Goal: Task Accomplishment & Management: Complete application form

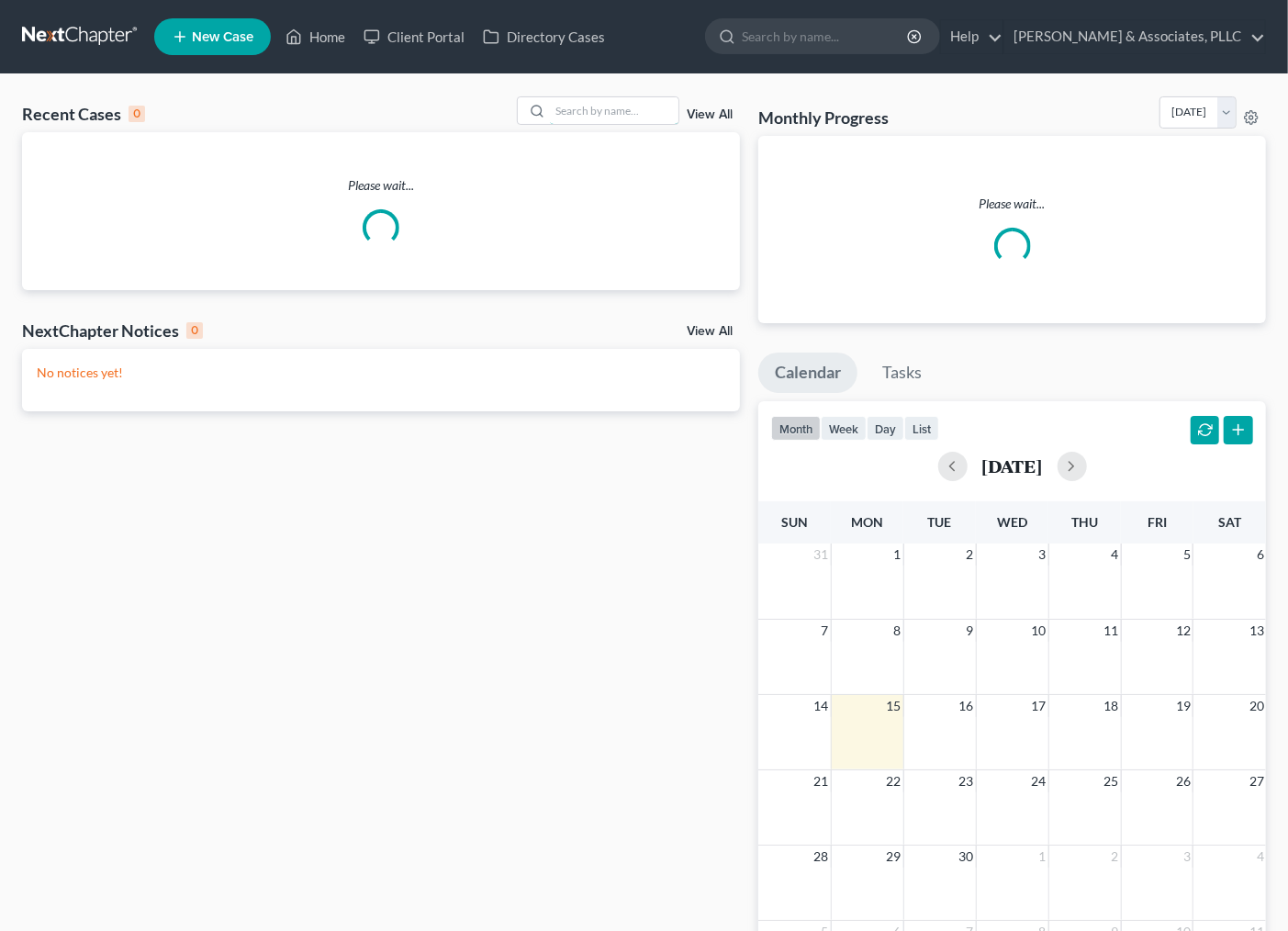
click at [590, 107] on input "search" at bounding box center [613, 111] width 129 height 26
click at [609, 108] on input "search" at bounding box center [613, 111] width 129 height 26
click at [1013, 751] on div "14 15 16 17 18 19 20" at bounding box center [1012, 732] width 507 height 75
type input "coo"
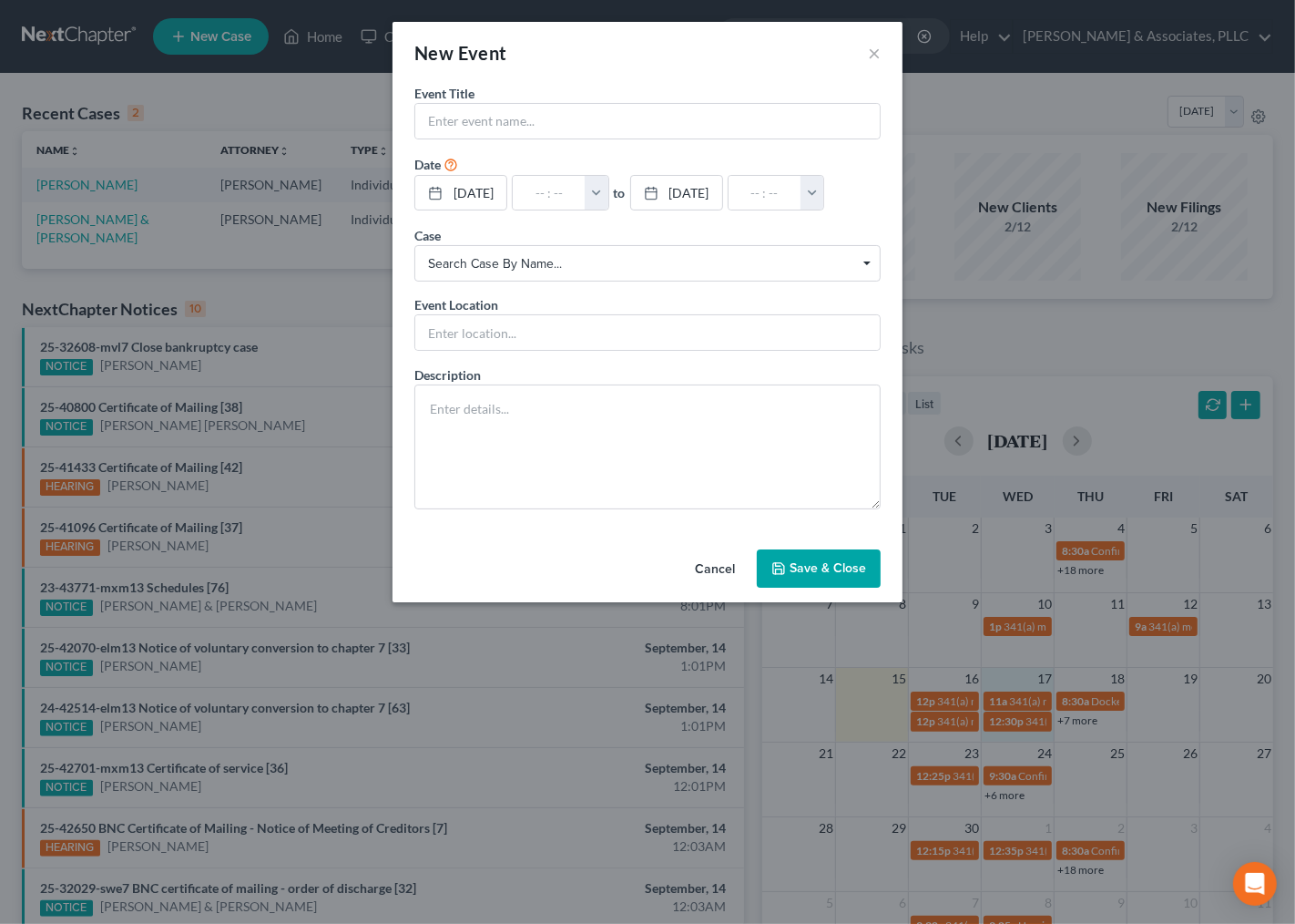
click at [723, 566] on button "Cancel" at bounding box center [715, 569] width 69 height 36
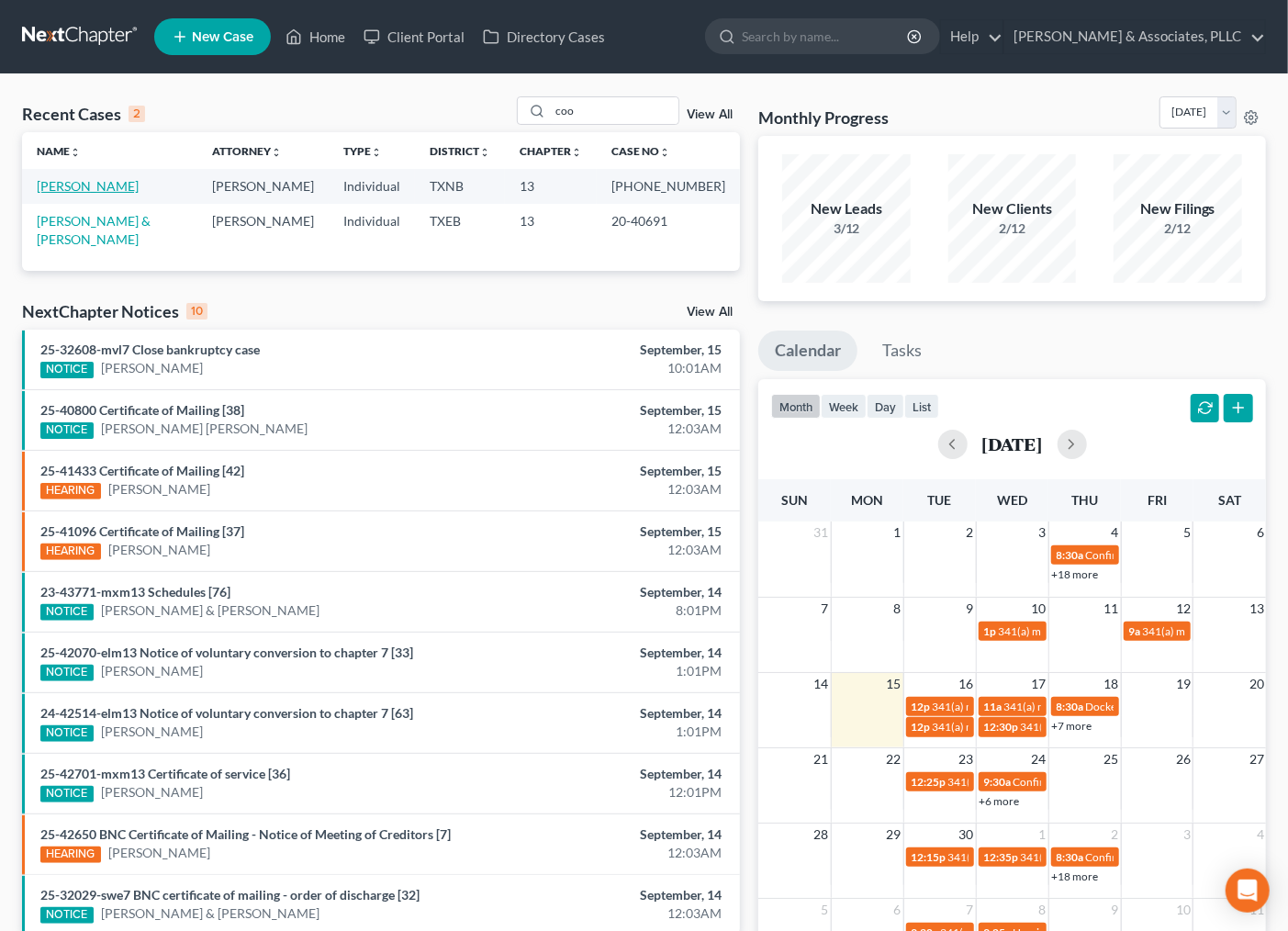
click at [97, 191] on link "[PERSON_NAME]" at bounding box center [87, 186] width 101 height 16
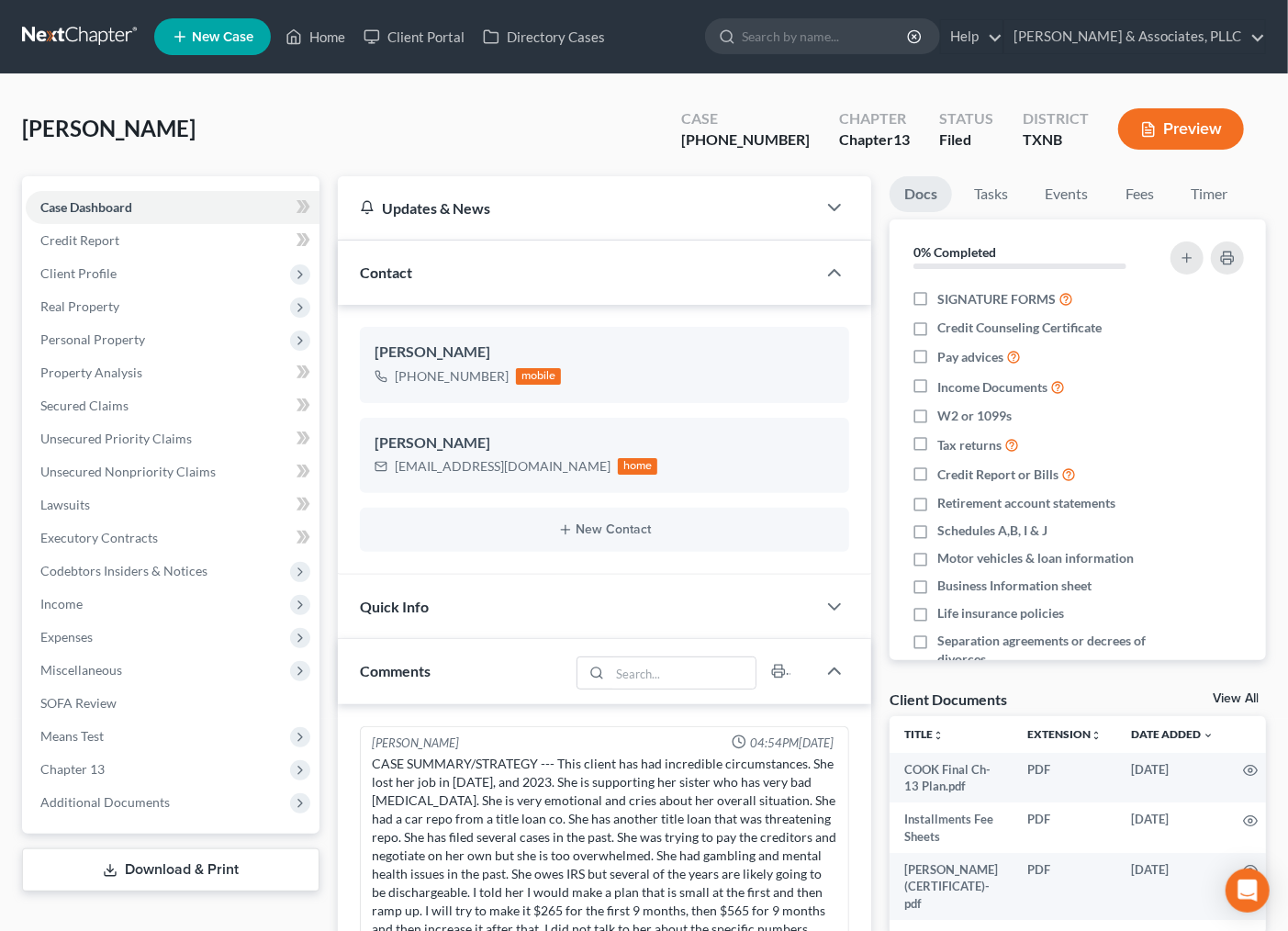
scroll to position [643, 0]
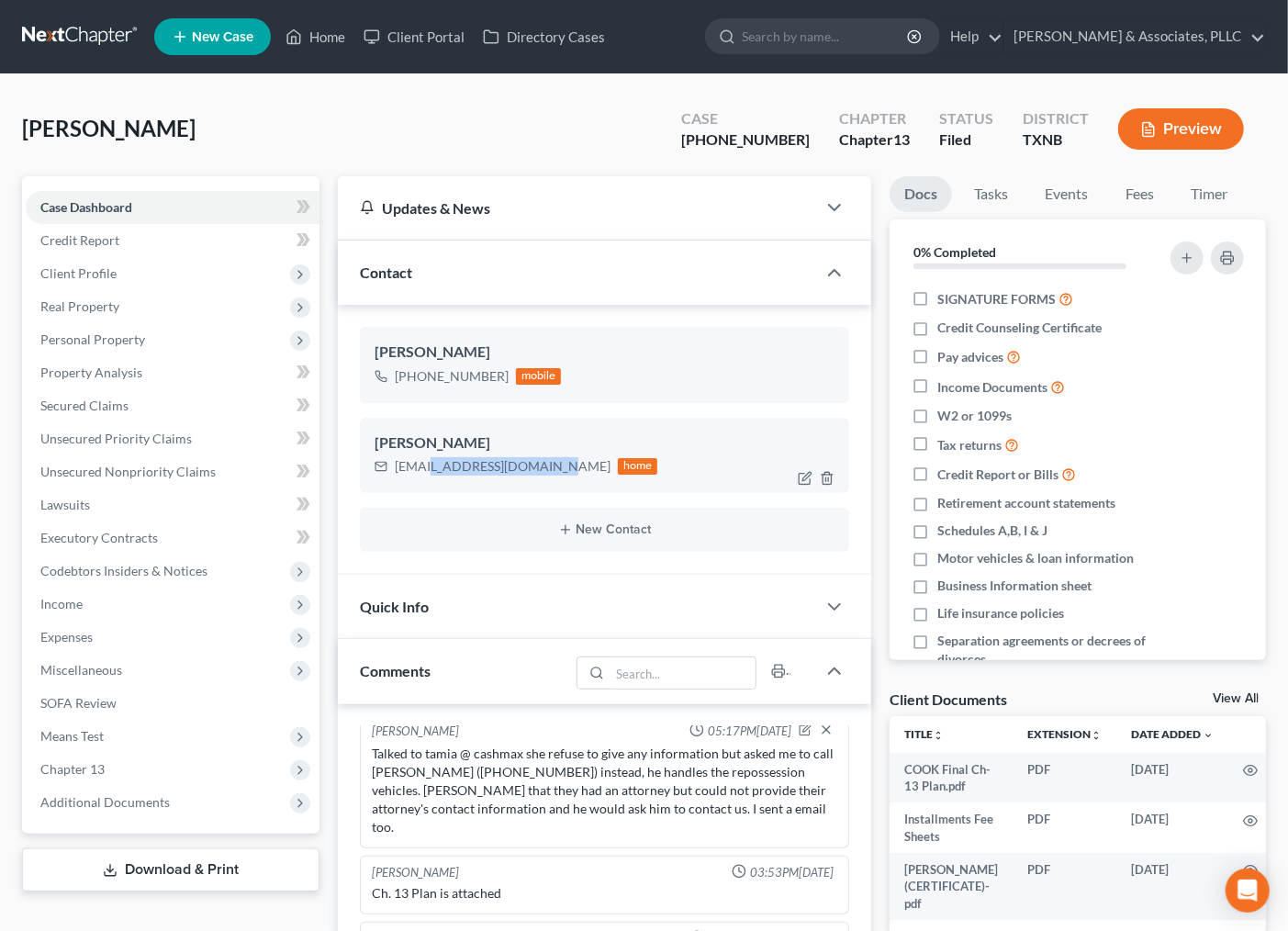
drag, startPoint x: 420, startPoint y: 469, endPoint x: 542, endPoint y: 461, distance: 122.3
click at [542, 461] on div "[EMAIL_ADDRESS][DOMAIN_NAME] home" at bounding box center [517, 466] width 284 height 23
copy div ".[EMAIL_ADDRESS][DOMAIN_NAME]"
click at [88, 405] on span "Secured Claims" at bounding box center [85, 405] width 88 height 16
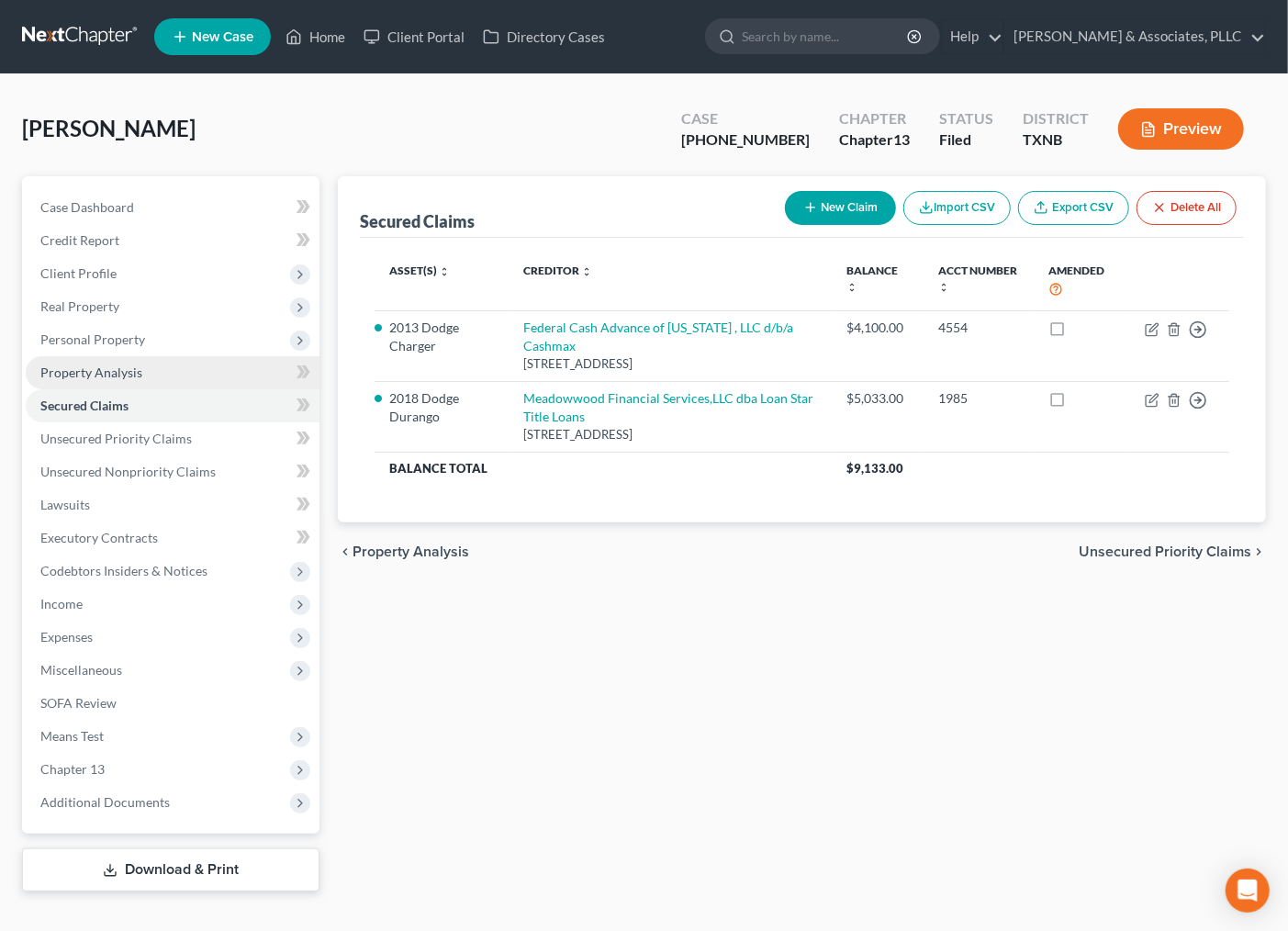
click at [99, 378] on span "Property Analysis" at bounding box center [91, 372] width 101 height 16
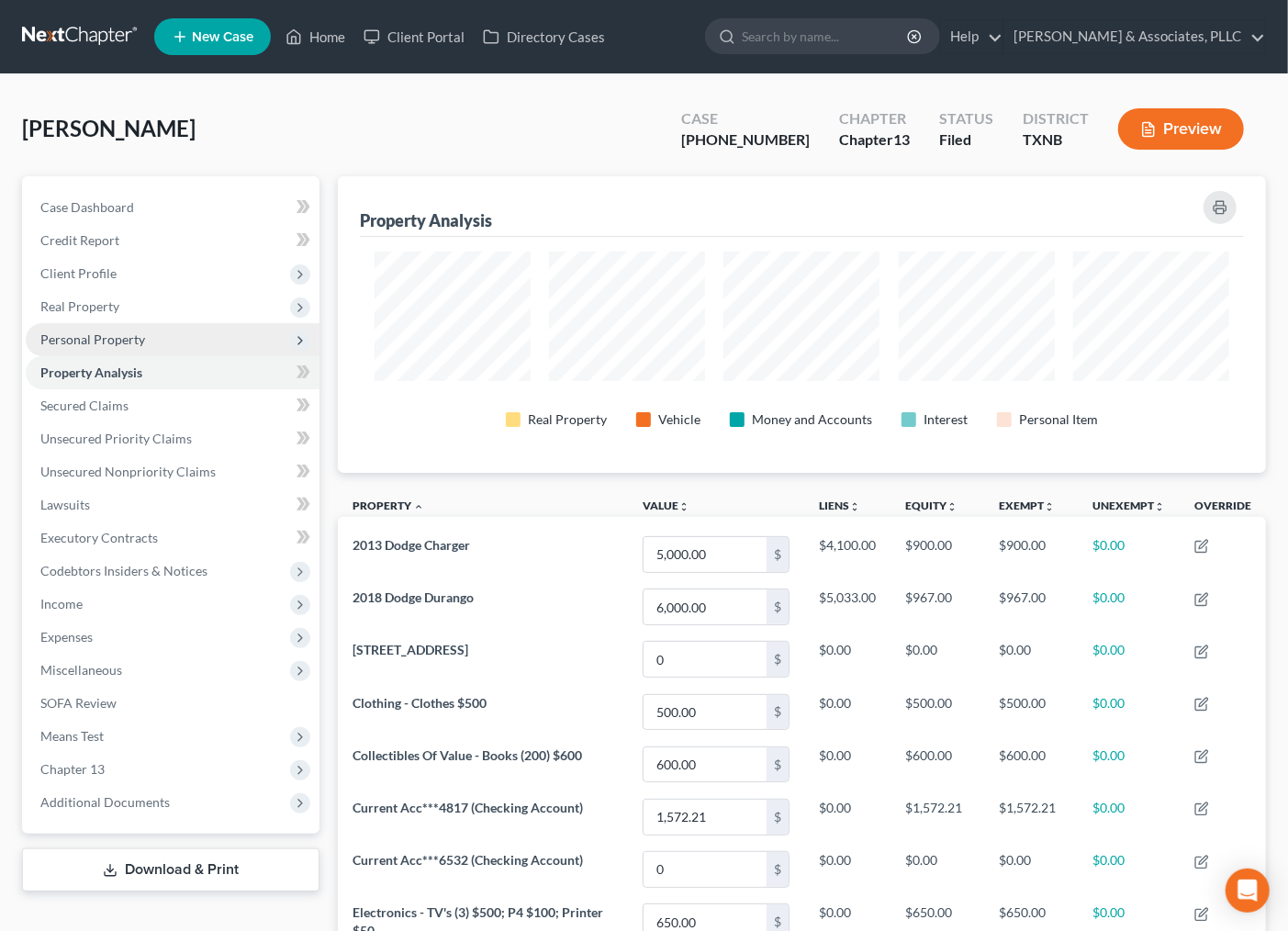
scroll to position [296, 929]
click at [79, 530] on span "Executory Contracts" at bounding box center [99, 537] width 117 height 16
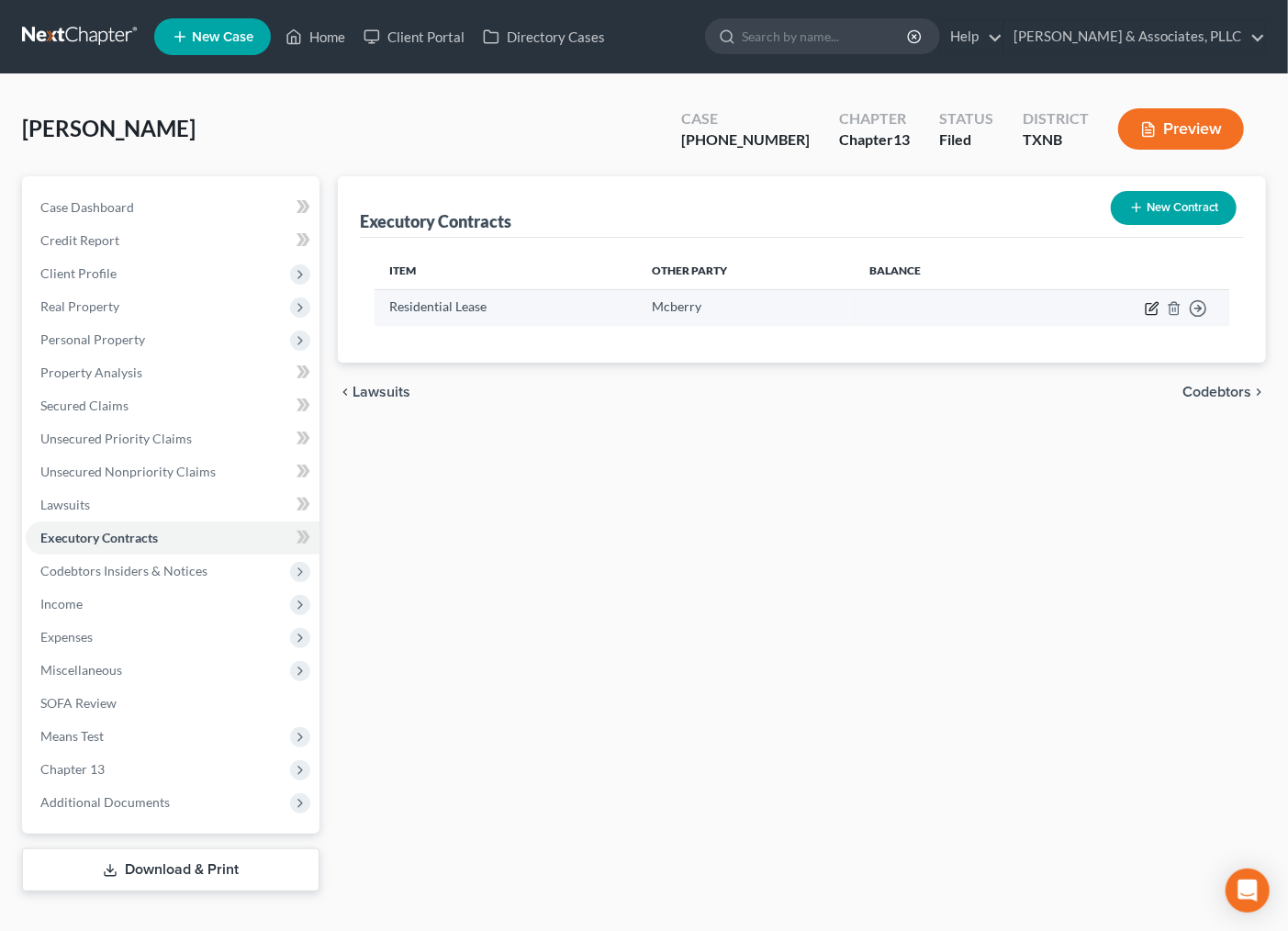
click at [1147, 305] on icon "button" at bounding box center [1152, 308] width 15 height 15
select select "3"
select select "45"
select select "0"
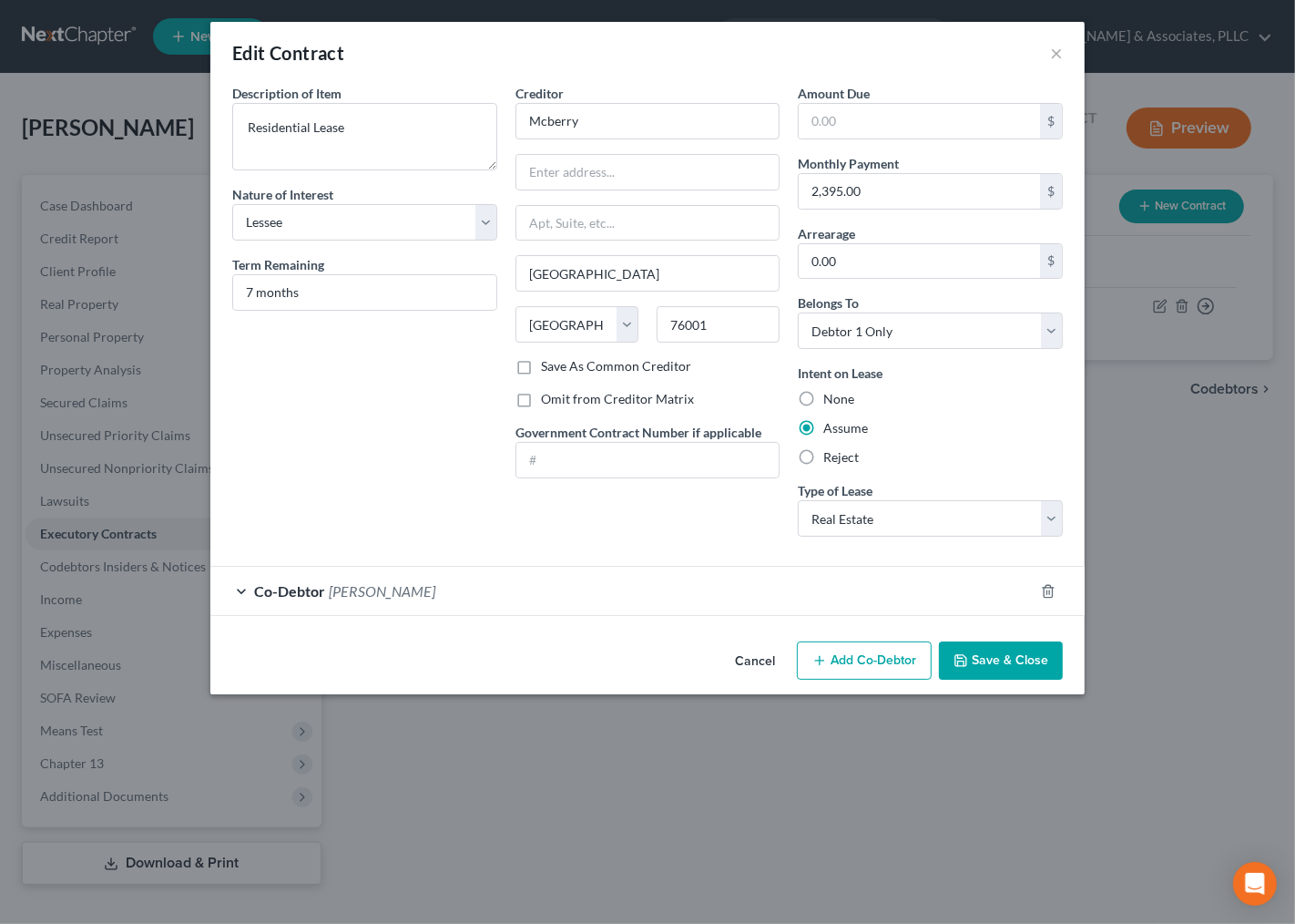
click at [1072, 57] on div "Edit Contract ×" at bounding box center [648, 52] width 875 height 62
click at [1052, 58] on button "×" at bounding box center [1057, 52] width 13 height 21
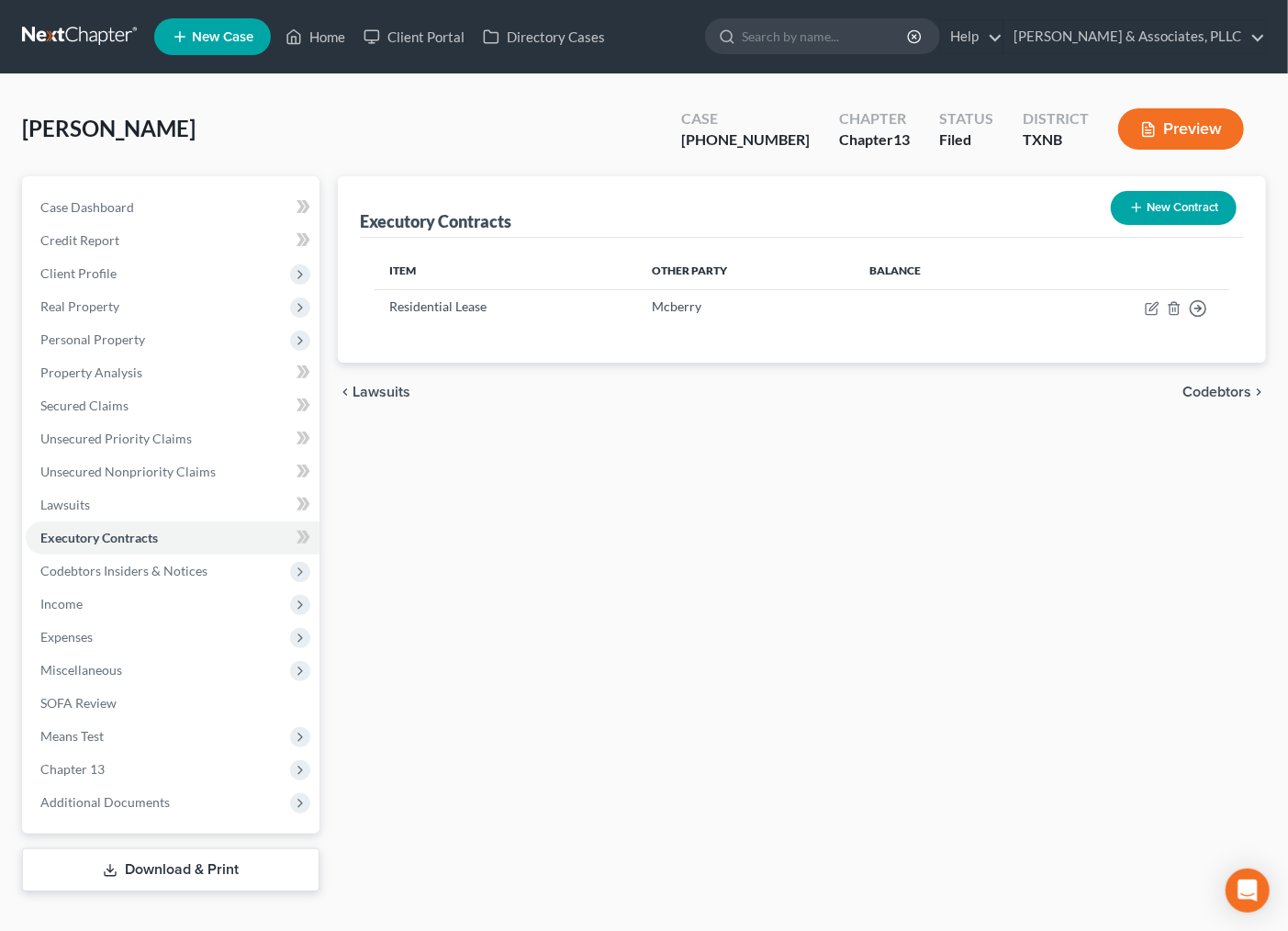
click at [791, 710] on div "Executory Contracts New Contract Item Other Party Balance Residential Lease Mcb…" at bounding box center [801, 534] width 946 height 715
click at [106, 404] on span "Secured Claims" at bounding box center [85, 405] width 88 height 16
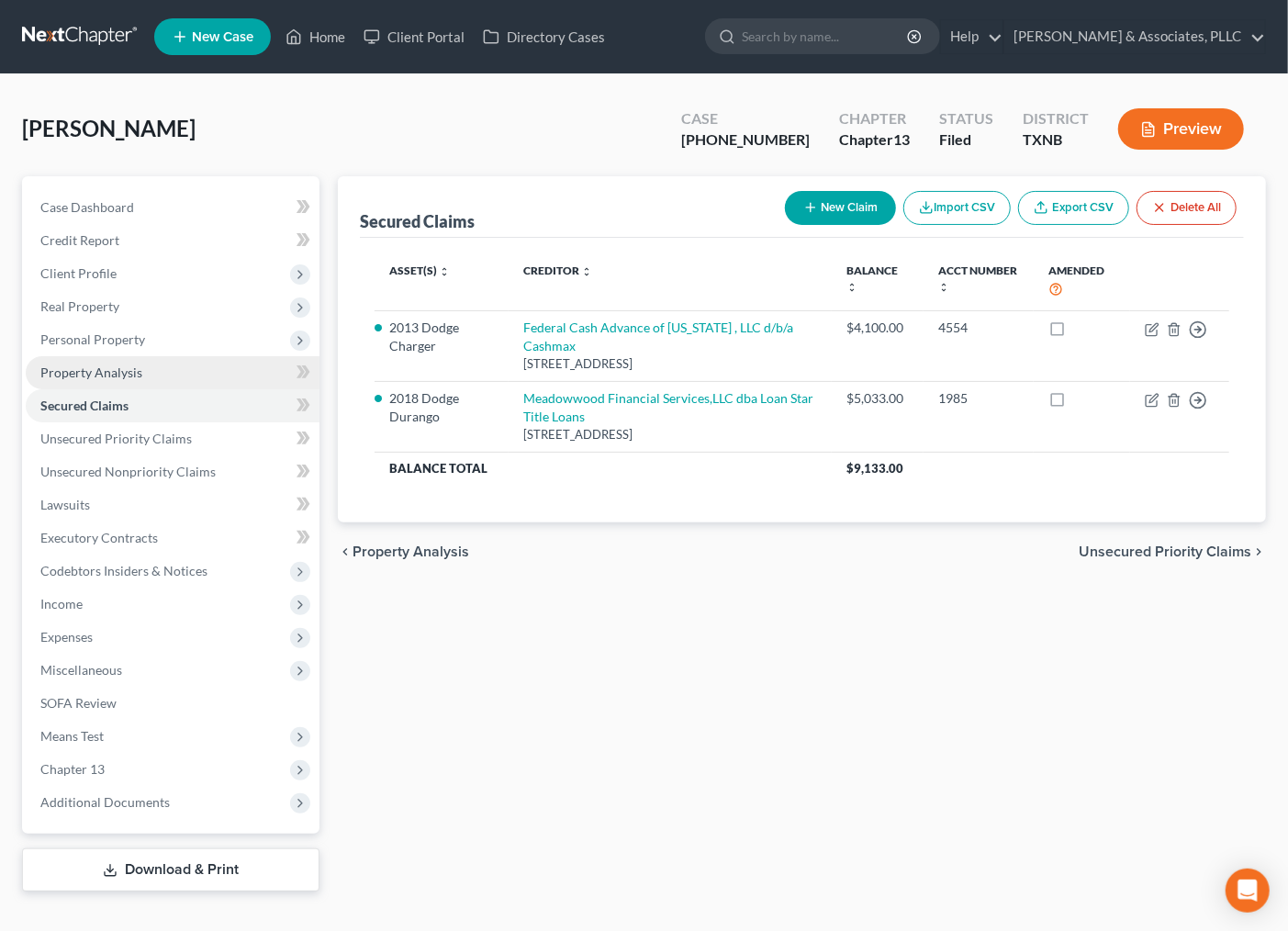
click at [101, 372] on span "Property Analysis" at bounding box center [91, 372] width 101 height 16
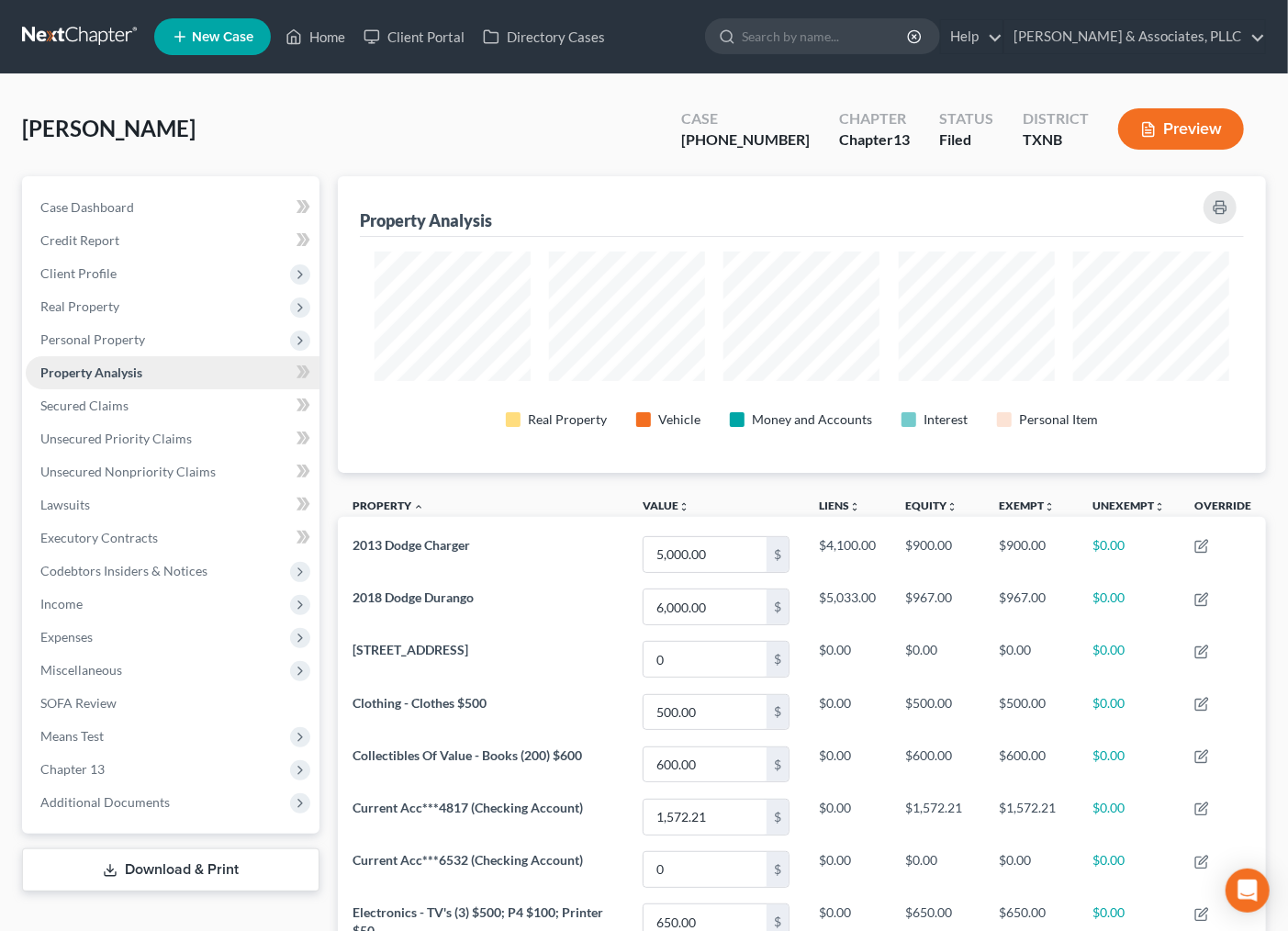
scroll to position [296, 929]
click at [97, 341] on span "Personal Property" at bounding box center [92, 339] width 104 height 16
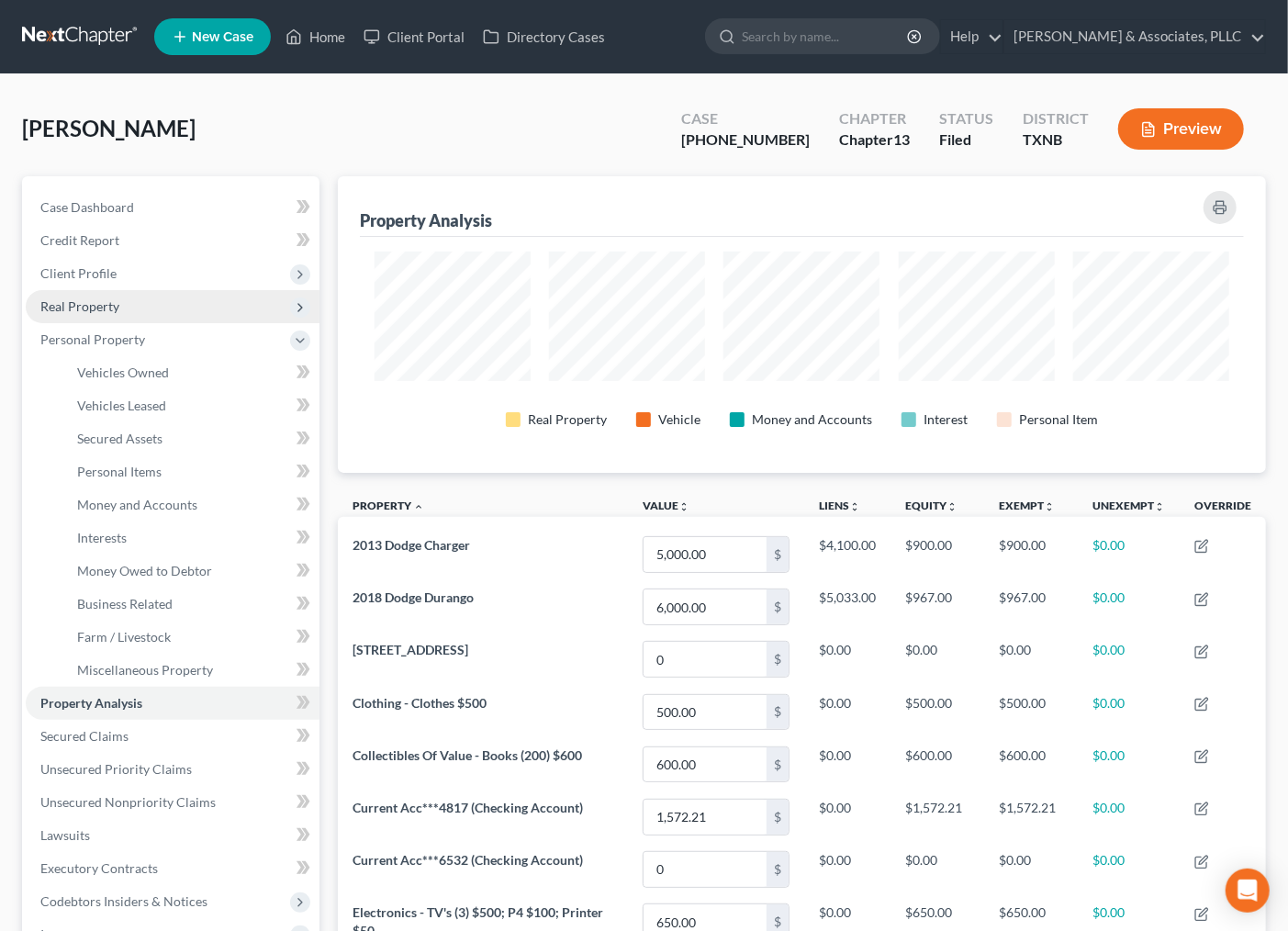
click at [88, 304] on span "Real Property" at bounding box center [80, 306] width 79 height 16
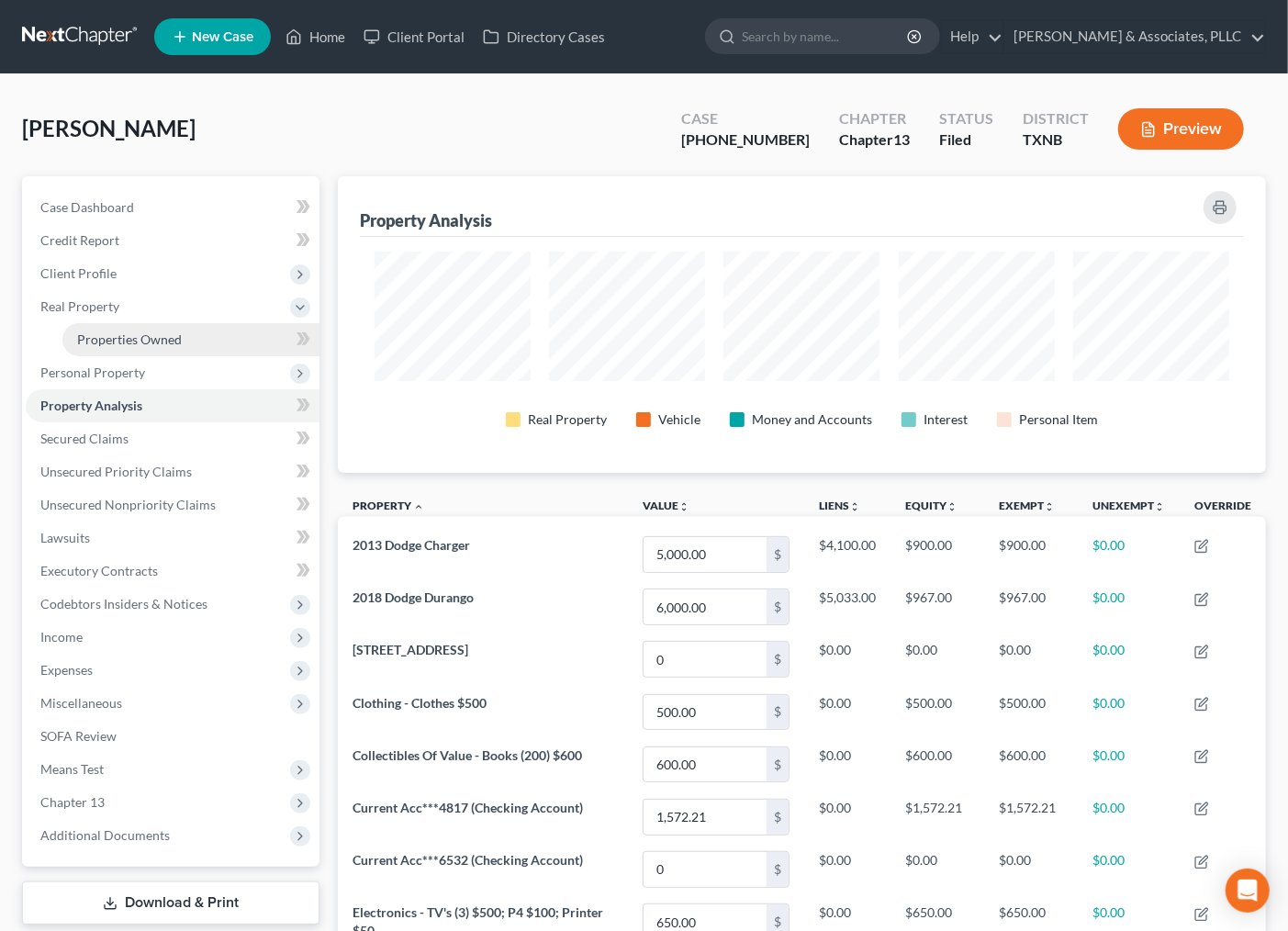
click at [90, 336] on span "Properties Owned" at bounding box center [129, 339] width 104 height 16
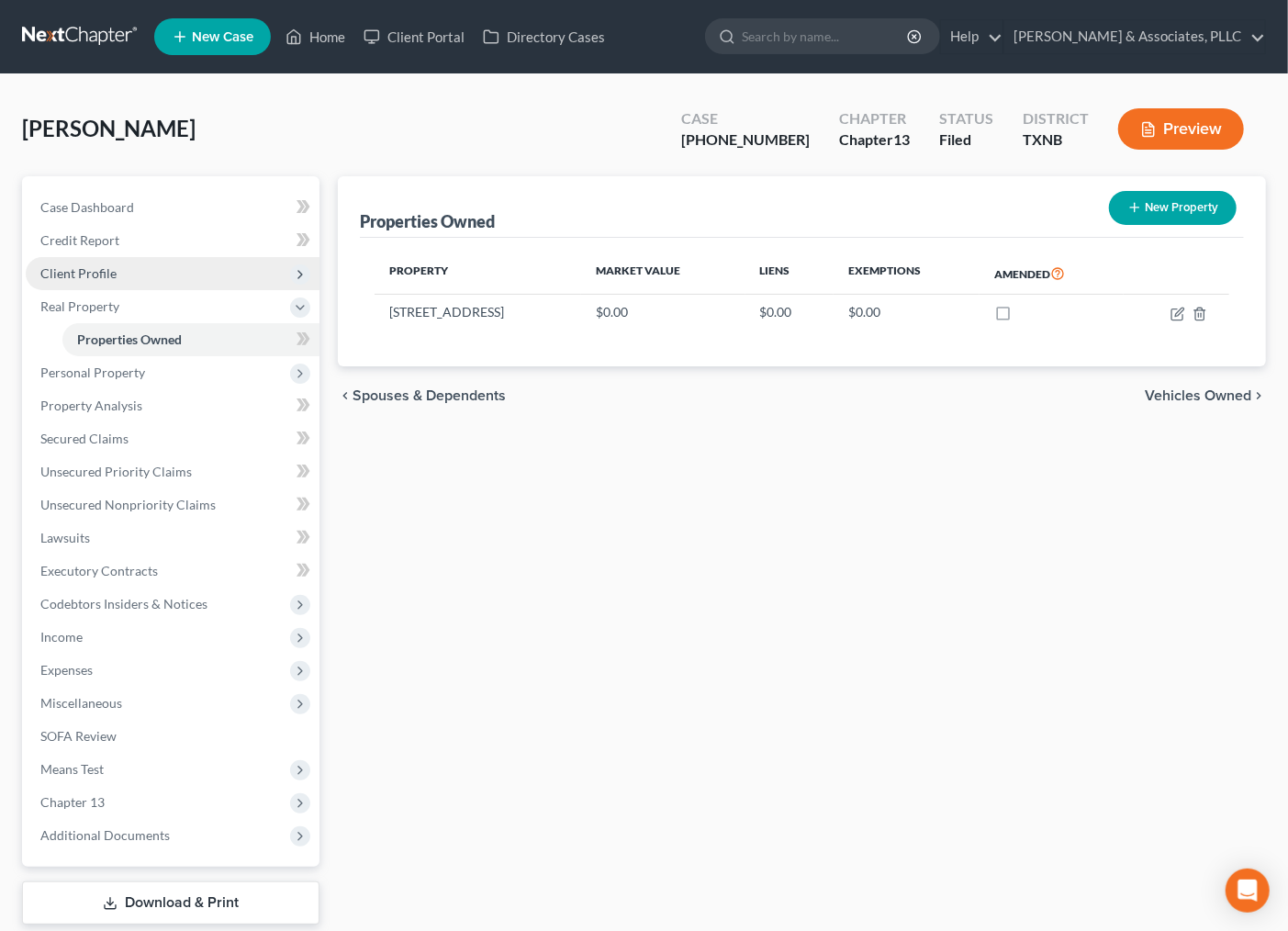
click at [107, 265] on span "Client Profile" at bounding box center [78, 272] width 76 height 16
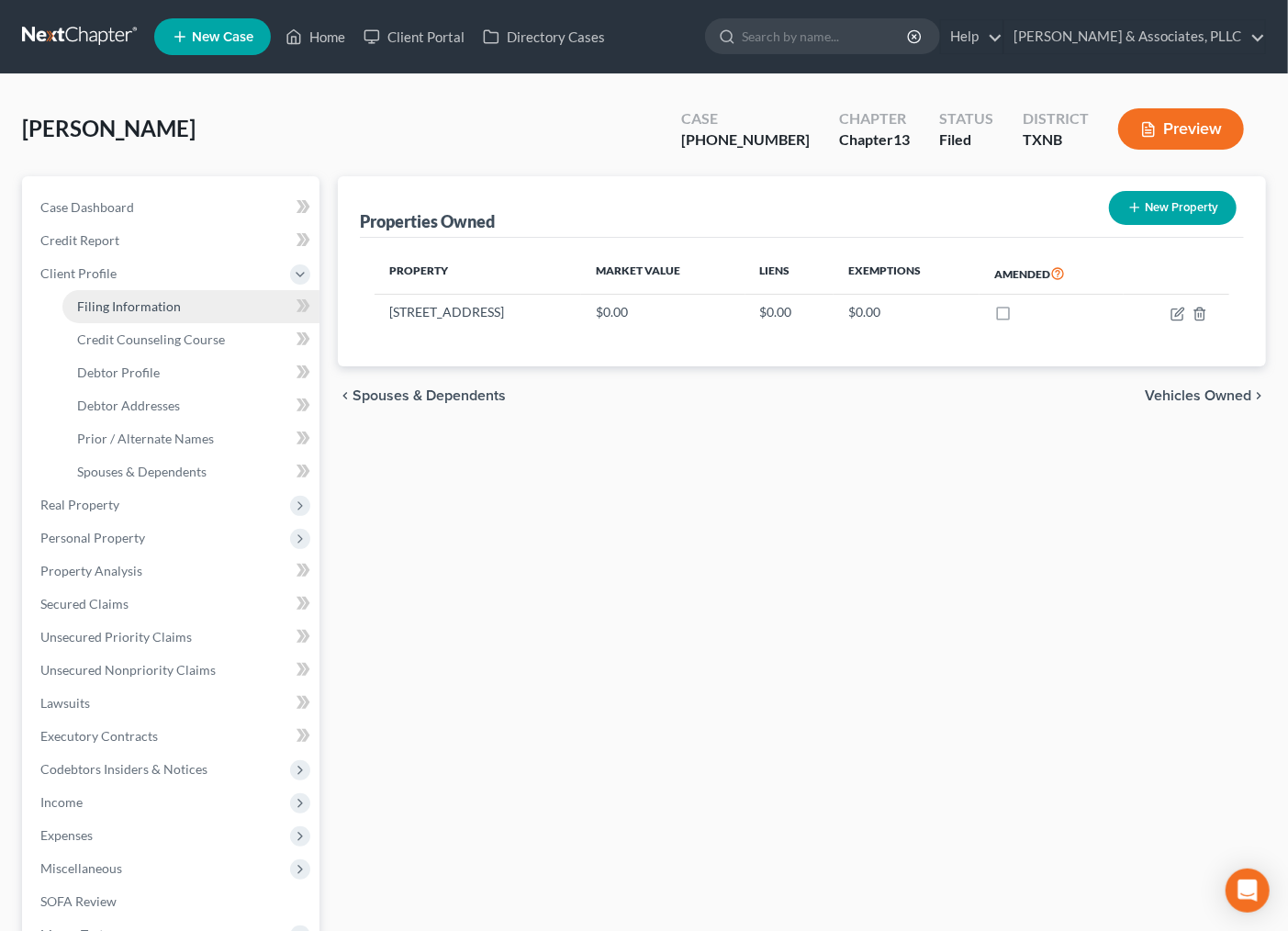
click at [127, 299] on span "Filing Information" at bounding box center [129, 306] width 103 height 16
select select "1"
select select "0"
select select "3"
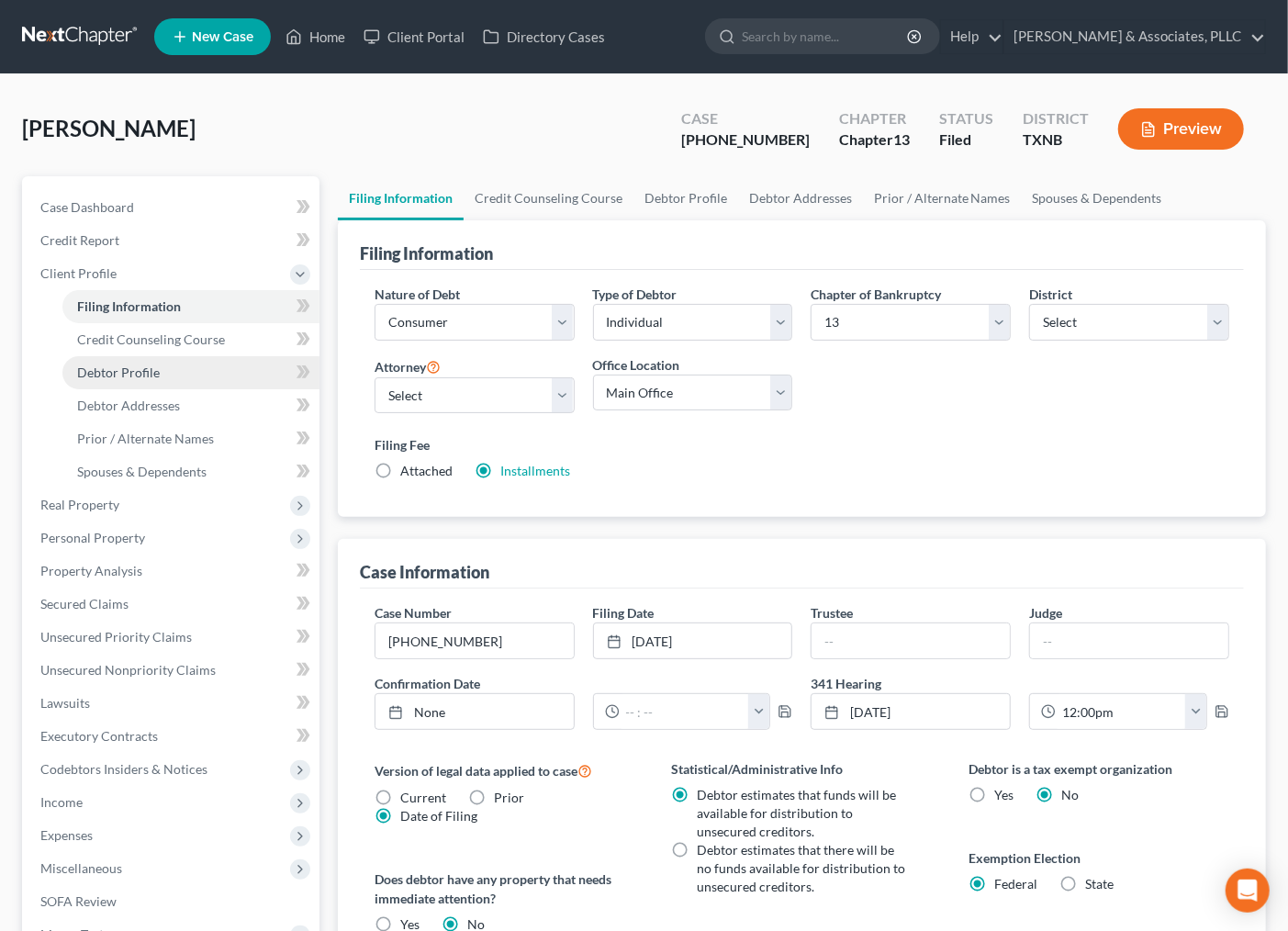
click at [140, 356] on link "Debtor Profile" at bounding box center [191, 372] width 257 height 33
select select "2"
select select "1"
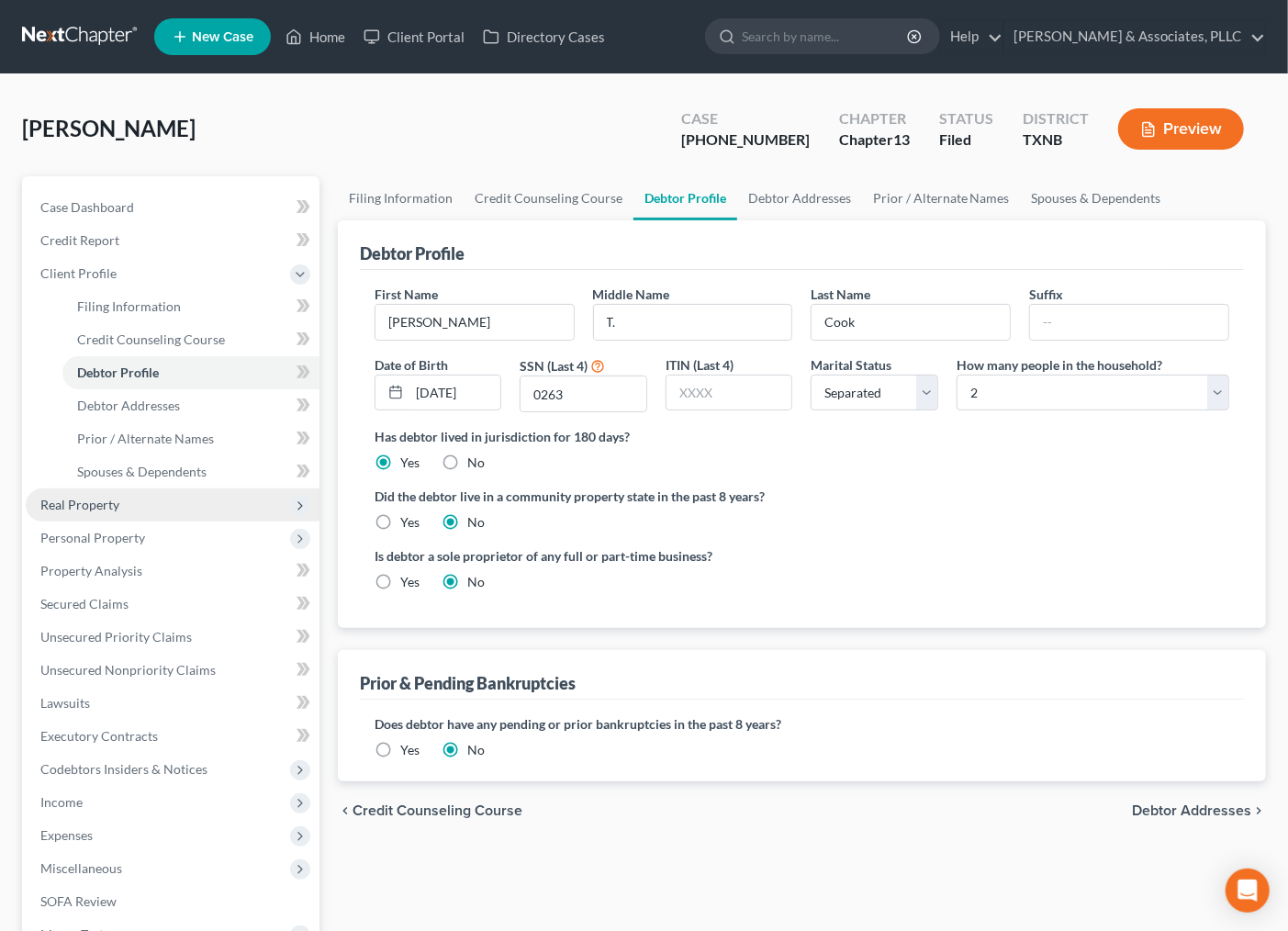
click at [112, 506] on span "Real Property" at bounding box center [80, 504] width 79 height 16
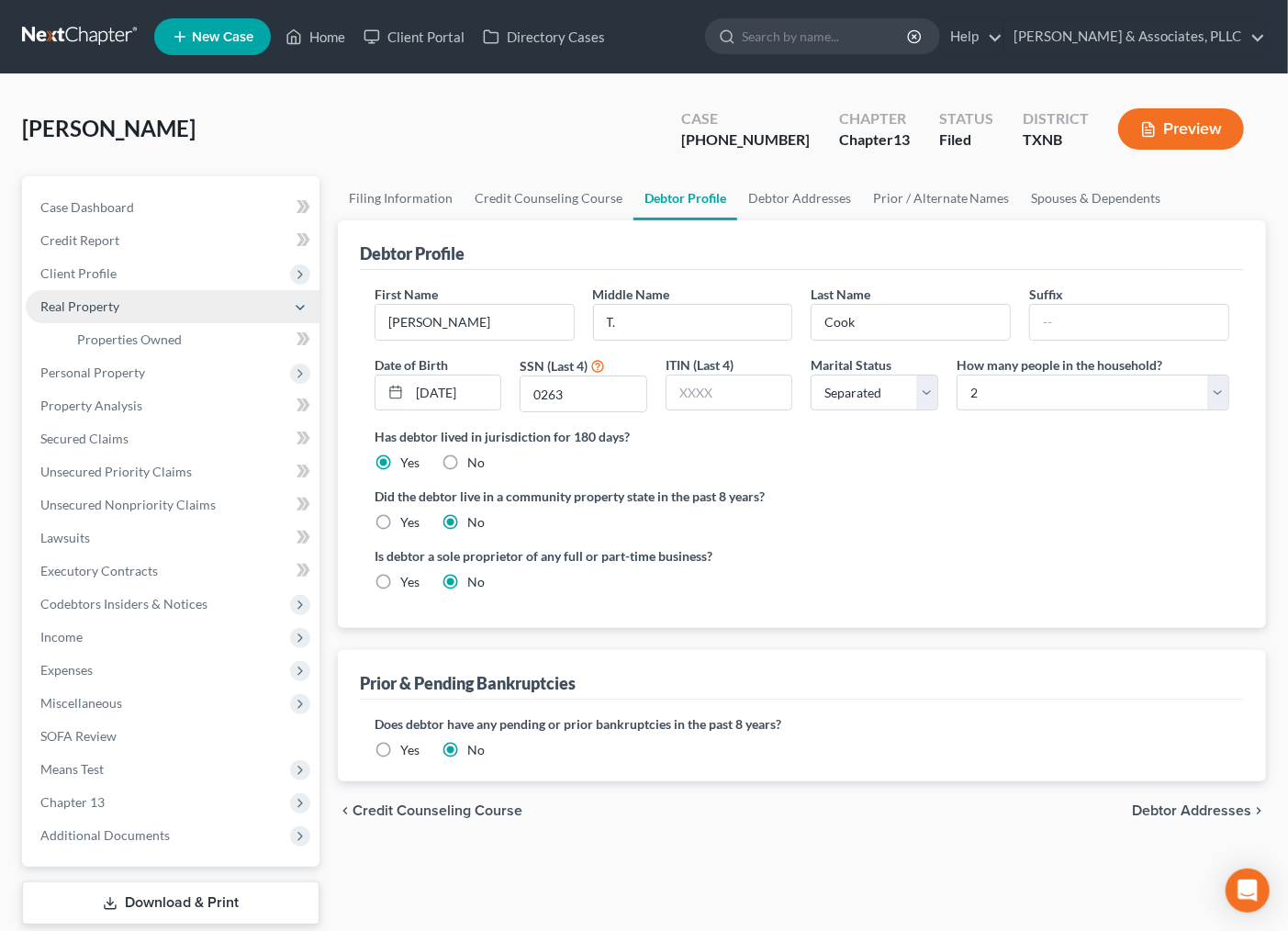
click at [95, 309] on span "Real Property" at bounding box center [80, 306] width 79 height 16
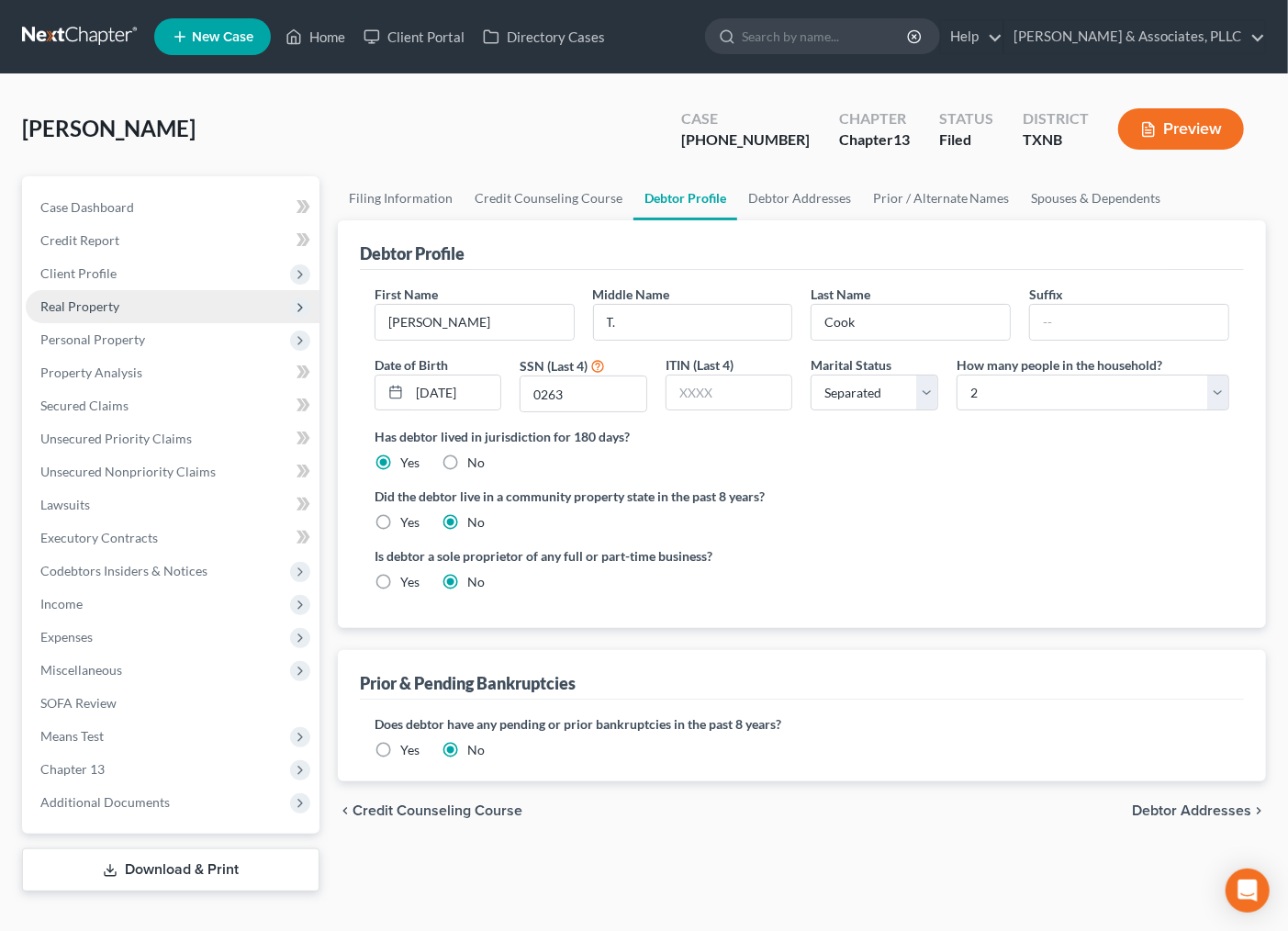
click at [87, 305] on span "Real Property" at bounding box center [80, 306] width 79 height 16
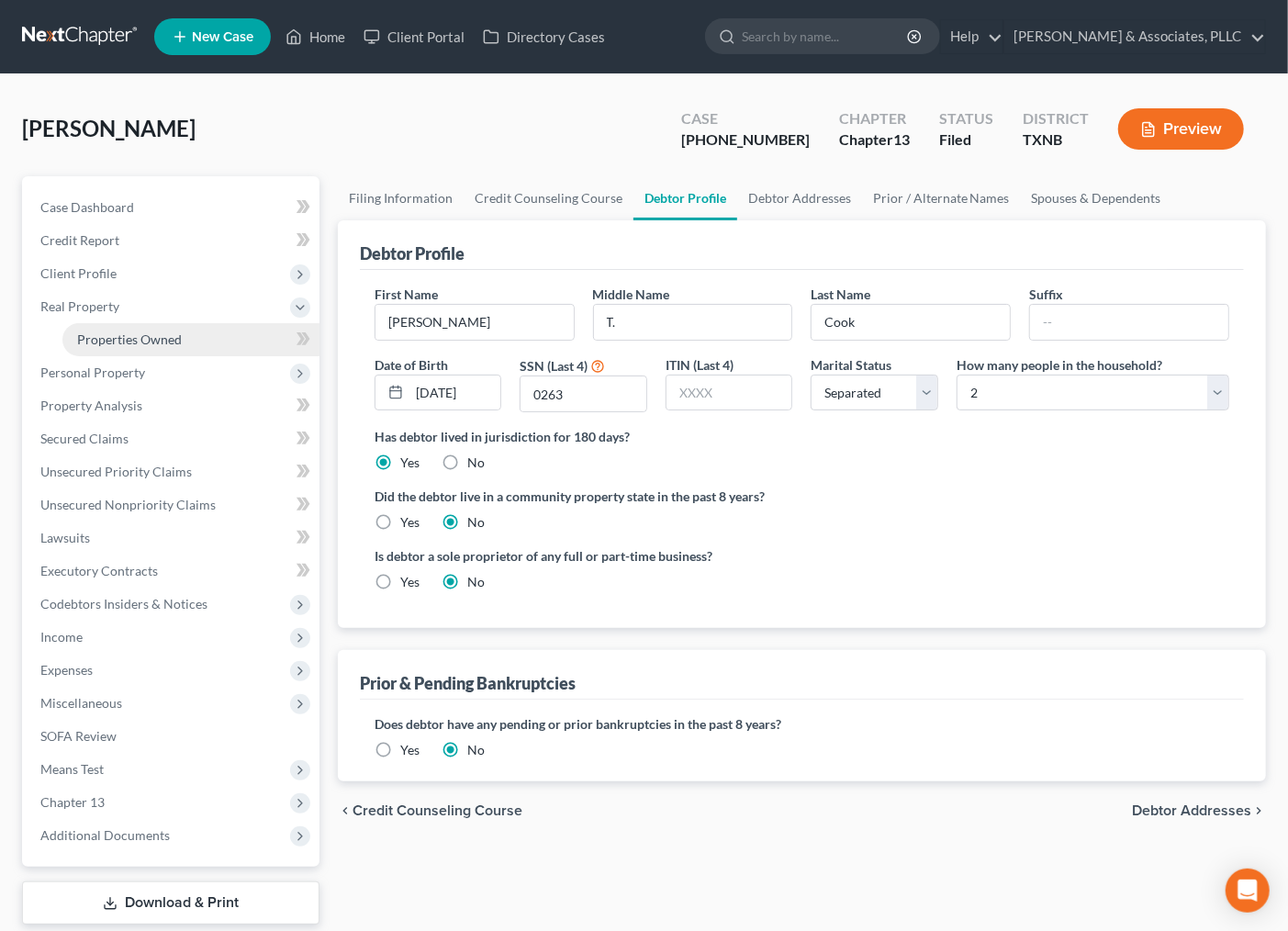
click at [101, 343] on span "Properties Owned" at bounding box center [129, 339] width 104 height 16
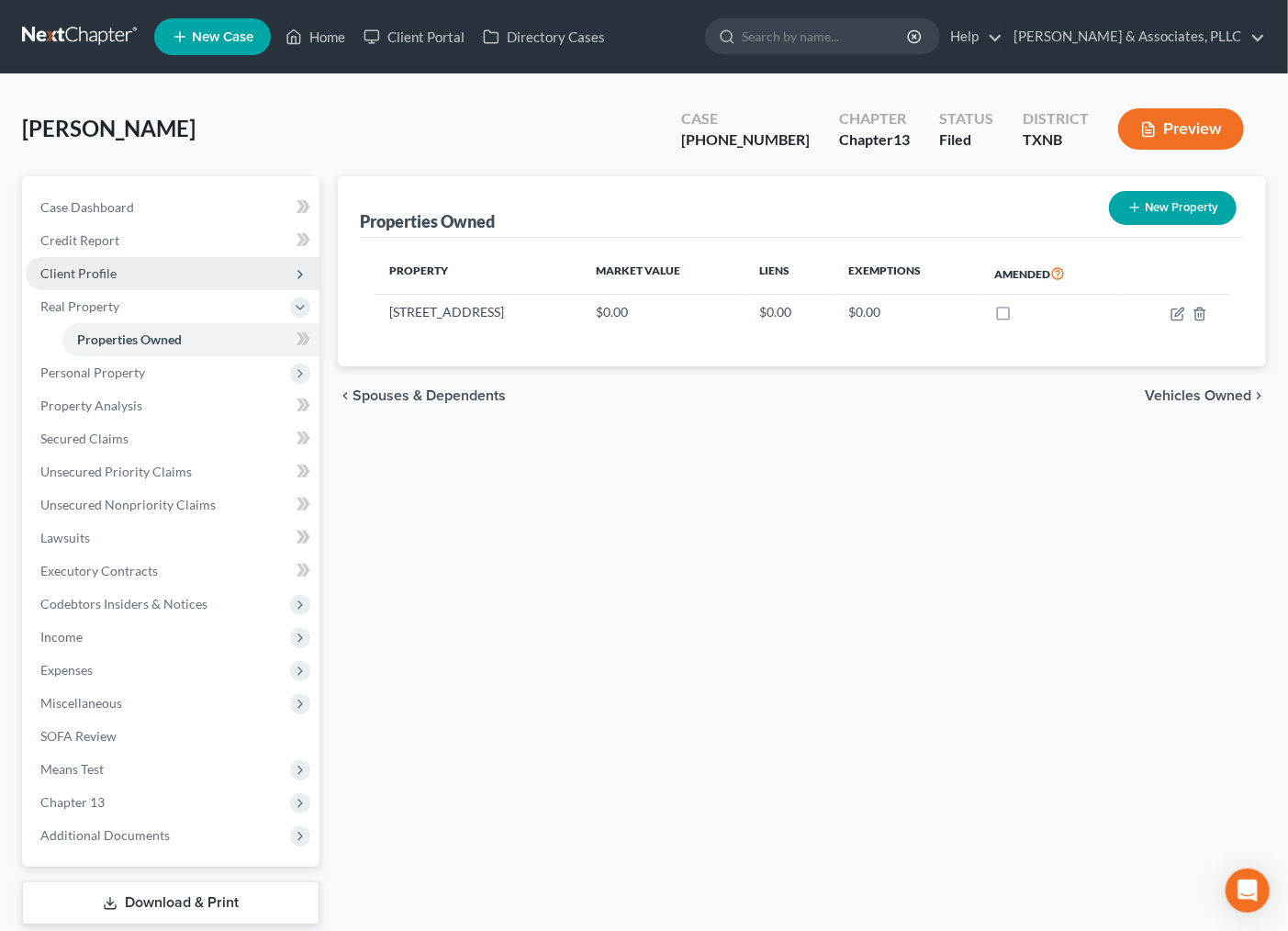
click at [95, 267] on span "Client Profile" at bounding box center [78, 272] width 76 height 16
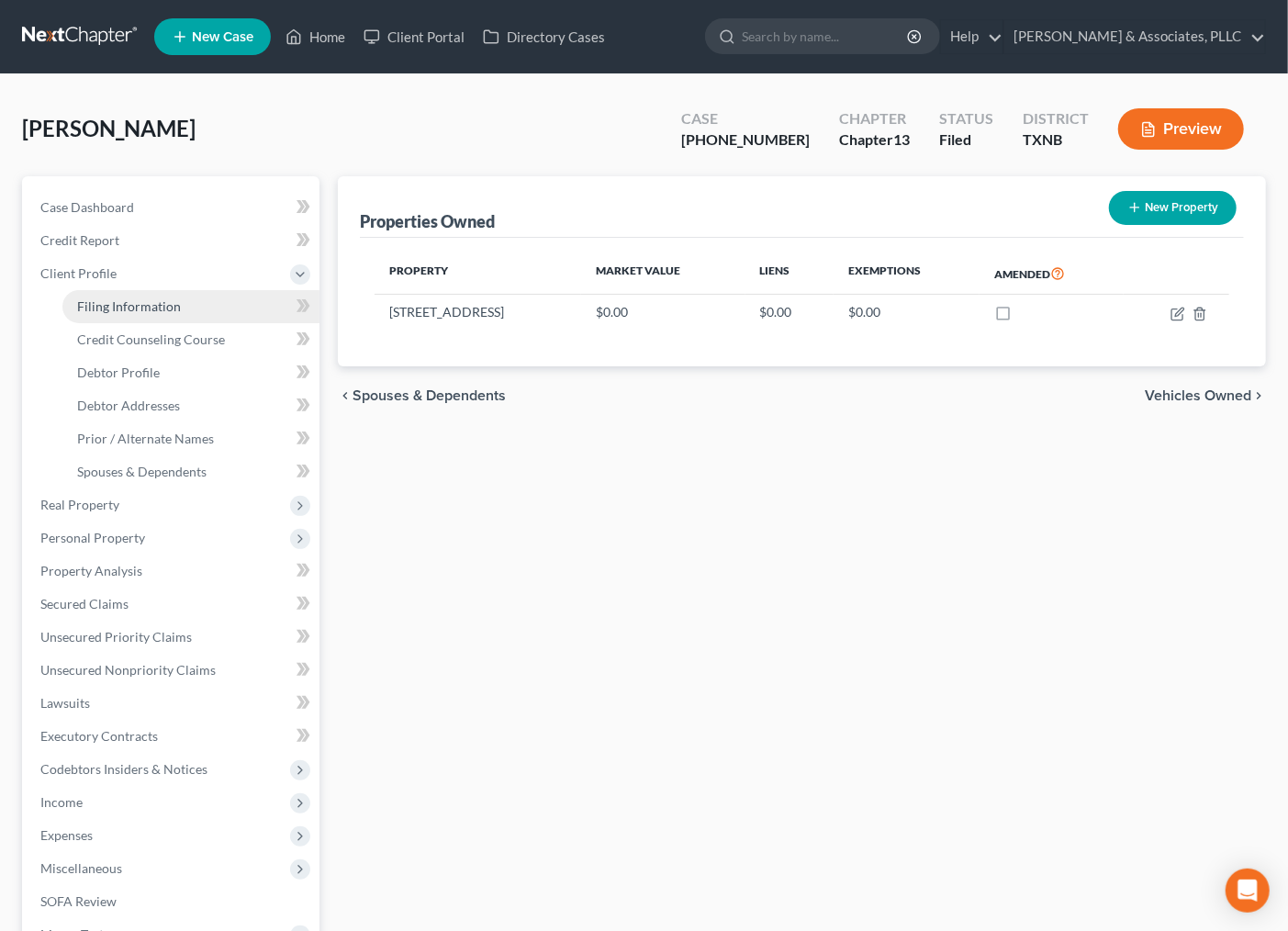
click at [106, 306] on span "Filing Information" at bounding box center [129, 306] width 103 height 16
select select "1"
select select "0"
select select "3"
select select "78"
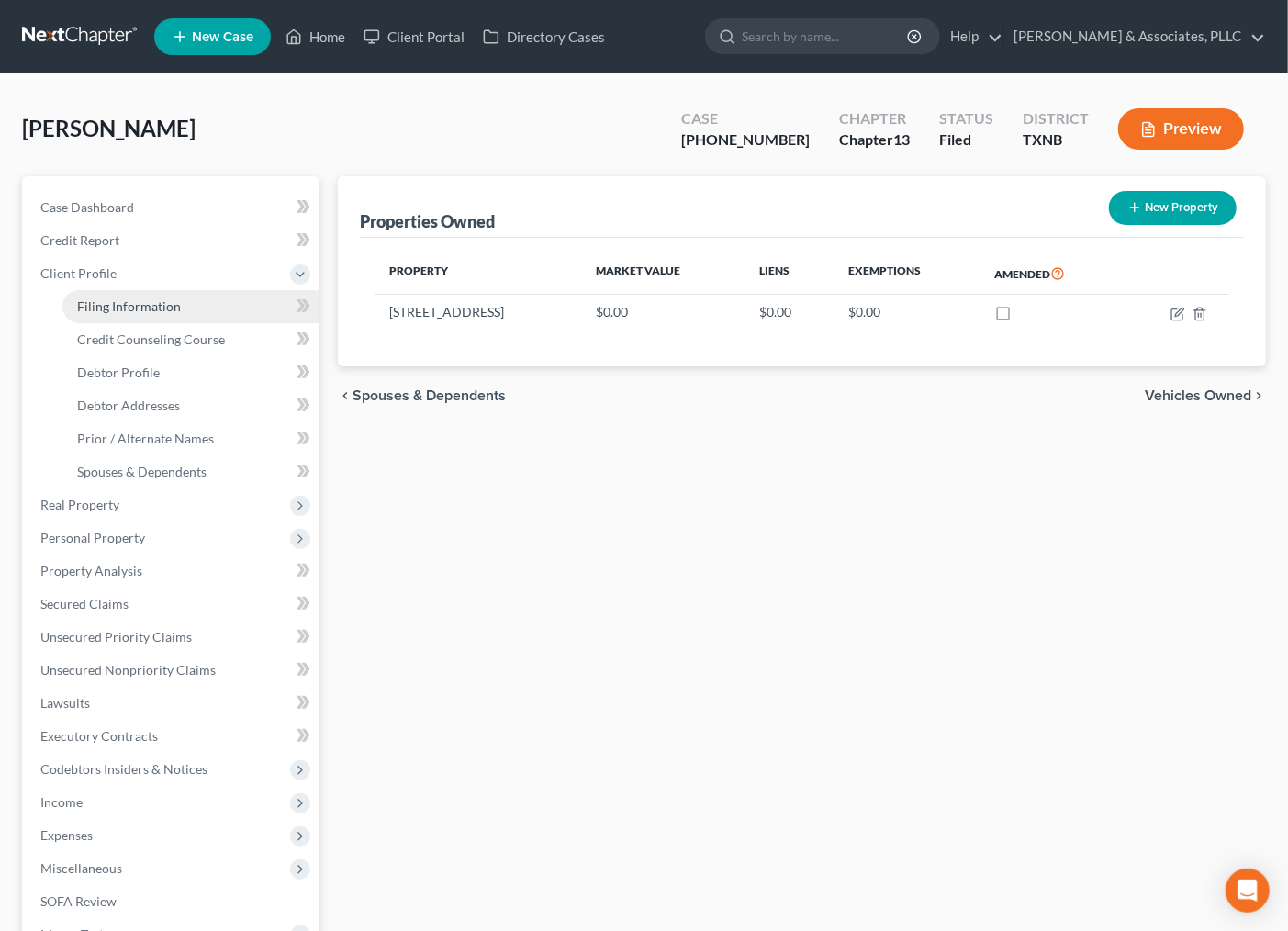
select select "0"
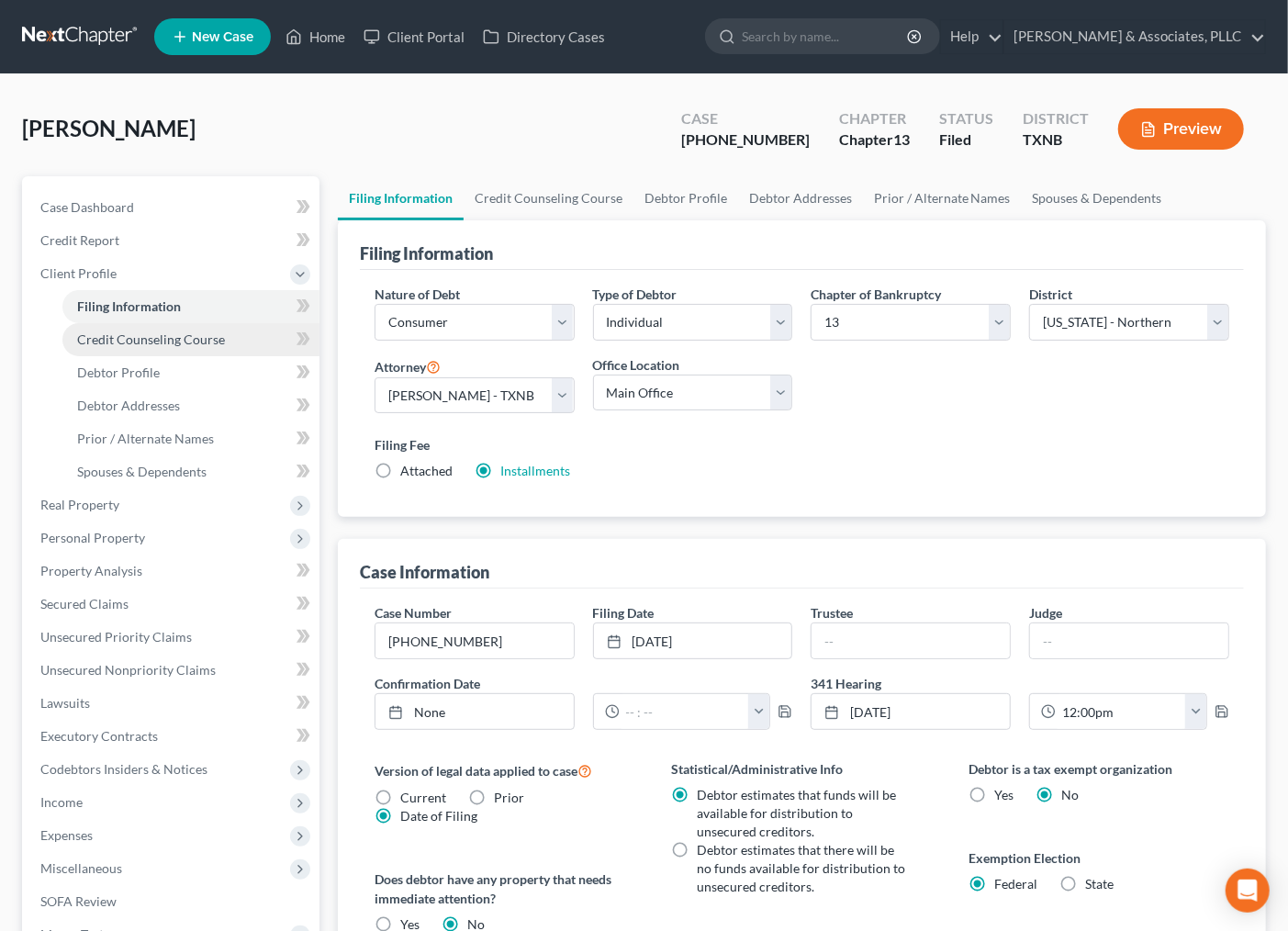
click at [110, 334] on span "Credit Counseling Course" at bounding box center [150, 339] width 147 height 16
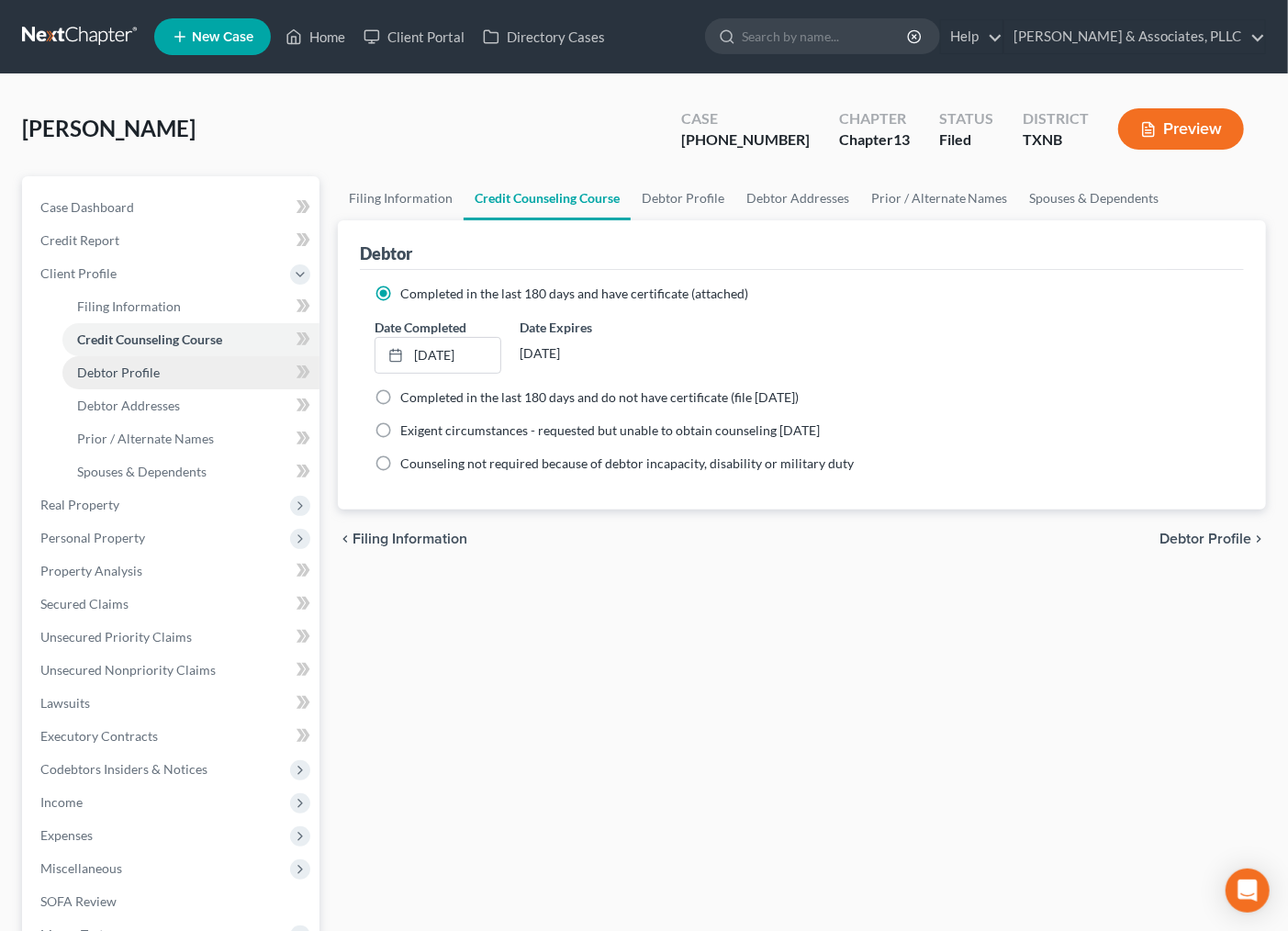
click at [141, 367] on span "Debtor Profile" at bounding box center [118, 372] width 83 height 16
select select "2"
select select "1"
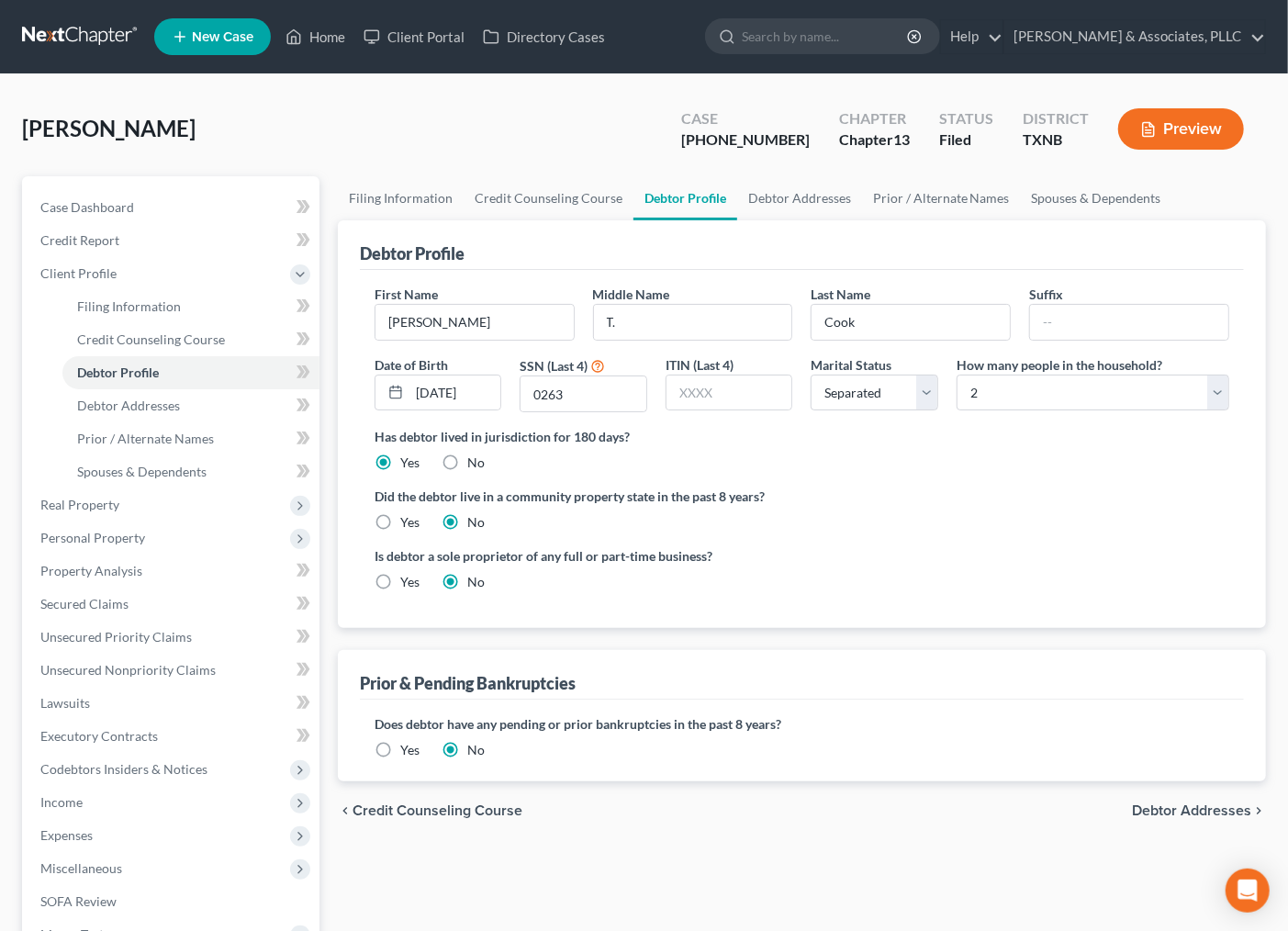
click at [1184, 806] on span "Debtor Addresses" at bounding box center [1191, 811] width 119 height 15
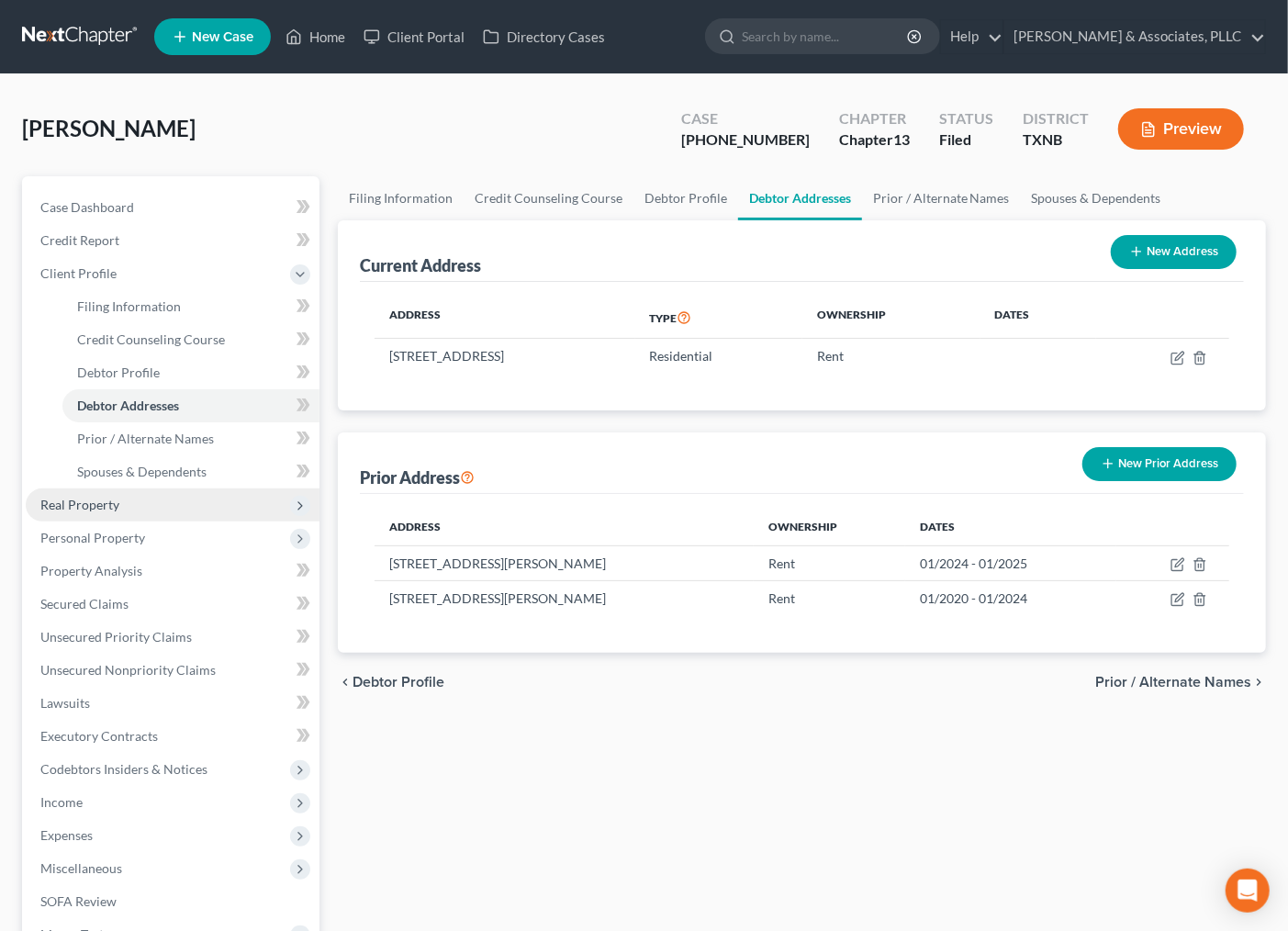
click at [58, 502] on span "Real Property" at bounding box center [80, 504] width 79 height 16
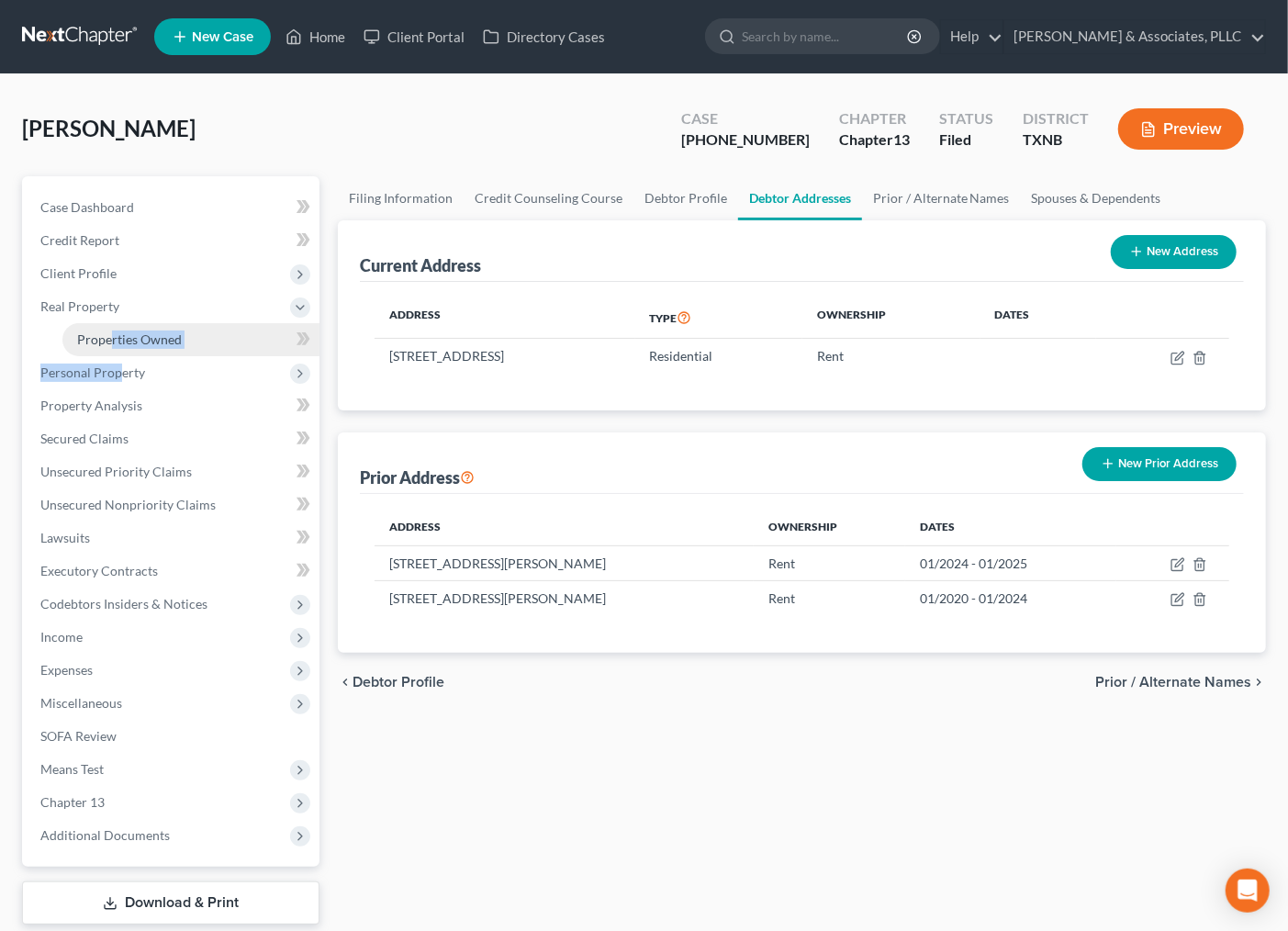
drag, startPoint x: 122, startPoint y: 377, endPoint x: 106, endPoint y: 333, distance: 46.8
click at [111, 341] on ul "Case Dashboard Payments Invoices Payments Payments Credit Report Client Profile" at bounding box center [172, 520] width 294 height 660
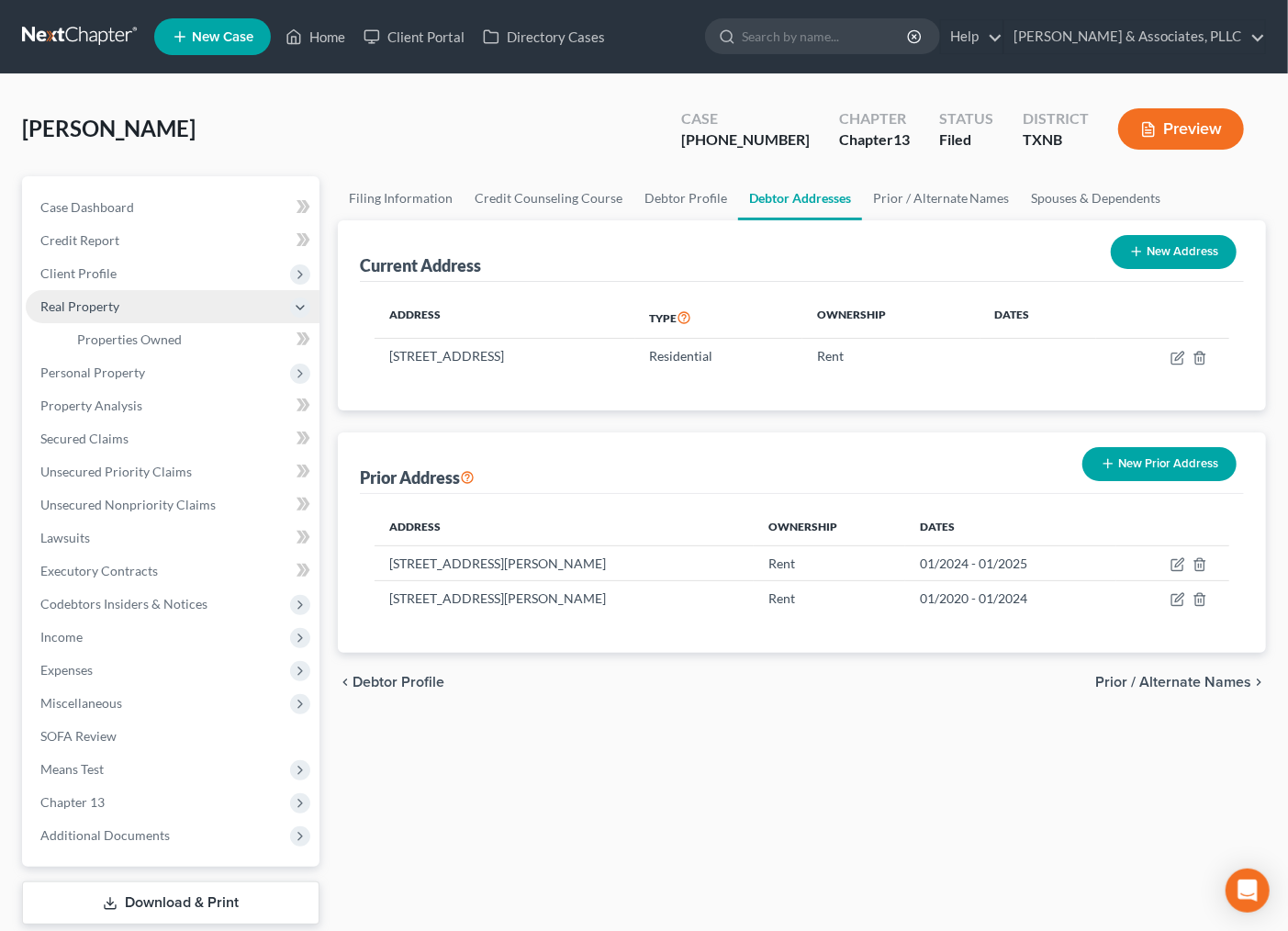
click at [96, 300] on span "Real Property" at bounding box center [80, 306] width 79 height 16
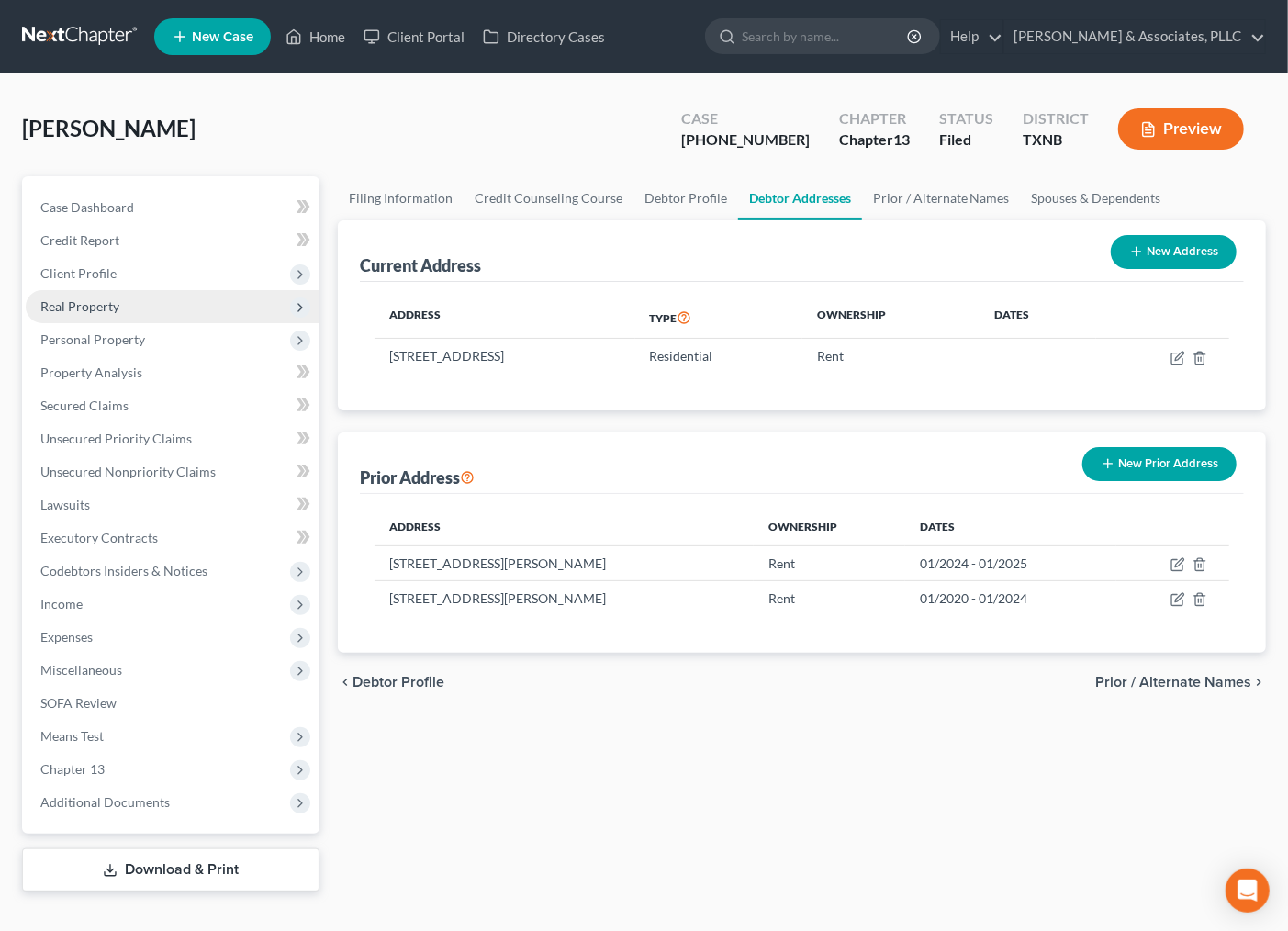
click at [111, 310] on span "Real Property" at bounding box center [80, 306] width 79 height 16
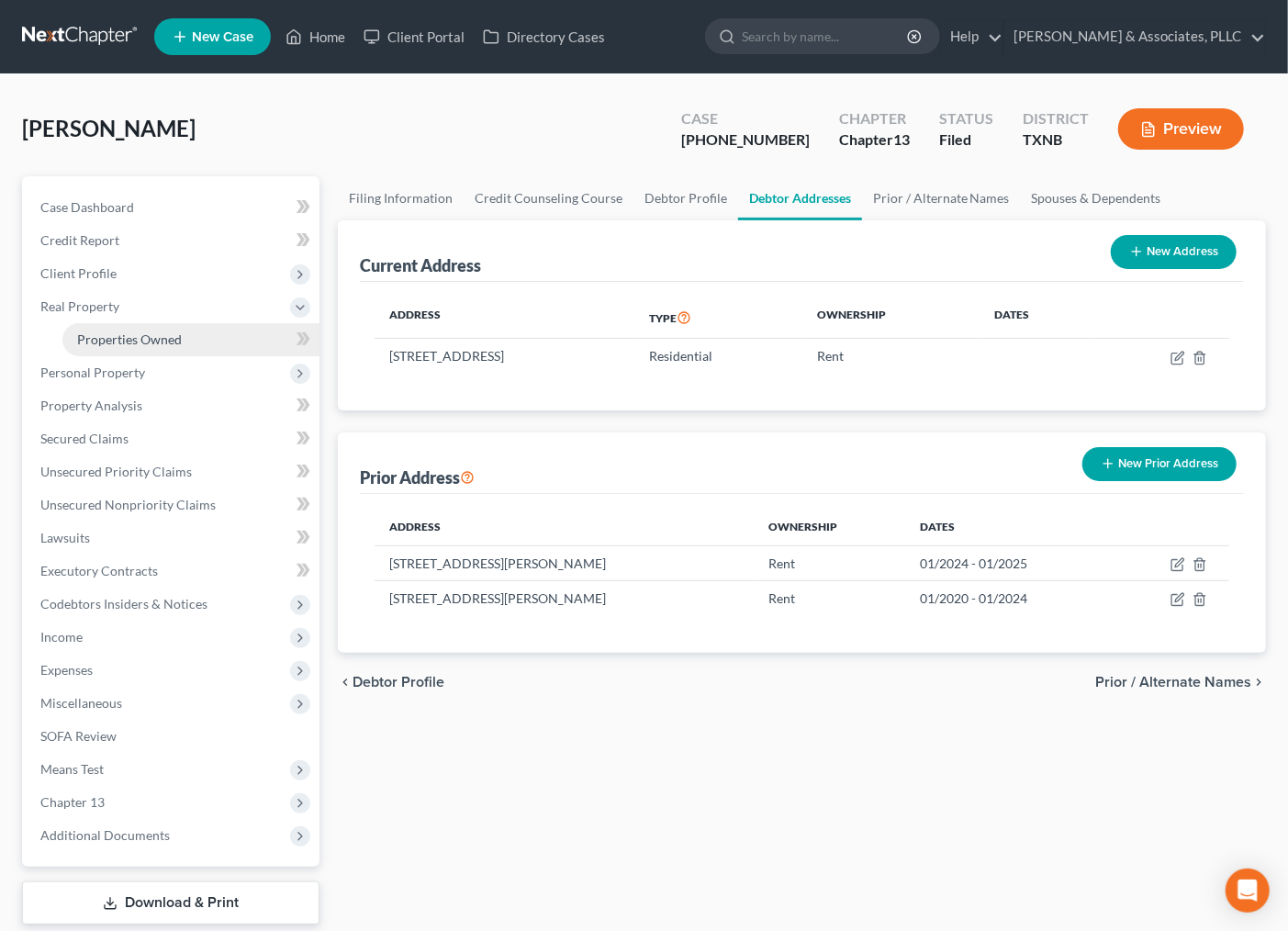
click at [123, 332] on span "Properties Owned" at bounding box center [129, 339] width 104 height 16
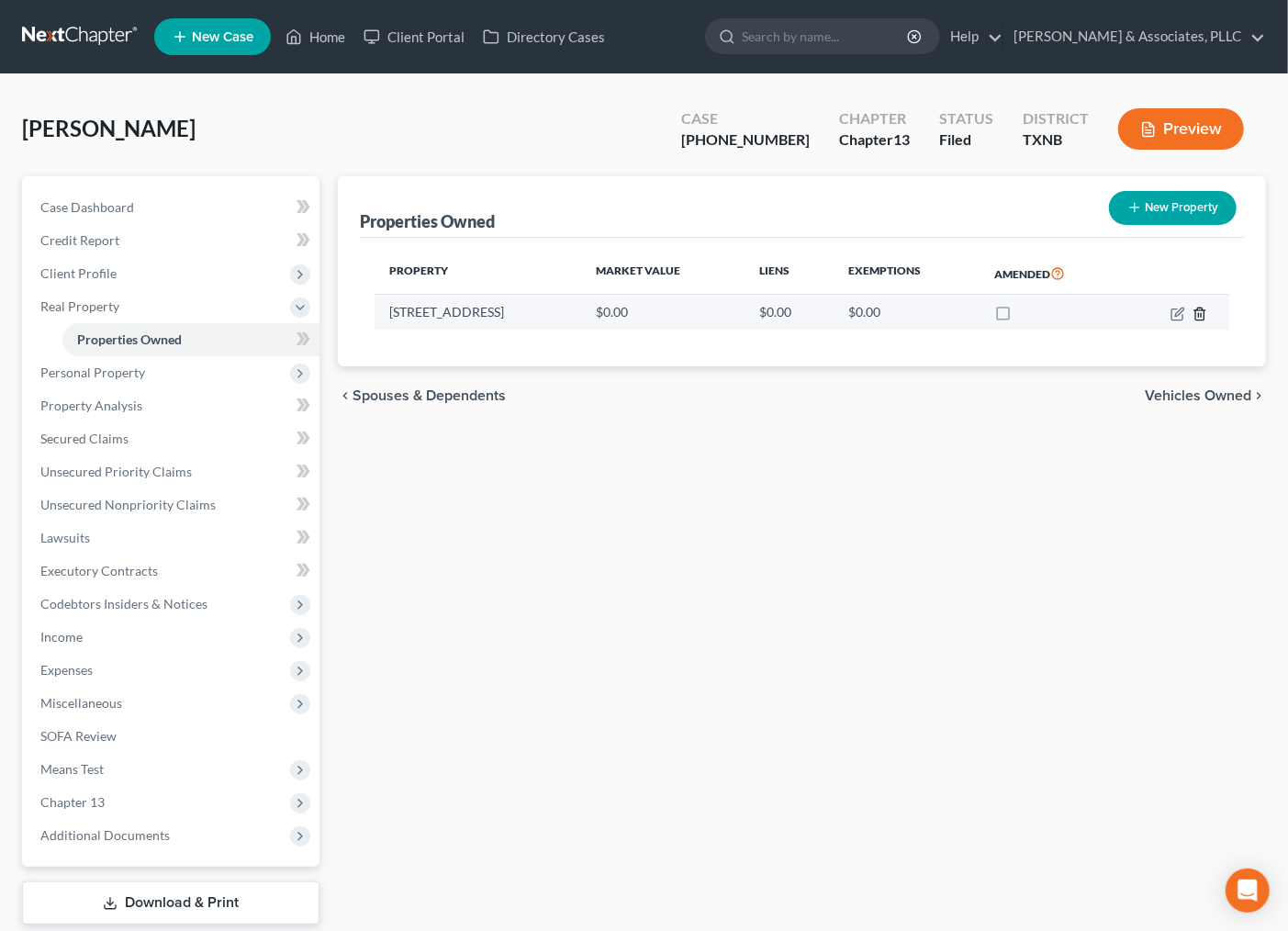
click at [1193, 306] on icon "button" at bounding box center [1200, 314] width 15 height 15
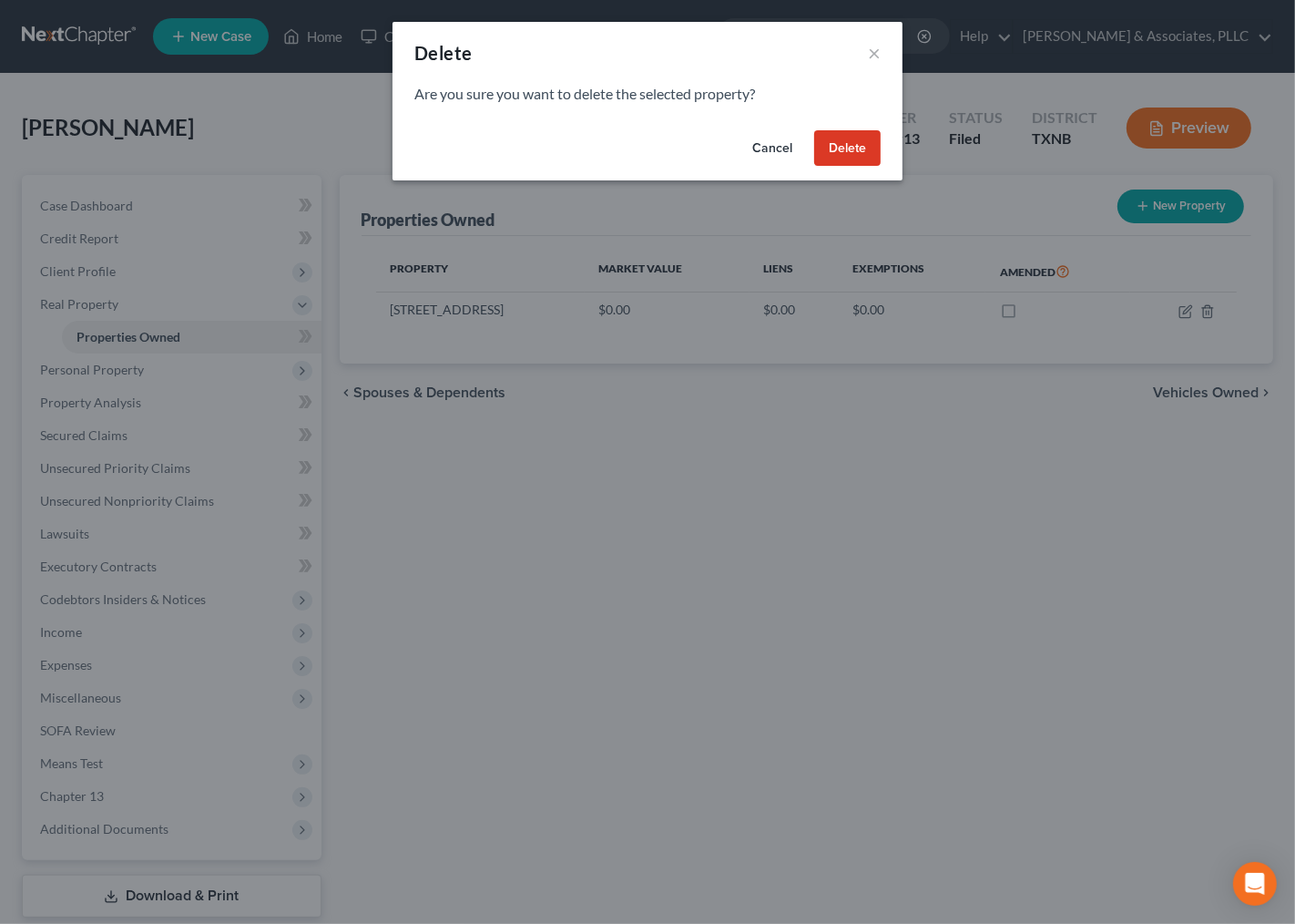
click at [867, 149] on button "Delete" at bounding box center [847, 148] width 66 height 36
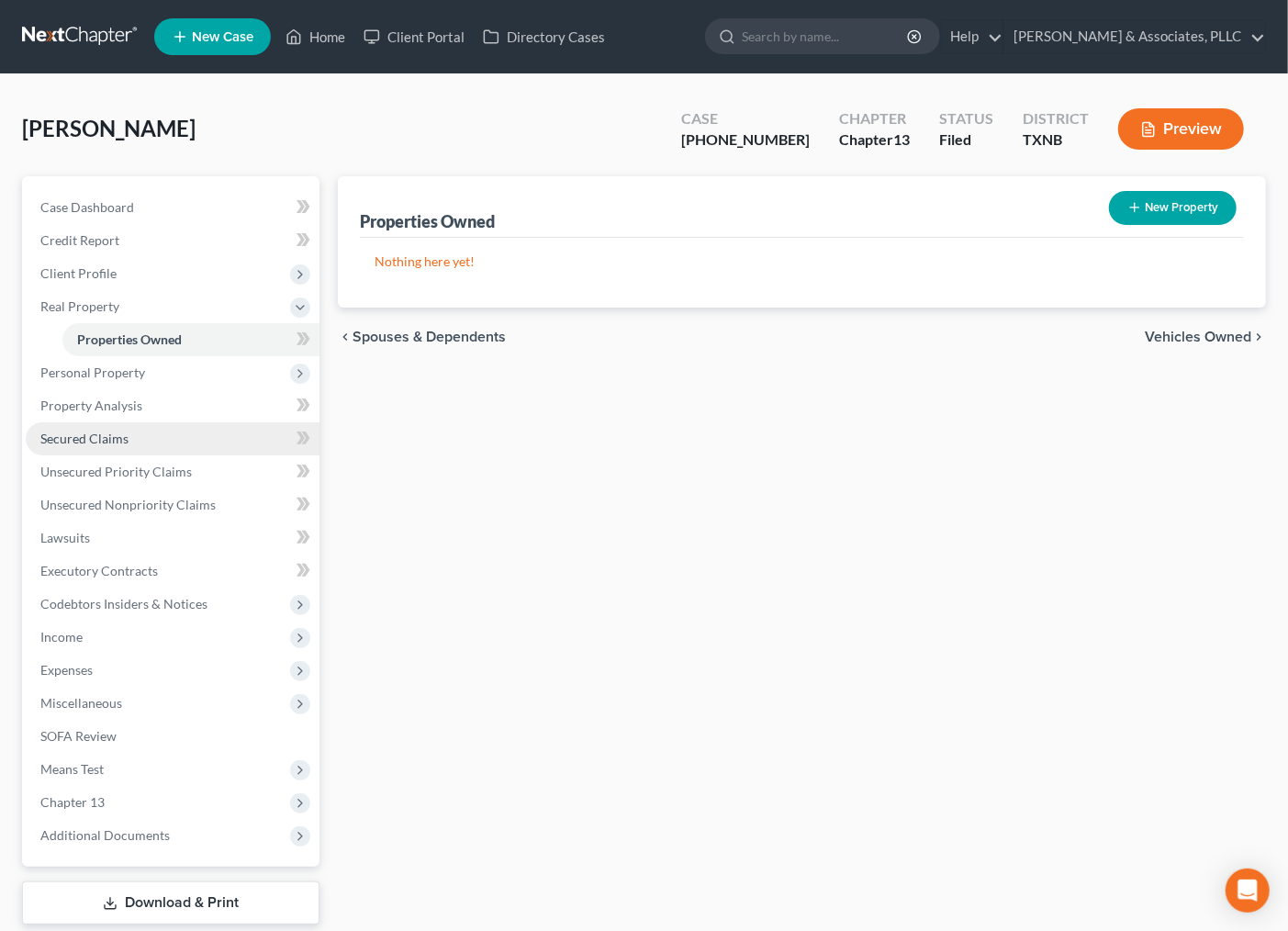
click at [111, 439] on span "Secured Claims" at bounding box center [85, 438] width 88 height 16
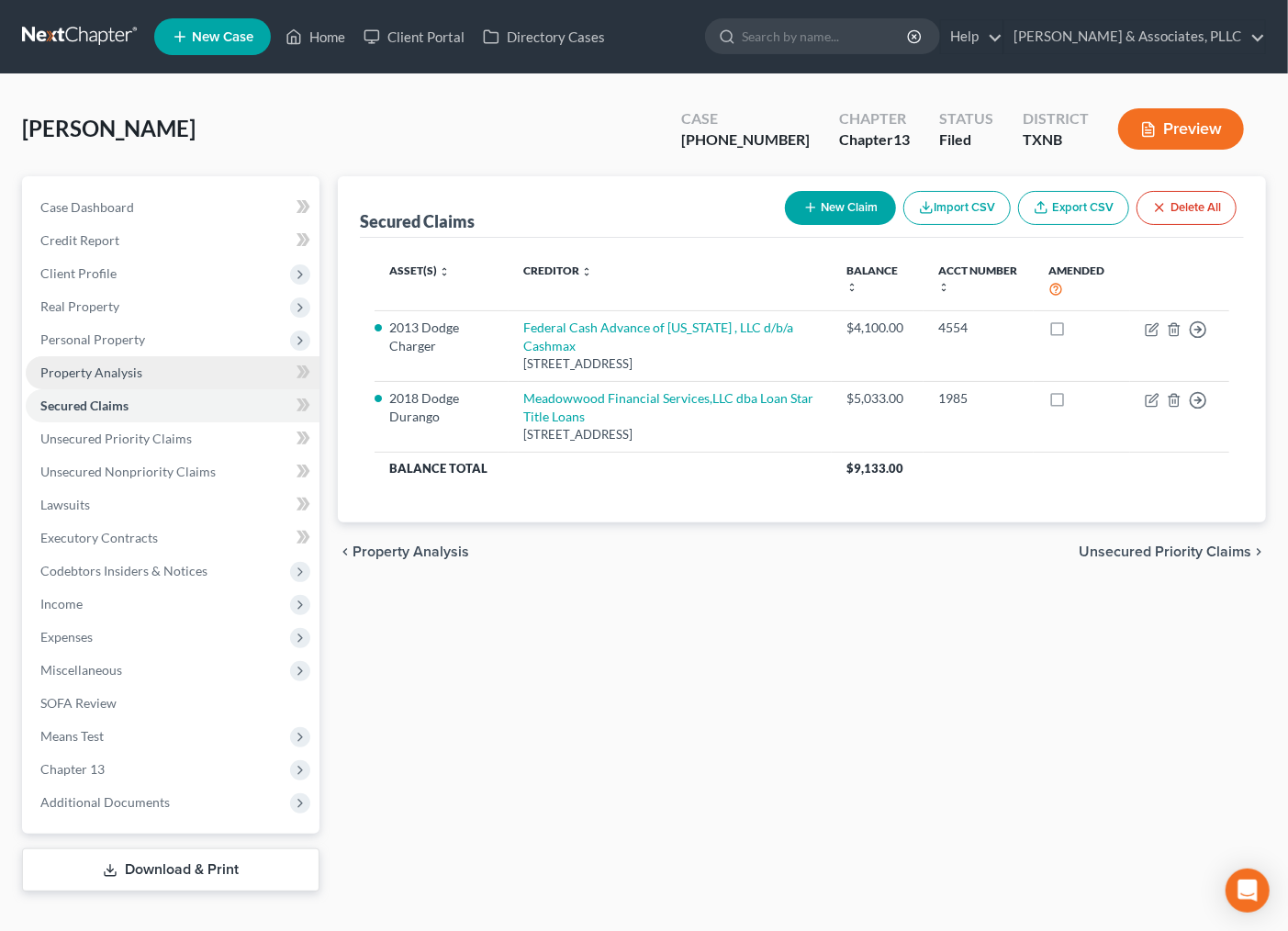
click at [80, 372] on span "Property Analysis" at bounding box center [91, 372] width 101 height 16
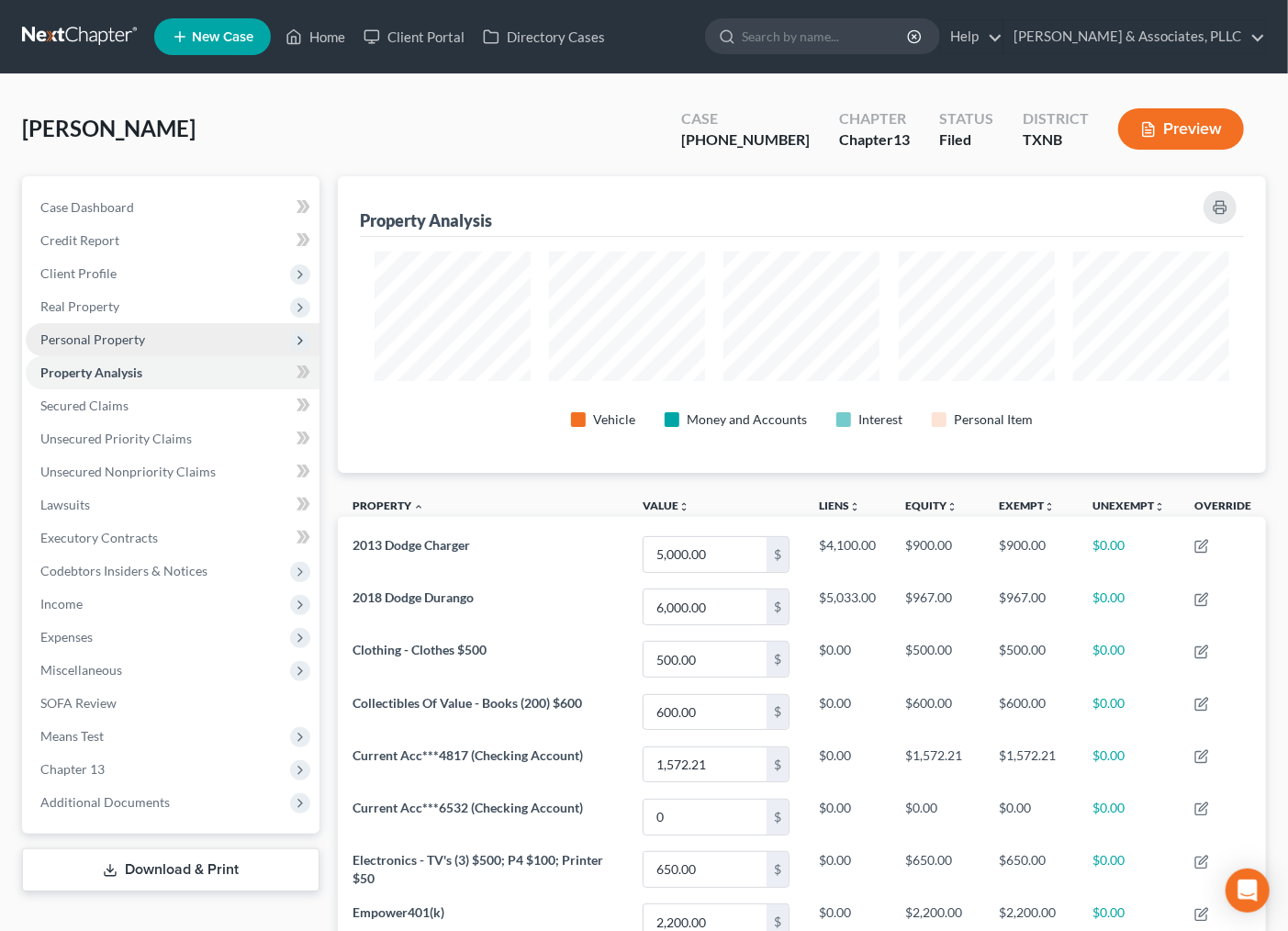
click at [94, 349] on span "Personal Property" at bounding box center [172, 339] width 294 height 33
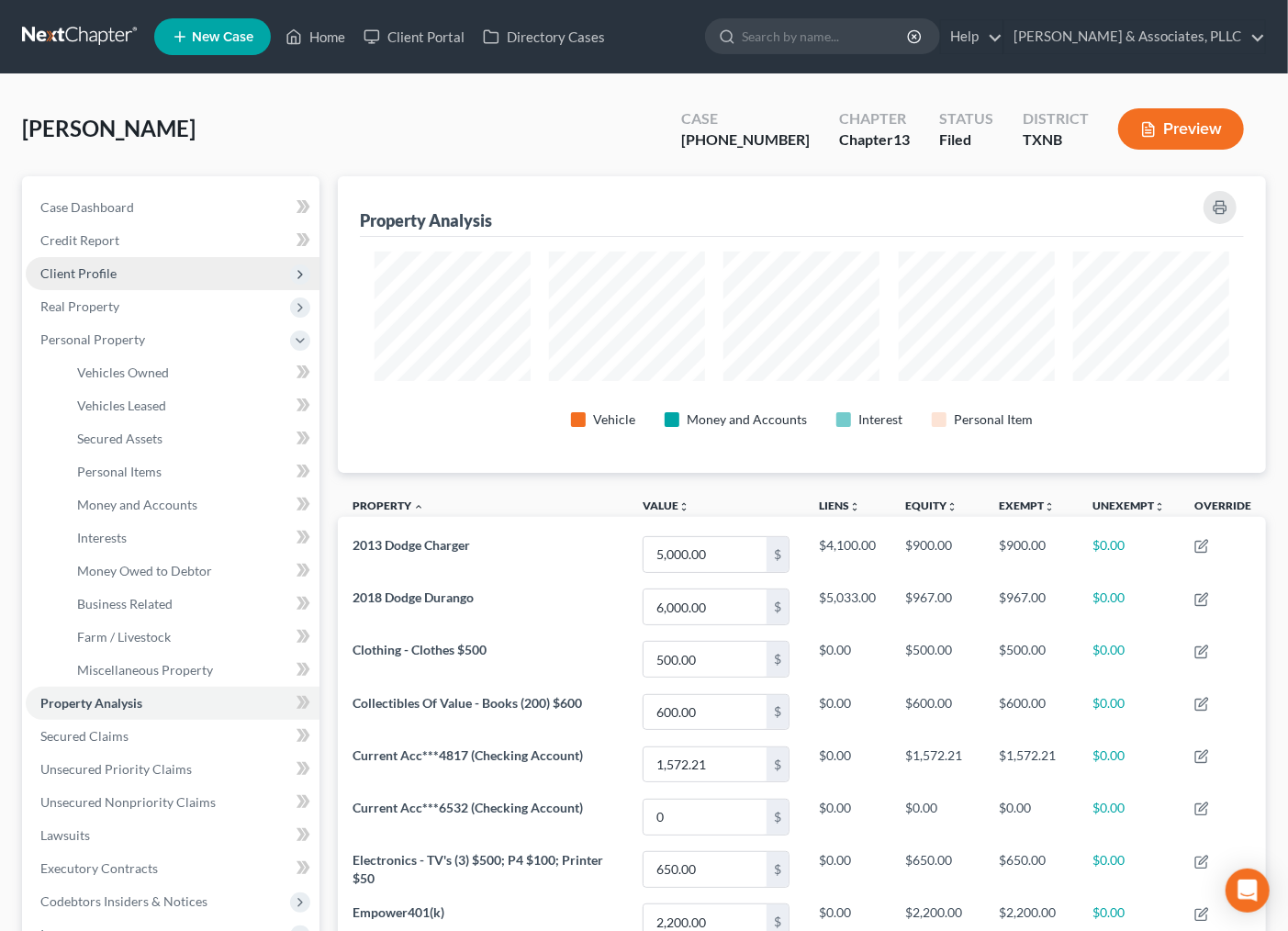
click at [93, 271] on span "Client Profile" at bounding box center [78, 272] width 76 height 16
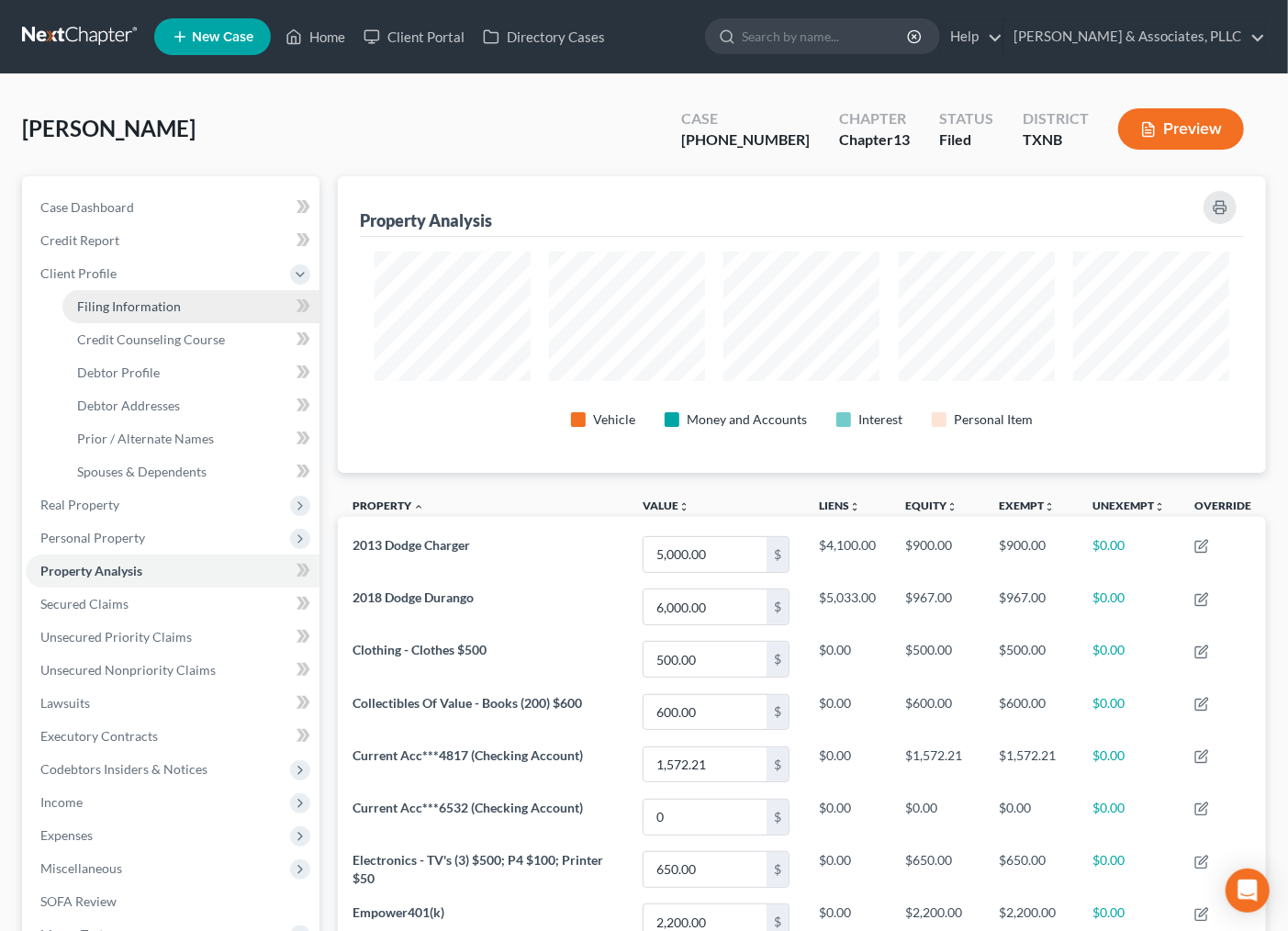
click at [112, 307] on span "Filing Information" at bounding box center [129, 306] width 103 height 16
select select "1"
select select "0"
select select "3"
select select "78"
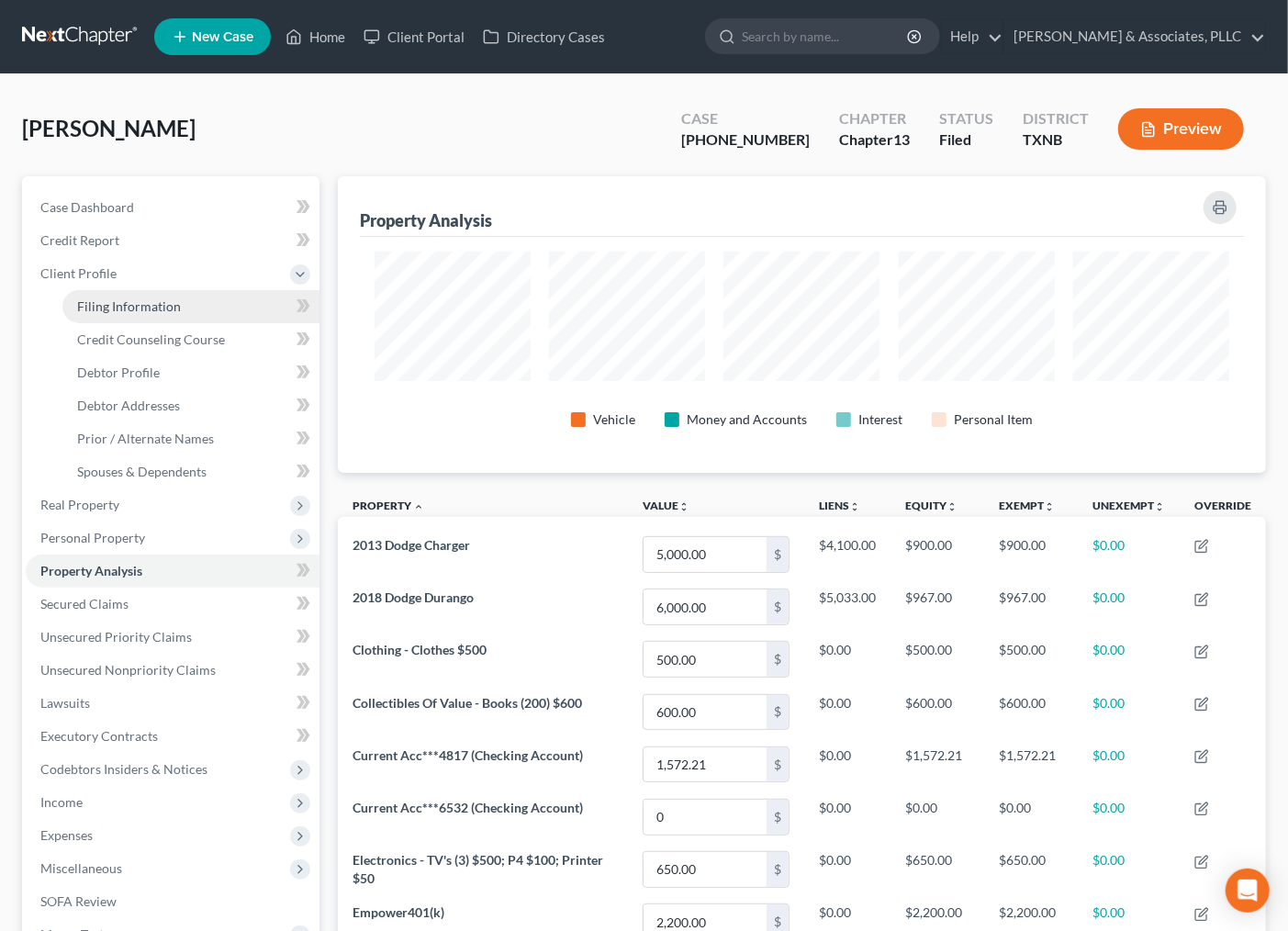
select select "0"
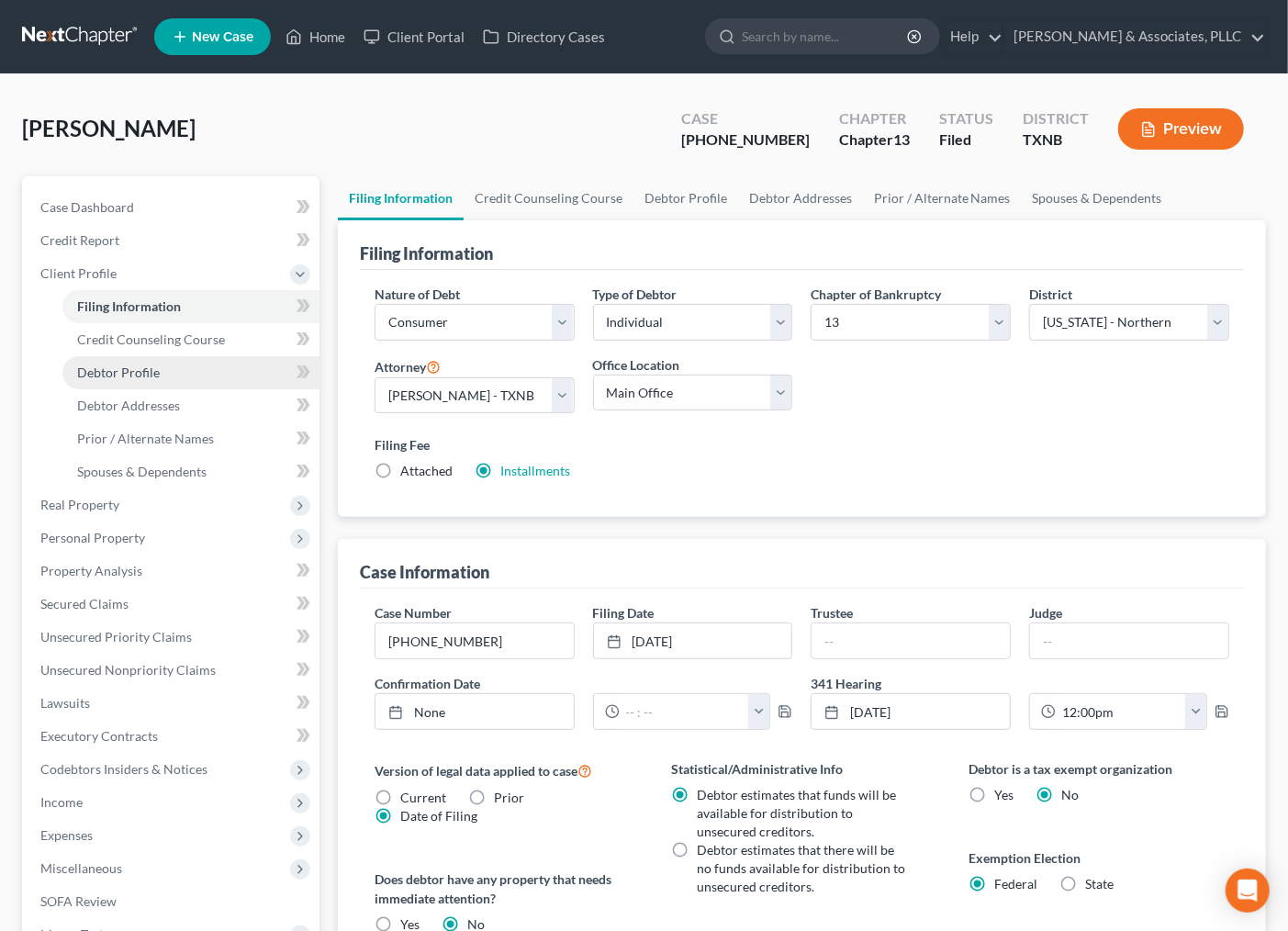
click at [147, 378] on span "Debtor Profile" at bounding box center [118, 372] width 83 height 16
select select "2"
select select "1"
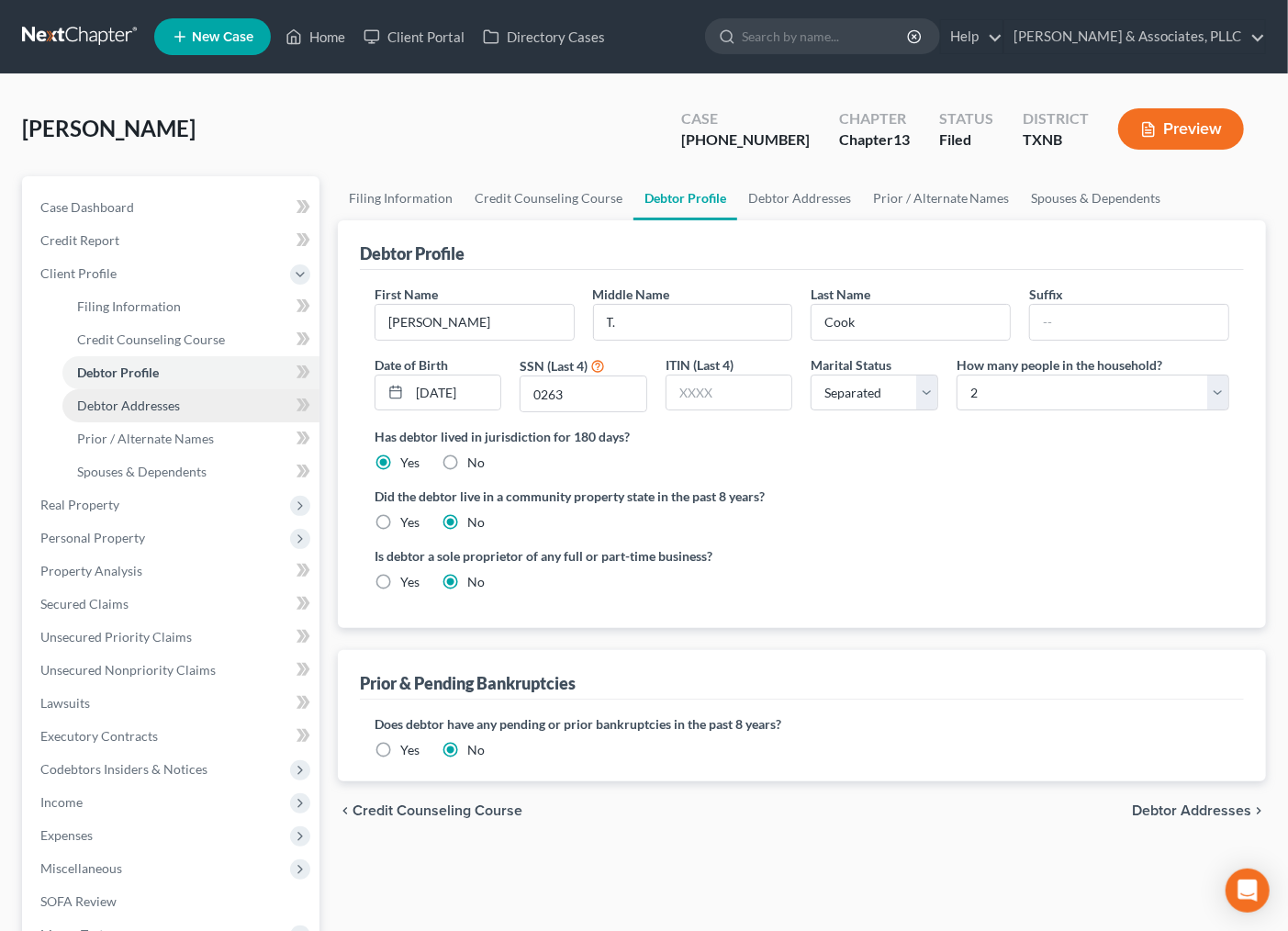
click at [150, 397] on span "Debtor Addresses" at bounding box center [128, 405] width 102 height 16
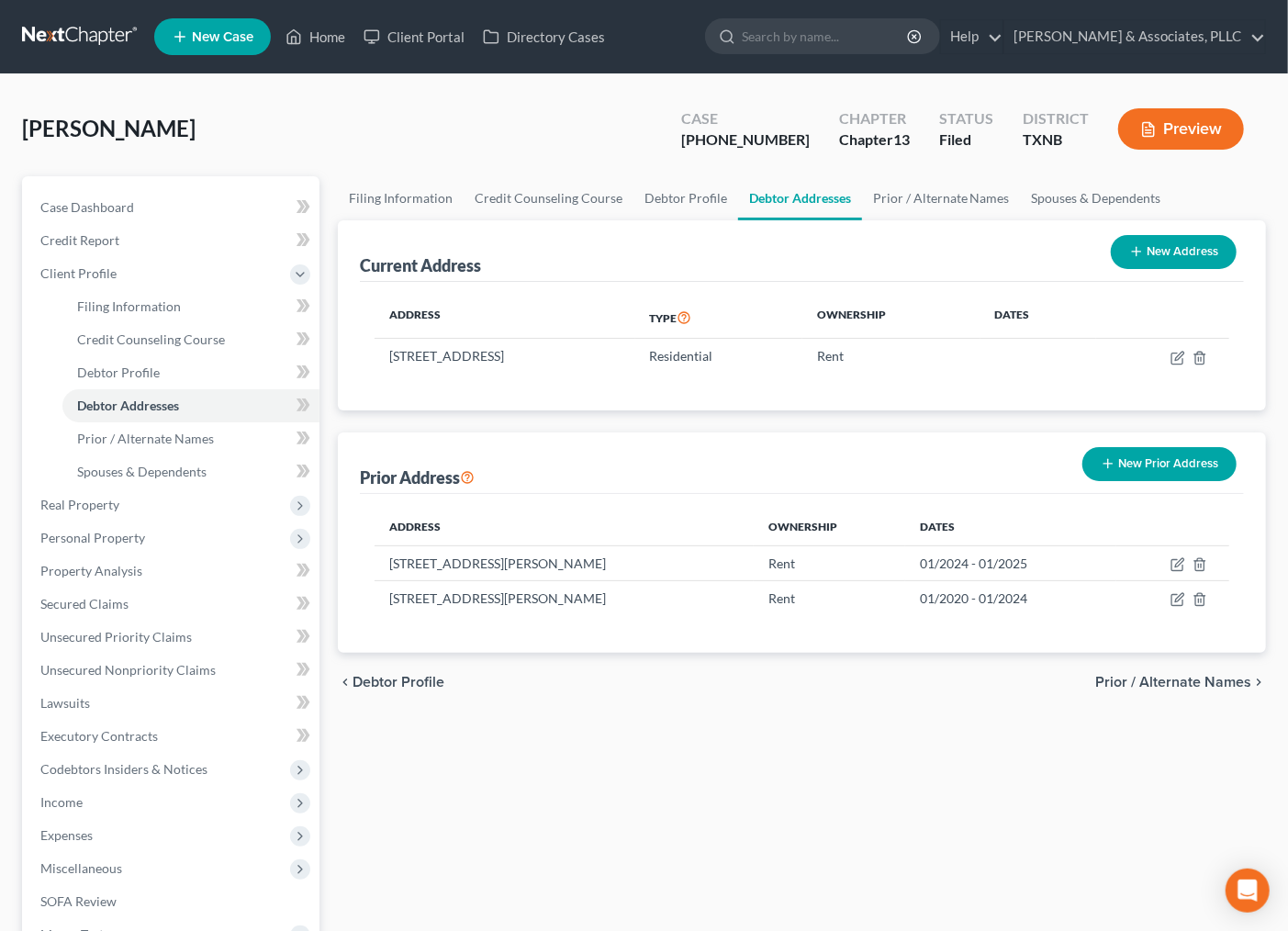
click at [200, 30] on span "New Case" at bounding box center [222, 37] width 61 height 14
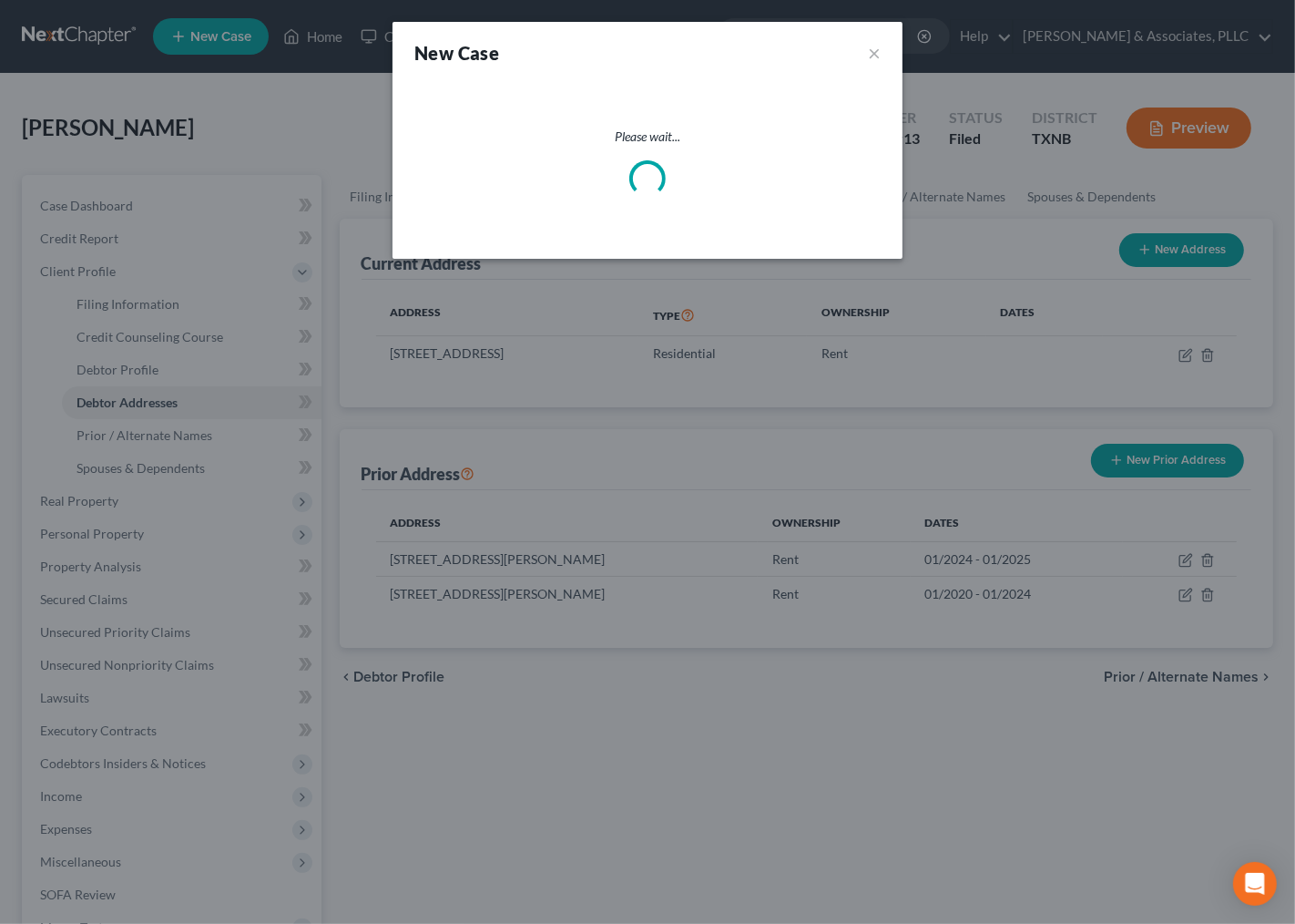
select select "78"
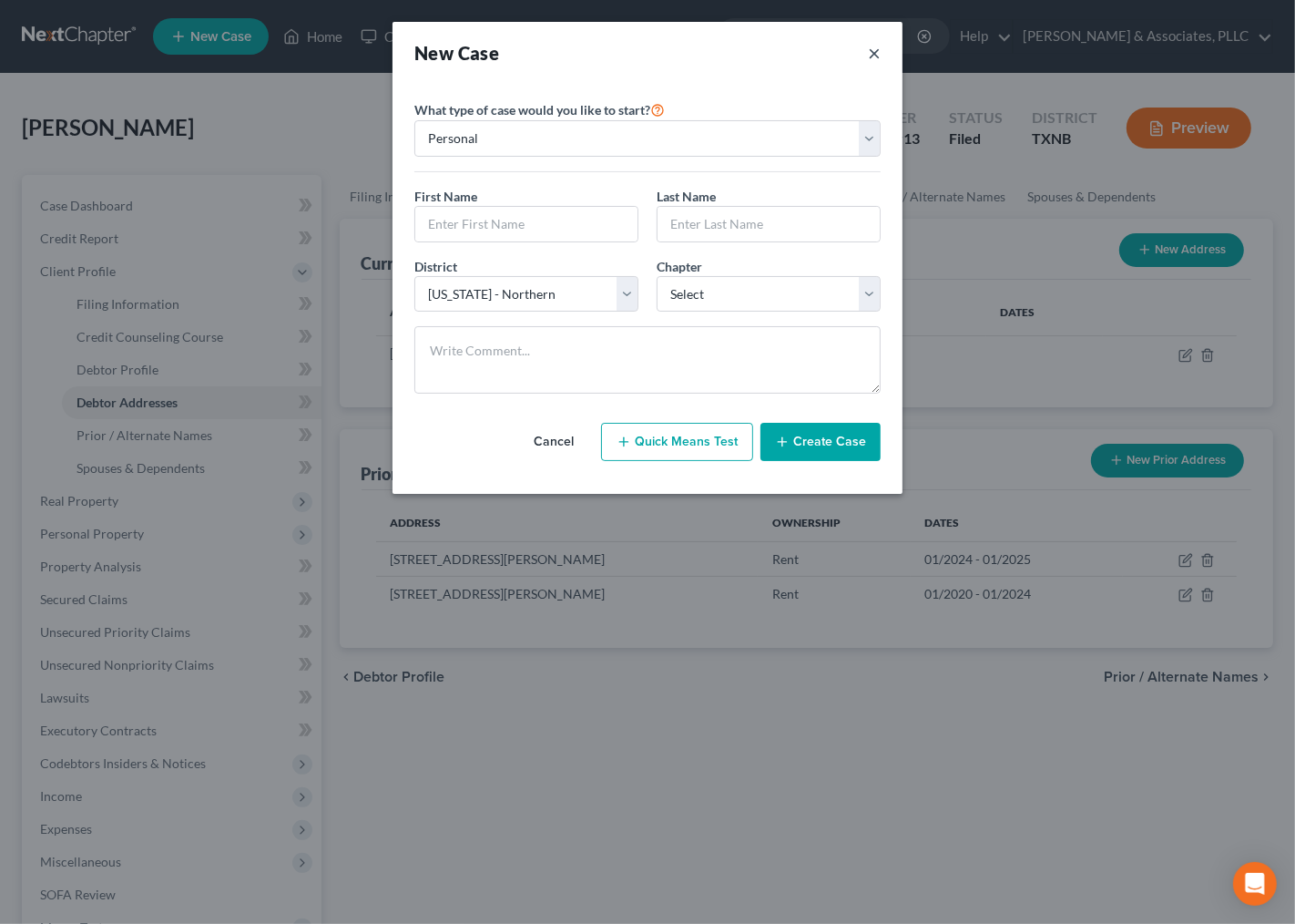
click at [870, 52] on button "×" at bounding box center [875, 52] width 13 height 25
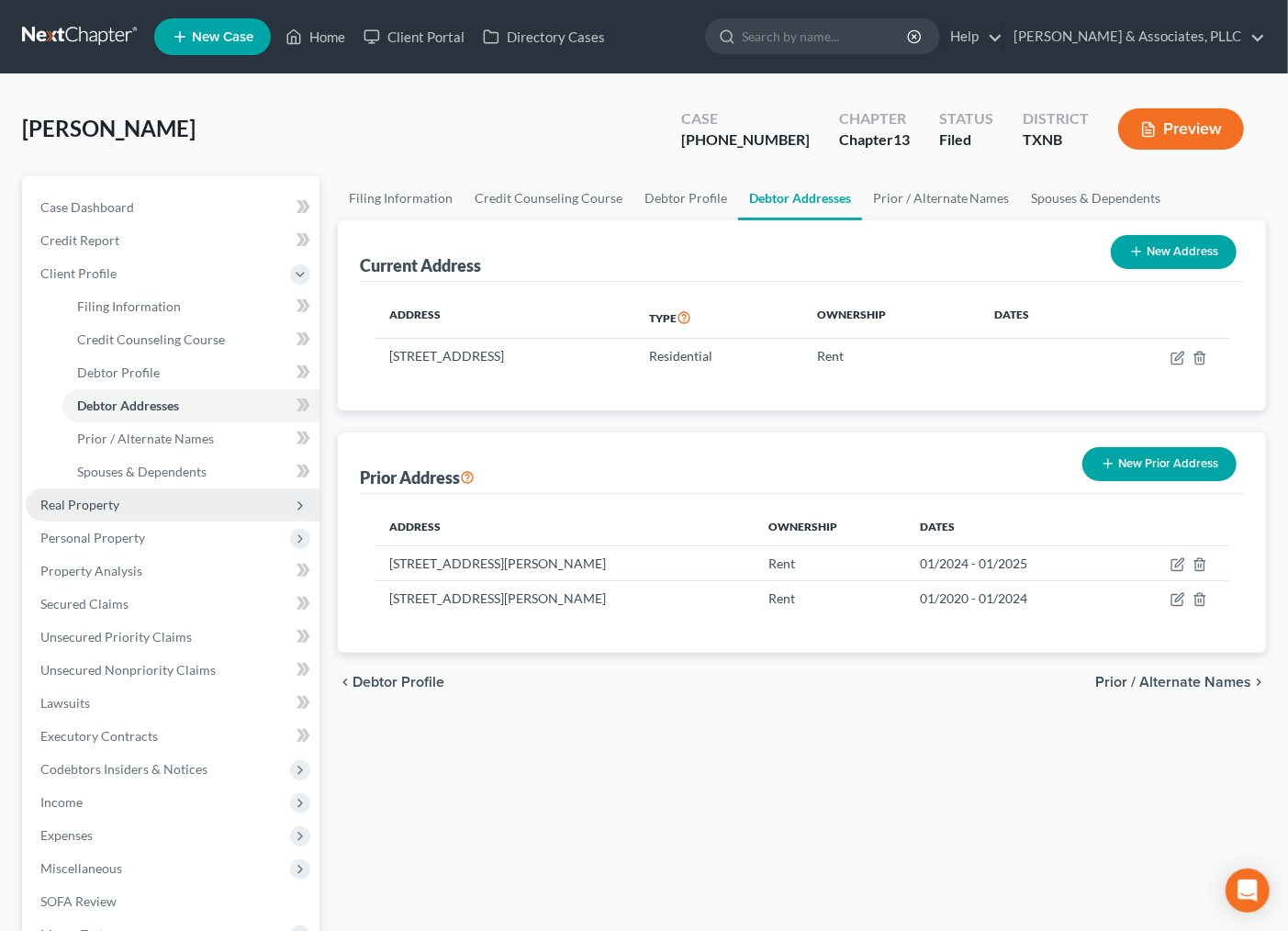
click at [116, 506] on span "Real Property" at bounding box center [80, 504] width 79 height 16
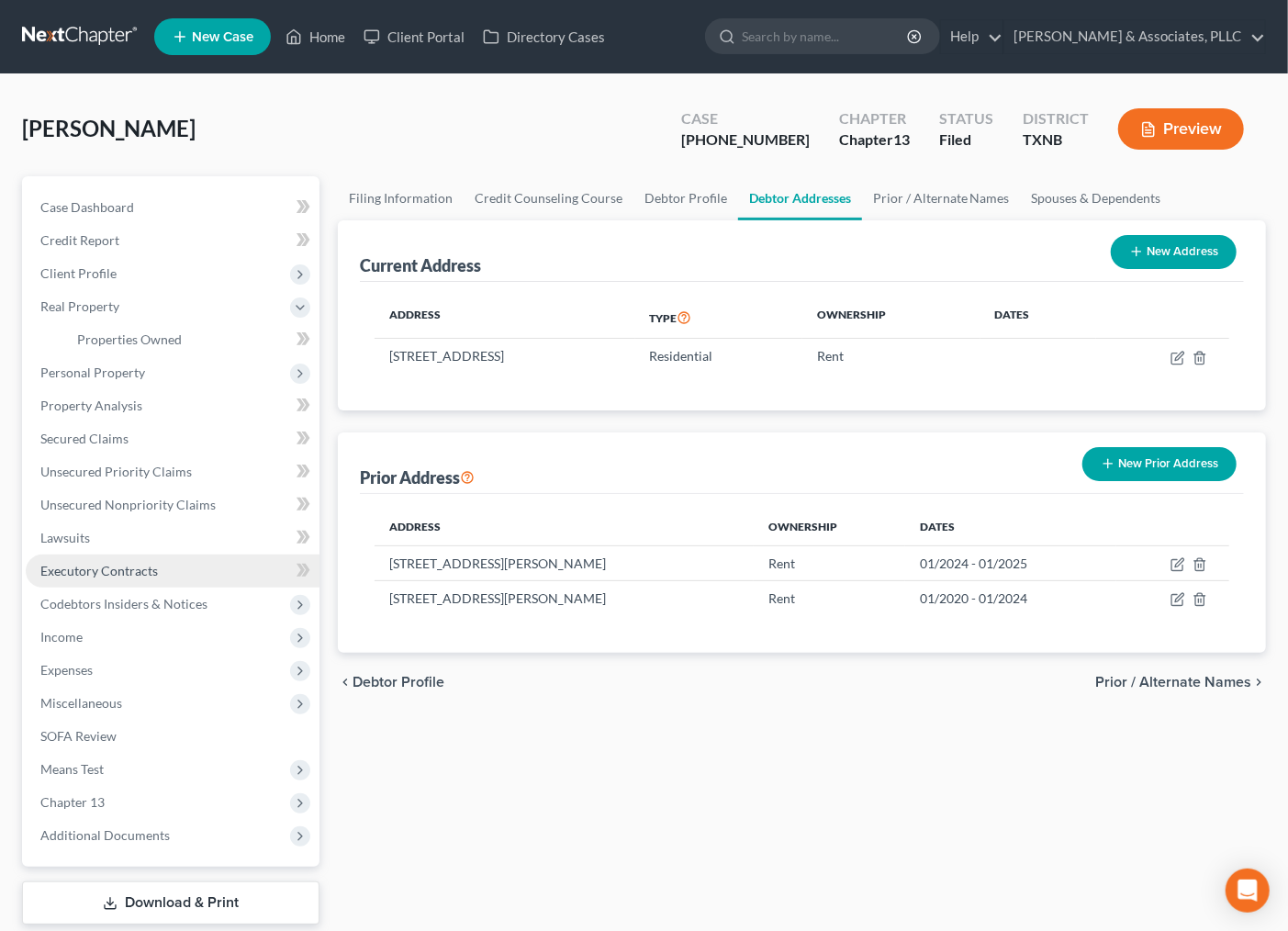
click at [70, 580] on link "Executory Contracts" at bounding box center [172, 570] width 294 height 33
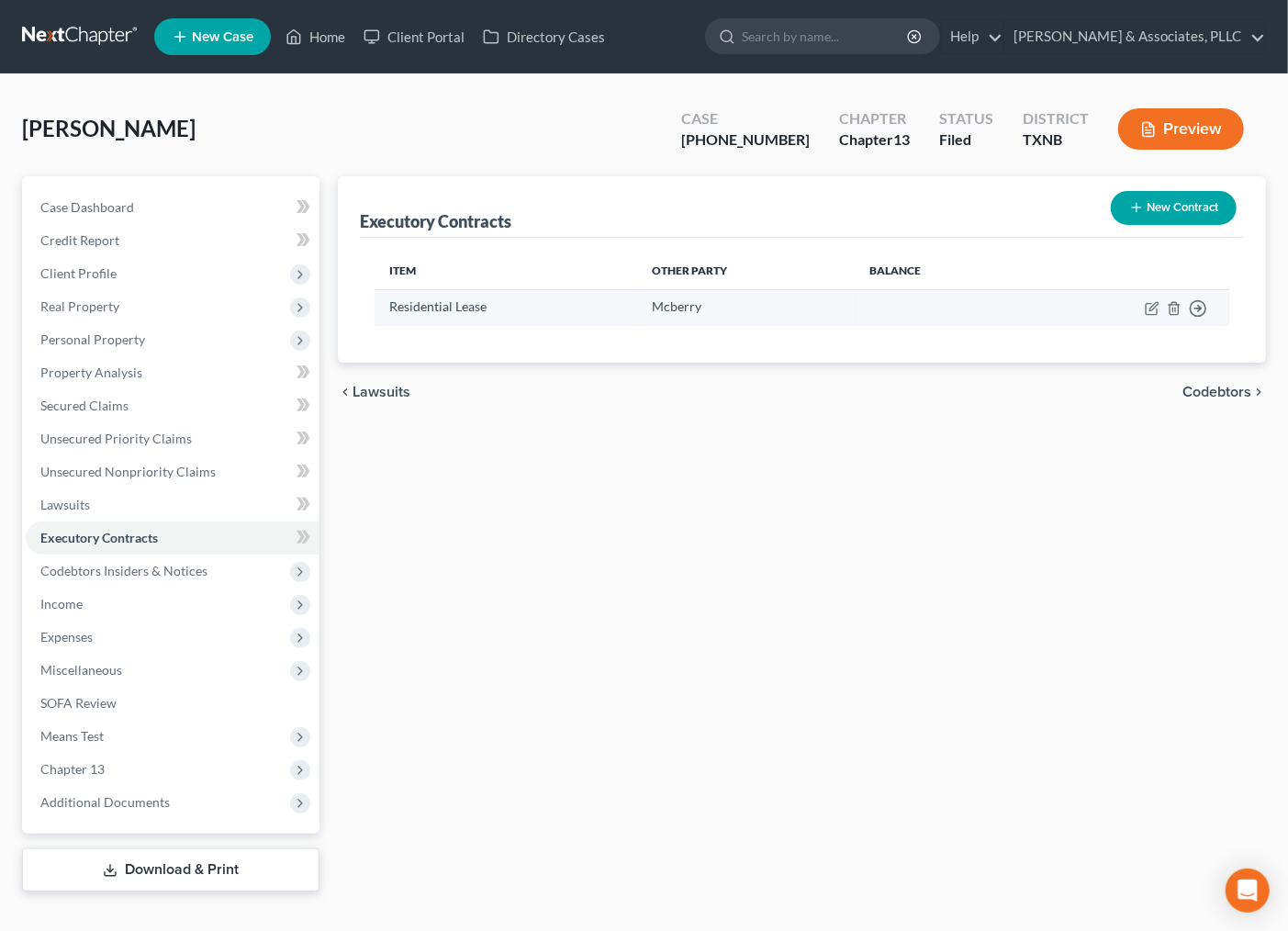
click at [1142, 307] on td "Move to D Move to E Move to F Move to Notice Only" at bounding box center [1125, 307] width 207 height 36
click at [1149, 305] on icon "button" at bounding box center [1152, 308] width 15 height 15
select select "3"
select select "45"
select select "0"
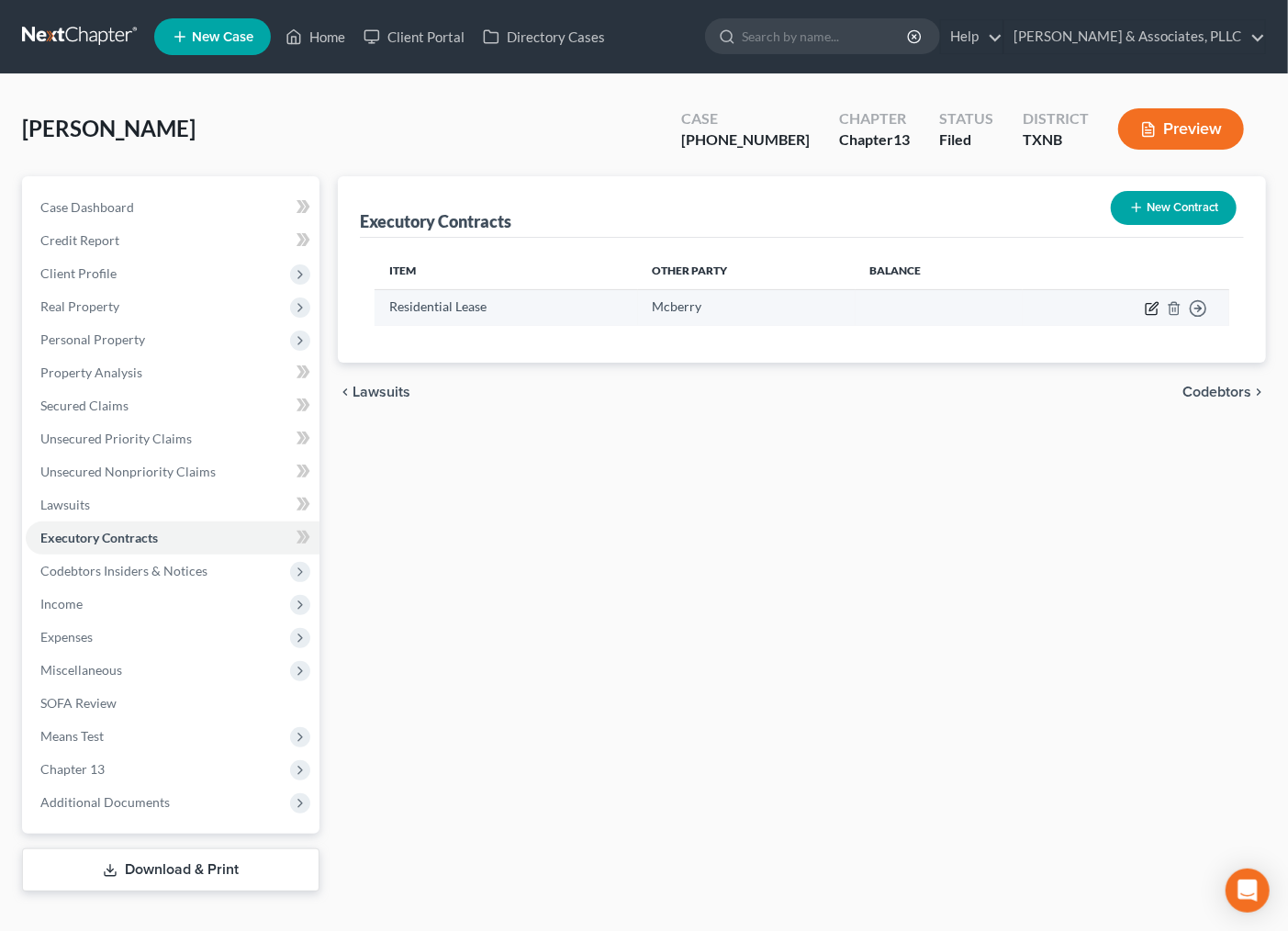
select select "0"
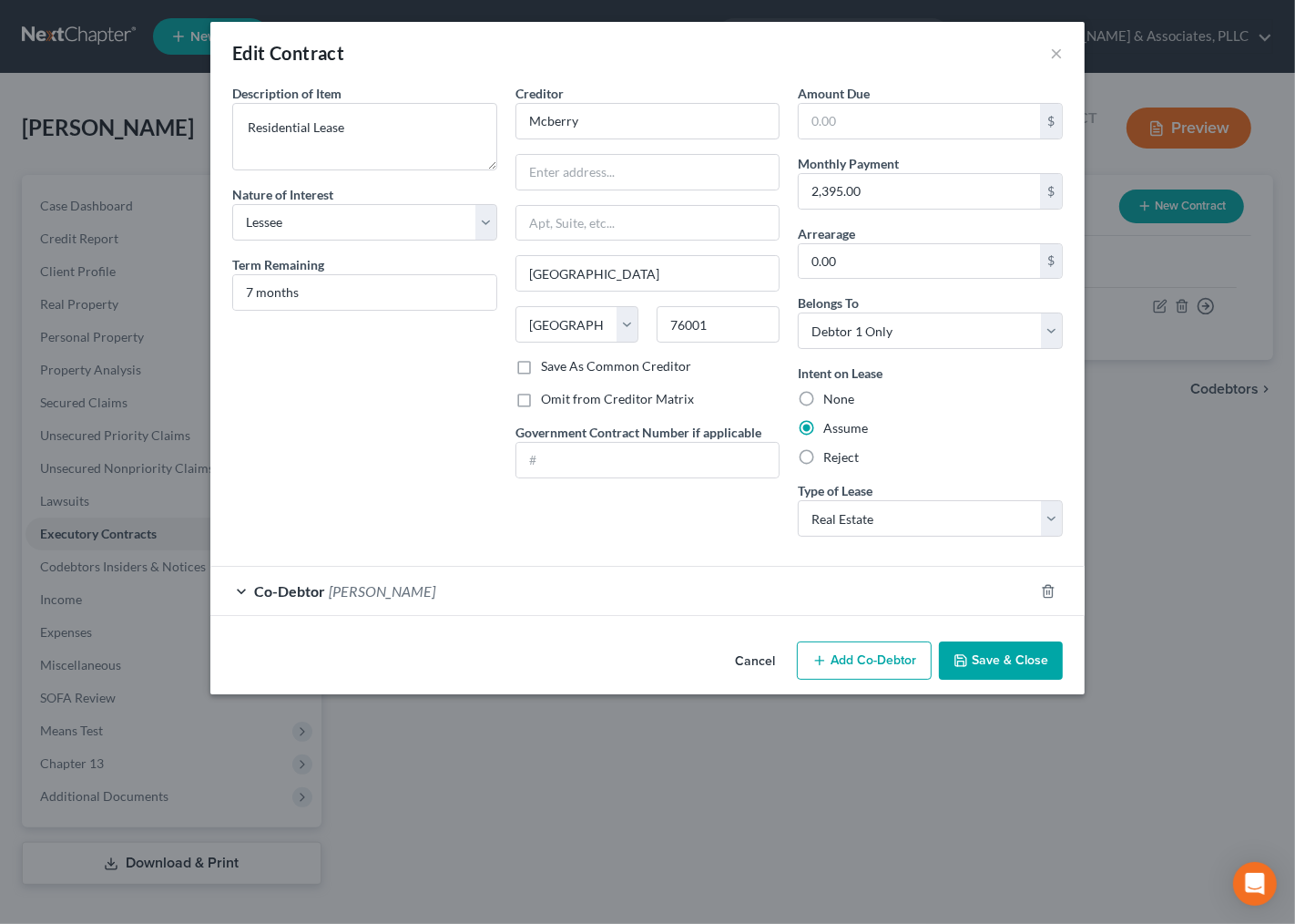
click at [984, 645] on button "Save & Close" at bounding box center [1000, 660] width 124 height 38
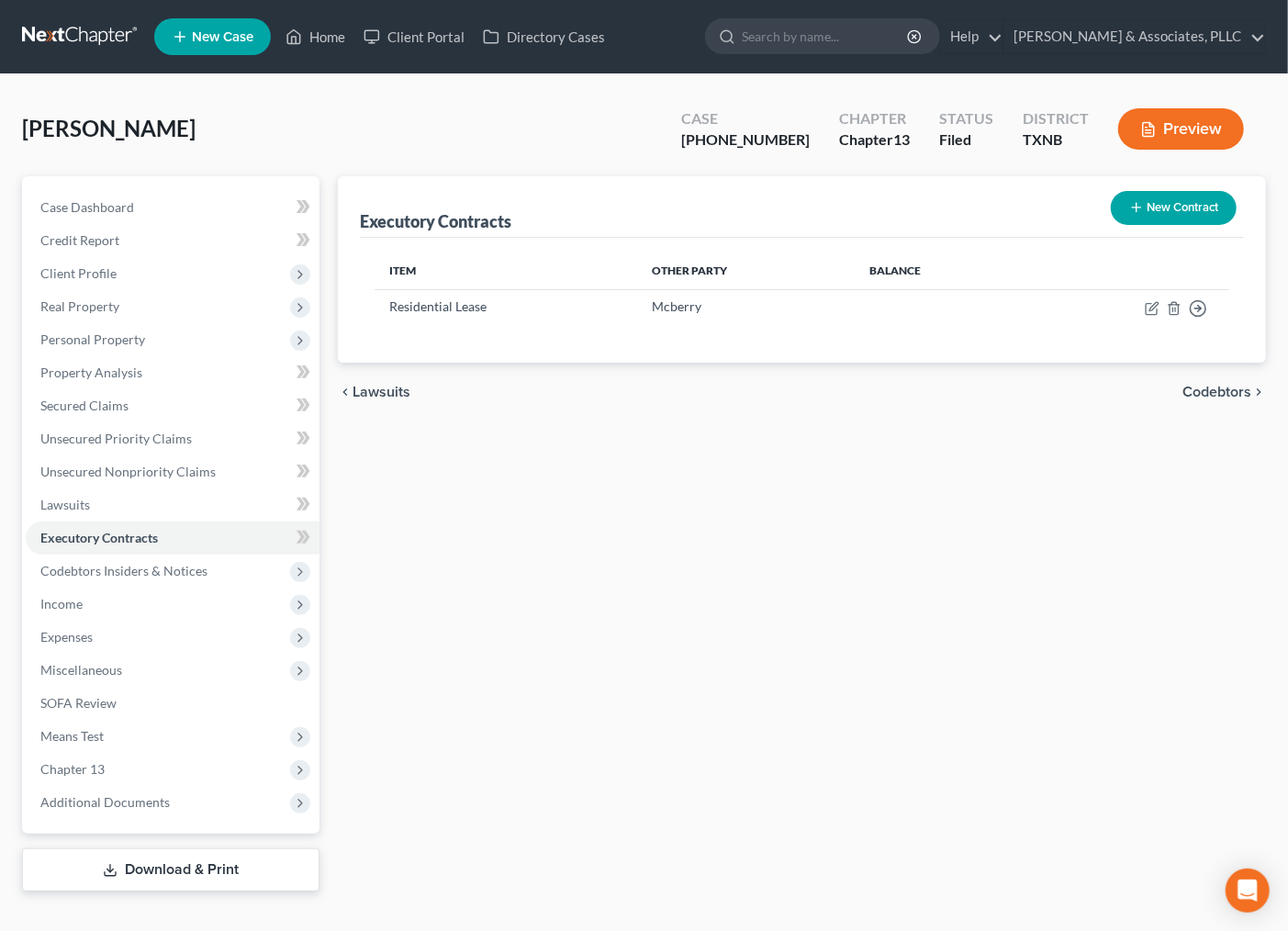
drag, startPoint x: 667, startPoint y: 713, endPoint x: 558, endPoint y: 380, distance: 350.4
click at [667, 712] on div "Executory Contracts New Contract Item Other Party Balance Residential Lease Mcb…" at bounding box center [801, 534] width 946 height 715
click at [305, 35] on link "Home" at bounding box center [315, 36] width 78 height 33
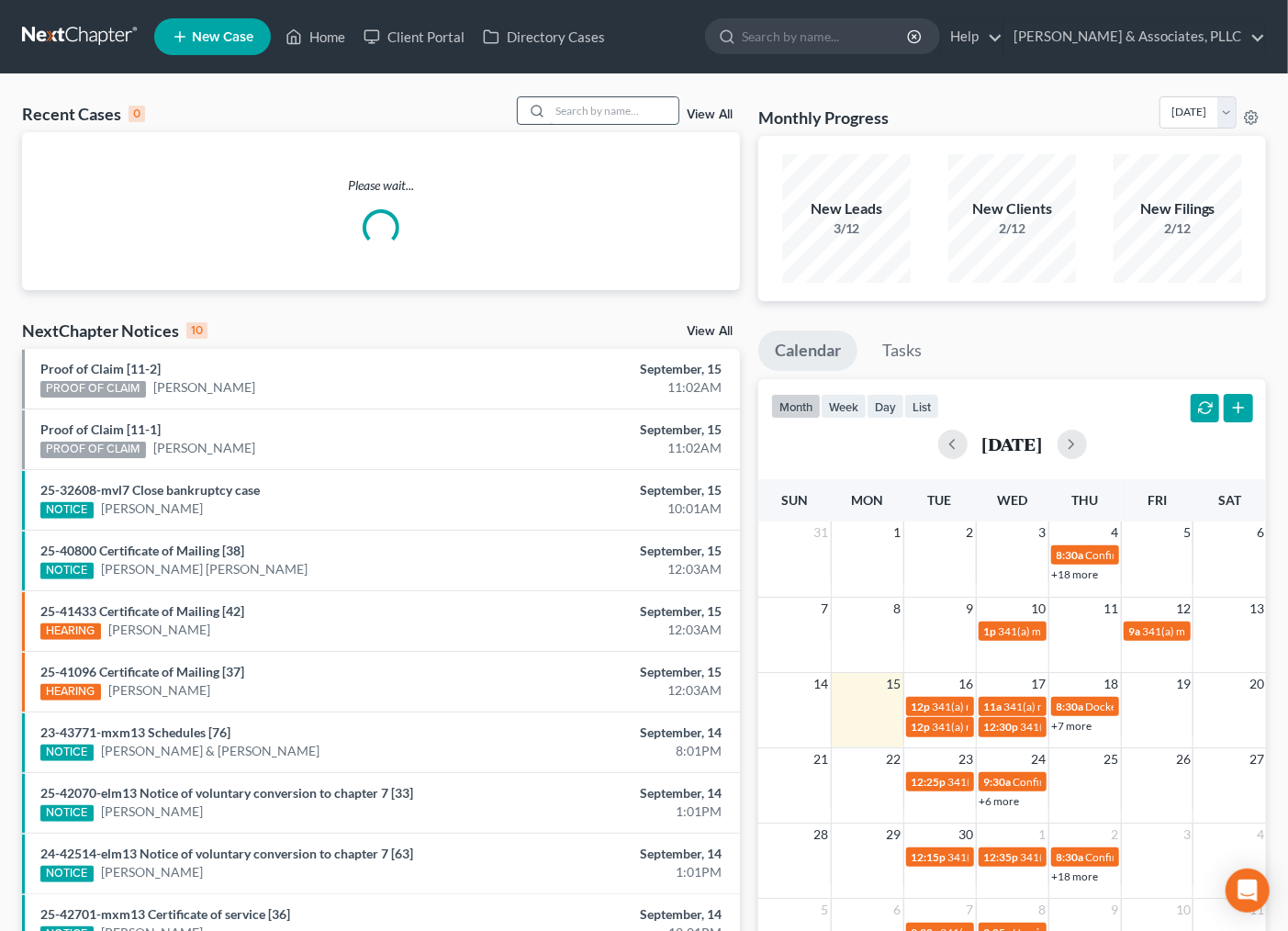
click at [612, 107] on input "search" at bounding box center [613, 111] width 129 height 26
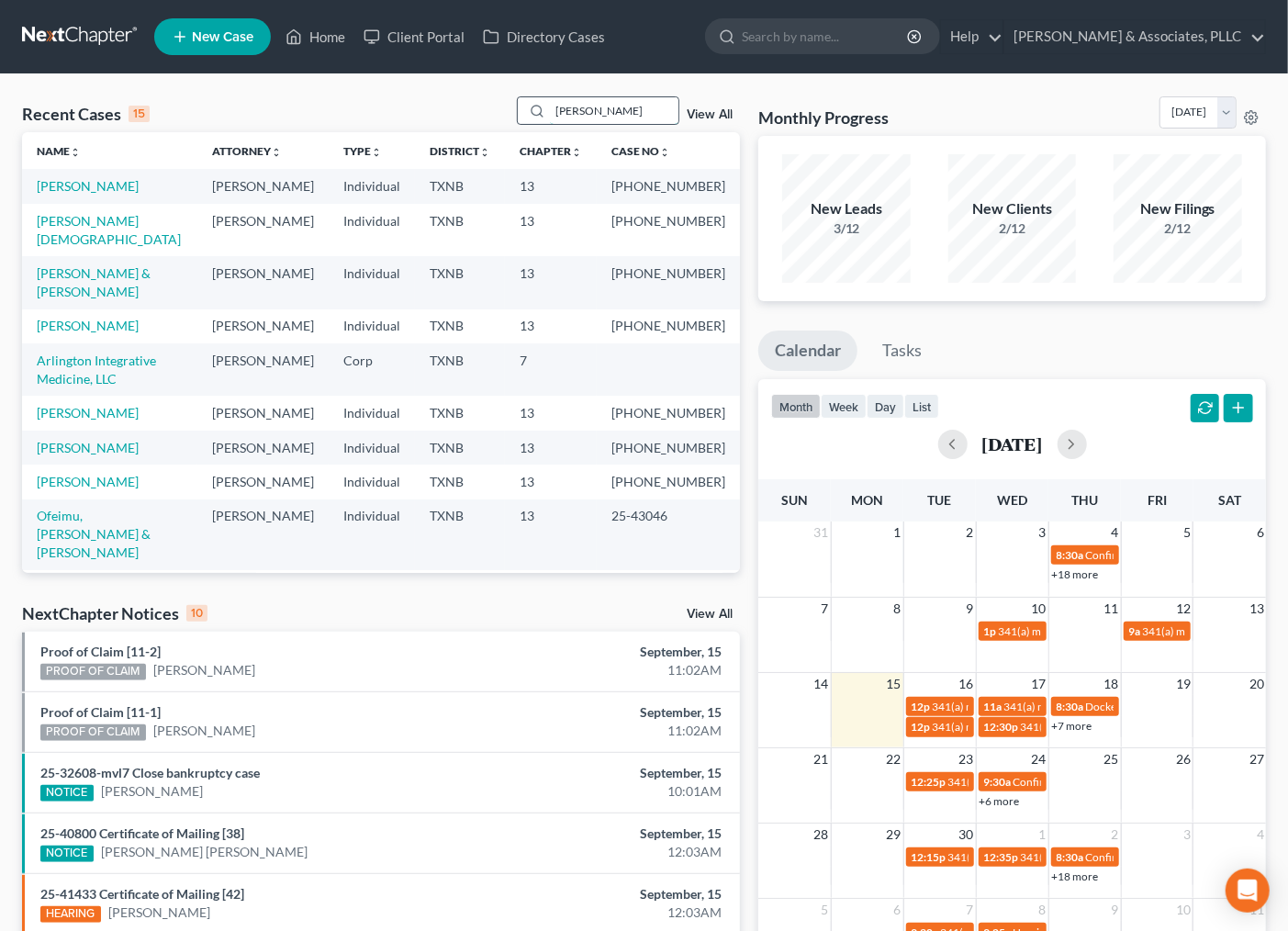
type input "[PERSON_NAME]"
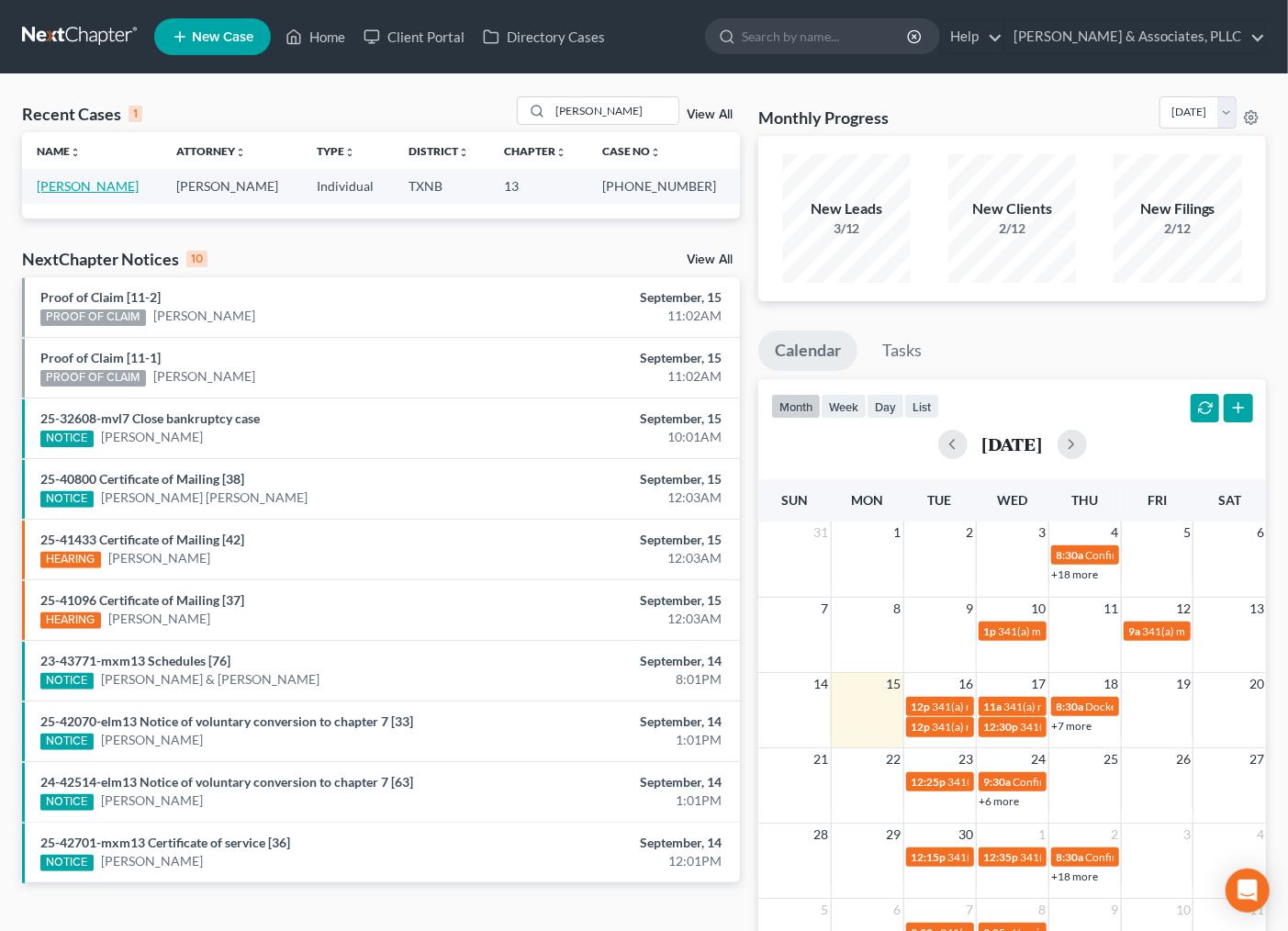
drag, startPoint x: 105, startPoint y: 196, endPoint x: 98, endPoint y: 183, distance: 14.8
click at [105, 196] on td "[PERSON_NAME]" at bounding box center [91, 186] width 140 height 34
click at [98, 183] on link "[PERSON_NAME]" at bounding box center [87, 186] width 101 height 16
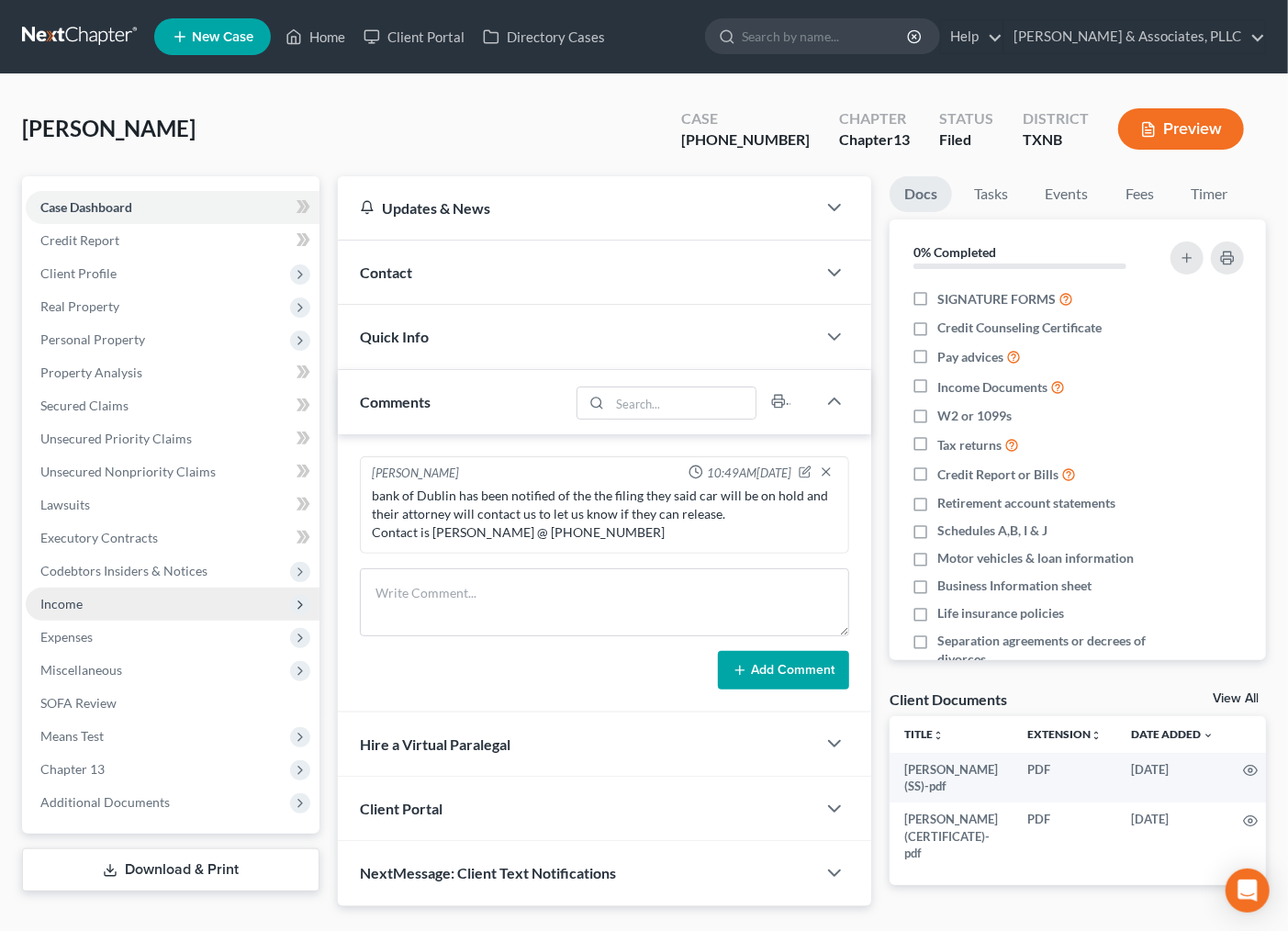
click at [77, 596] on span "Income" at bounding box center [61, 603] width 42 height 16
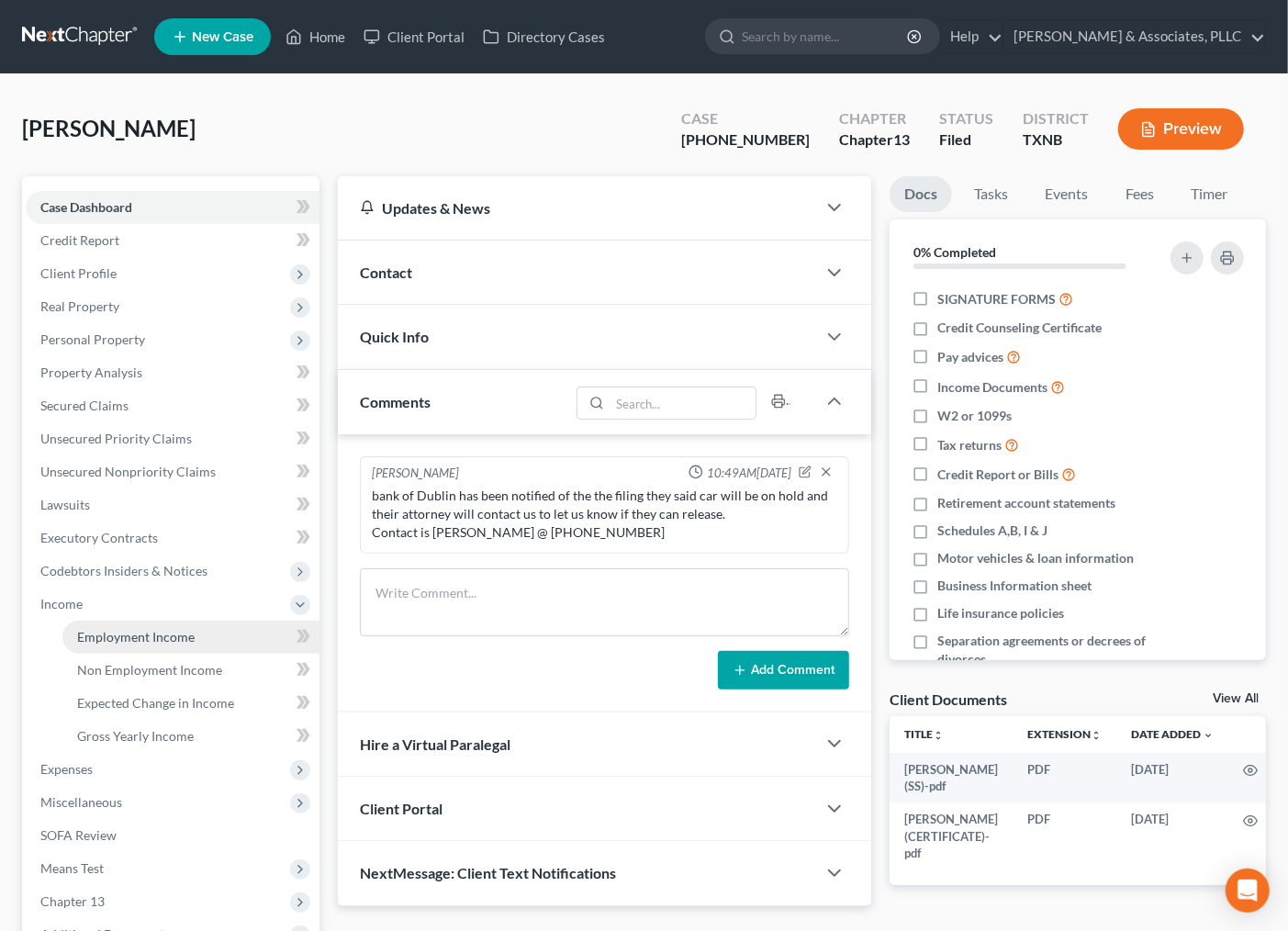
click at [116, 648] on link "Employment Income" at bounding box center [191, 636] width 257 height 33
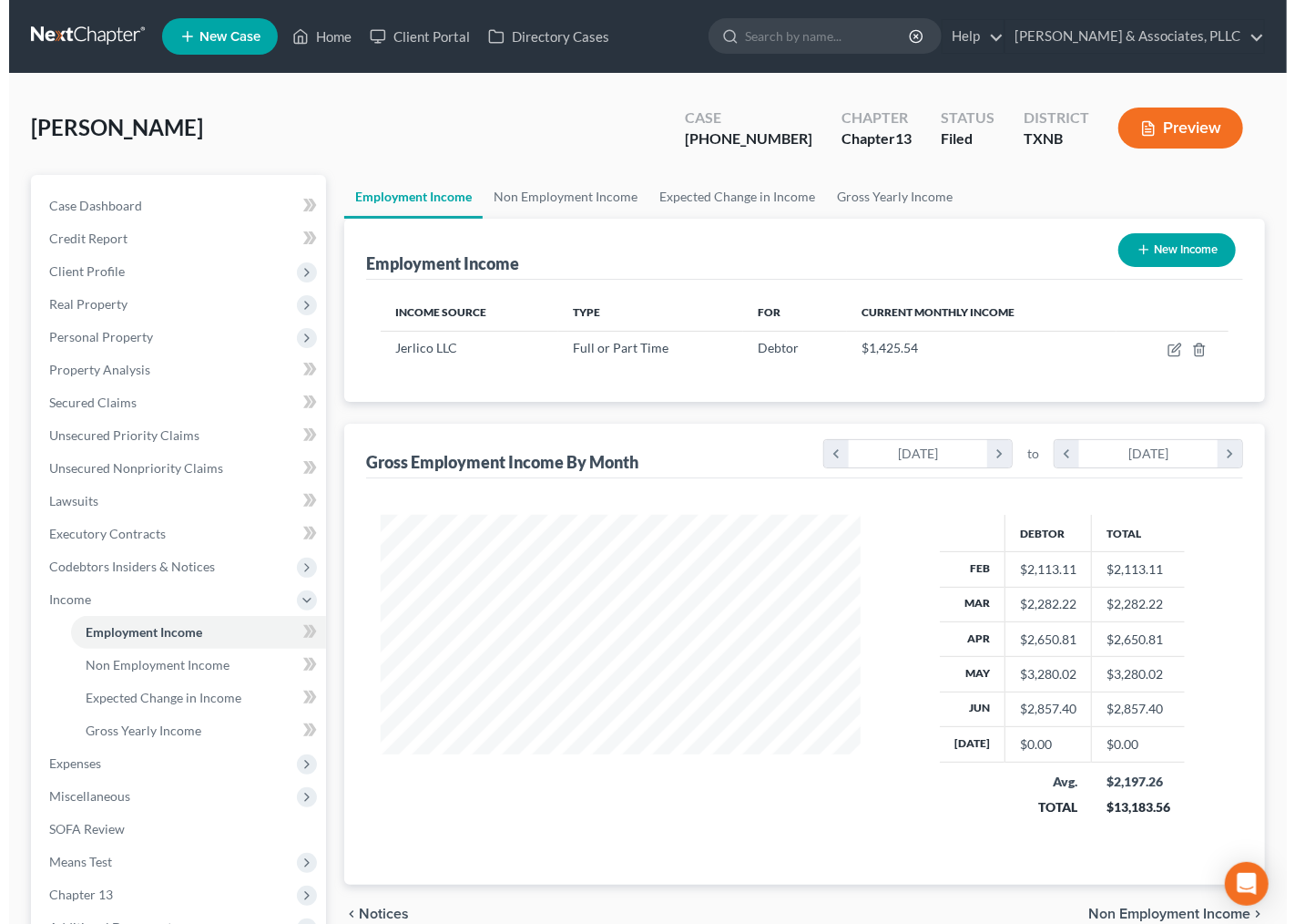
scroll to position [326, 516]
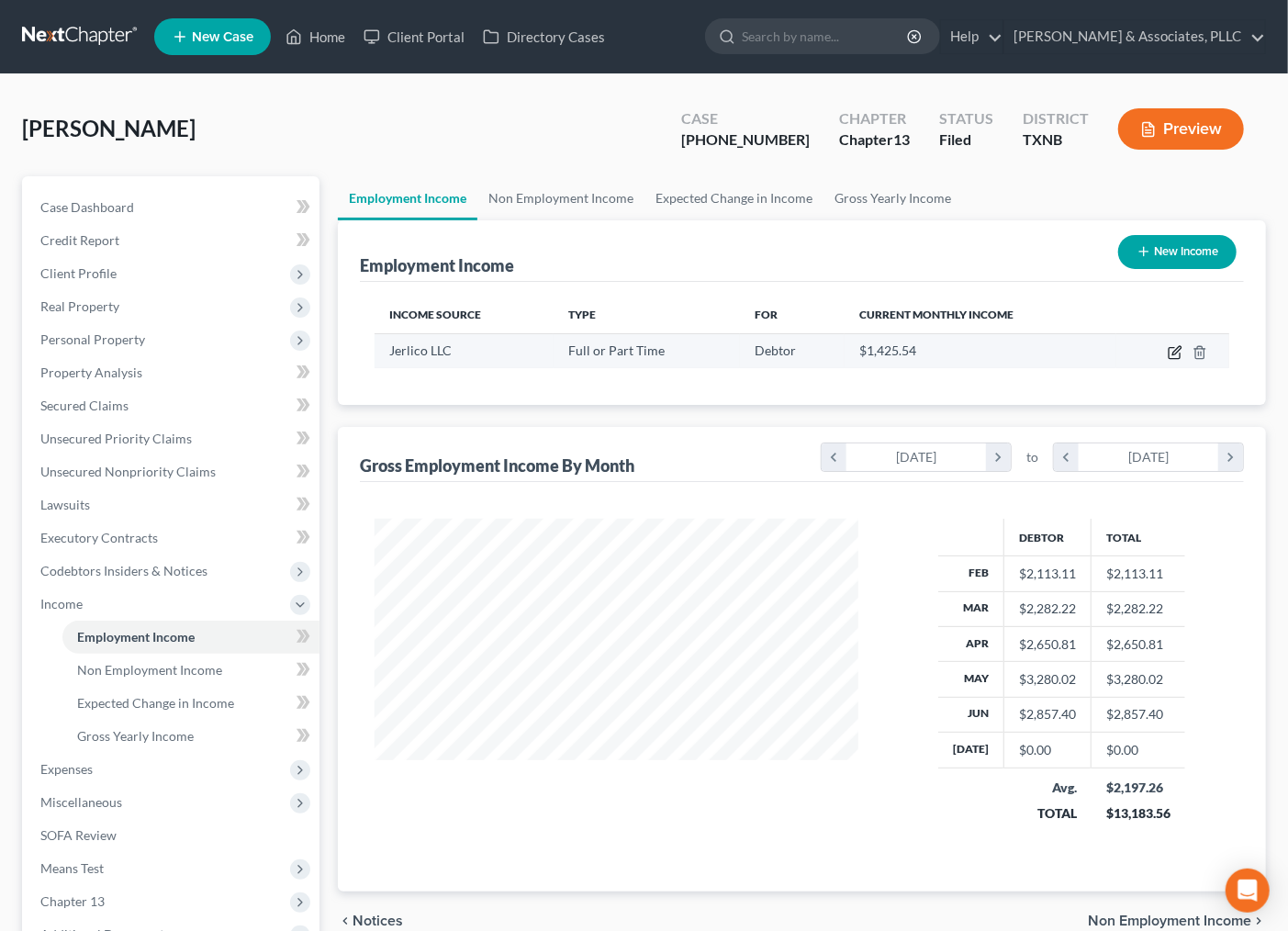
click at [1176, 352] on icon "button" at bounding box center [1176, 349] width 8 height 8
select select "0"
select select "45"
select select "0"
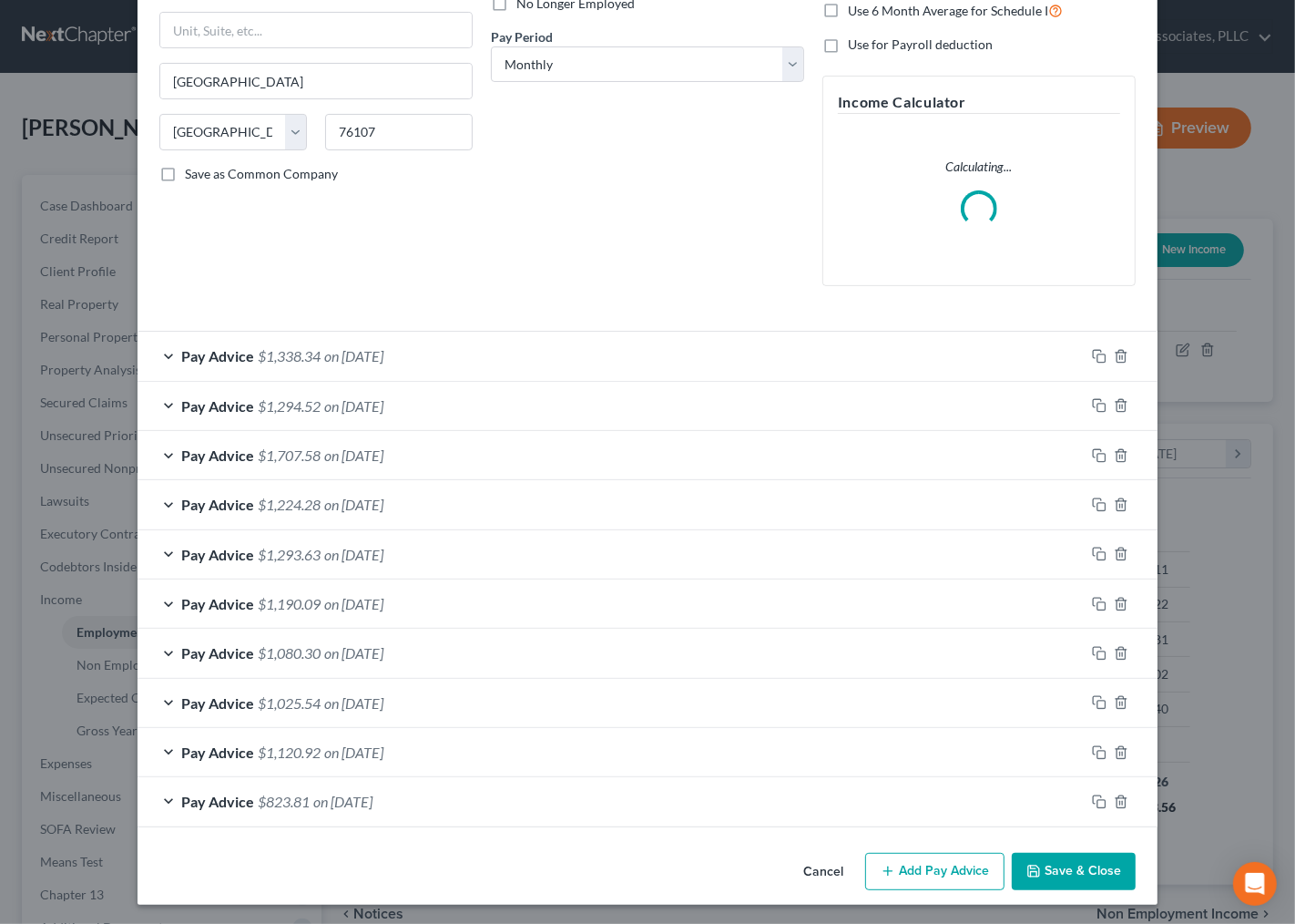
scroll to position [266, 0]
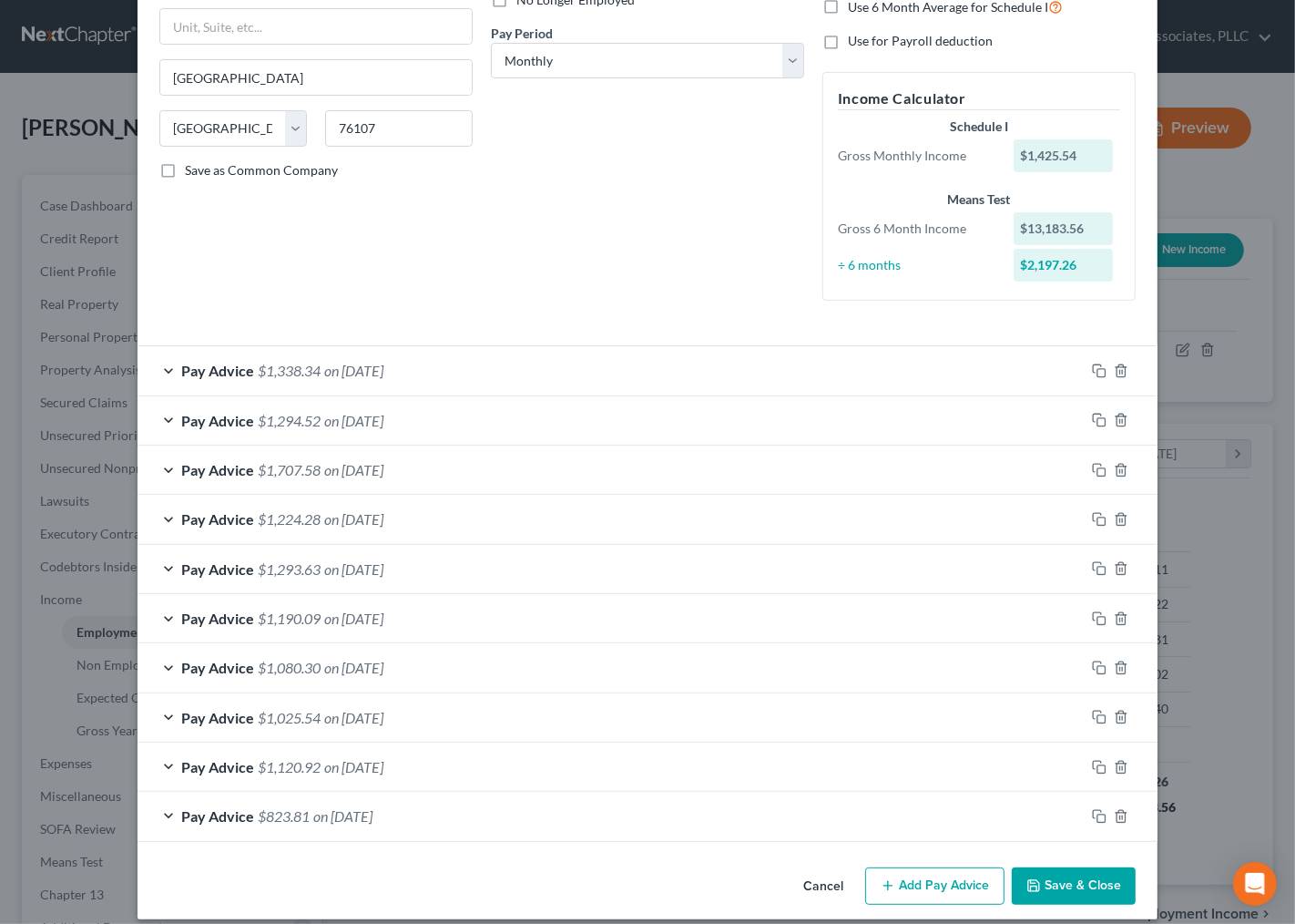
drag, startPoint x: 261, startPoint y: 365, endPoint x: 12, endPoint y: 377, distance: 249.3
click at [260, 365] on span "$1,338.34" at bounding box center [288, 370] width 62 height 18
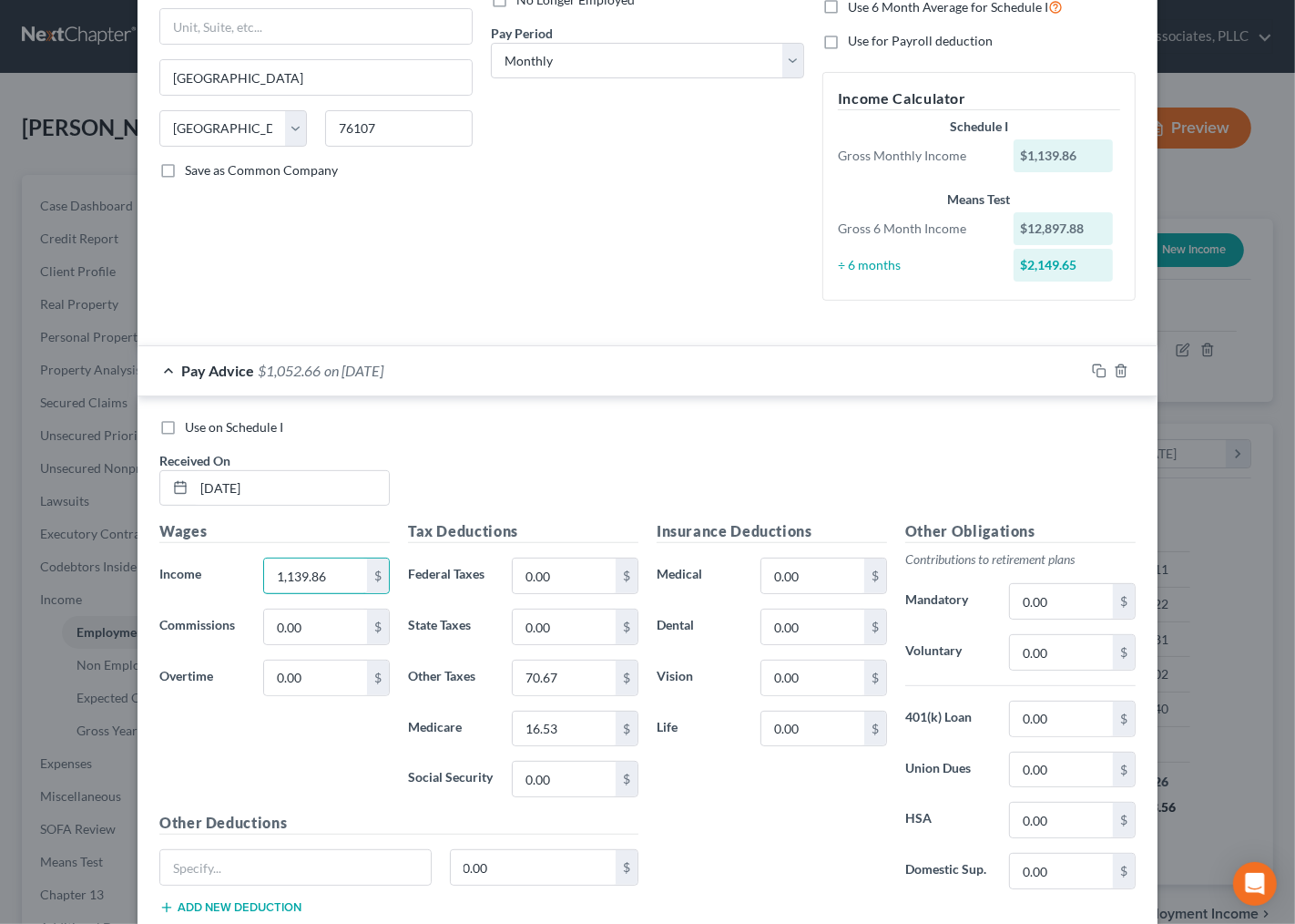
type input "1,139.86"
click at [921, 370] on div "Pay Advice $1,052.66 on [DATE]" at bounding box center [612, 370] width 947 height 48
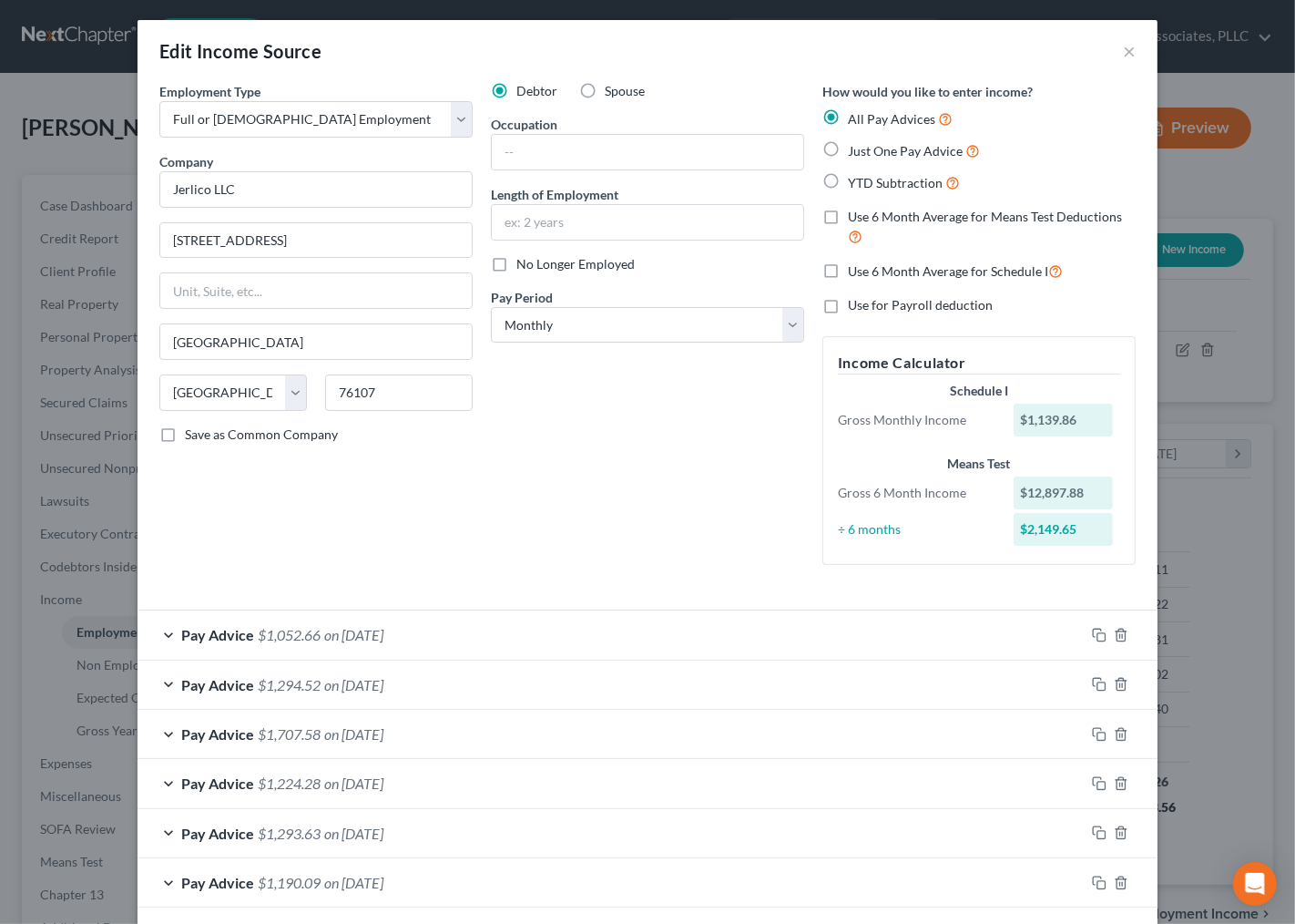
scroll to position [0, 0]
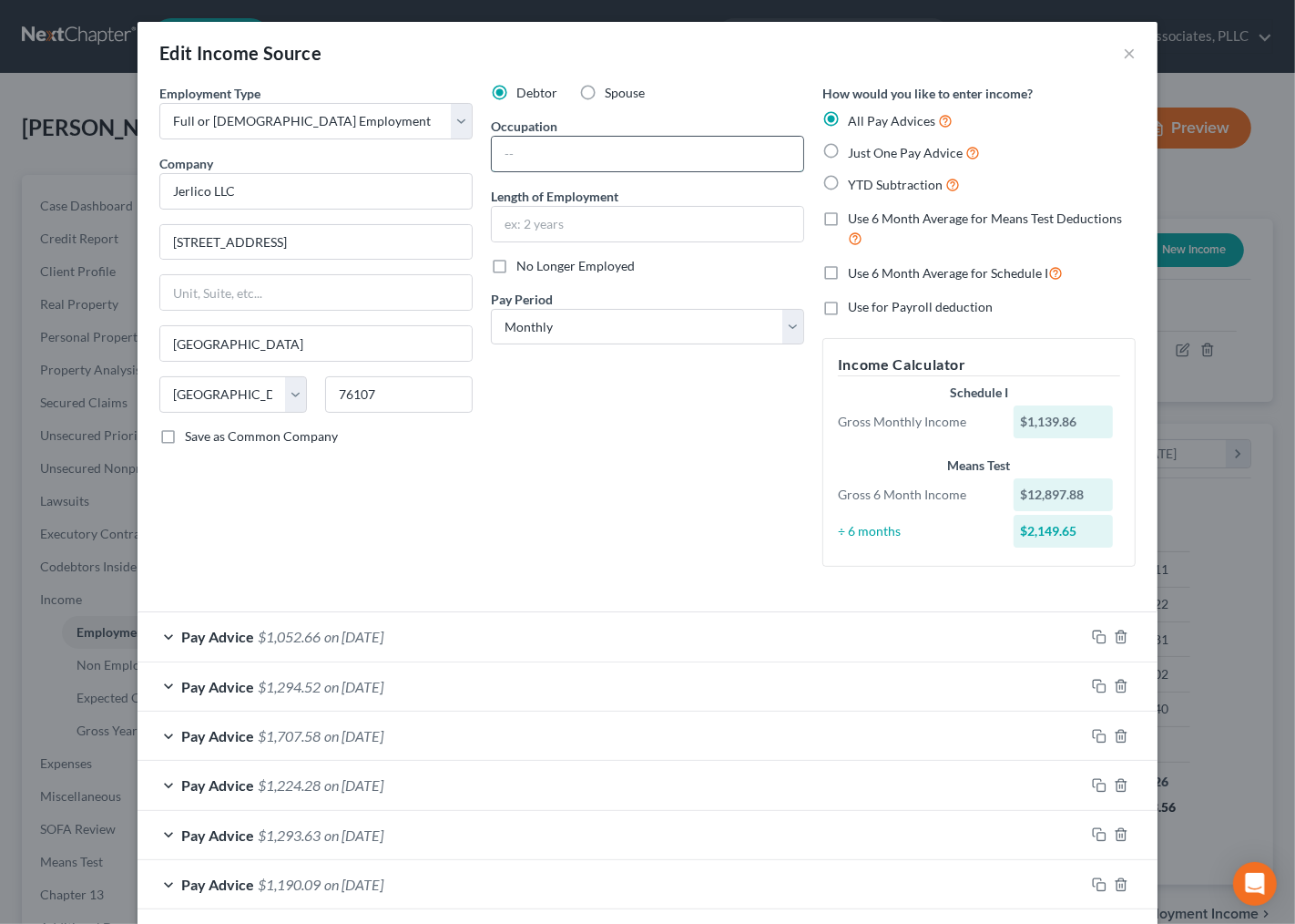
click at [544, 156] on input "text" at bounding box center [648, 154] width 311 height 34
type input "Waitress and Bartender"
click at [556, 239] on input "text" at bounding box center [648, 224] width 311 height 34
type input "2 Years"
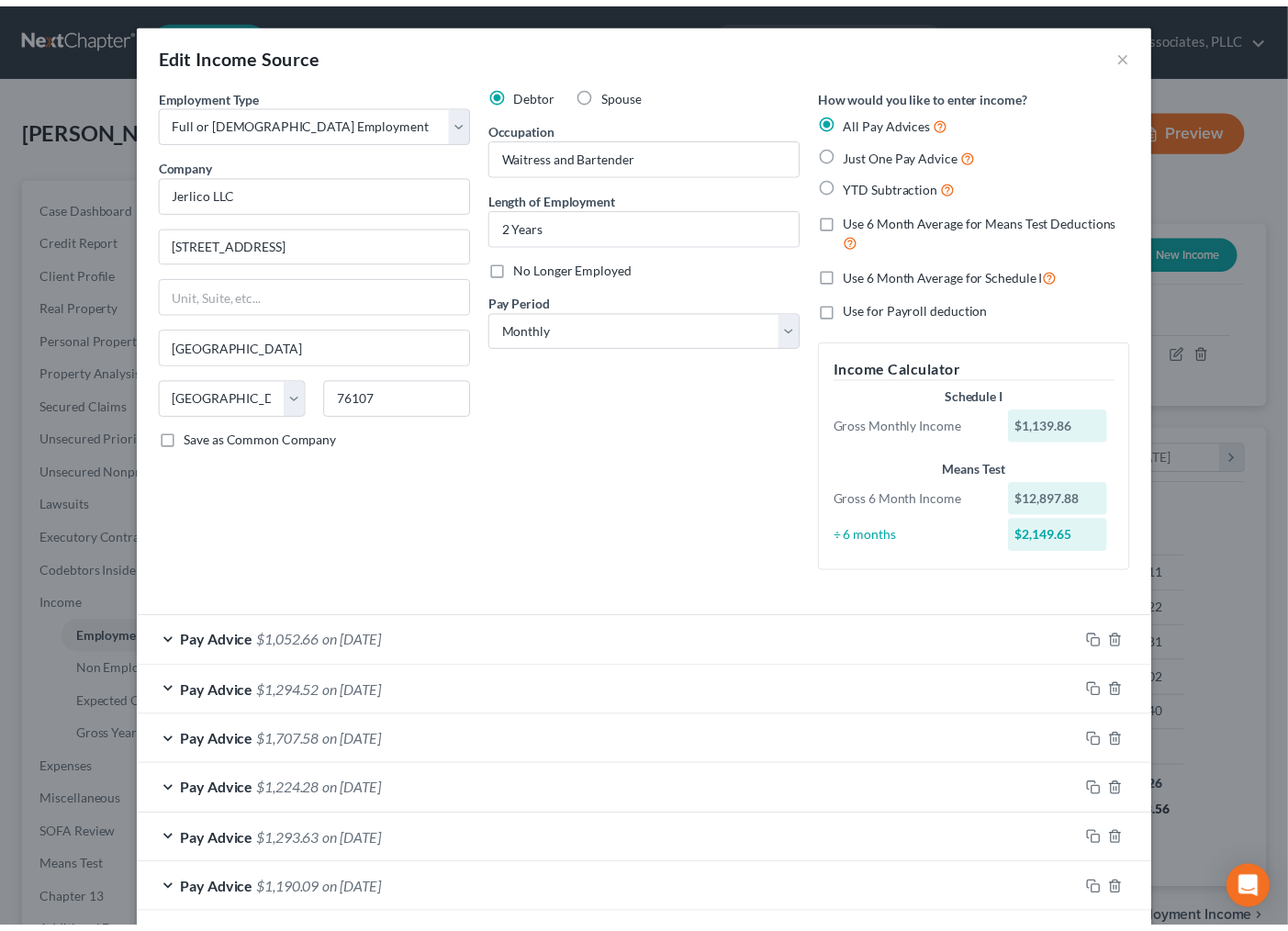
scroll to position [287, 0]
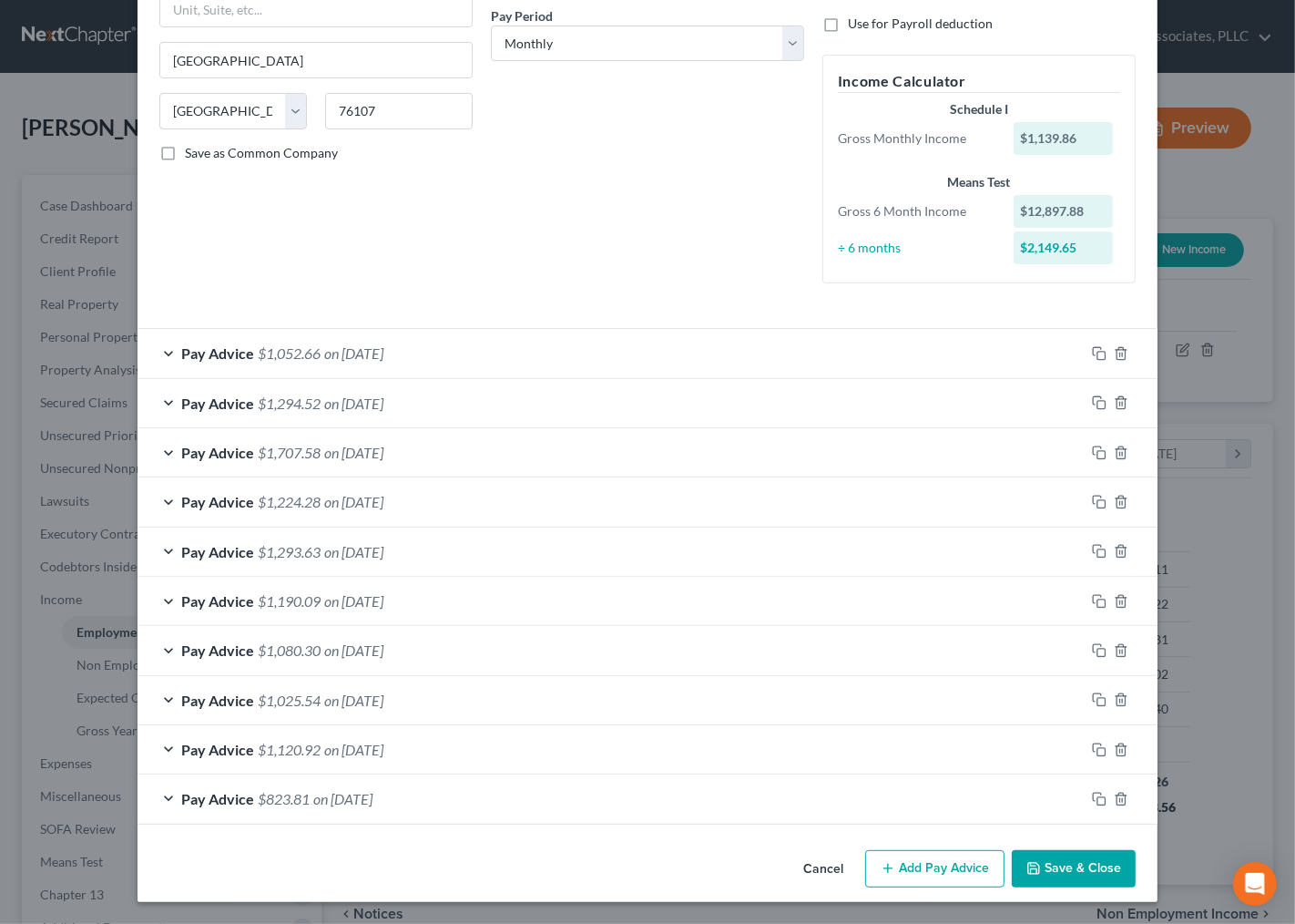
click at [1069, 878] on button "Save & Close" at bounding box center [1073, 869] width 124 height 38
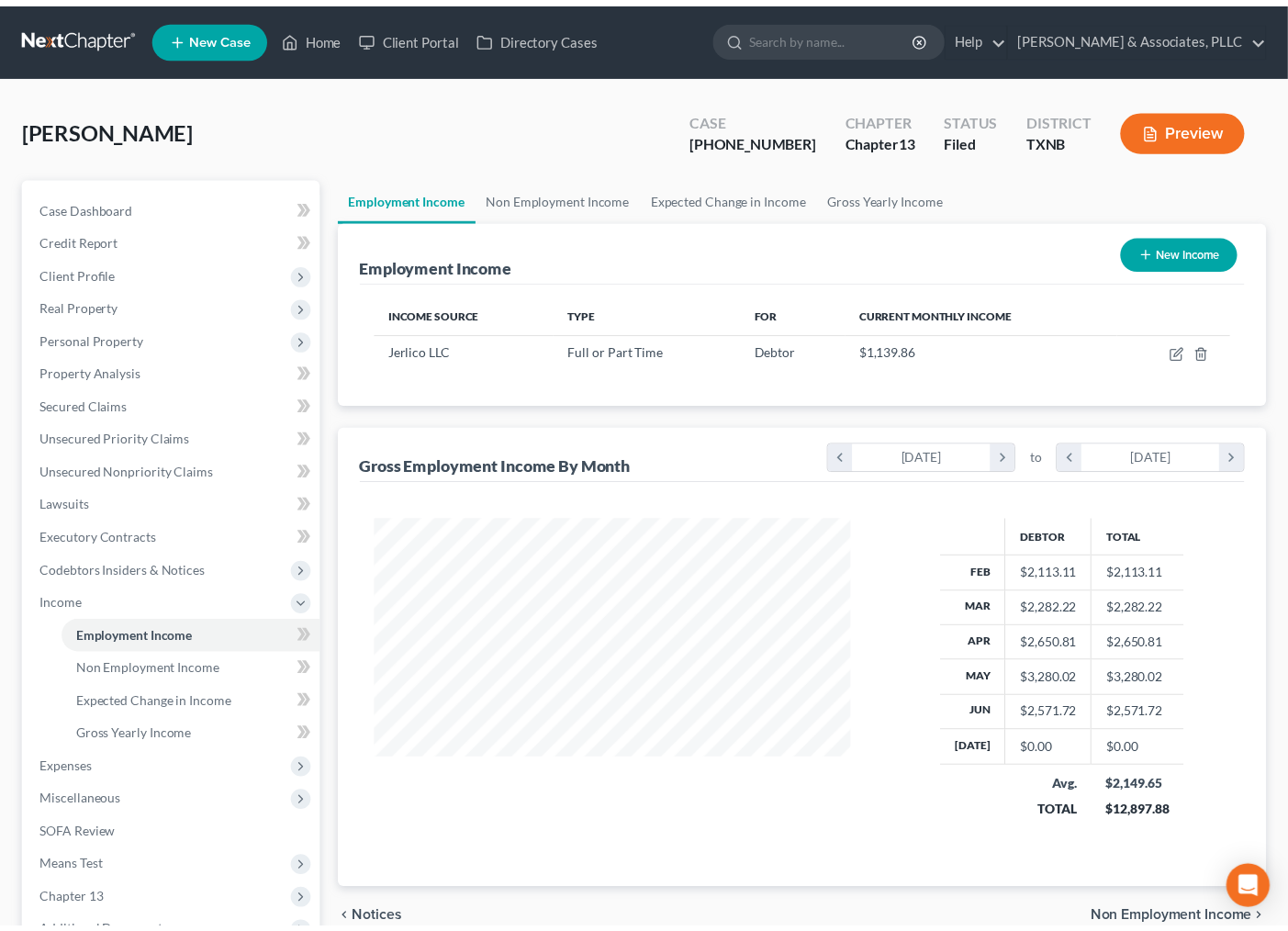
scroll to position [917545, 917359]
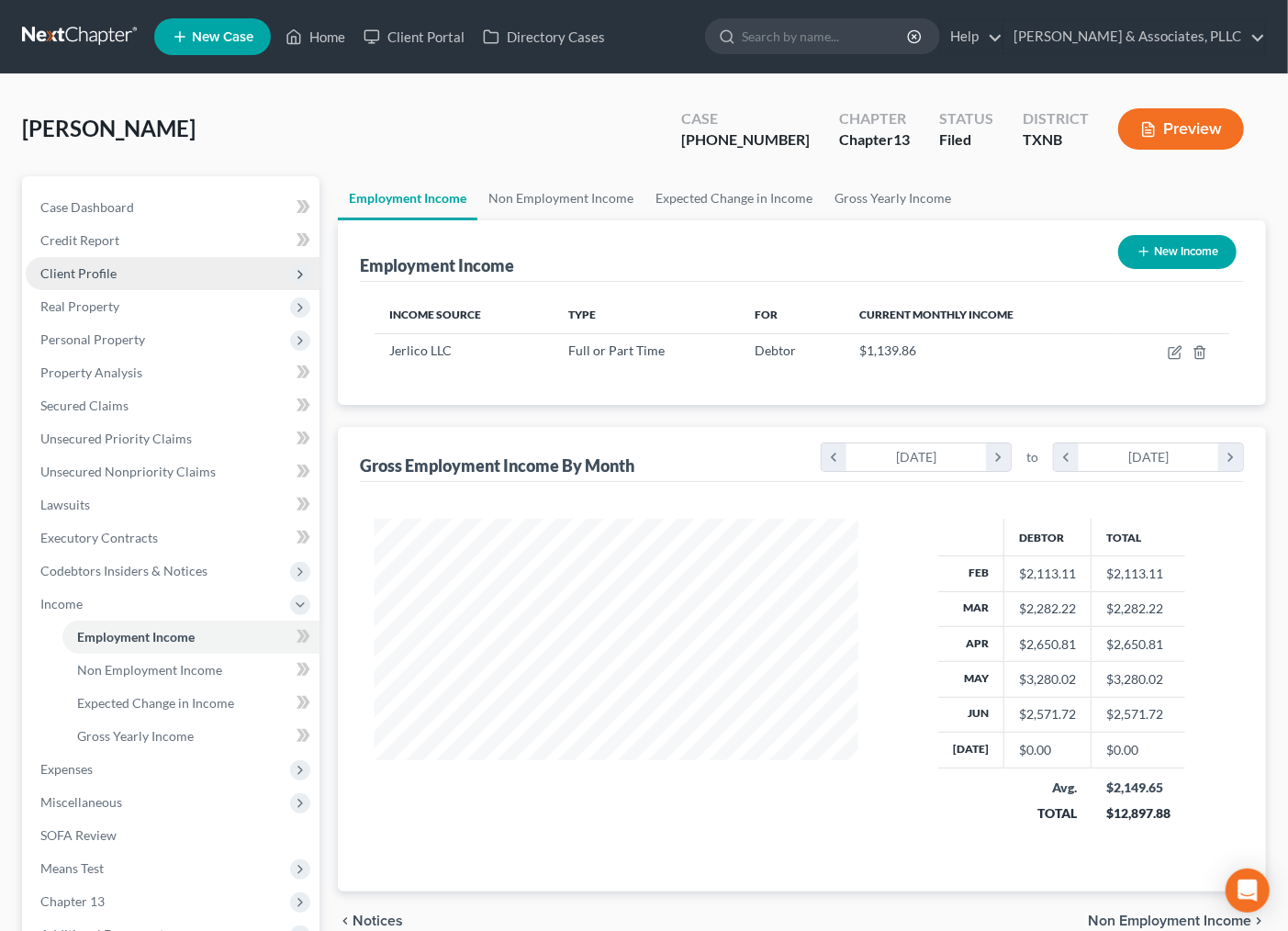
click at [99, 265] on span "Client Profile" at bounding box center [78, 272] width 76 height 16
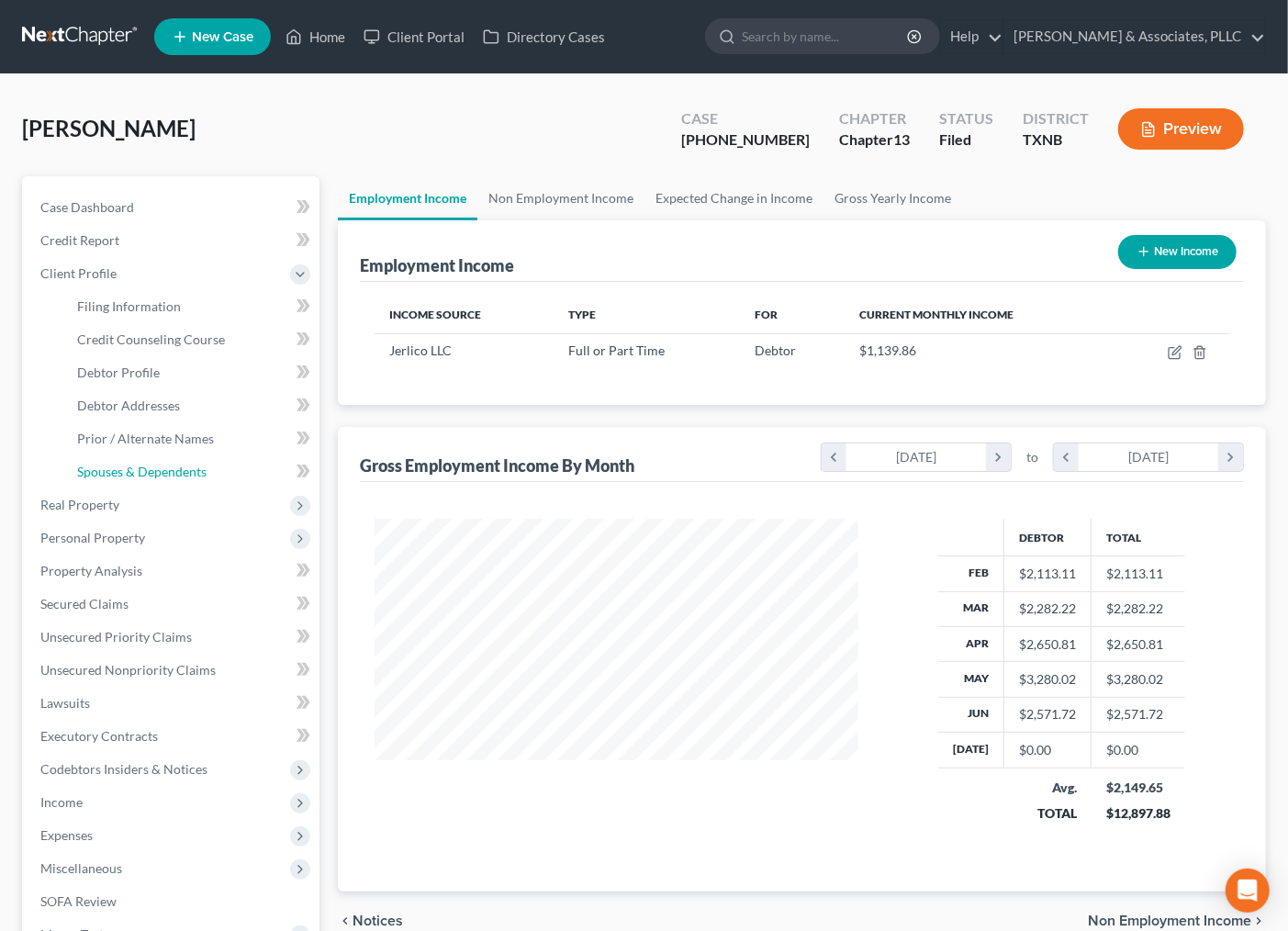
click at [168, 468] on span "Spouses & Dependents" at bounding box center [142, 471] width 130 height 16
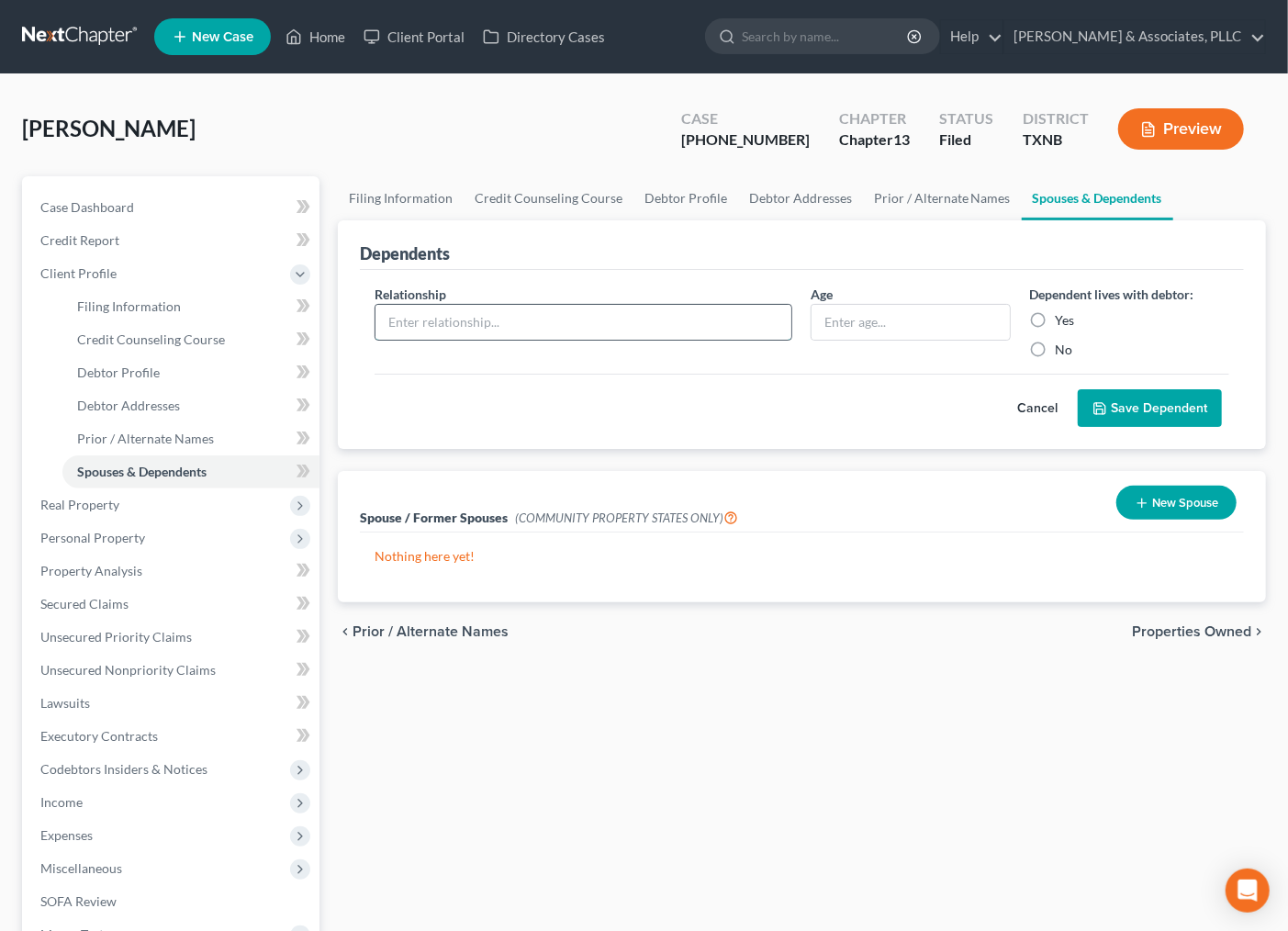
click at [611, 326] on input "text" at bounding box center [584, 321] width 417 height 35
type input "K"
click at [1184, 506] on button "New Spouse" at bounding box center [1176, 503] width 120 height 34
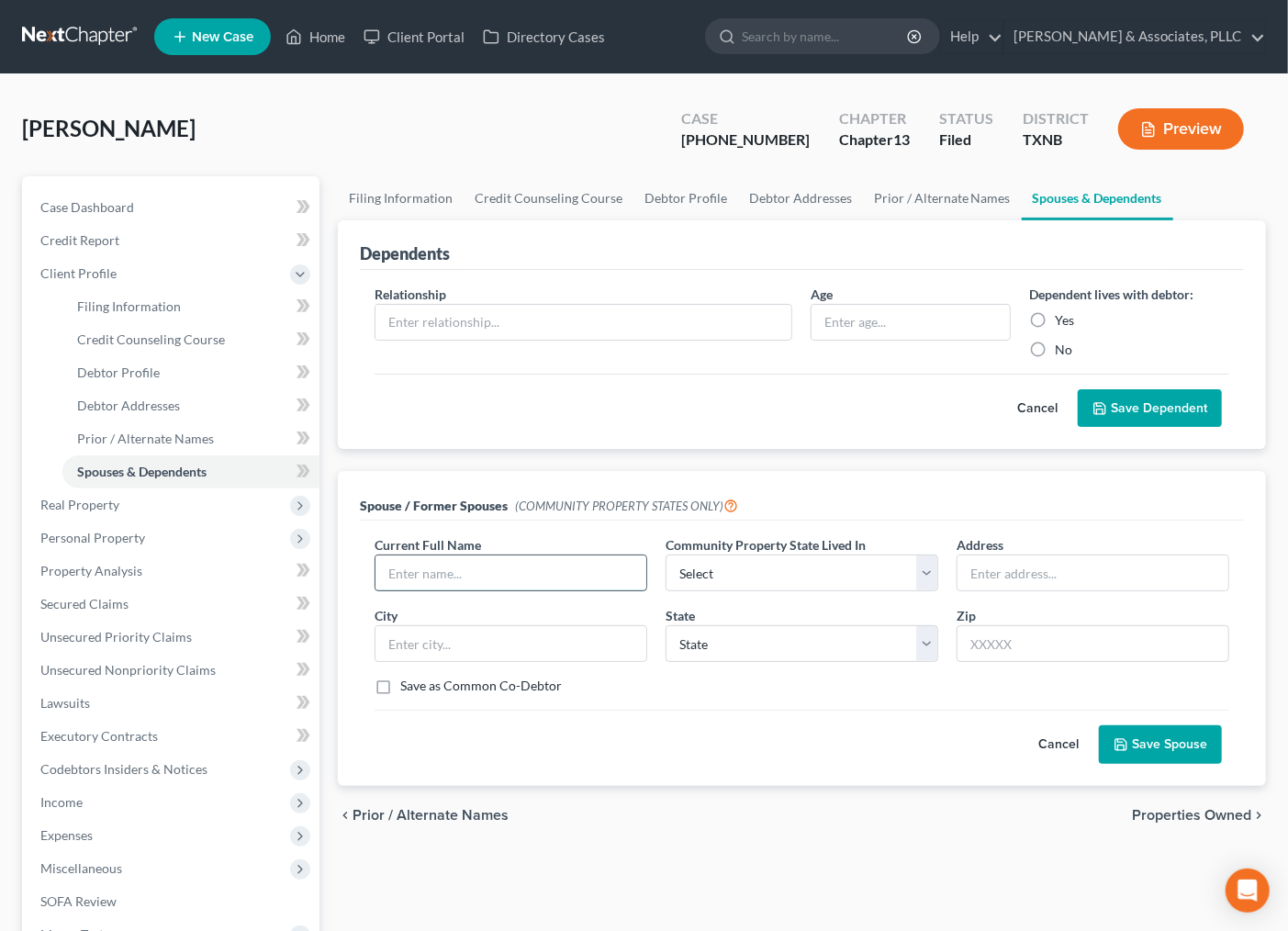
click at [466, 570] on input "text" at bounding box center [511, 572] width 271 height 35
type input "[PERSON_NAME]"
select select "8"
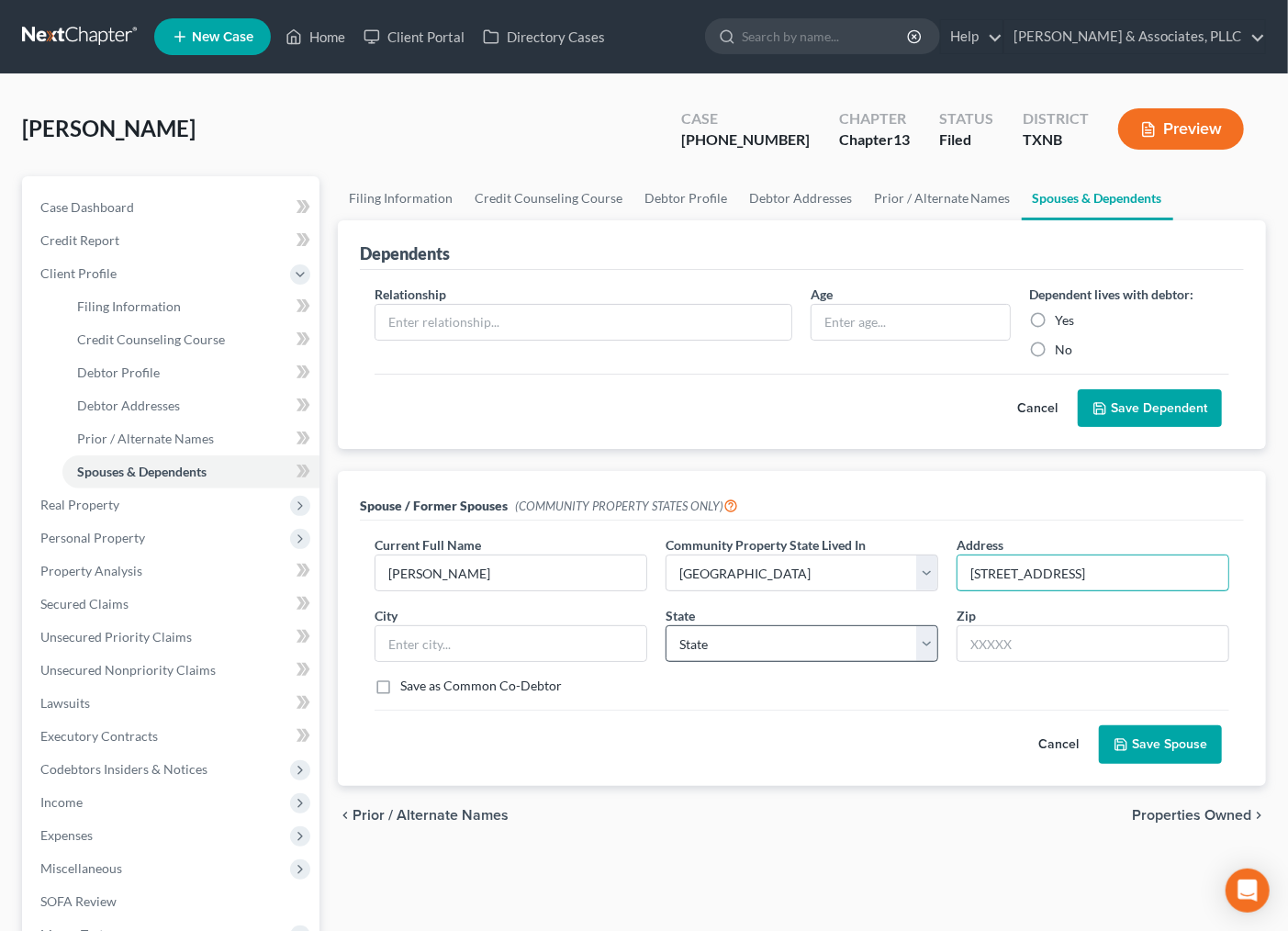
type input "[STREET_ADDRESS]"
type input "7"
type input "68822"
click at [710, 640] on select "State [US_STATE] AK AR AZ CA CO CT DE DC [GEOGRAPHIC_DATA] [GEOGRAPHIC_DATA] GU…" at bounding box center [801, 643] width 272 height 37
type input "Broken Bow"
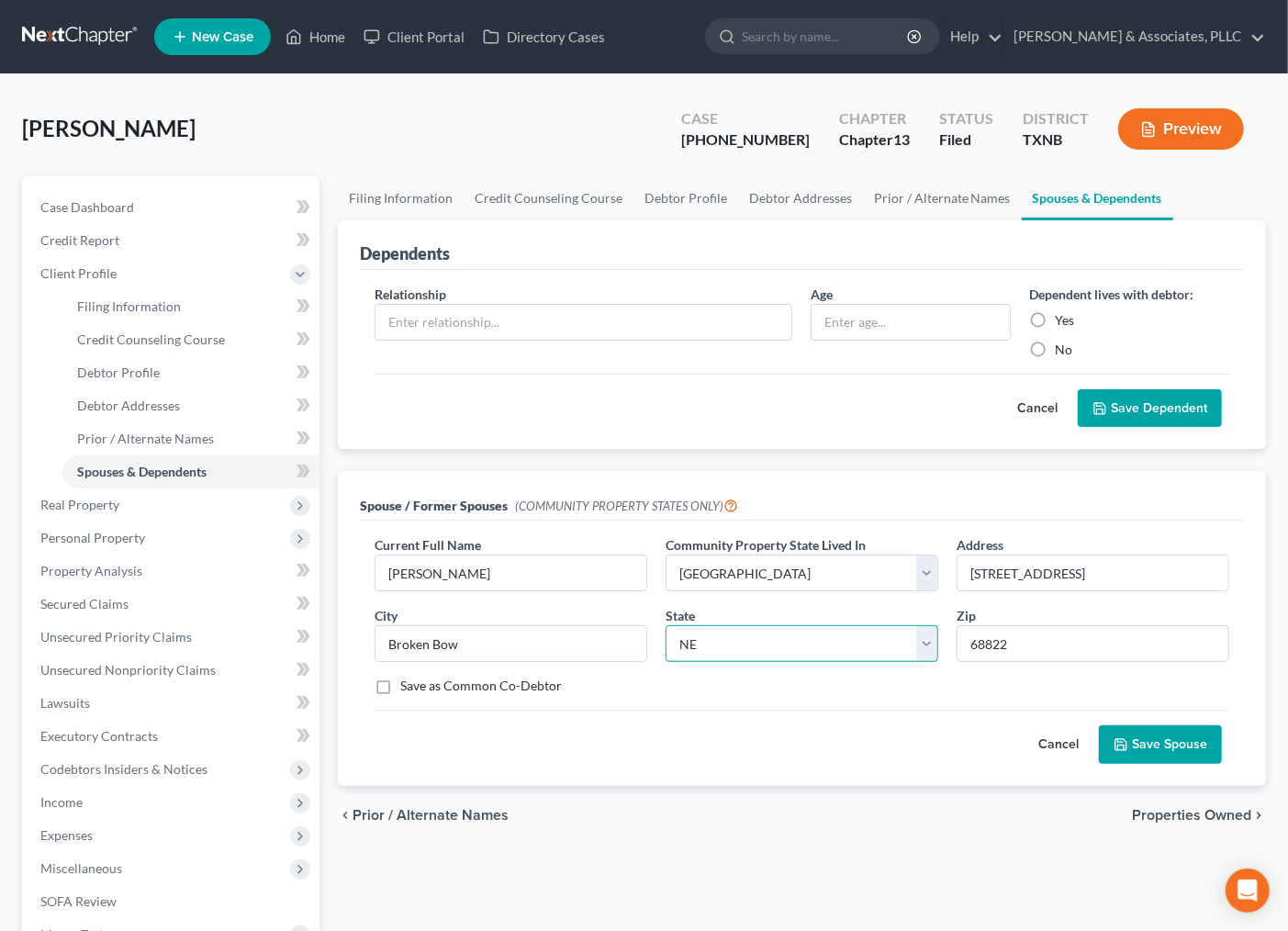
select select "11"
click at [665, 625] on select "State [US_STATE] AK AR AZ CA CO CT DE DC [GEOGRAPHIC_DATA] [GEOGRAPHIC_DATA] GU…" at bounding box center [801, 643] width 272 height 37
drag, startPoint x: 855, startPoint y: 776, endPoint x: 923, endPoint y: 689, distance: 110.4
click at [855, 772] on div "Current Full Name * [PERSON_NAME] Community Property State Lived In * Select AZ…" at bounding box center [801, 652] width 884 height 264
click at [1026, 639] on input "68822" at bounding box center [1093, 643] width 272 height 37
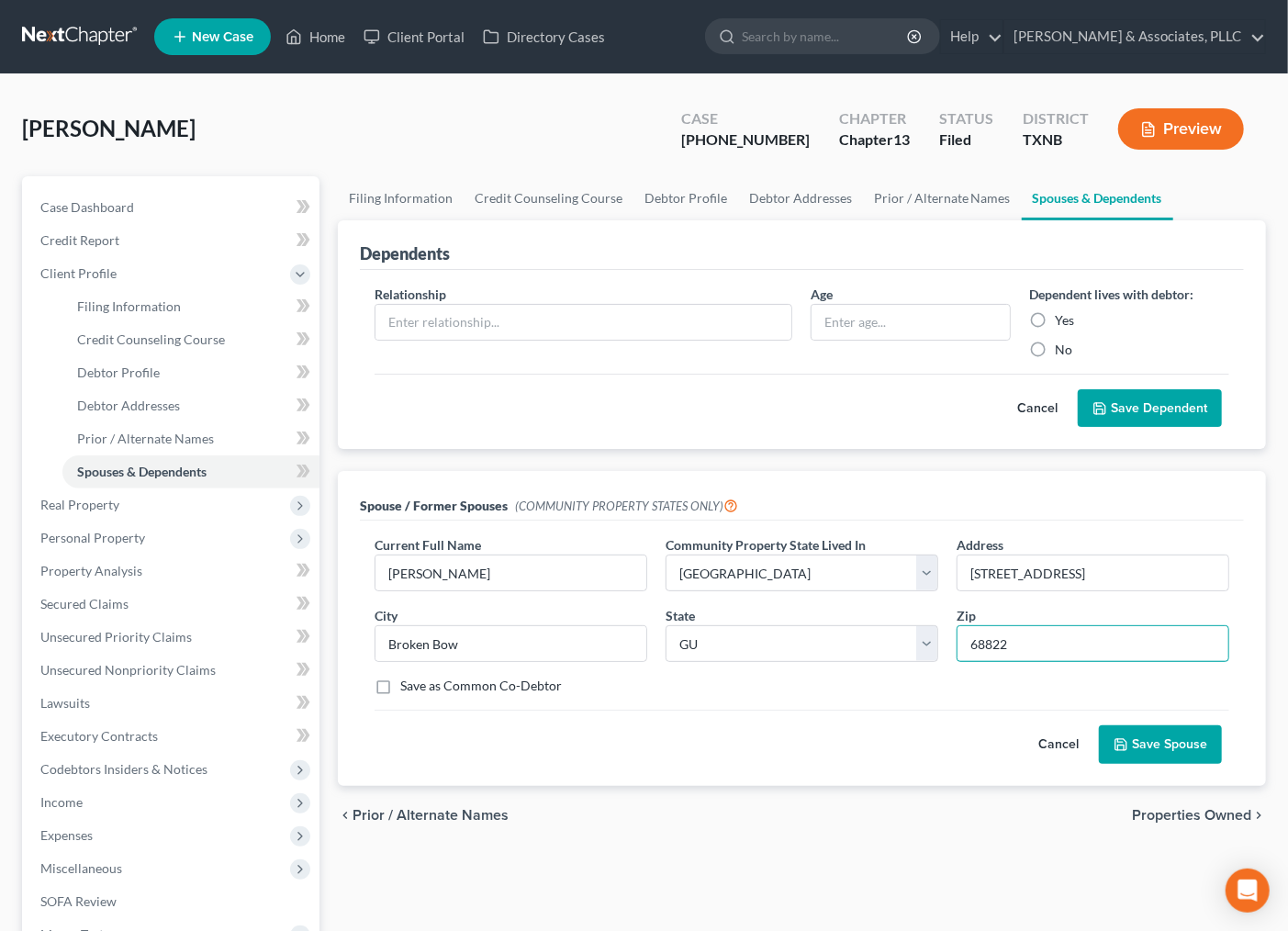
click at [1099, 725] on button "Save Spouse" at bounding box center [1160, 744] width 123 height 39
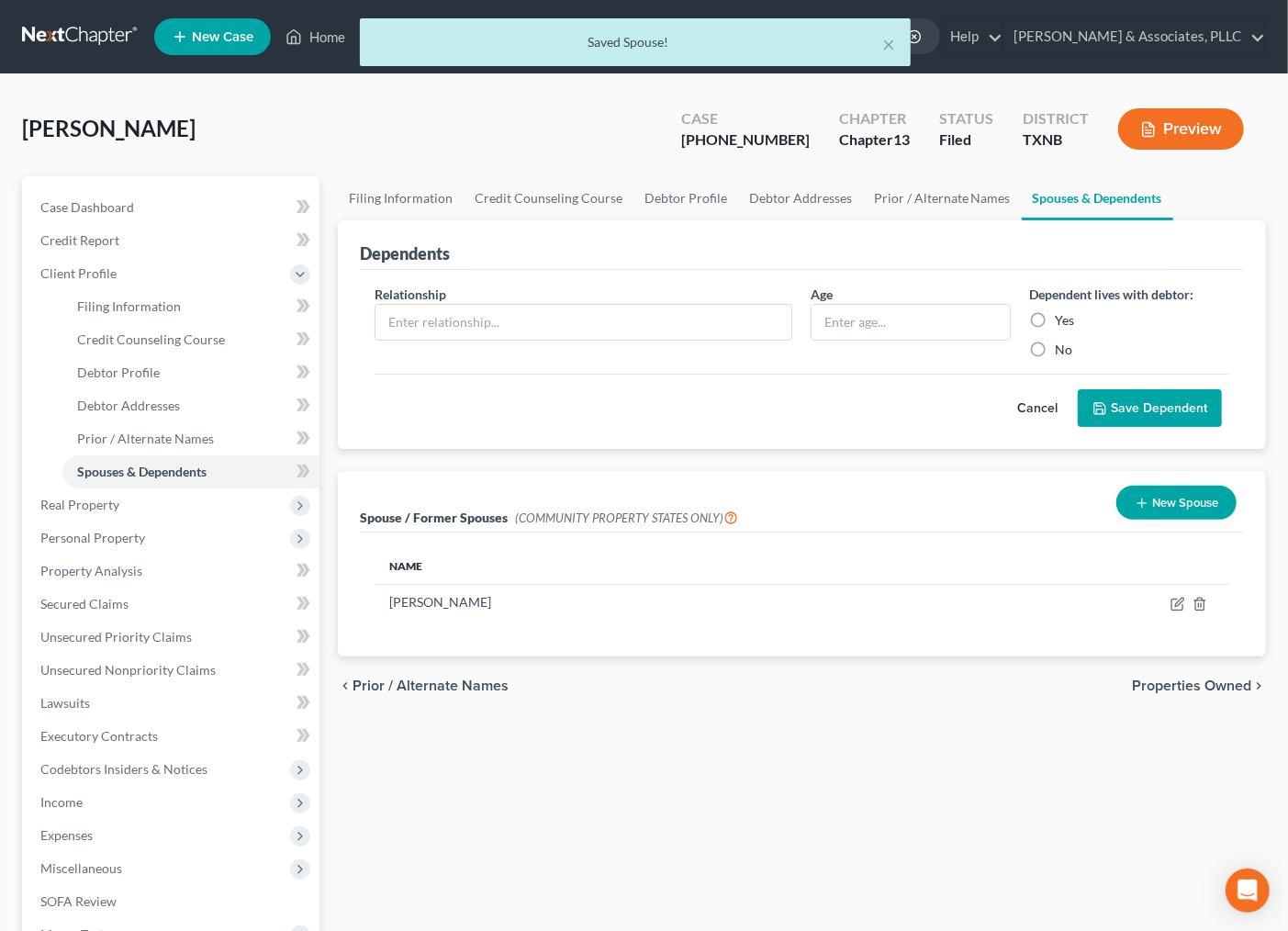
click at [894, 794] on div "Filing Information Credit Counseling Course Debtor Profile Debtor Addresses Pri…" at bounding box center [801, 633] width 946 height 913
click at [1172, 607] on icon "button" at bounding box center [1177, 604] width 11 height 11
select select "8"
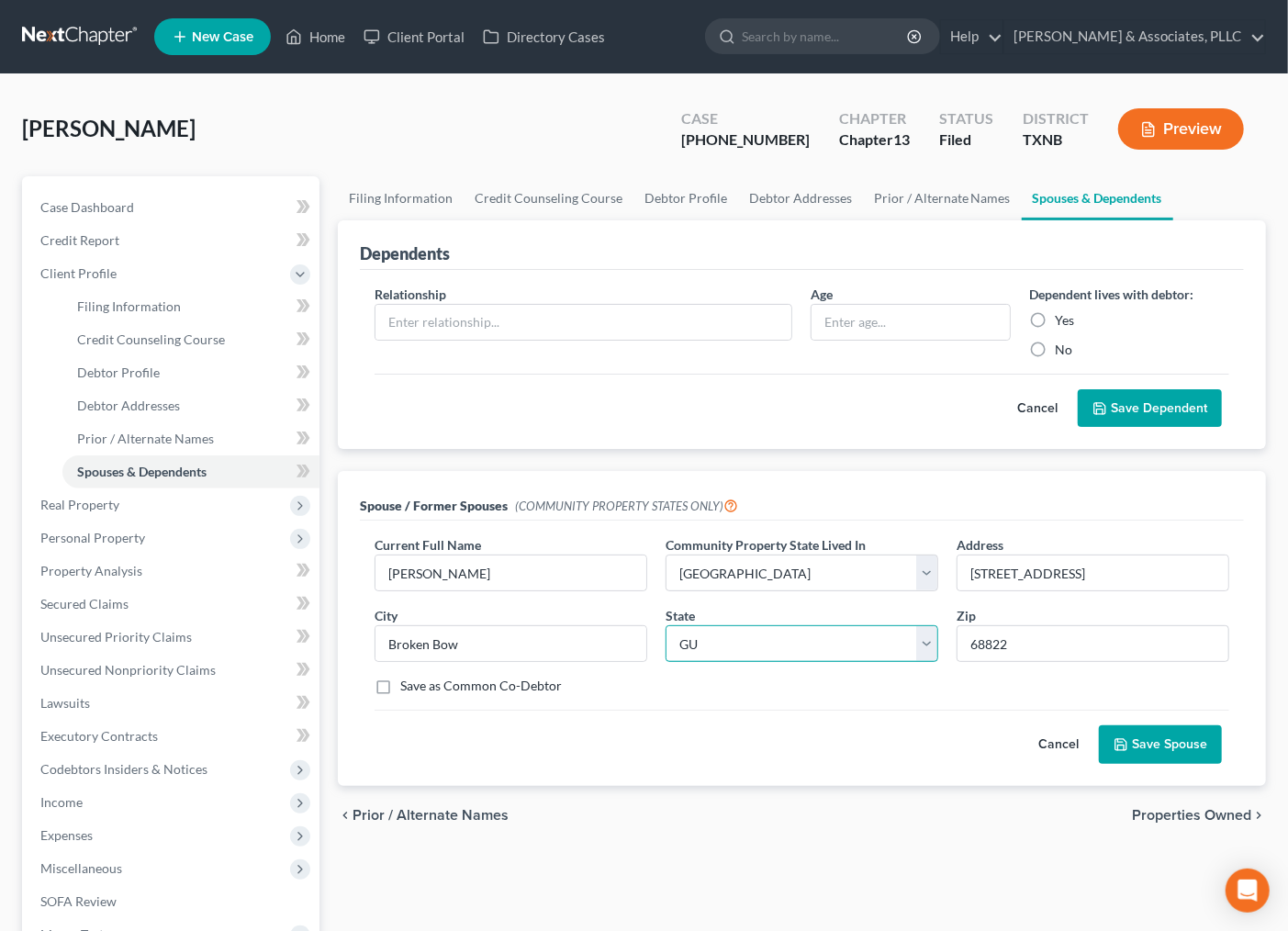
click at [749, 646] on select "State [US_STATE] AK AR AZ CA CO CT DE DC [GEOGRAPHIC_DATA] [GEOGRAPHIC_DATA] GU…" at bounding box center [801, 643] width 272 height 37
select select "28"
click at [1070, 641] on input "68822" at bounding box center [1093, 643] width 272 height 37
drag, startPoint x: 1056, startPoint y: 643, endPoint x: 942, endPoint y: 655, distance: 114.6
click at [942, 655] on div "Current Full Name * [PERSON_NAME] Community Property State Lived In * Select AZ…" at bounding box center [801, 623] width 873 height 175
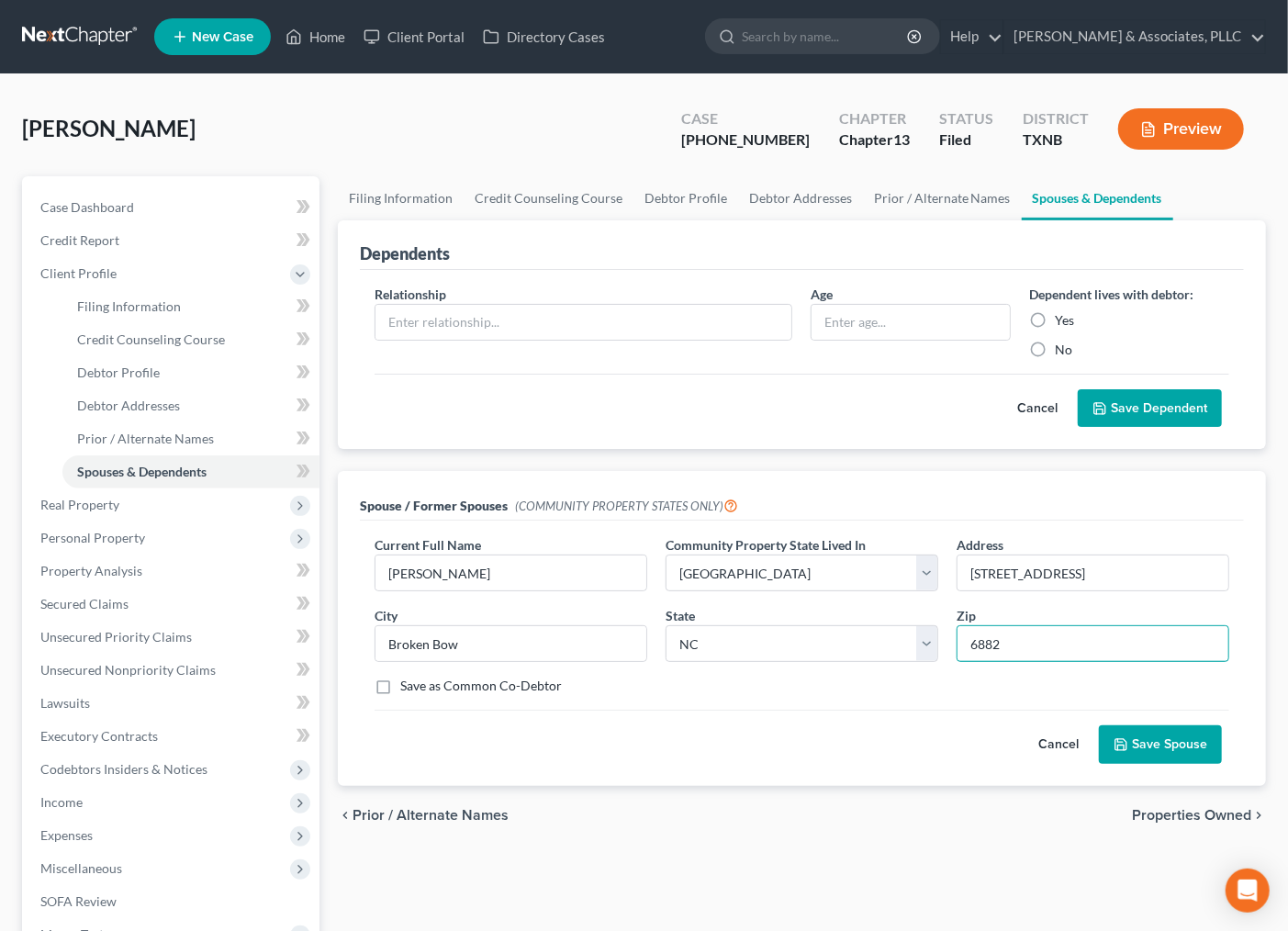
type input "68822"
select select "30"
click at [1157, 751] on button "Save Spouse" at bounding box center [1160, 744] width 123 height 39
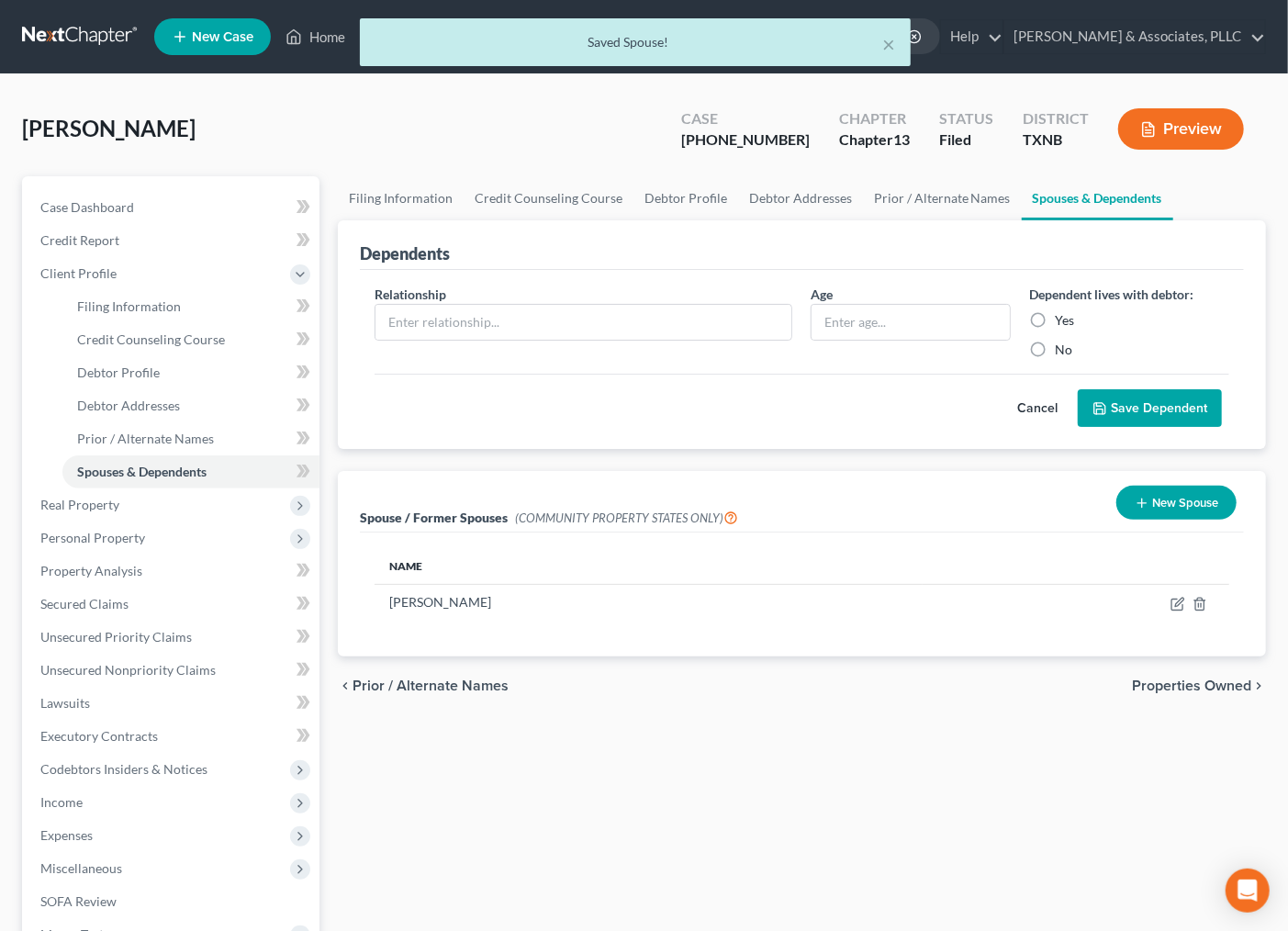
click at [1166, 686] on span "Properties Owned" at bounding box center [1191, 686] width 119 height 15
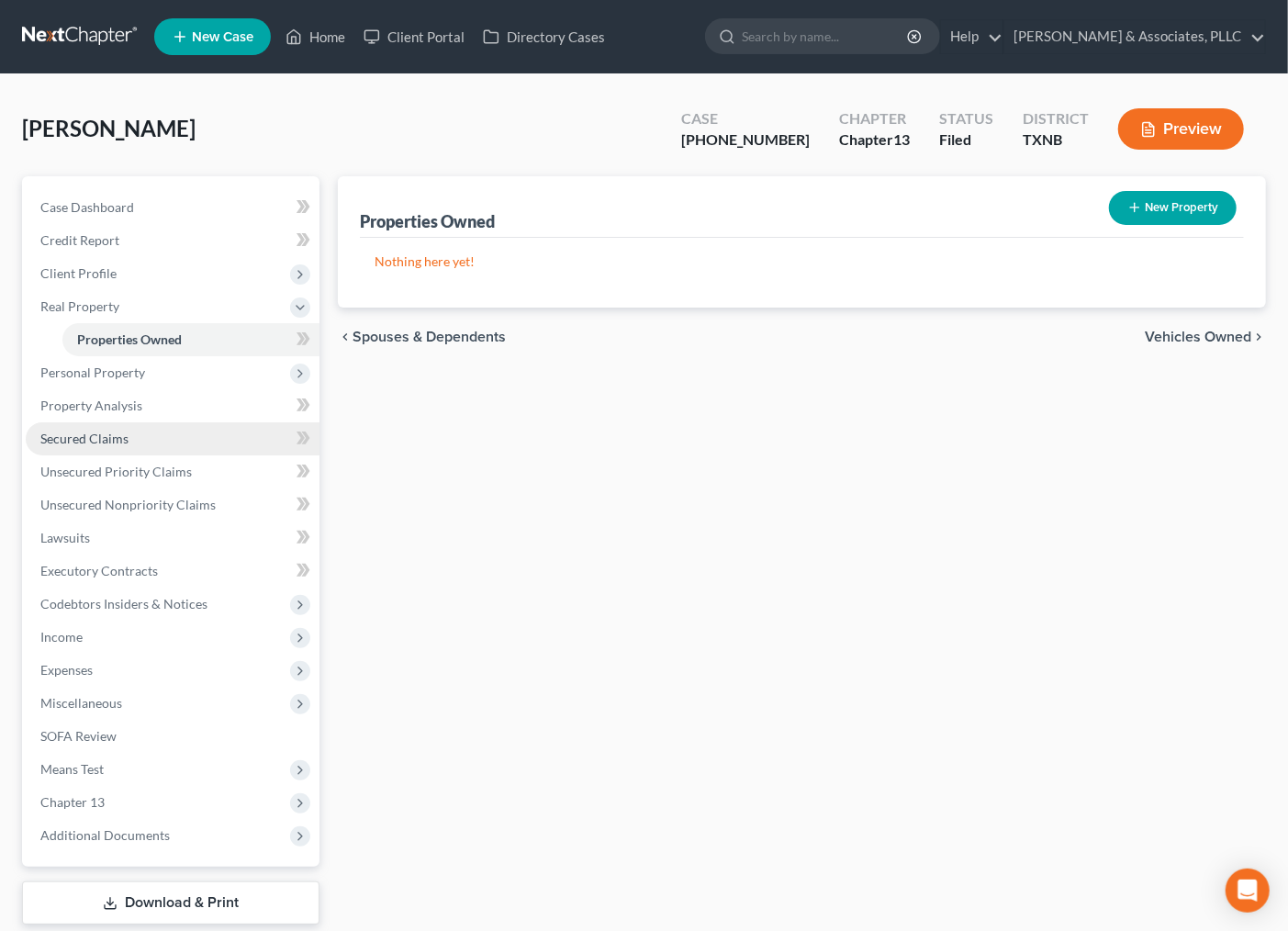
click at [110, 435] on span "Secured Claims" at bounding box center [85, 438] width 88 height 16
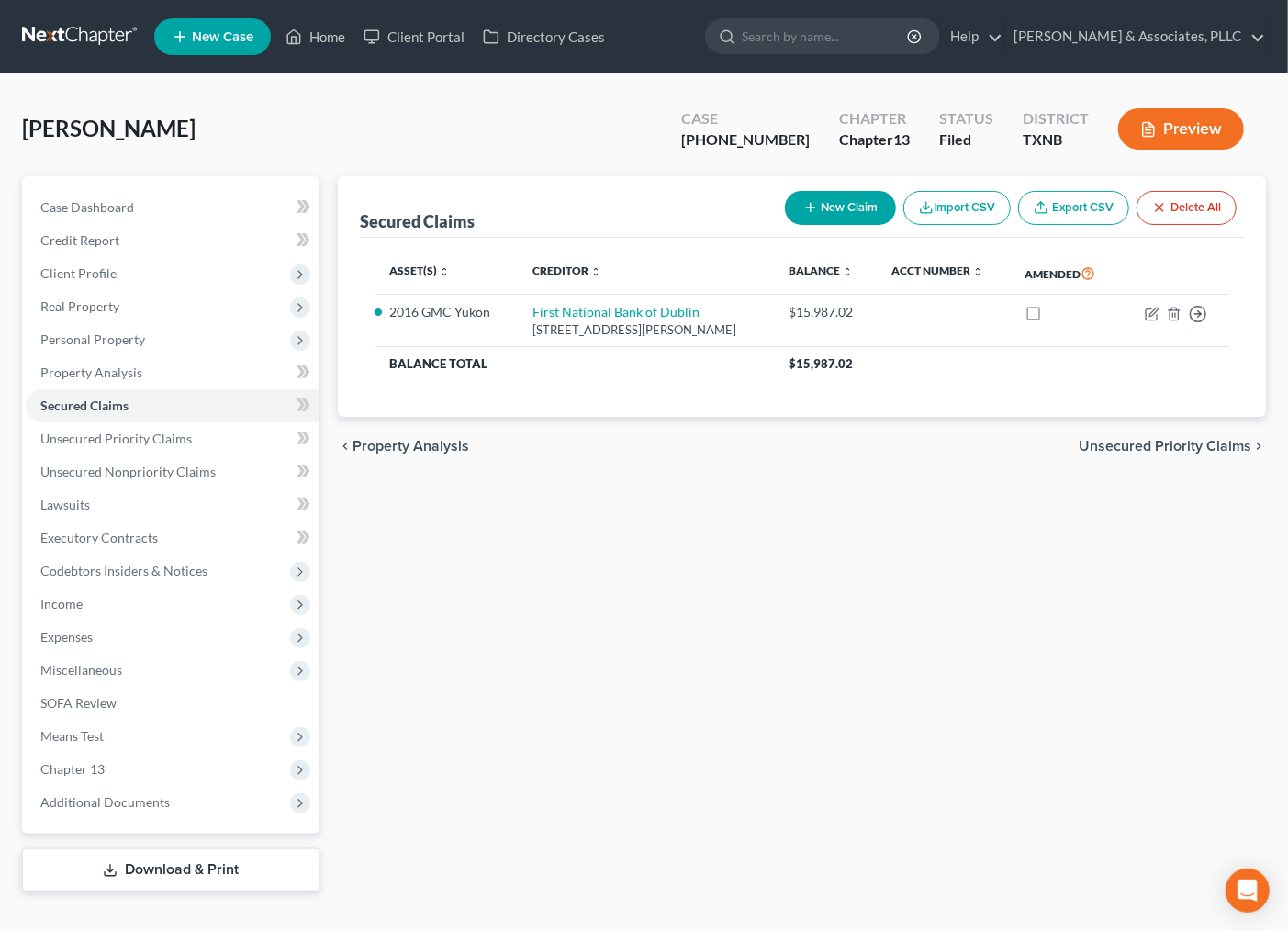
click at [627, 683] on div "Secured Claims New Claim Import CSV Export CSV Delete All Asset(s) expand_more …" at bounding box center [801, 534] width 946 height 715
click at [69, 634] on span "Expenses" at bounding box center [67, 636] width 53 height 16
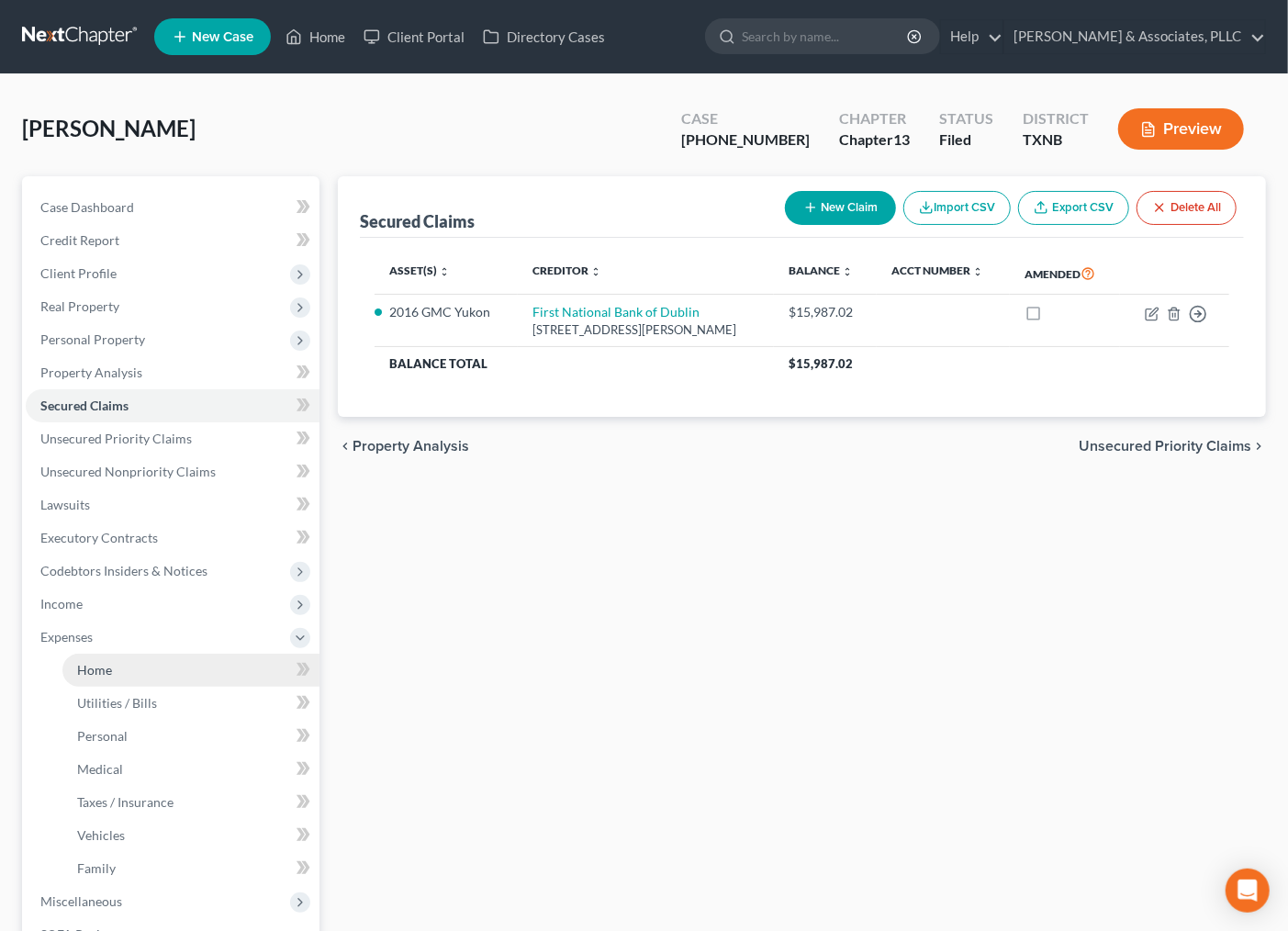
click at [89, 667] on span "Home" at bounding box center [94, 669] width 35 height 16
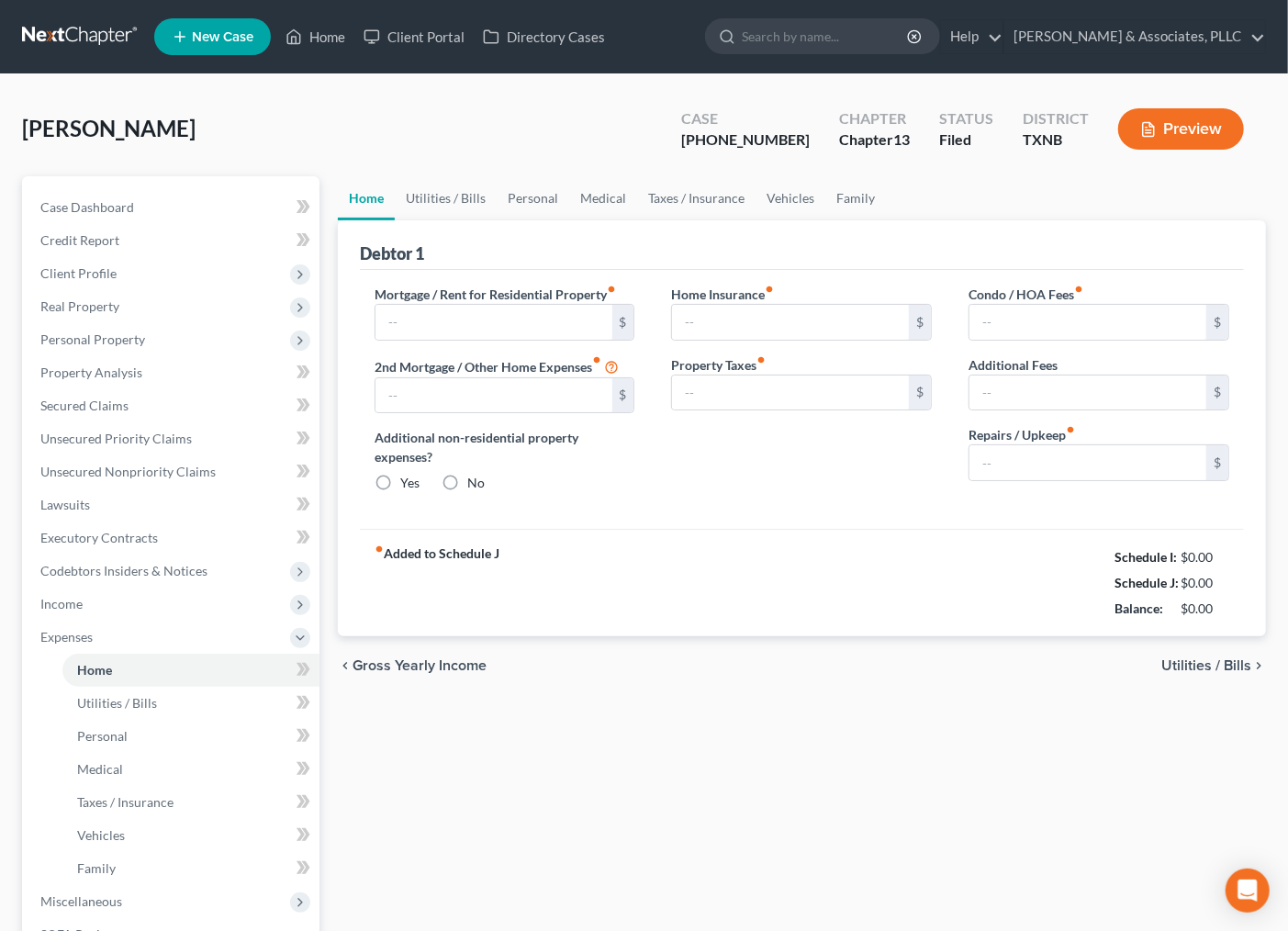
type input "850.00"
type input "0.00"
radio input "true"
type input "0.00"
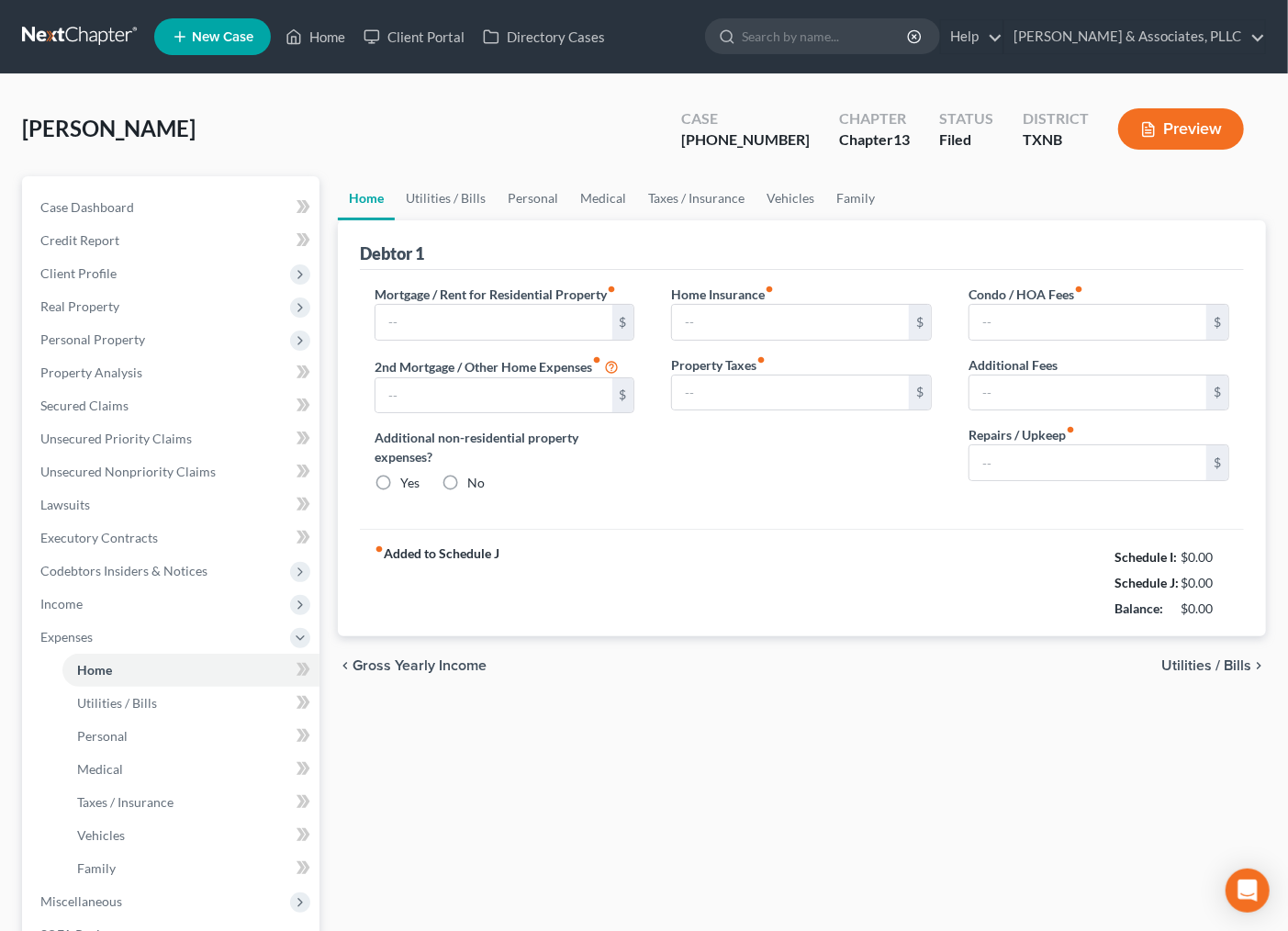
type input "0.00"
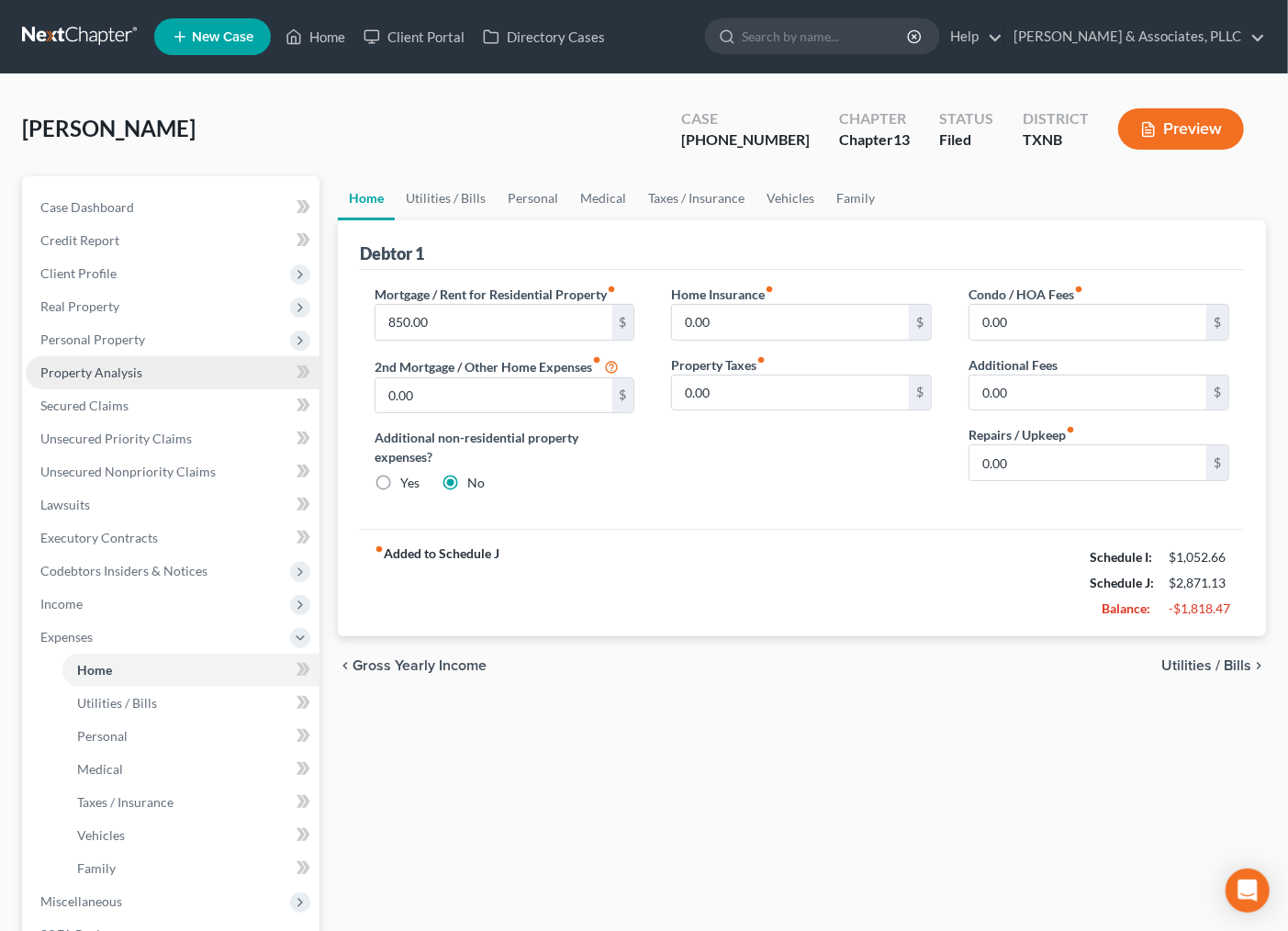
click at [101, 371] on span "Property Analysis" at bounding box center [91, 372] width 101 height 16
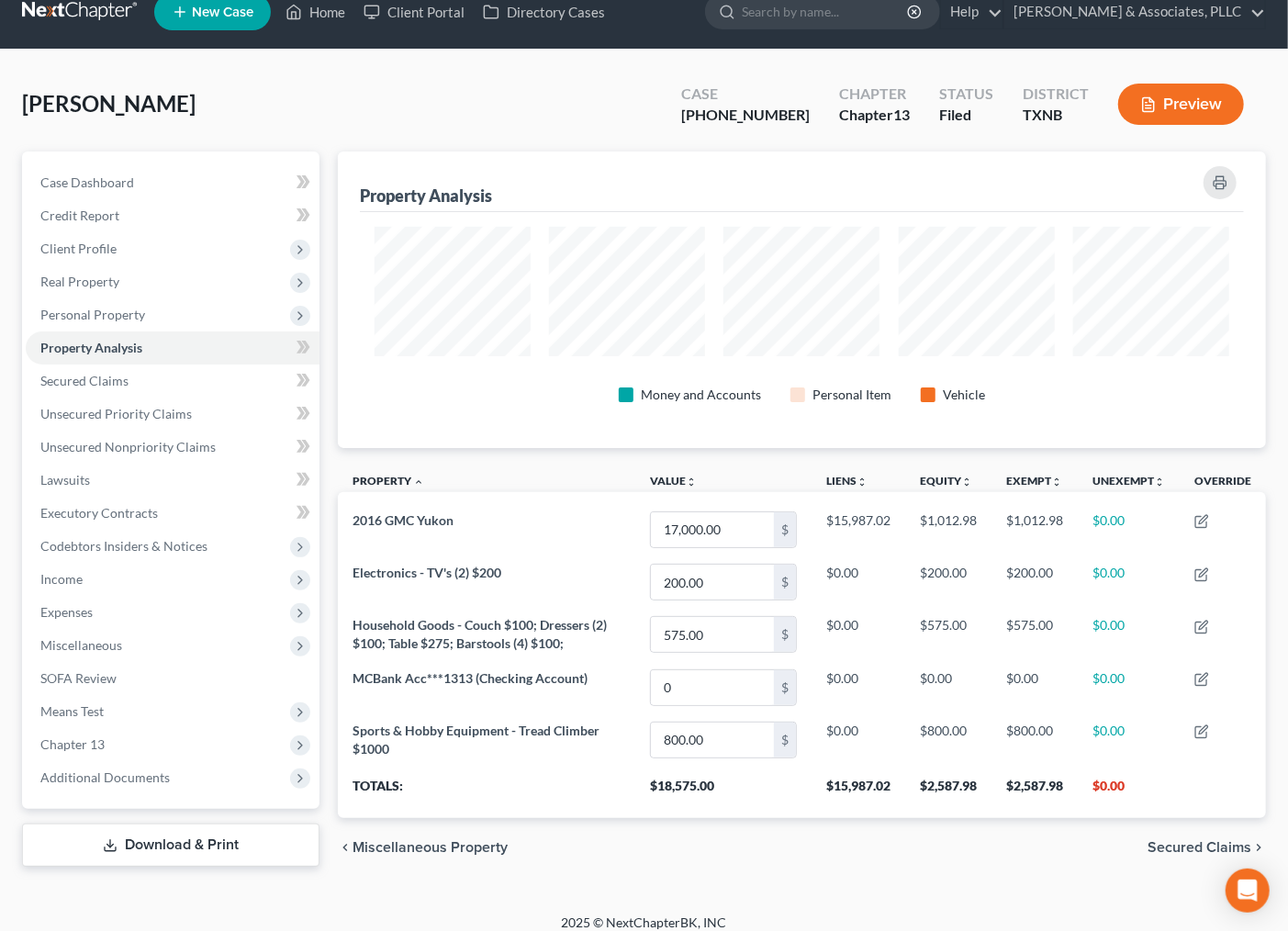
scroll to position [39, 0]
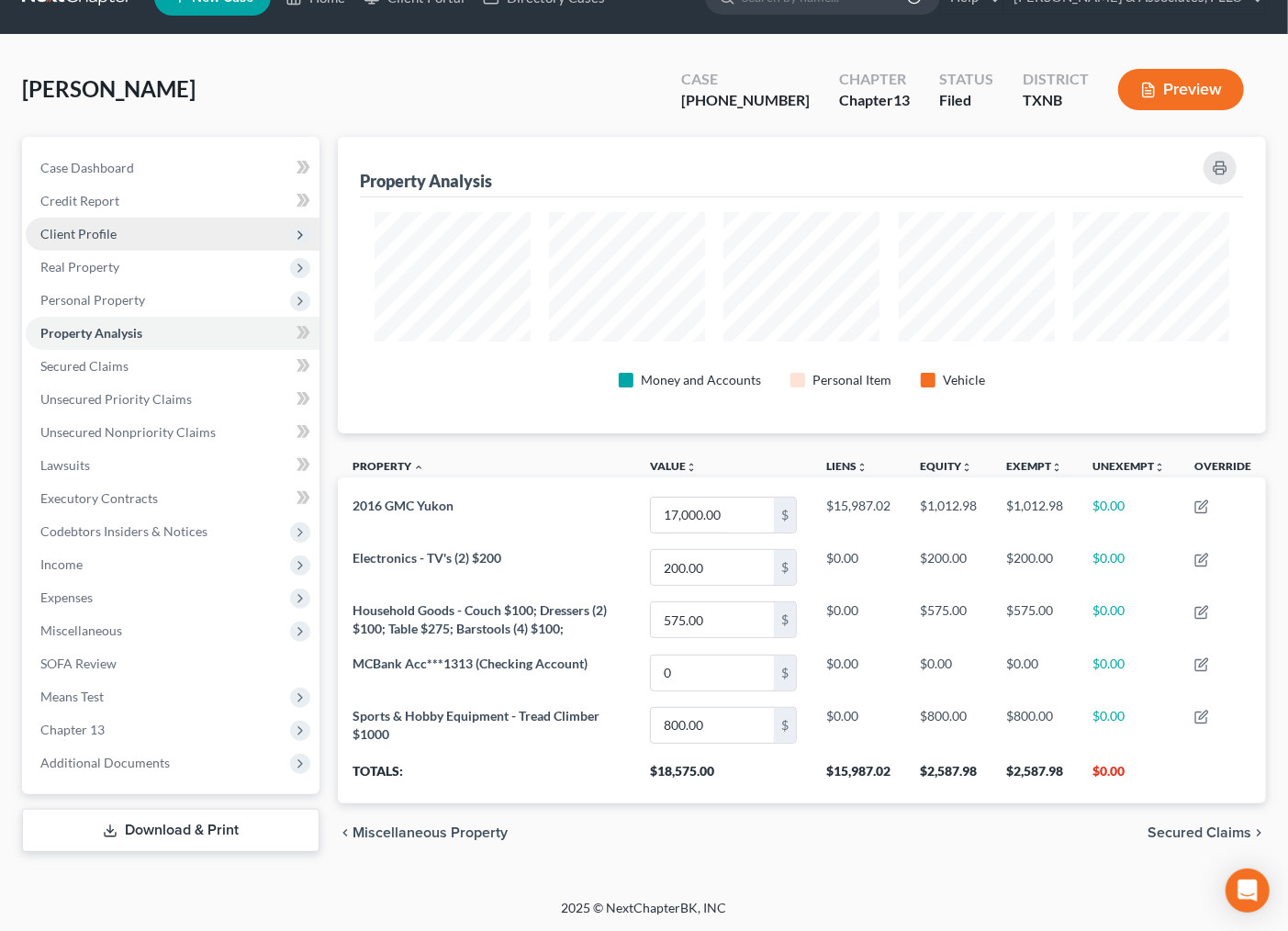
click at [102, 223] on span "Client Profile" at bounding box center [172, 234] width 294 height 33
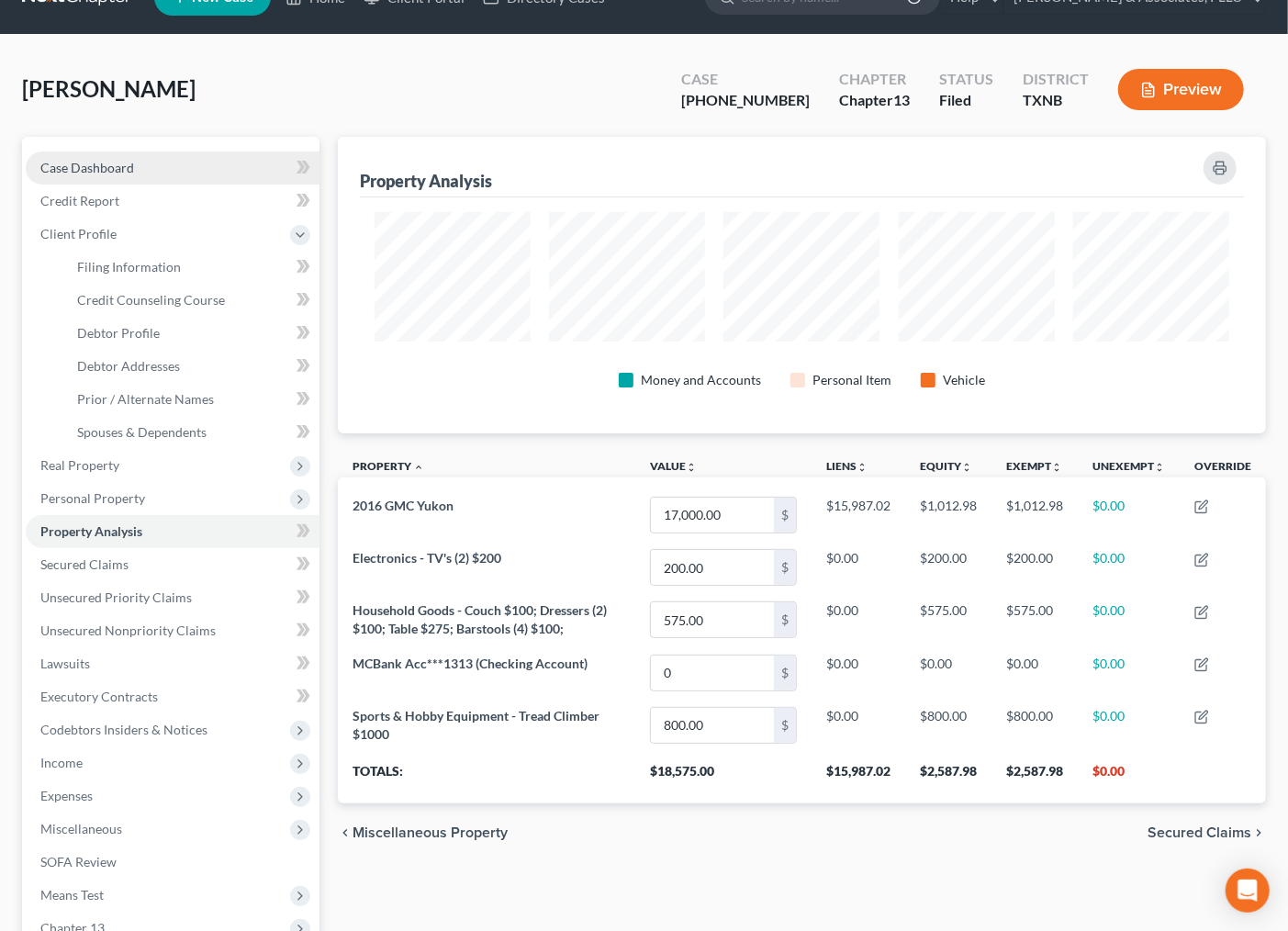
click at [110, 168] on span "Case Dashboard" at bounding box center [87, 167] width 94 height 16
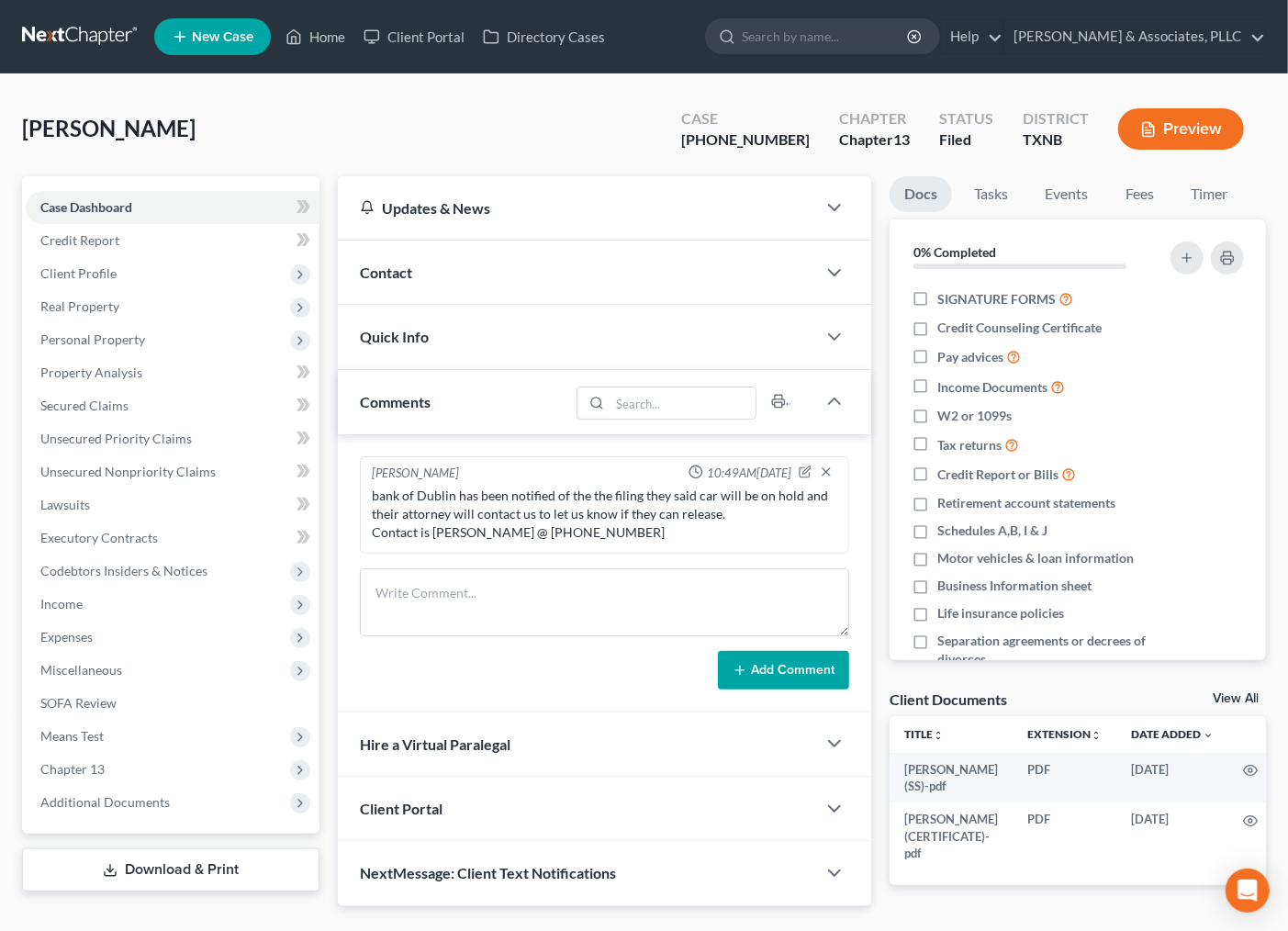
click at [505, 342] on div "Quick Info" at bounding box center [578, 335] width 479 height 63
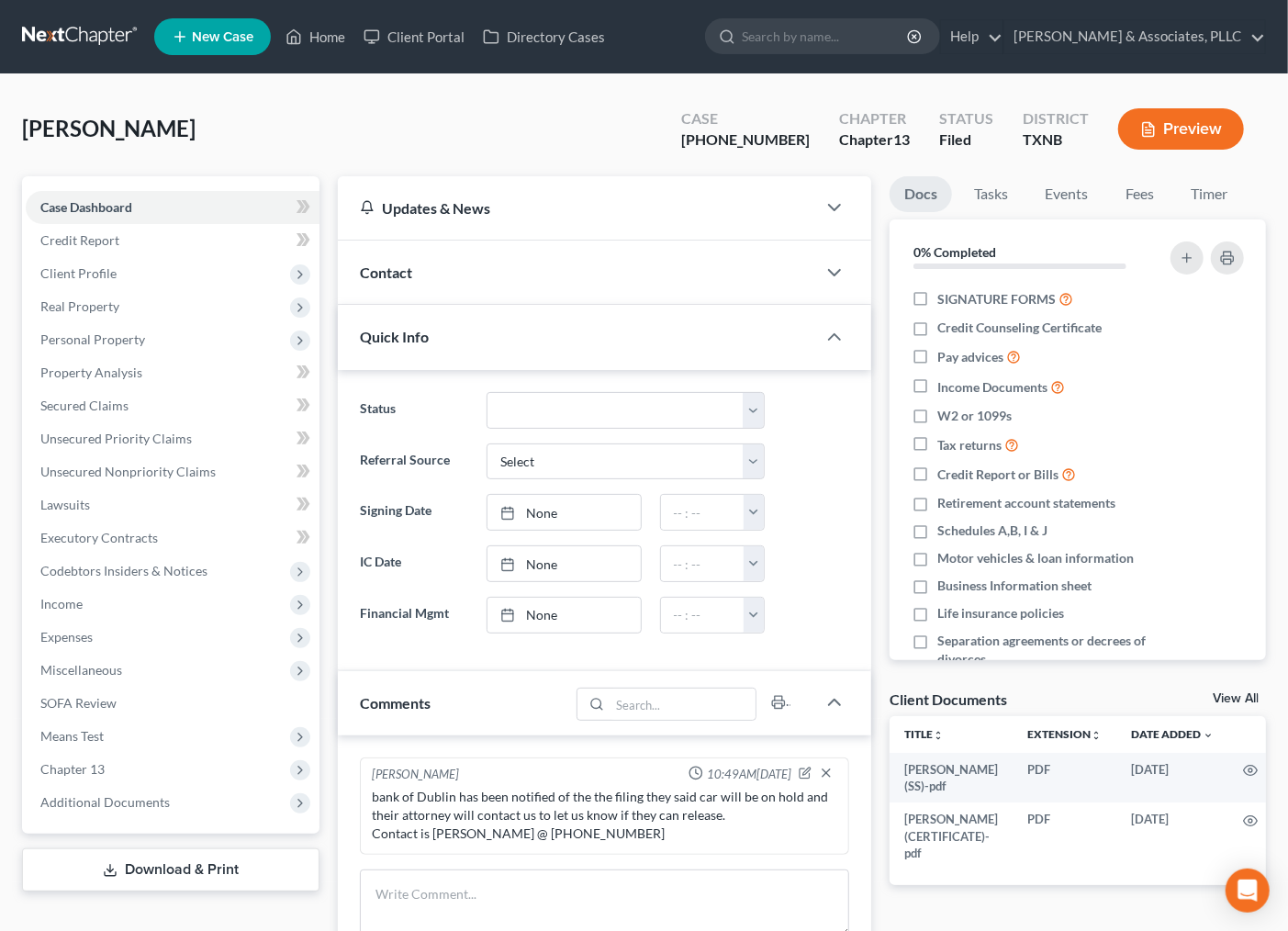
click at [480, 279] on div "Contact" at bounding box center [578, 272] width 479 height 63
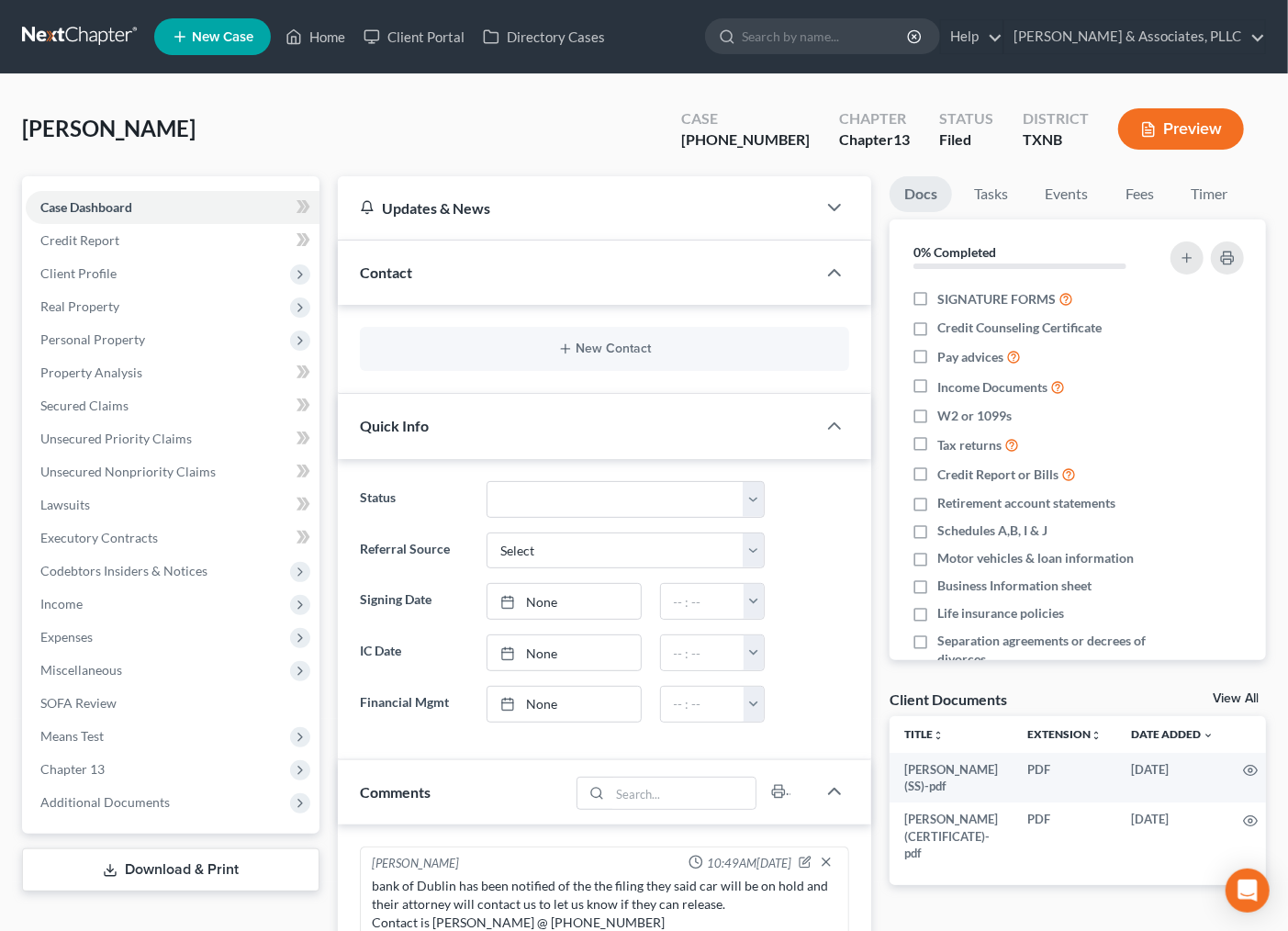
drag, startPoint x: 582, startPoint y: 327, endPoint x: 585, endPoint y: 351, distance: 24.2
click at [582, 328] on div "New Contact" at bounding box center [605, 349] width 490 height 44
click at [585, 351] on button "New Contact" at bounding box center [605, 349] width 460 height 15
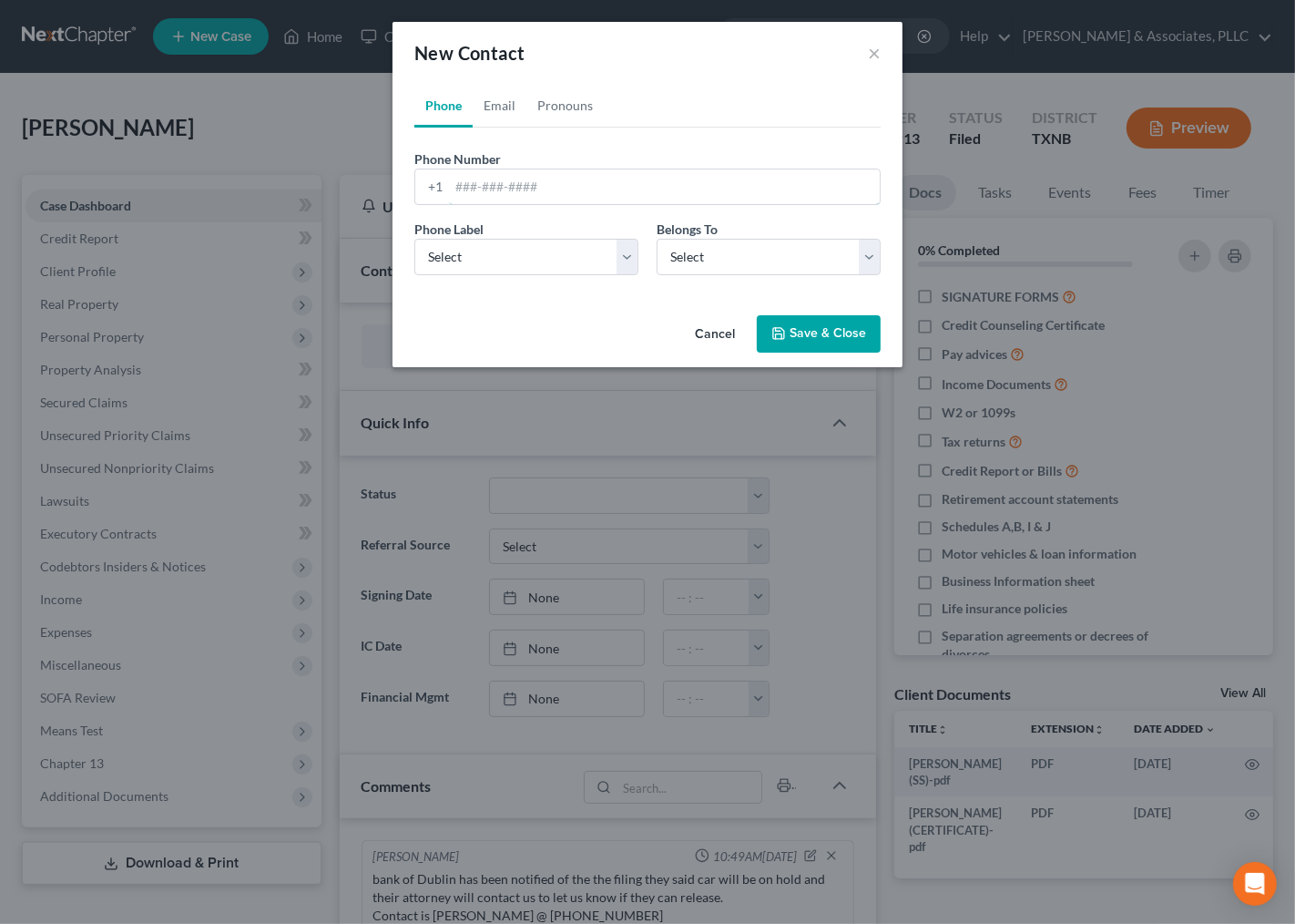
drag, startPoint x: 488, startPoint y: 180, endPoint x: 706, endPoint y: 276, distance: 238.2
click at [488, 180] on input "tel" at bounding box center [665, 186] width 431 height 34
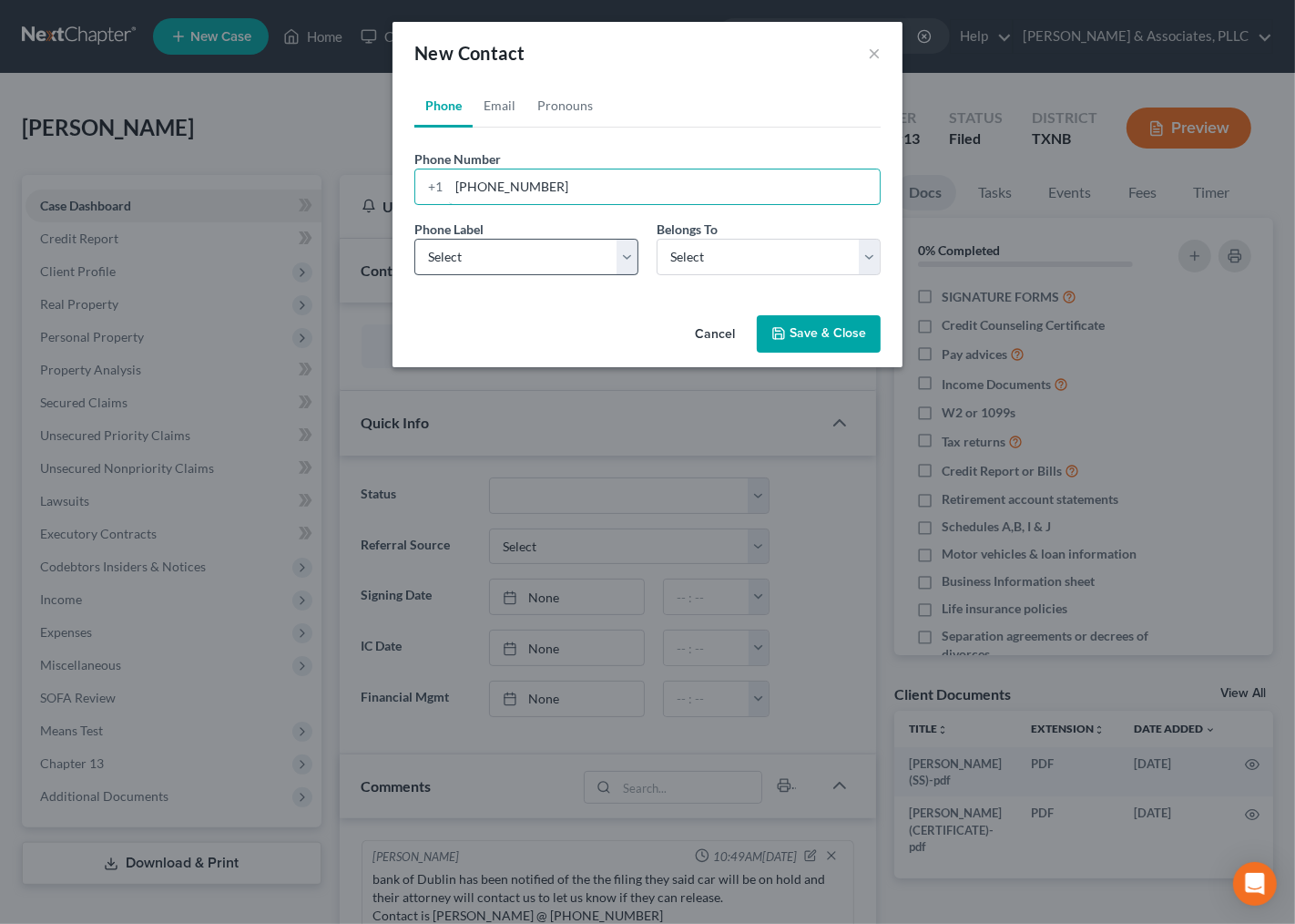
type input "[PHONE_NUMBER]"
drag, startPoint x: 575, startPoint y: 262, endPoint x: 571, endPoint y: 274, distance: 12.6
click at [575, 262] on select "Select Mobile Home Work Other" at bounding box center [527, 256] width 224 height 36
select select "0"
click at [415, 239] on select "Select Mobile Home Work Other" at bounding box center [527, 256] width 224 height 36
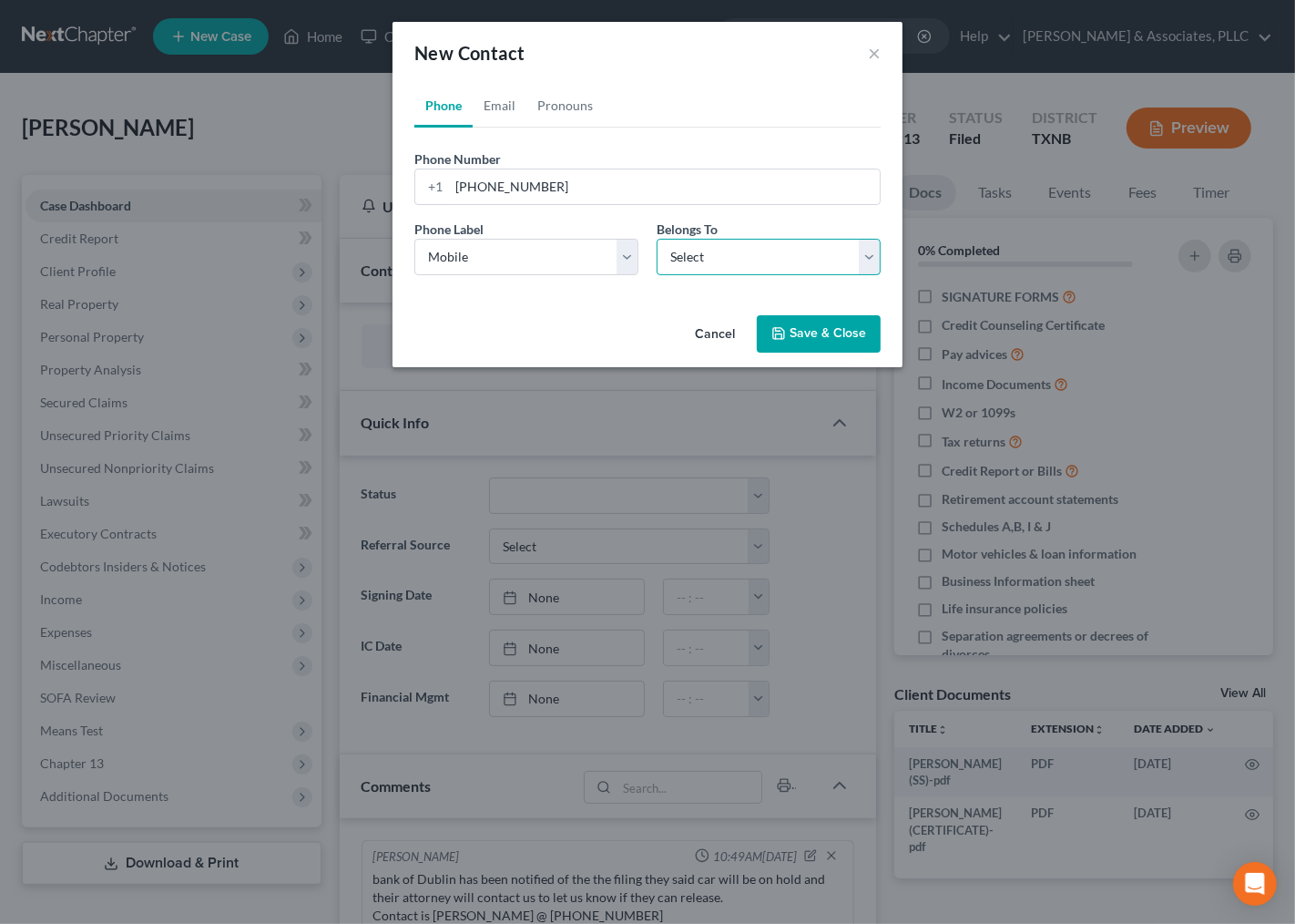
click at [703, 258] on select "Select Client Other" at bounding box center [768, 256] width 224 height 36
select select "0"
click at [656, 239] on select "Select Client Other" at bounding box center [768, 256] width 224 height 36
click at [822, 333] on button "Save & Close" at bounding box center [819, 334] width 124 height 38
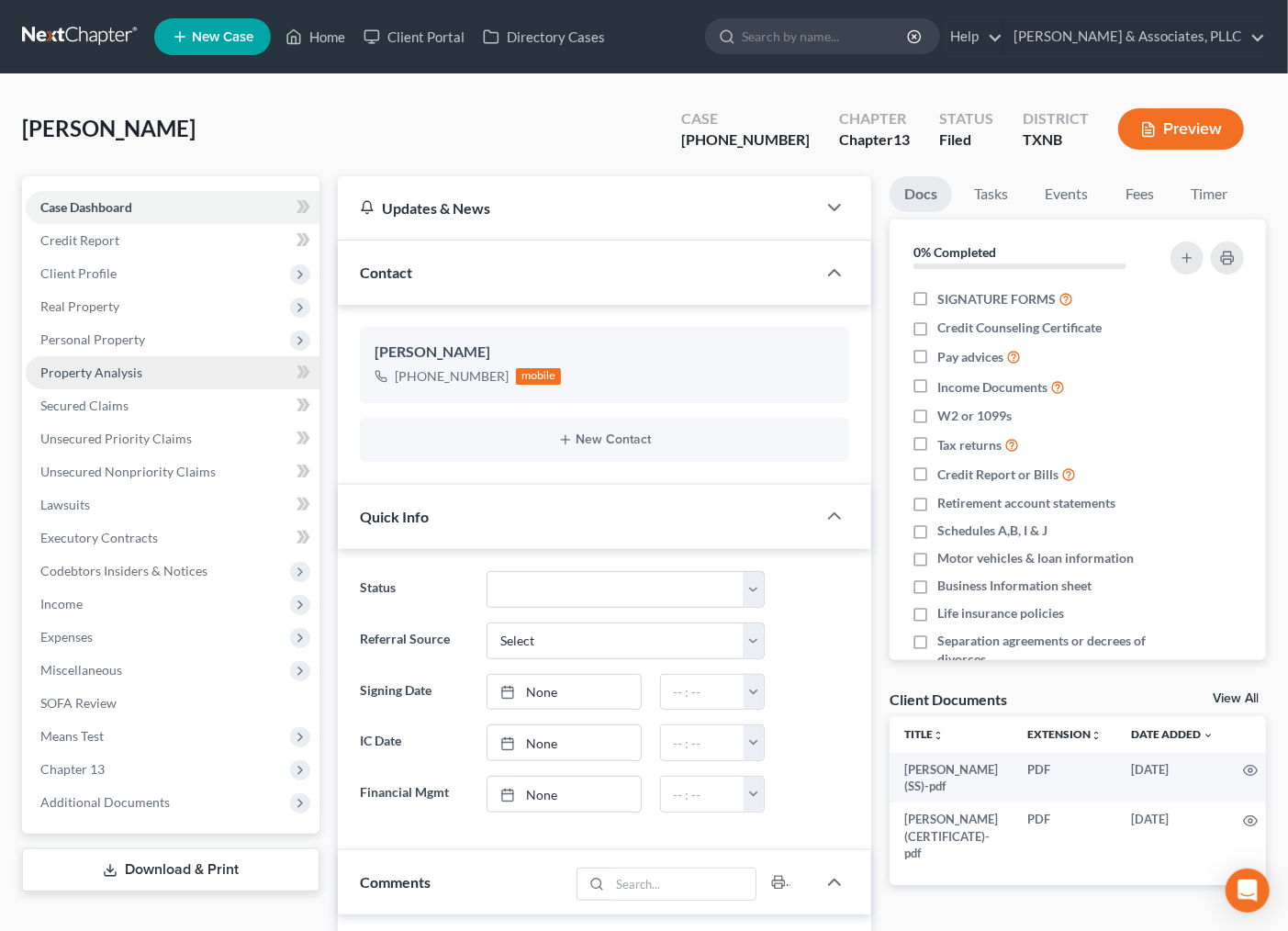
drag, startPoint x: 83, startPoint y: 334, endPoint x: 107, endPoint y: 372, distance: 44.9
click at [83, 334] on span "Personal Property" at bounding box center [92, 339] width 104 height 16
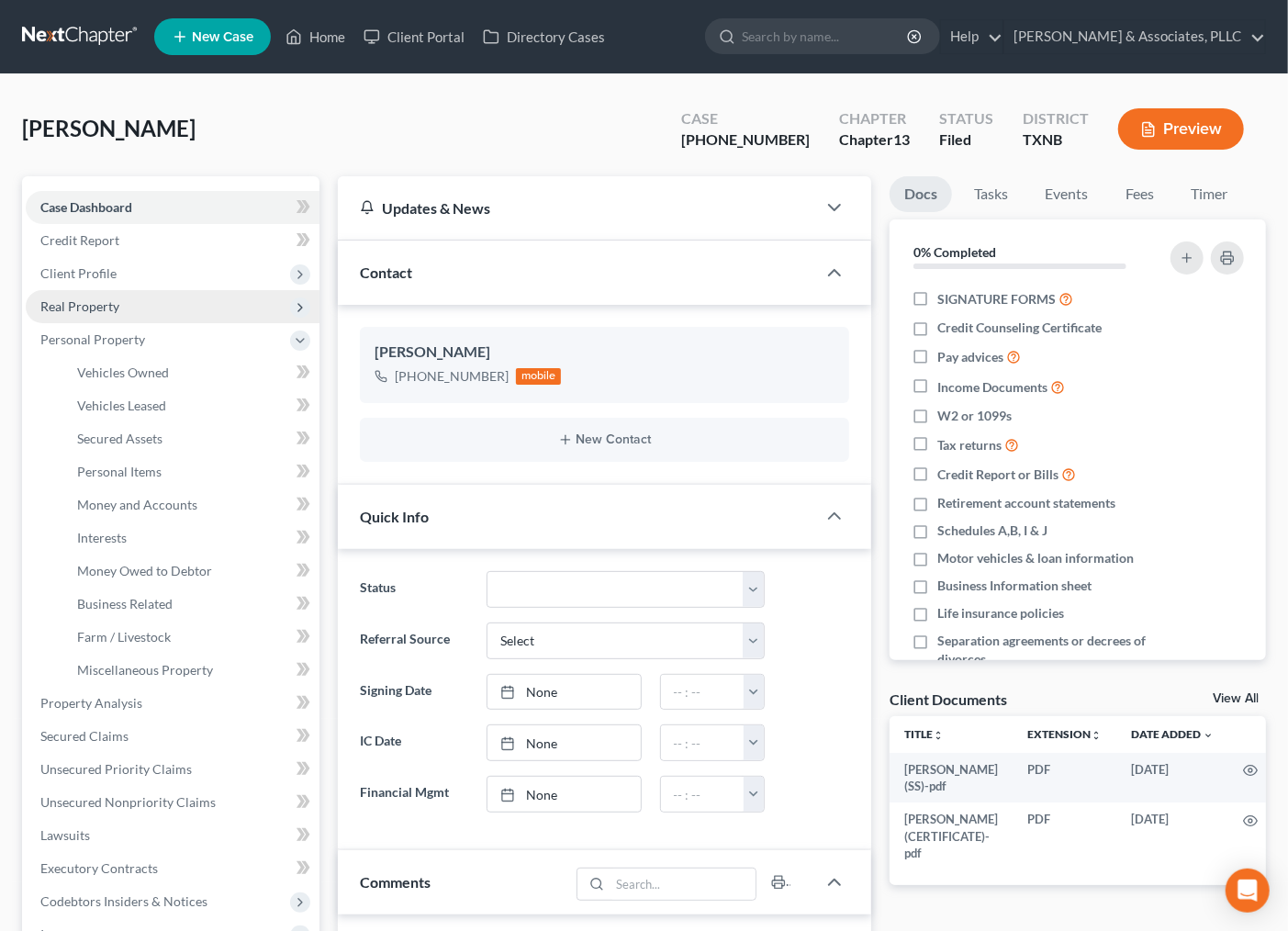
click at [93, 295] on span "Real Property" at bounding box center [172, 306] width 294 height 33
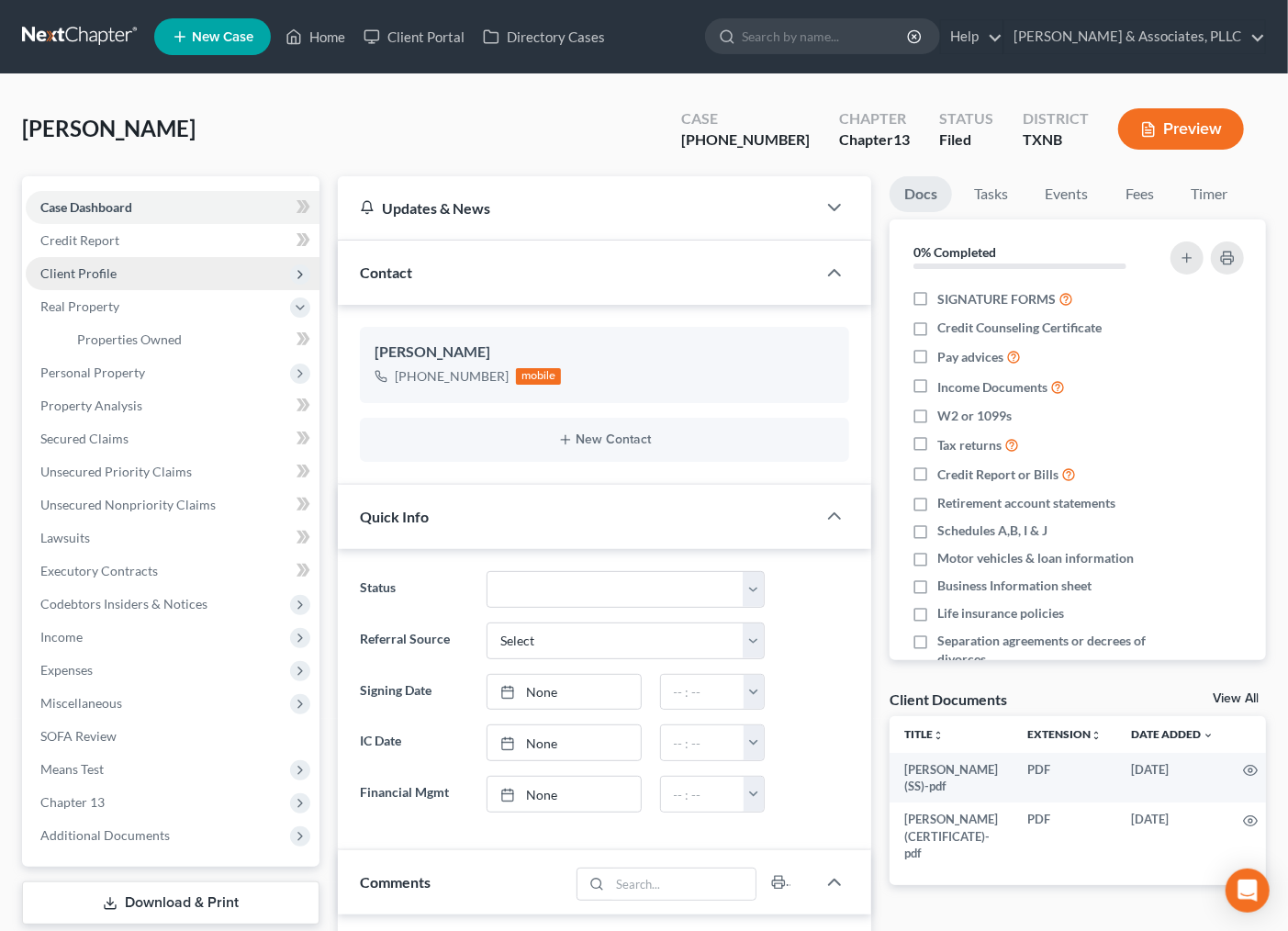
click at [100, 276] on span "Client Profile" at bounding box center [78, 272] width 76 height 16
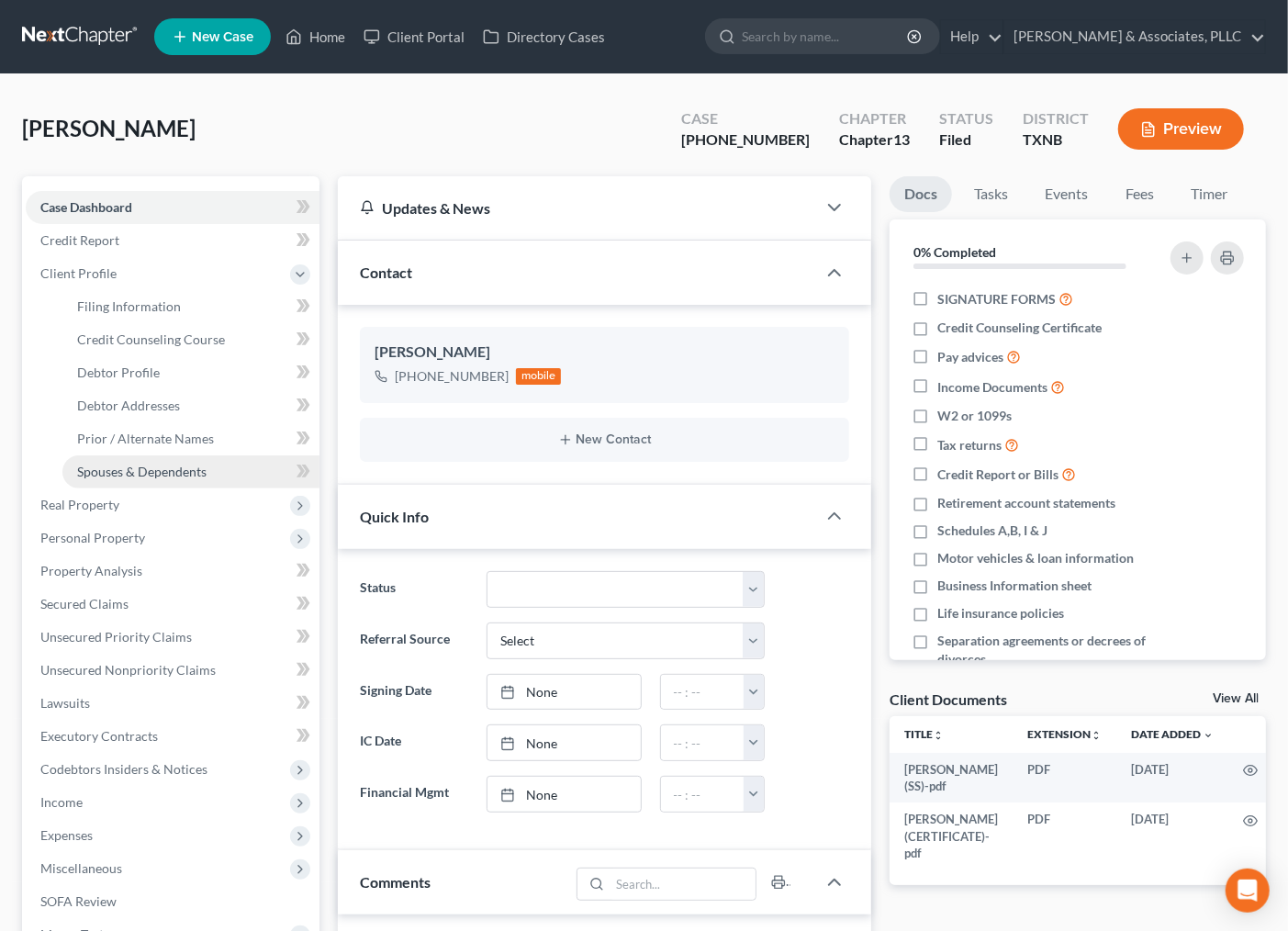
click at [147, 477] on span "Spouses & Dependents" at bounding box center [142, 471] width 130 height 16
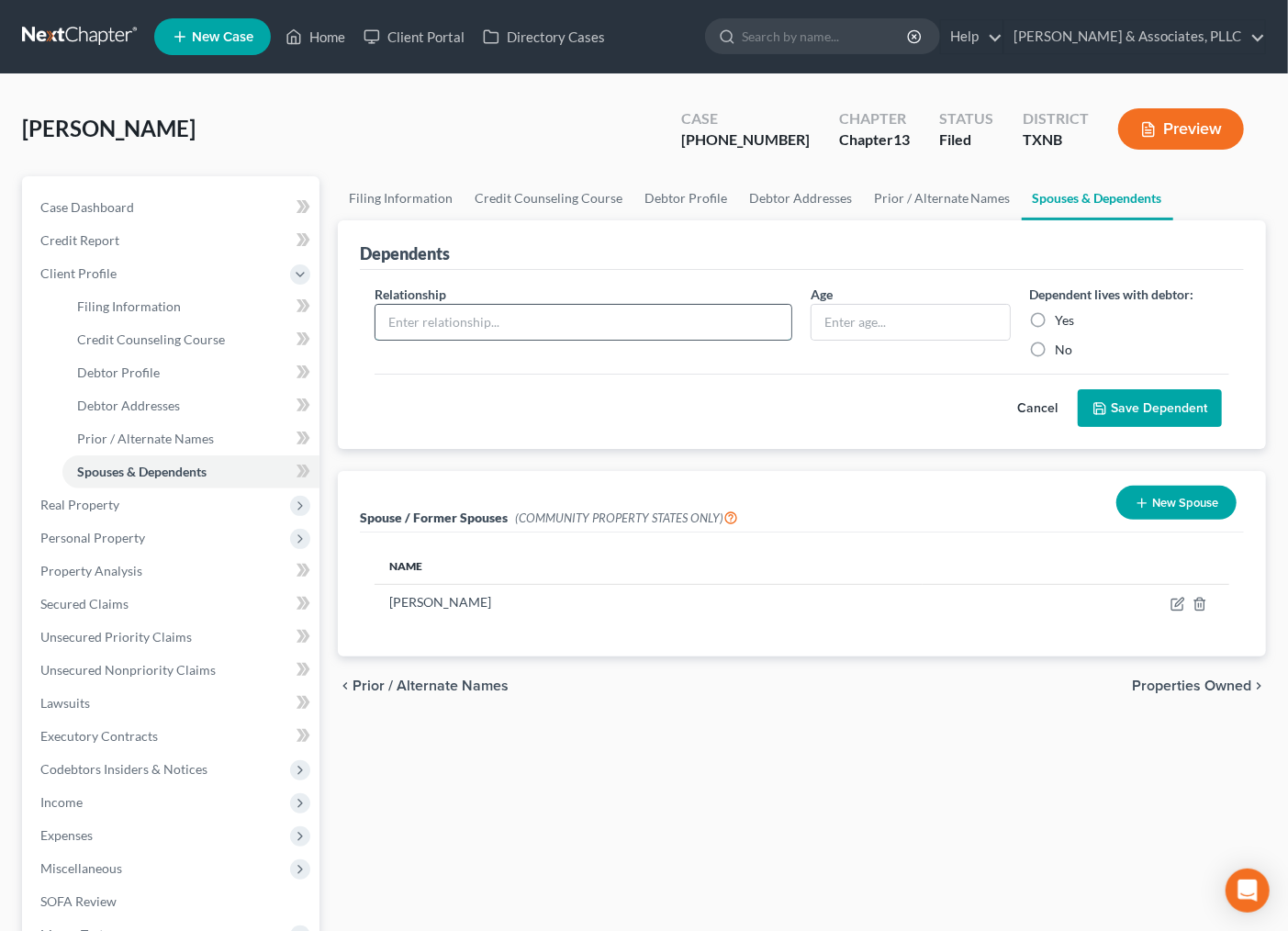
click at [645, 333] on input "text" at bounding box center [584, 321] width 417 height 35
type input "Son"
click at [921, 340] on div at bounding box center [910, 321] width 200 height 37
click at [910, 316] on input "text" at bounding box center [910, 321] width 198 height 35
type input "20"
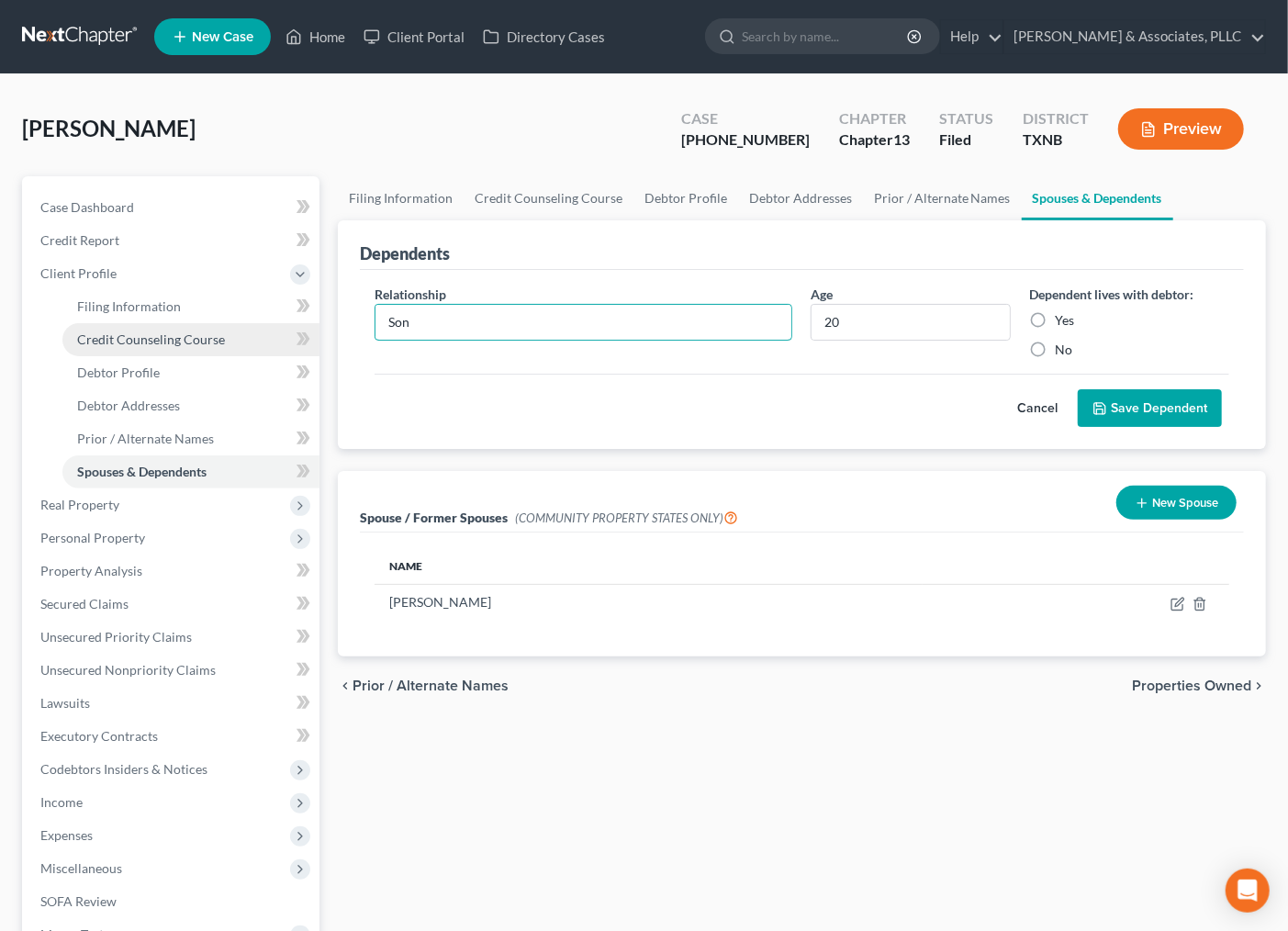
drag, startPoint x: 595, startPoint y: 325, endPoint x: 282, endPoint y: 326, distance: 313.0
click at [287, 325] on div "Petition Navigation Case Dashboard Payments Invoices Payments Payments Credit R…" at bounding box center [644, 633] width 1262 height 913
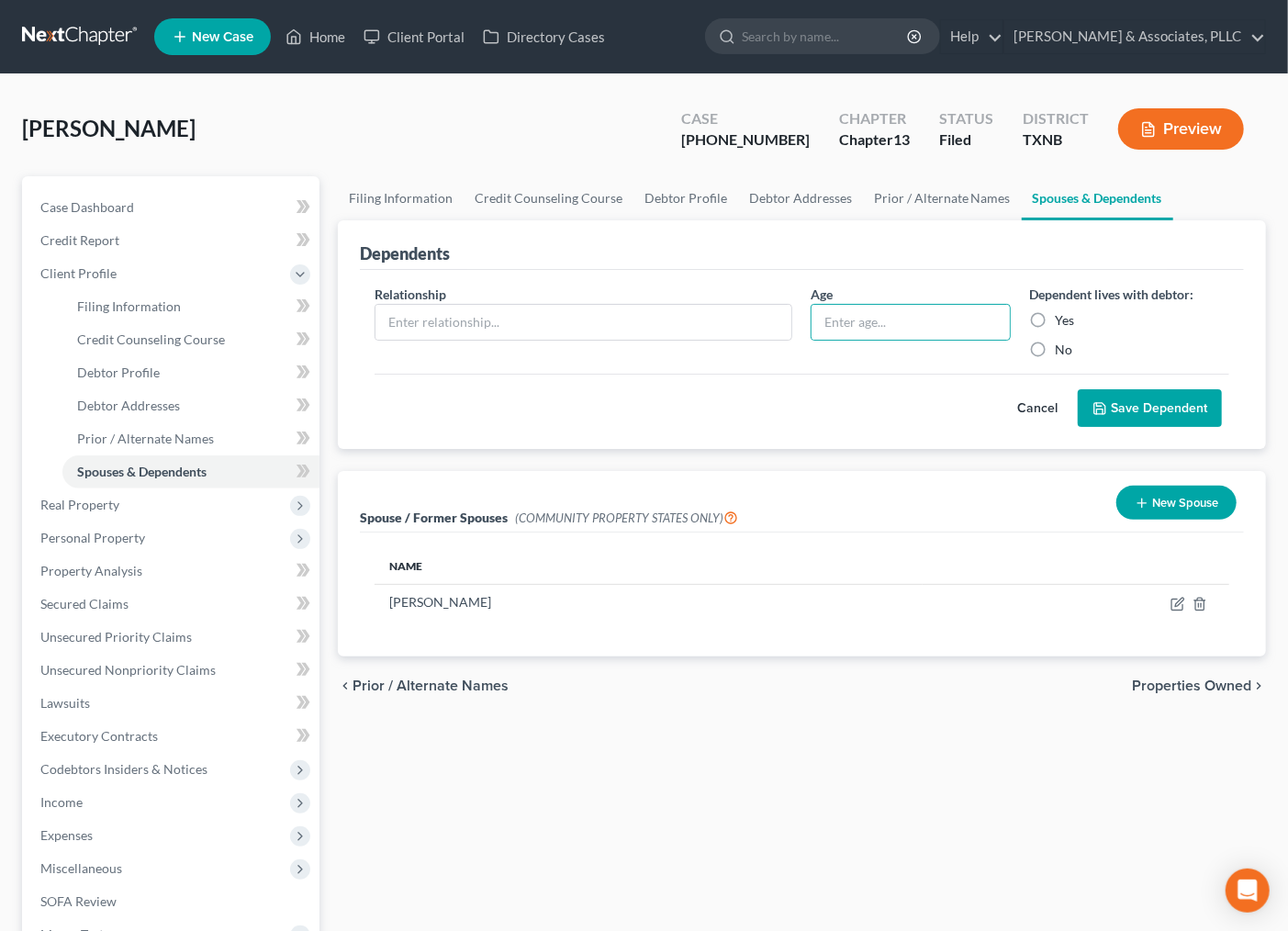
click at [866, 460] on div "Dependents Relationship * Age Dependent lives with debtor: Yes No Cancel Save D…" at bounding box center [801, 438] width 946 height 436
click at [1044, 402] on button "Cancel" at bounding box center [1037, 408] width 81 height 37
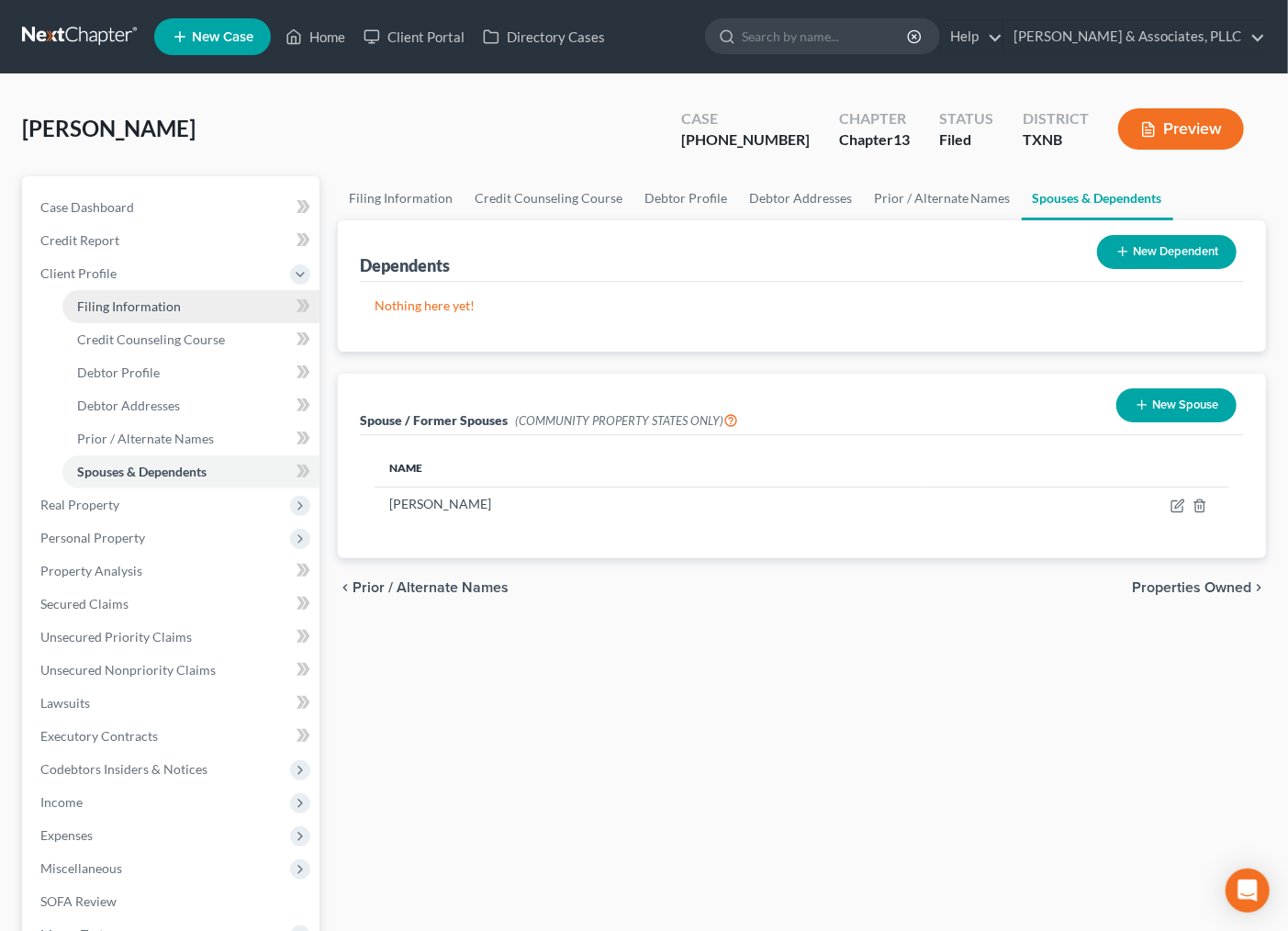
click at [149, 301] on span "Filing Information" at bounding box center [129, 306] width 103 height 16
select select "1"
select select "0"
select select "3"
select select "78"
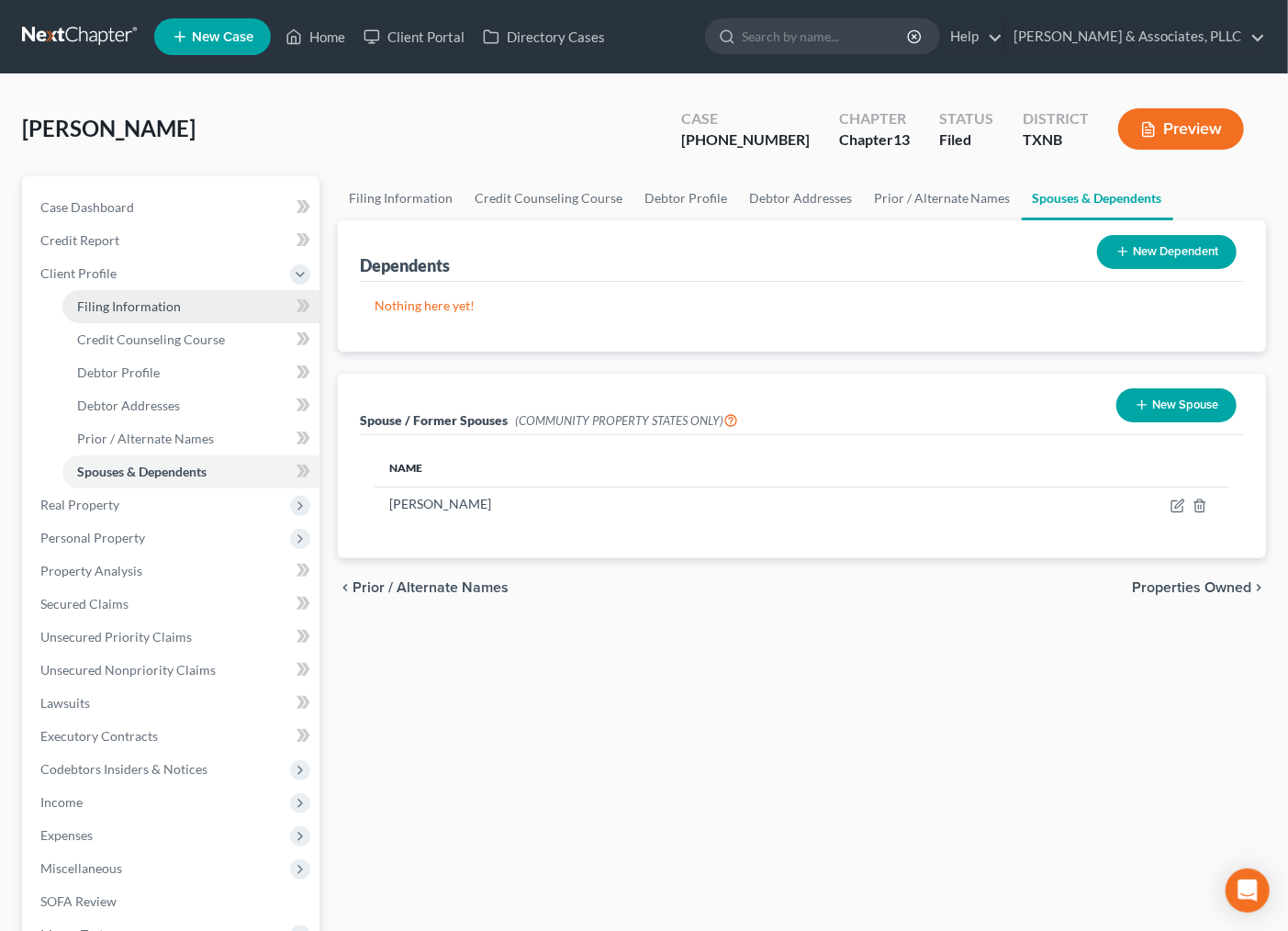
select select "0"
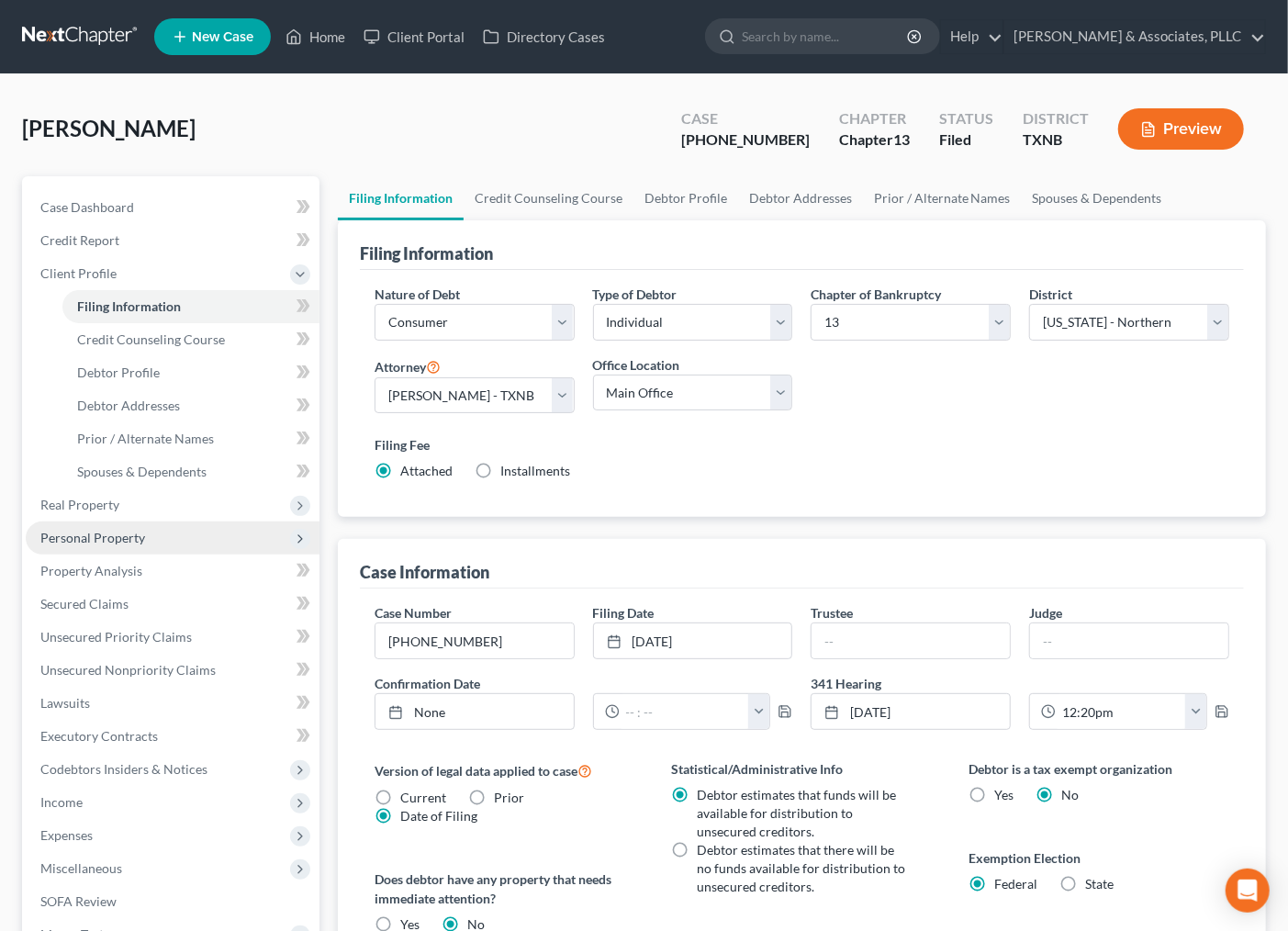
click at [101, 525] on span "Personal Property" at bounding box center [172, 537] width 294 height 33
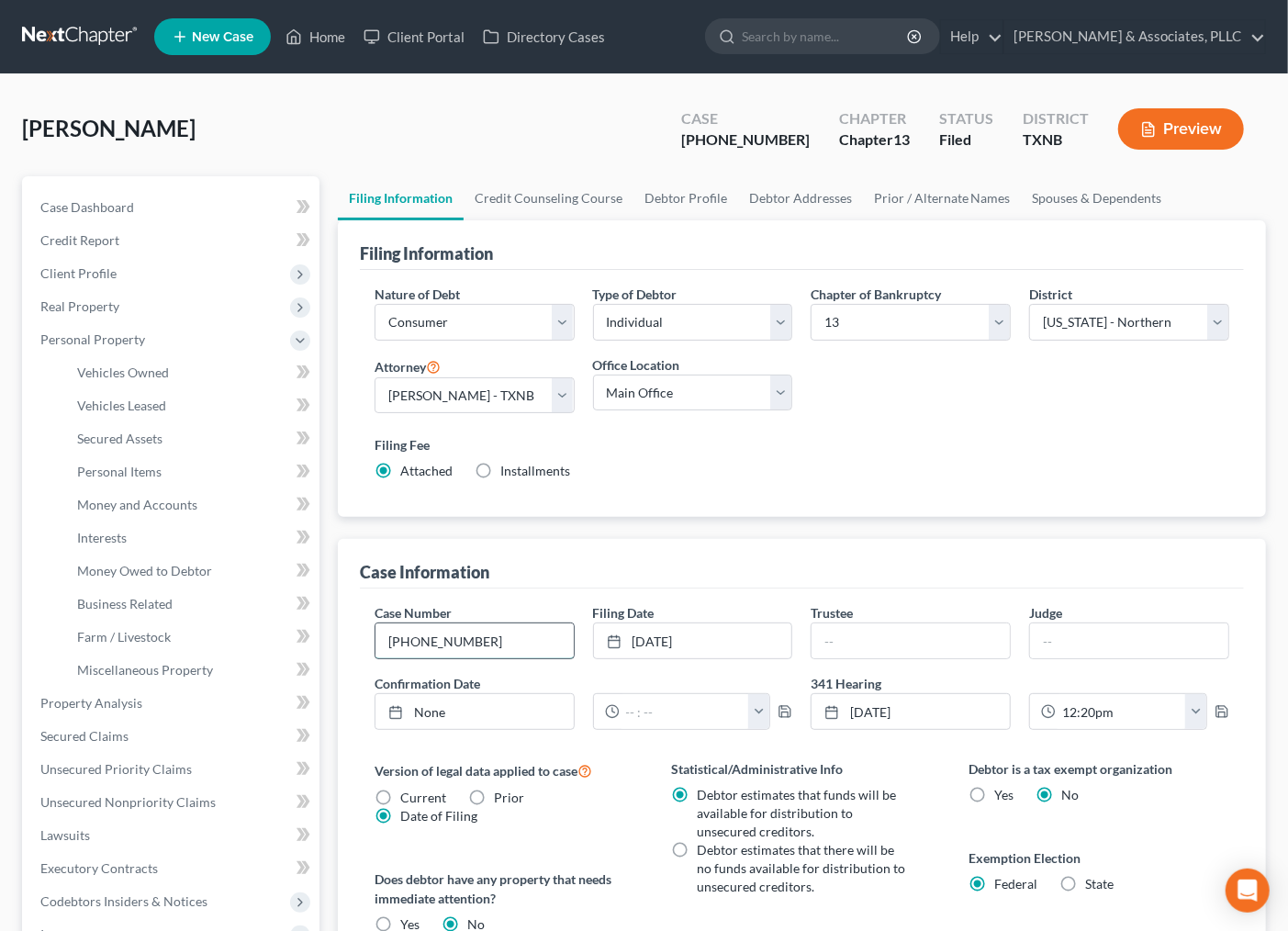
click at [502, 644] on input "[PHONE_NUMBER]" at bounding box center [474, 640] width 198 height 35
click at [115, 535] on span "Interests" at bounding box center [101, 537] width 50 height 16
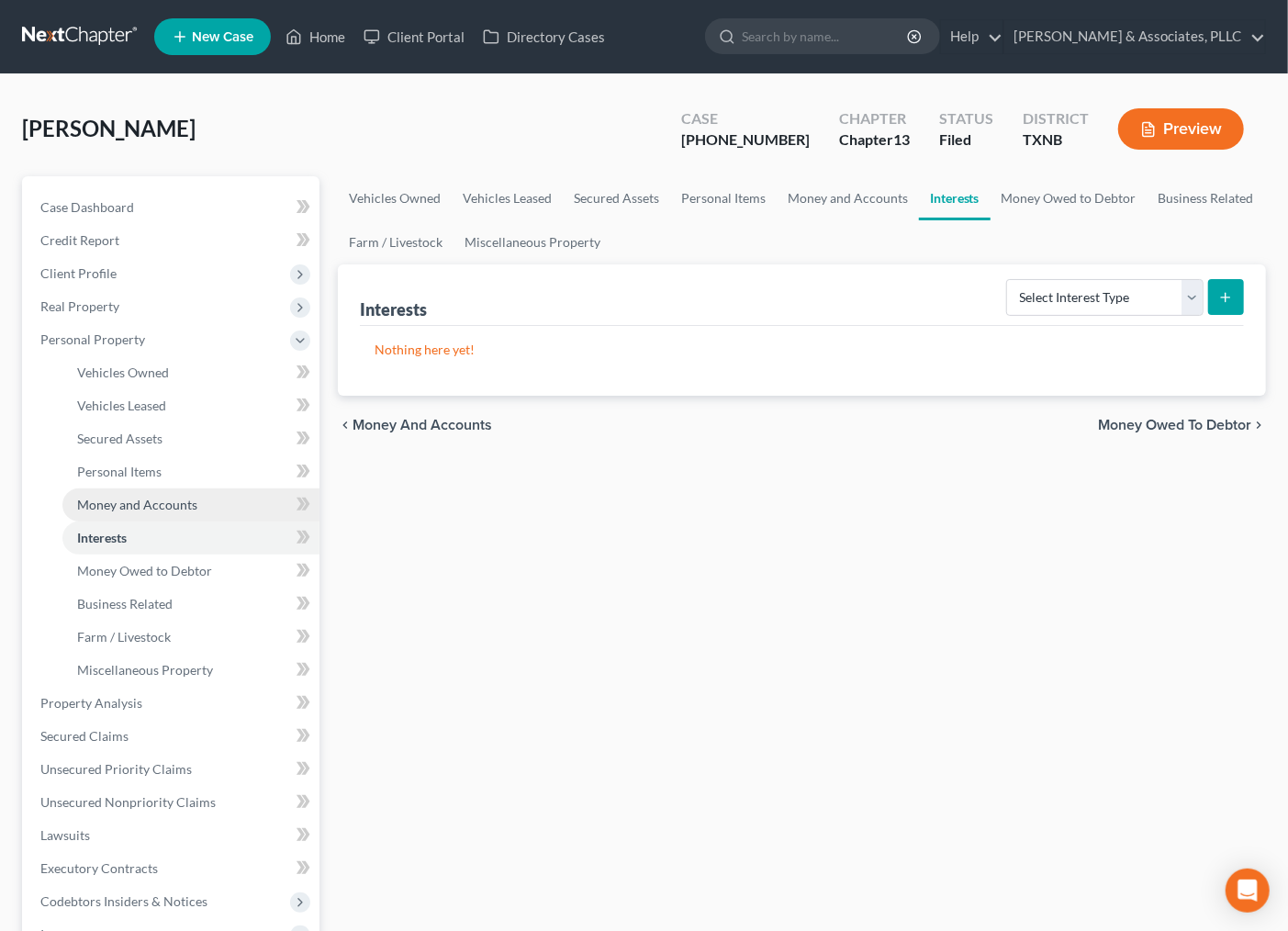
click at [125, 500] on span "Money and Accounts" at bounding box center [137, 504] width 120 height 16
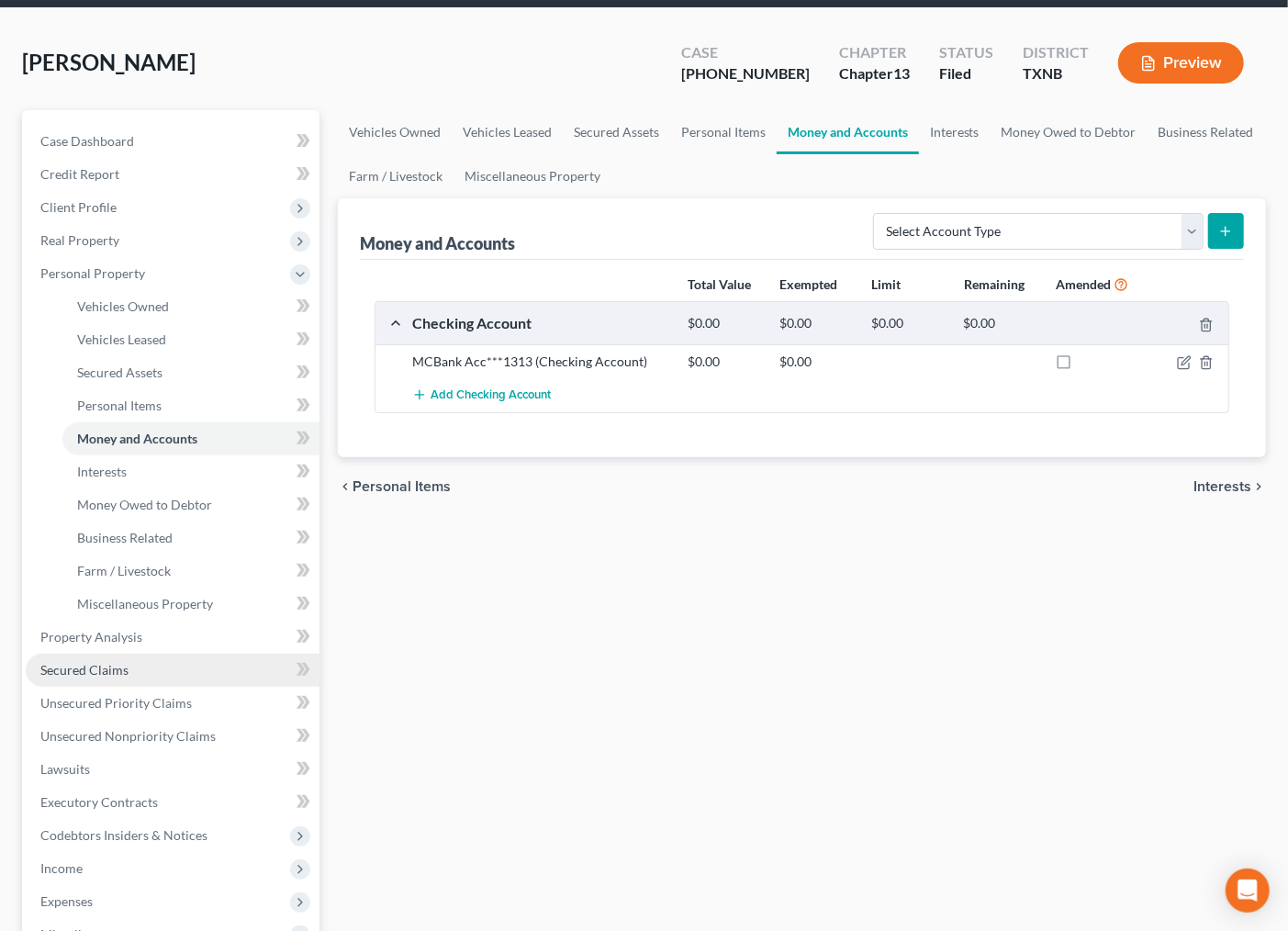
scroll to position [101, 0]
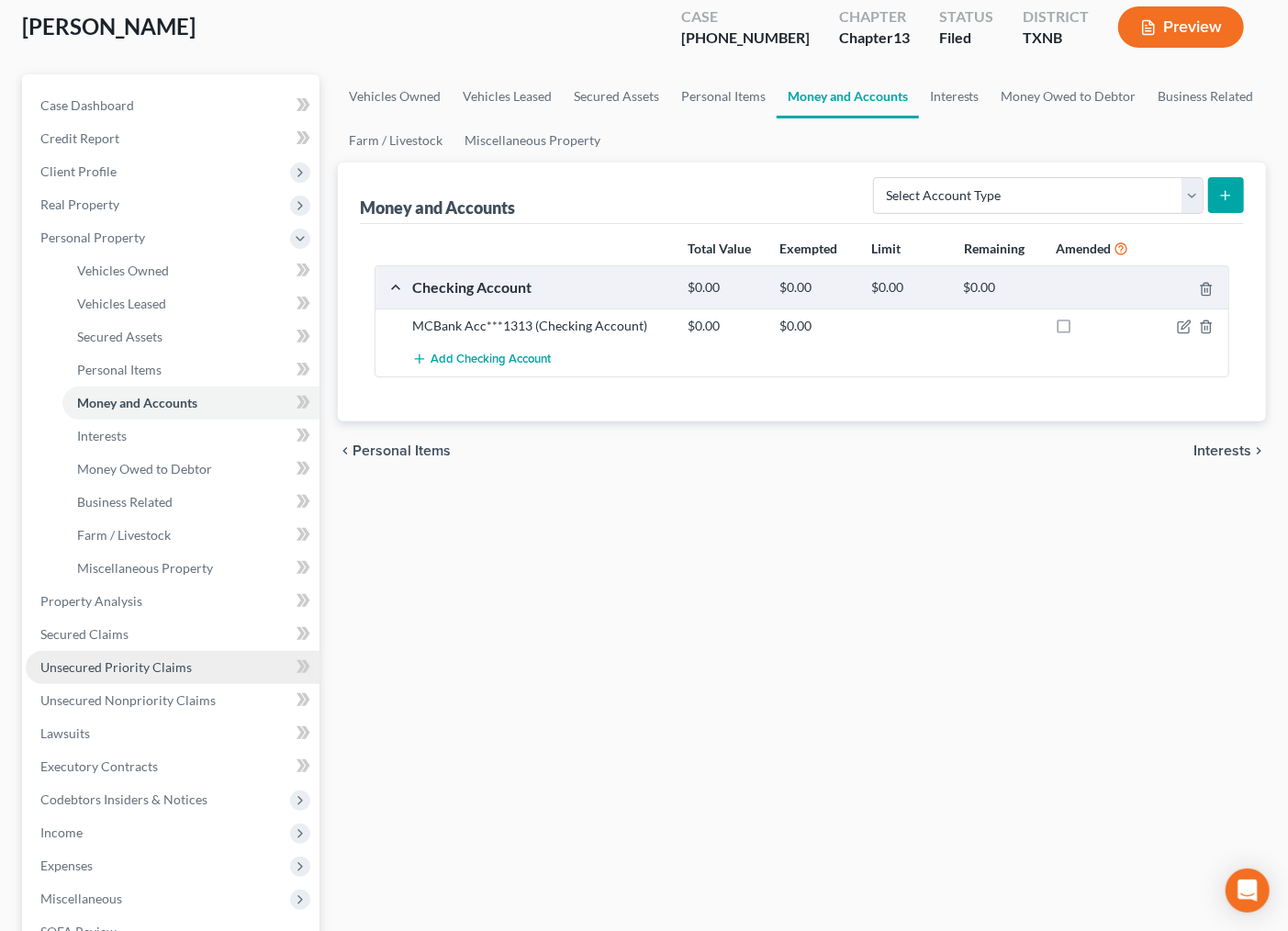
click at [76, 656] on link "Unsecured Priority Claims" at bounding box center [172, 667] width 294 height 33
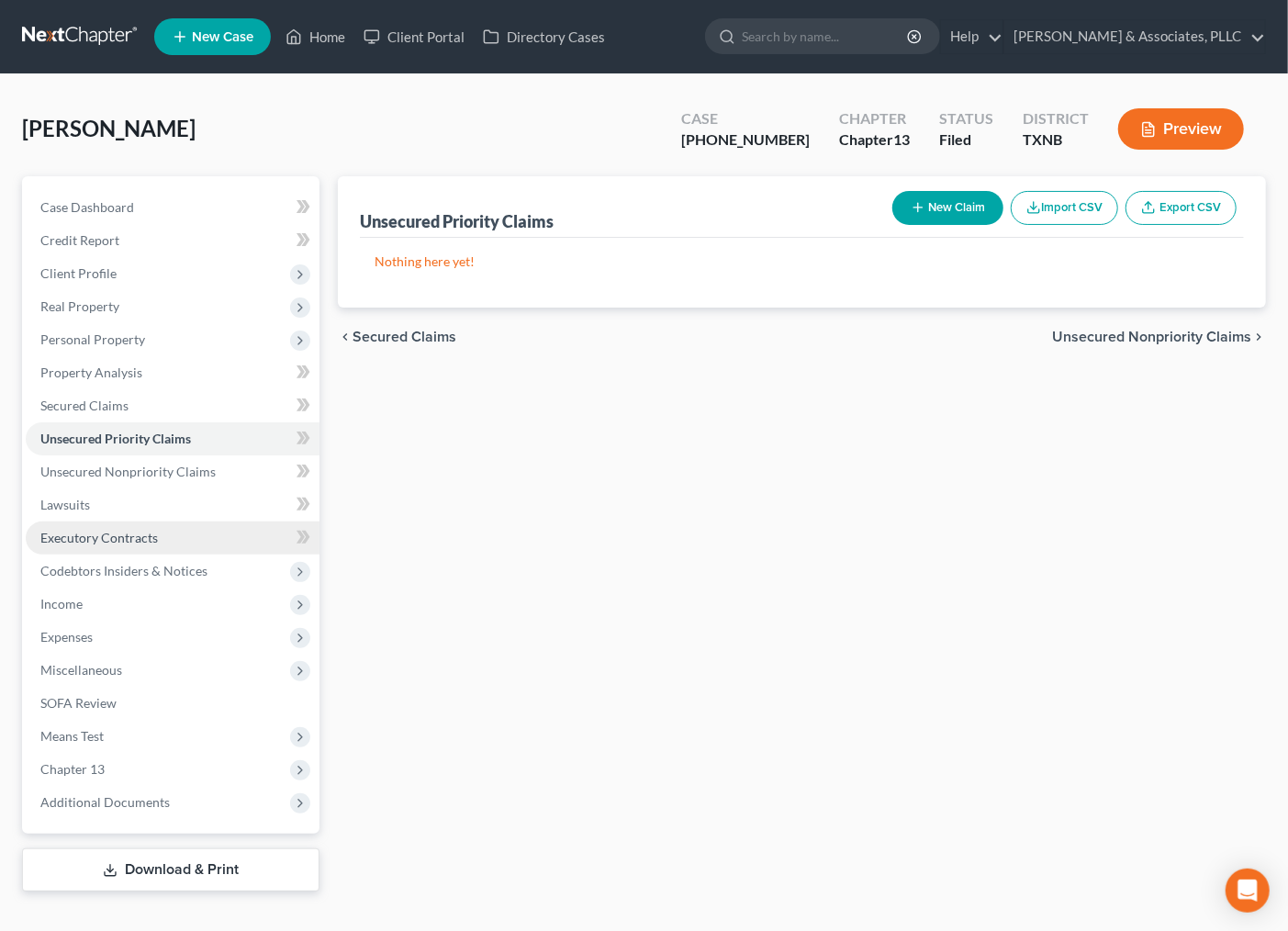
click at [90, 551] on link "Executory Contracts" at bounding box center [172, 537] width 294 height 33
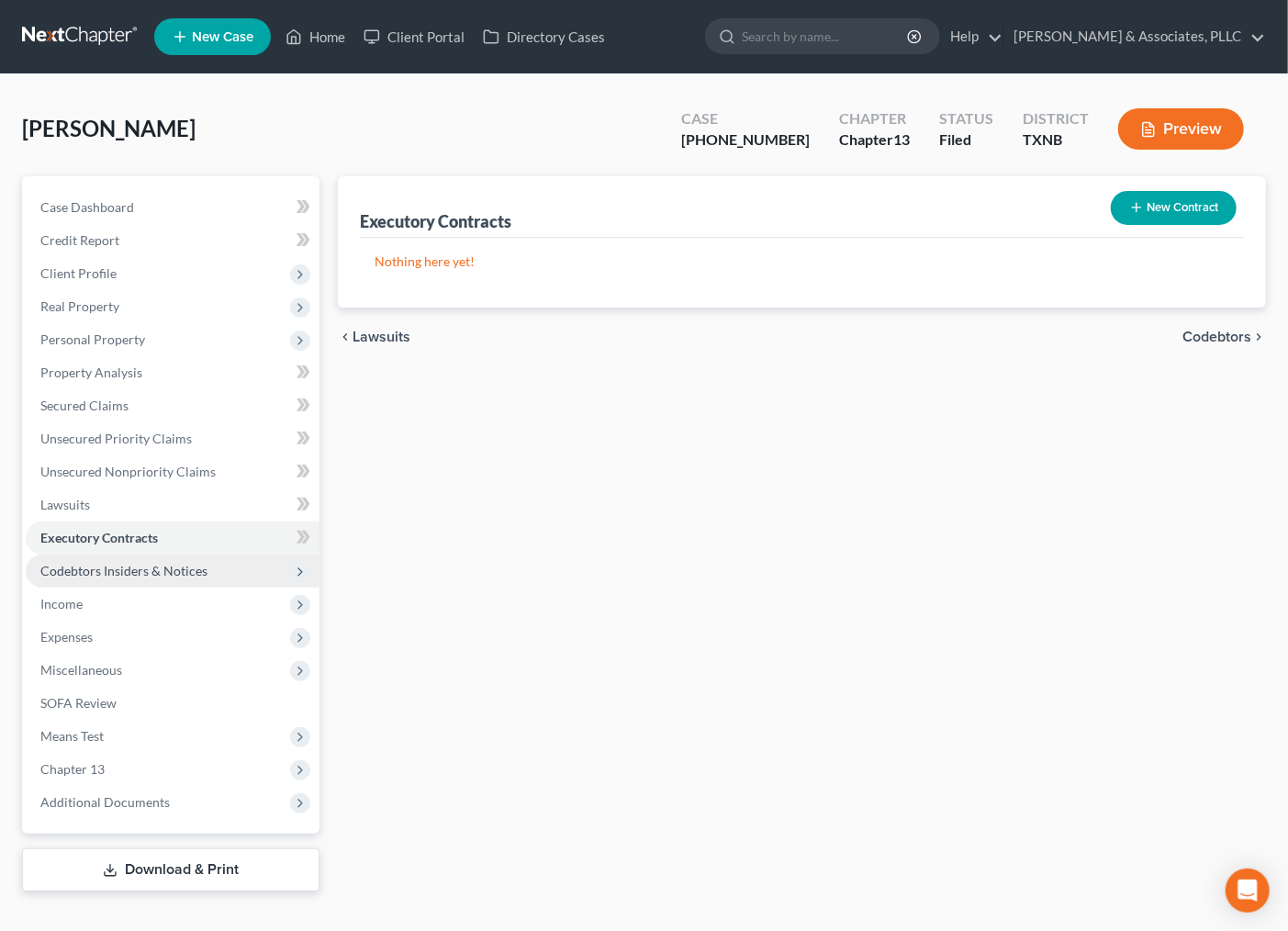
click at [93, 571] on span "Codebtors Insiders & Notices" at bounding box center [124, 570] width 167 height 16
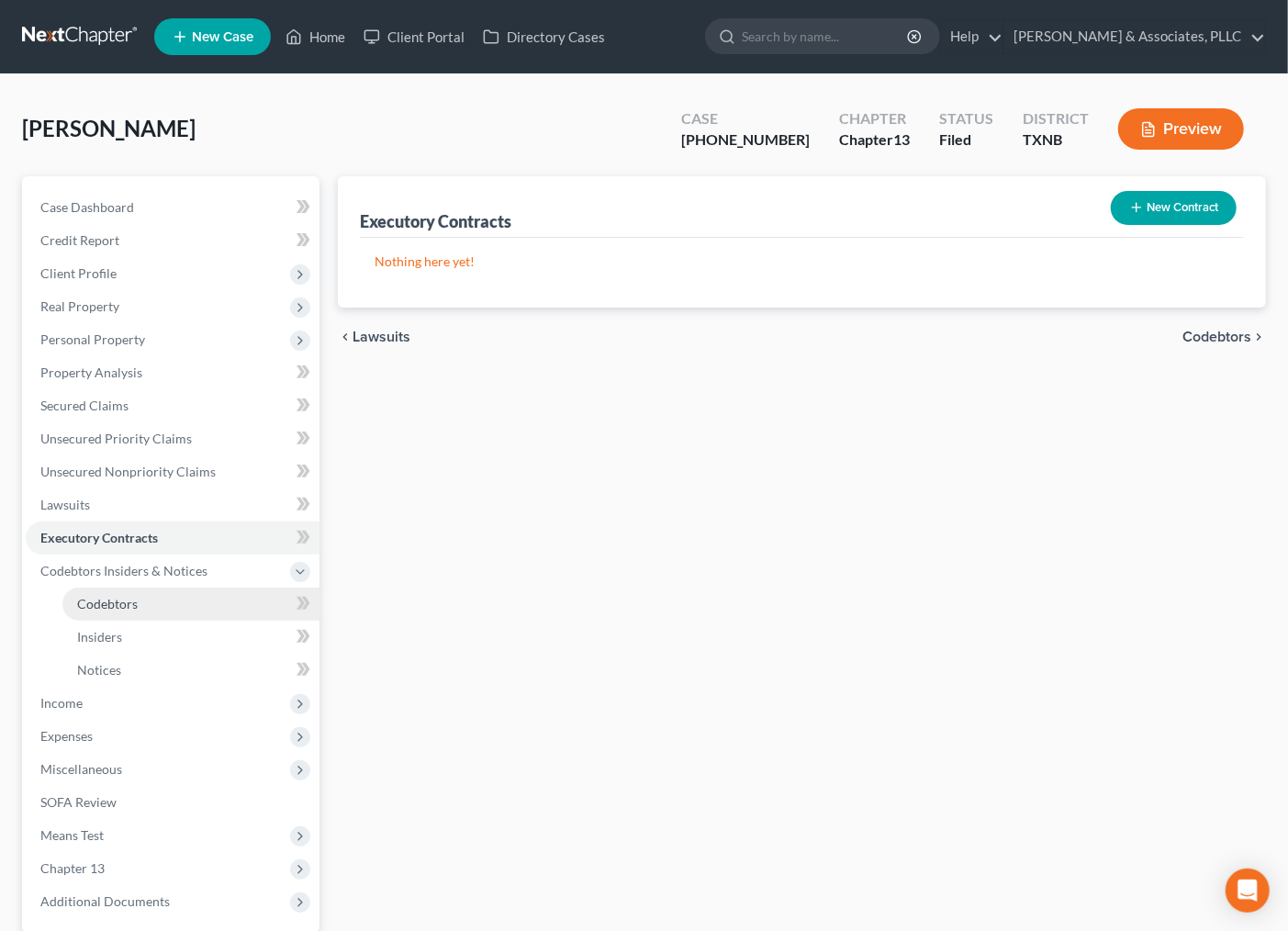
click at [93, 597] on span "Codebtors" at bounding box center [107, 603] width 60 height 16
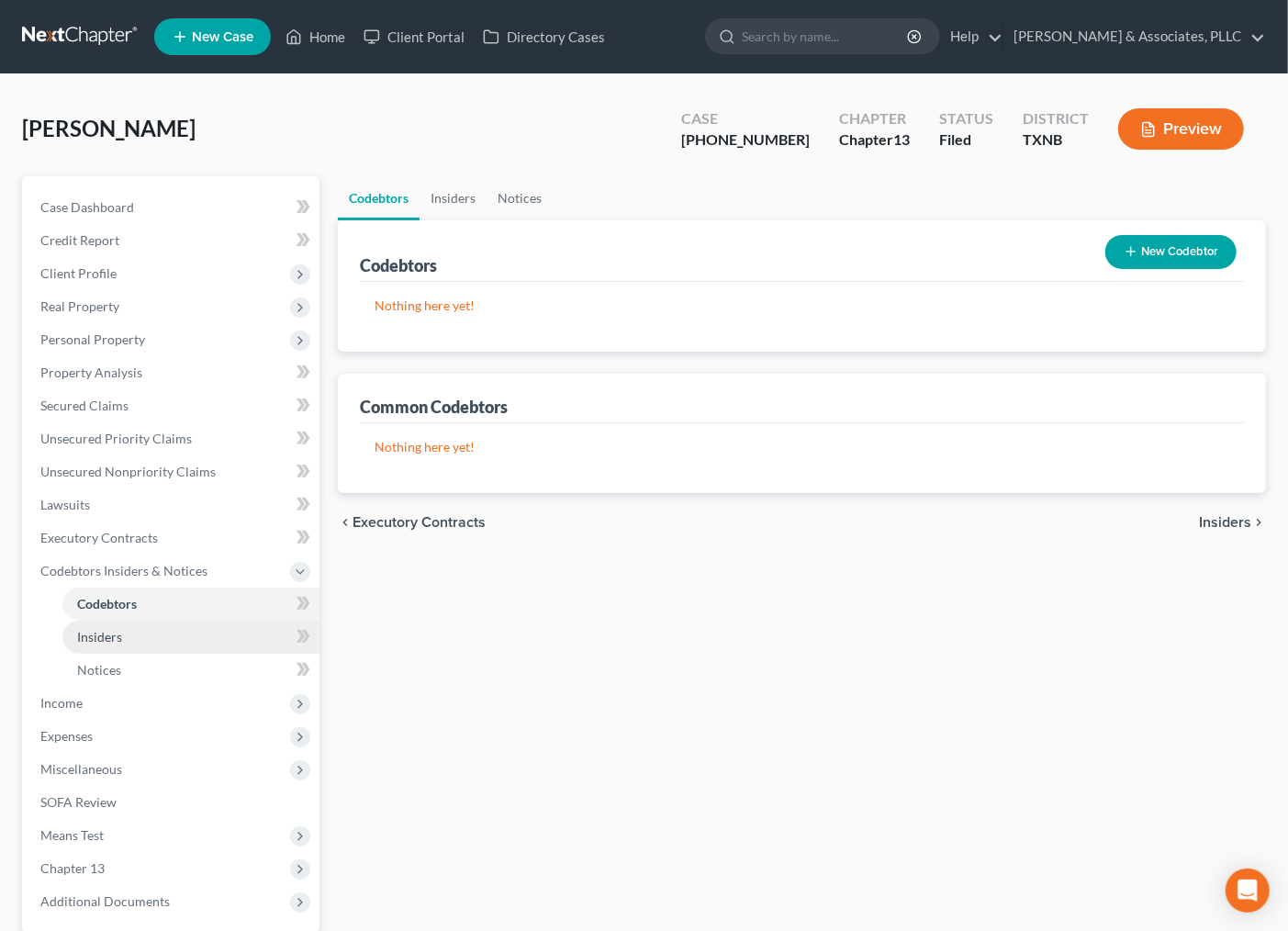
click at [101, 630] on span "Insiders" at bounding box center [100, 636] width 45 height 16
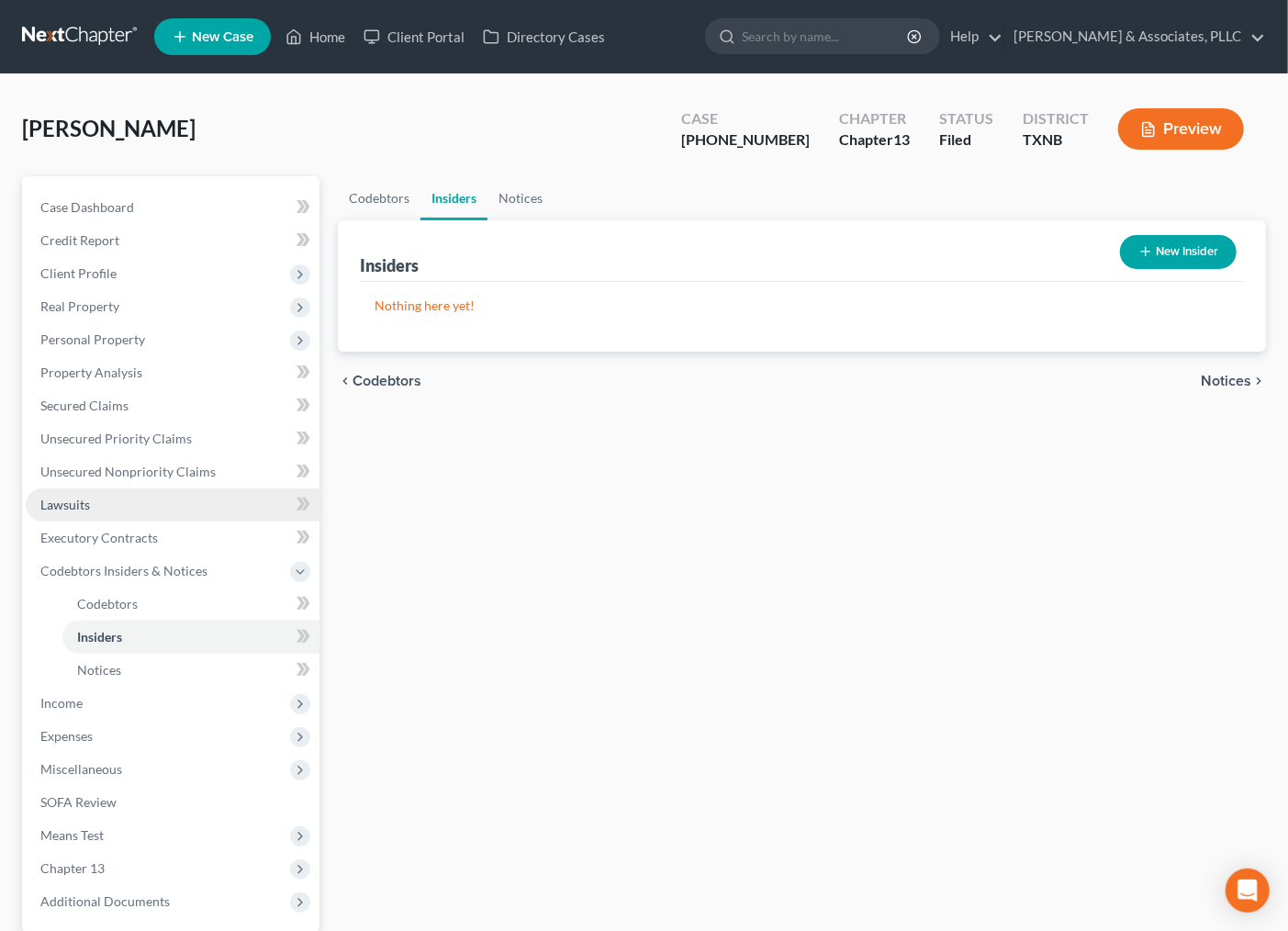
click at [90, 497] on link "Lawsuits" at bounding box center [172, 504] width 294 height 33
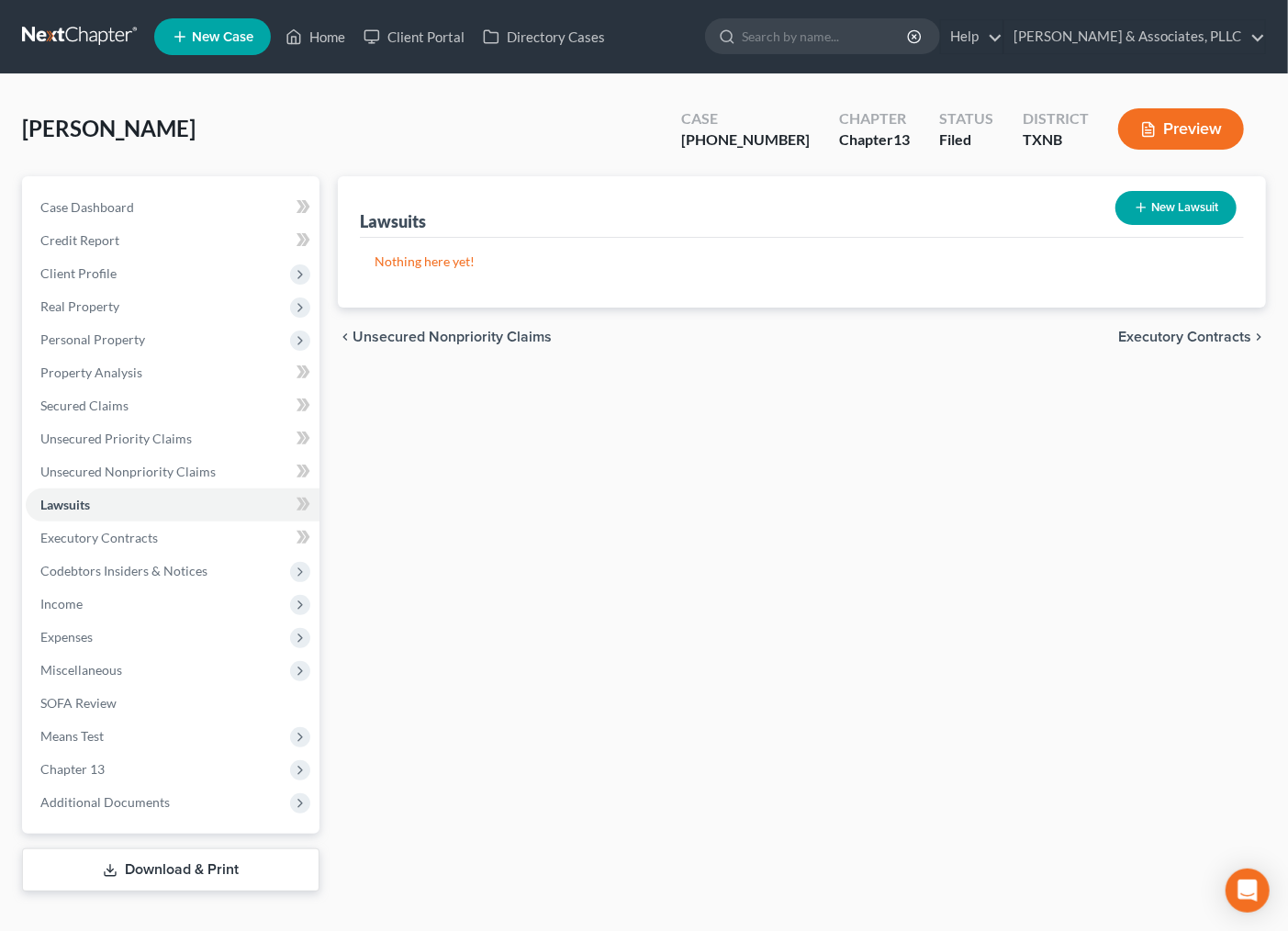
click at [754, 611] on div "Lawsuits New Lawsuit Nothing here yet! Court Name Date Filed Status Creditor Na…" at bounding box center [801, 534] width 946 height 715
click at [94, 338] on span "Personal Property" at bounding box center [92, 339] width 104 height 16
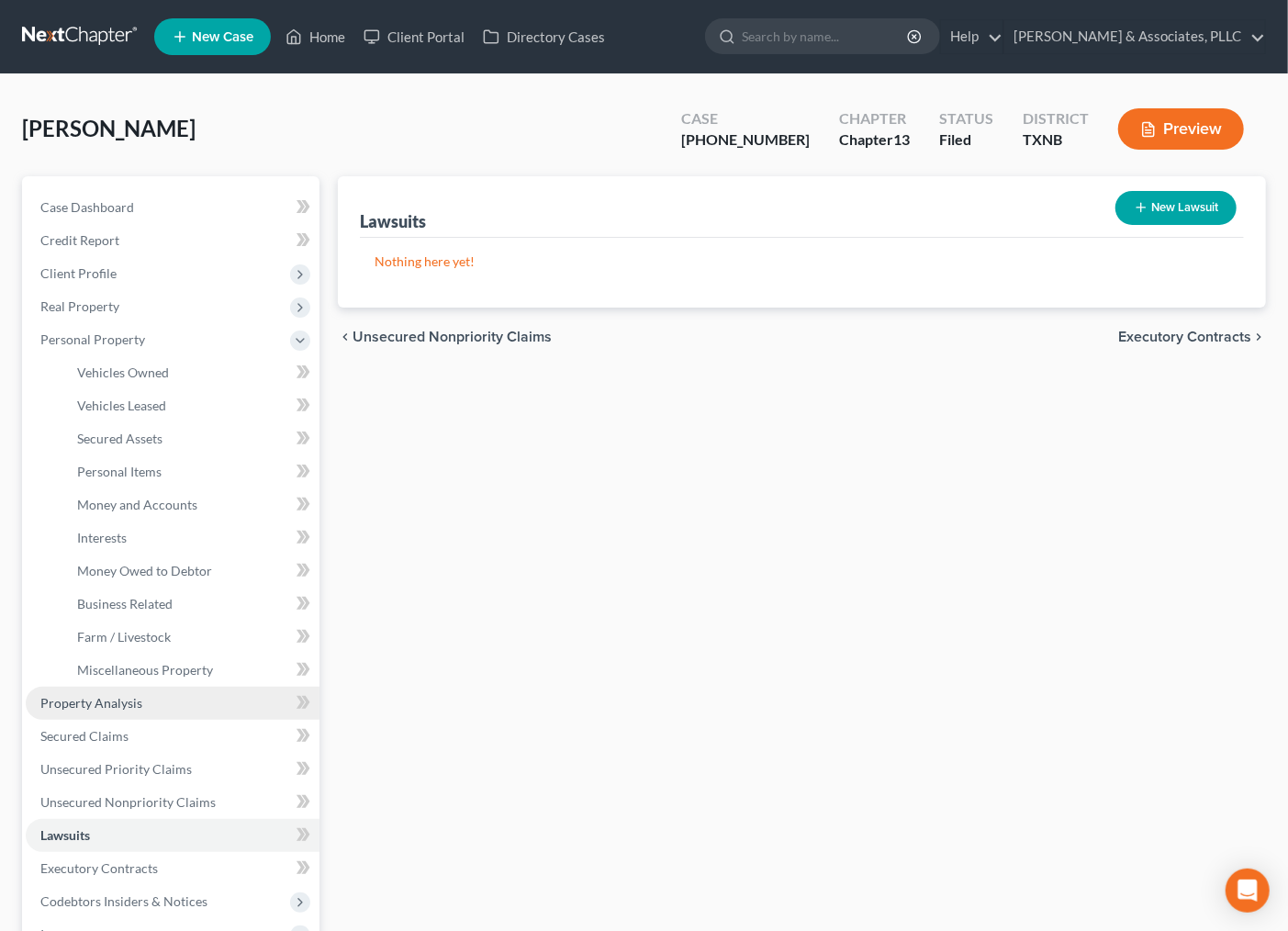
click at [101, 702] on span "Property Analysis" at bounding box center [91, 703] width 101 height 16
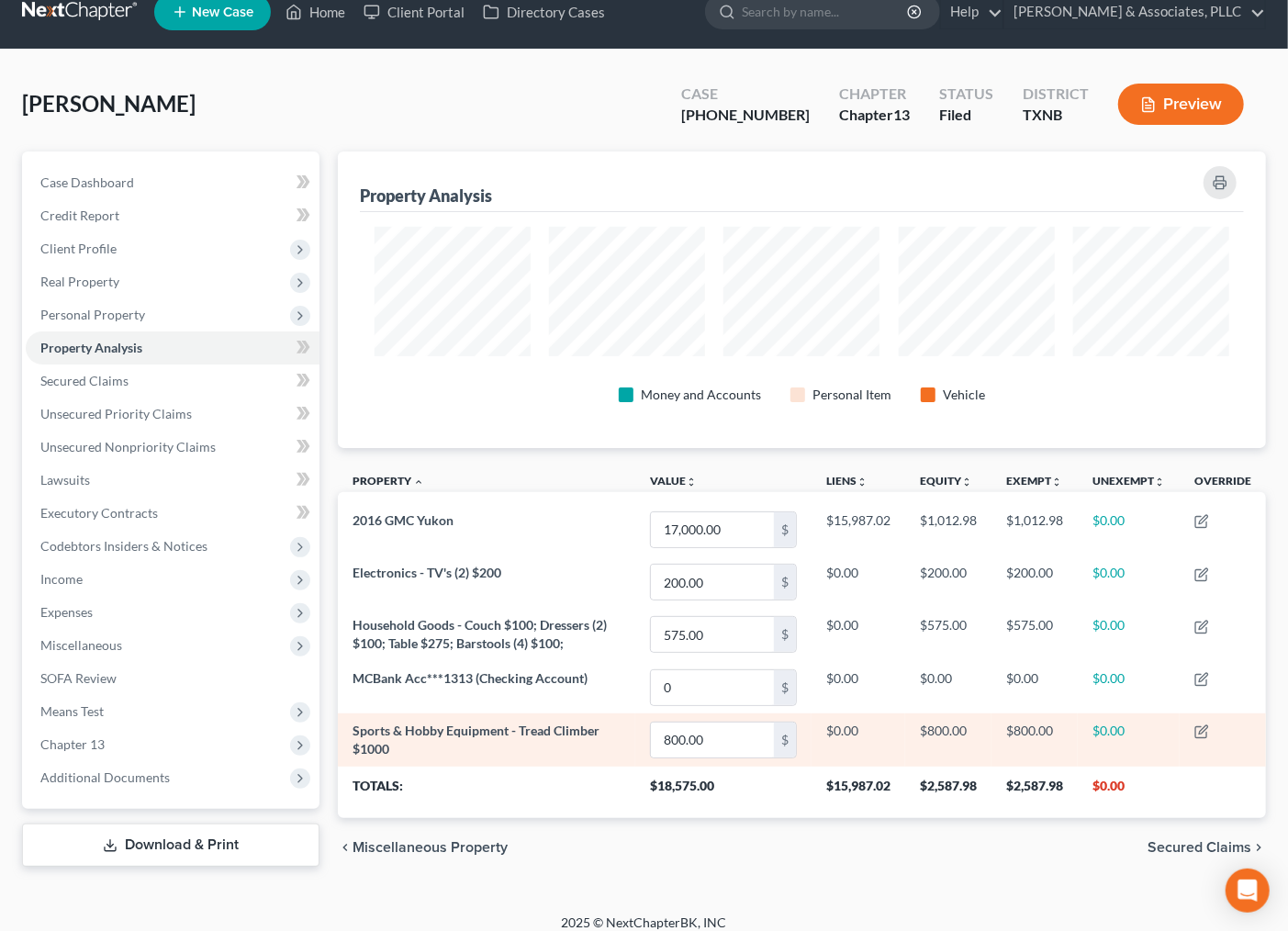
scroll to position [39, 0]
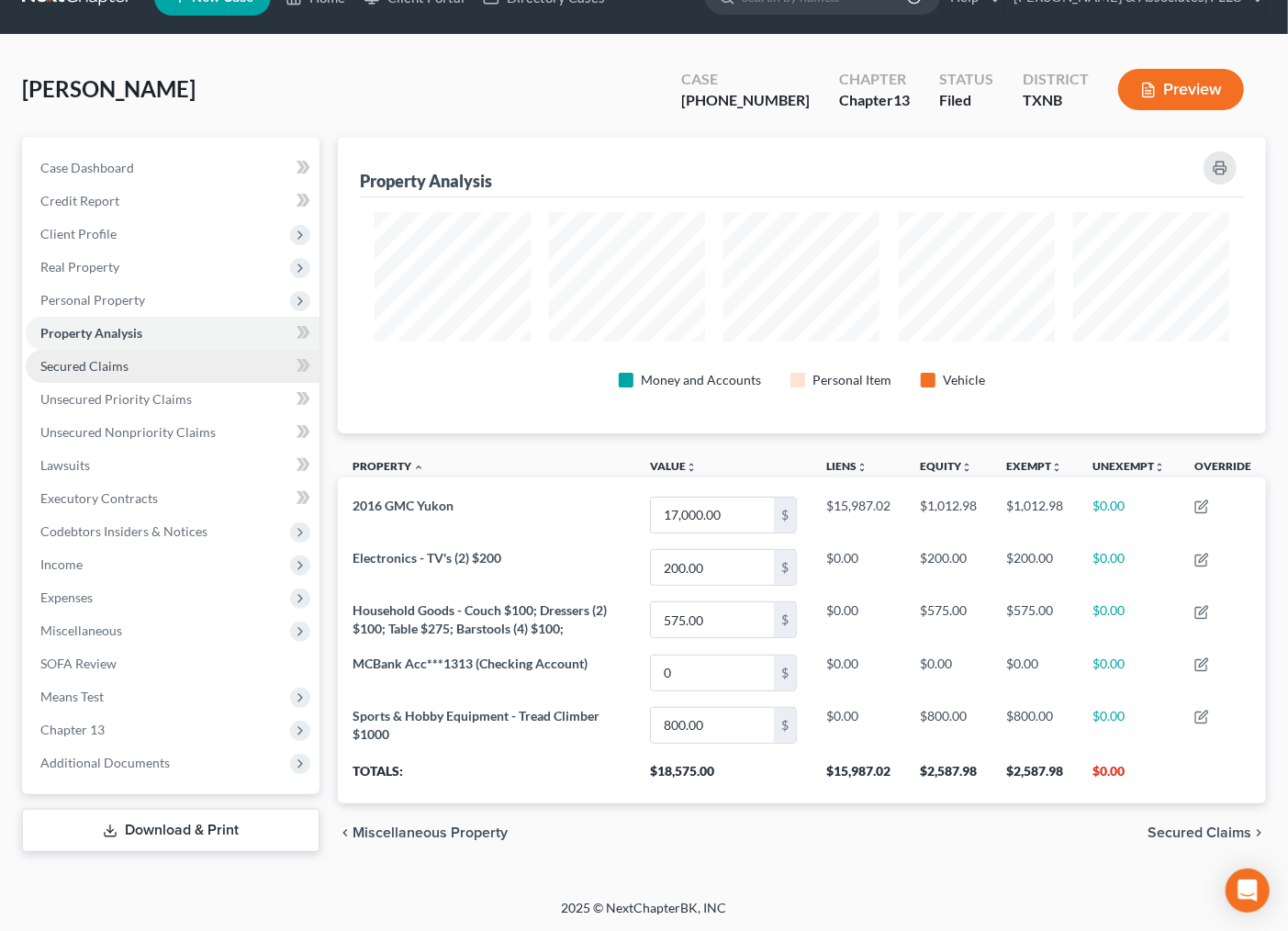
click at [119, 358] on span "Secured Claims" at bounding box center [85, 365] width 88 height 16
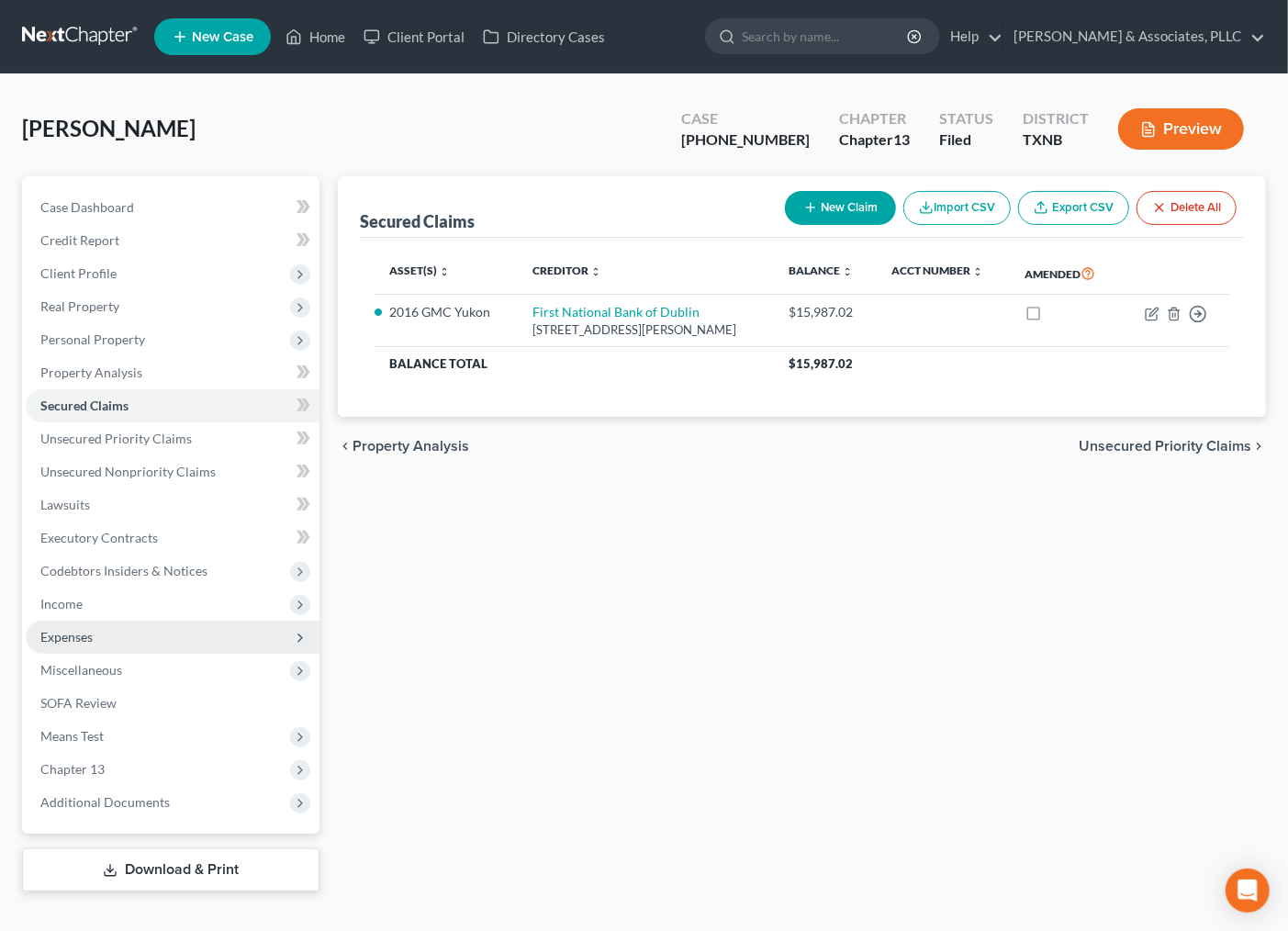
click at [87, 628] on span "Expenses" at bounding box center [67, 636] width 53 height 16
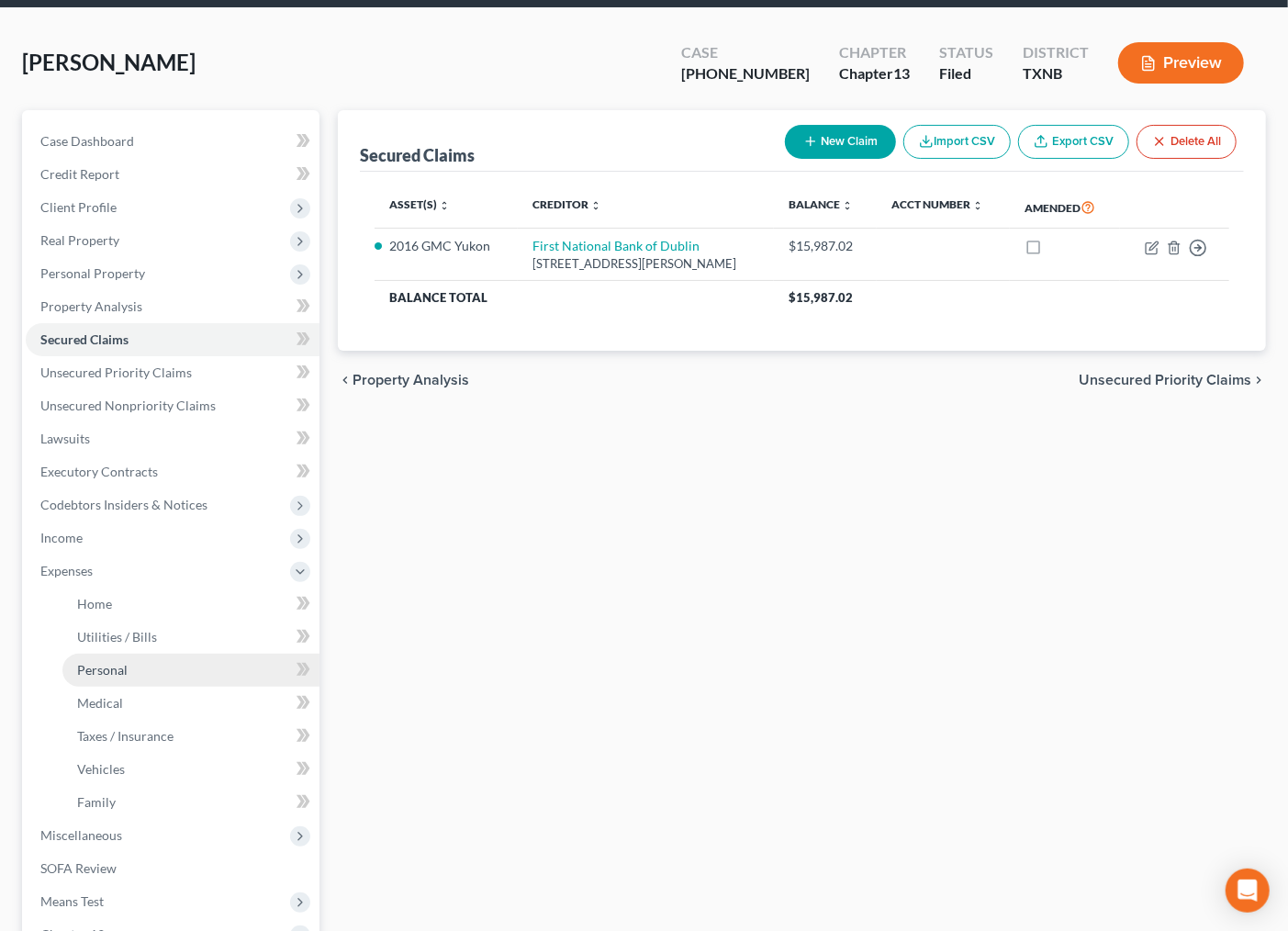
scroll to position [101, 0]
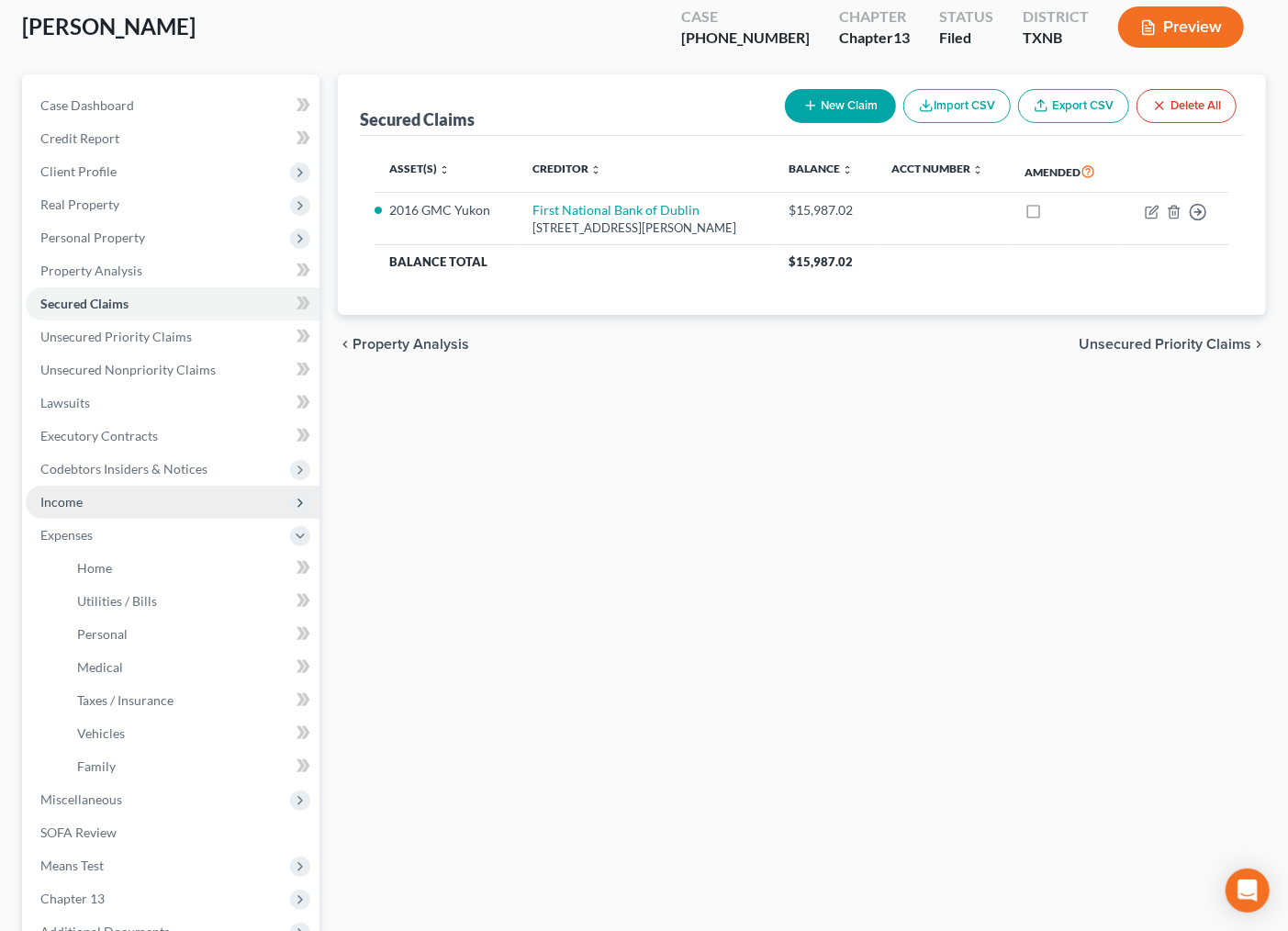
click at [86, 507] on span "Income" at bounding box center [172, 502] width 294 height 33
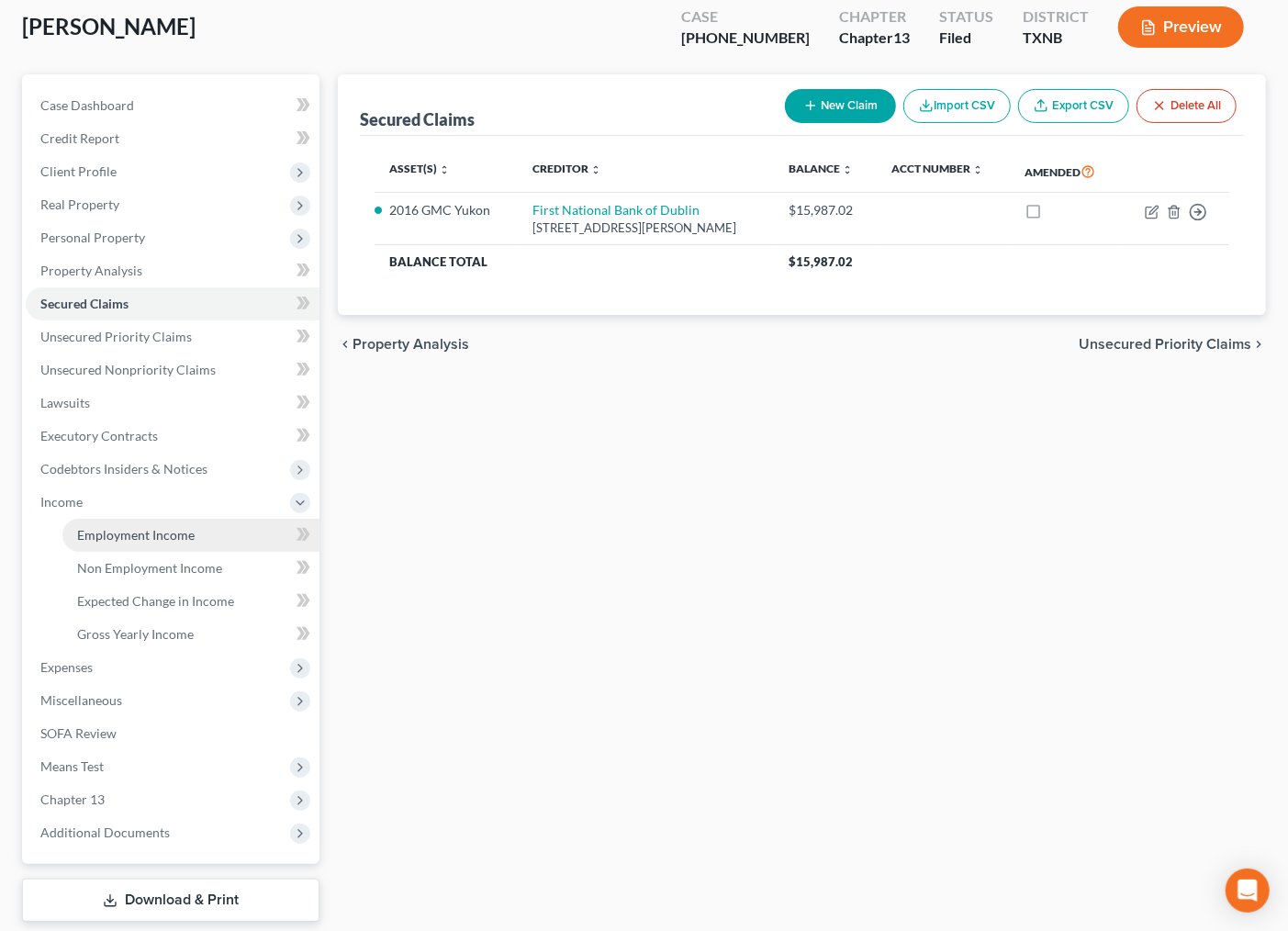
click at [99, 534] on span "Employment Income" at bounding box center [135, 535] width 117 height 16
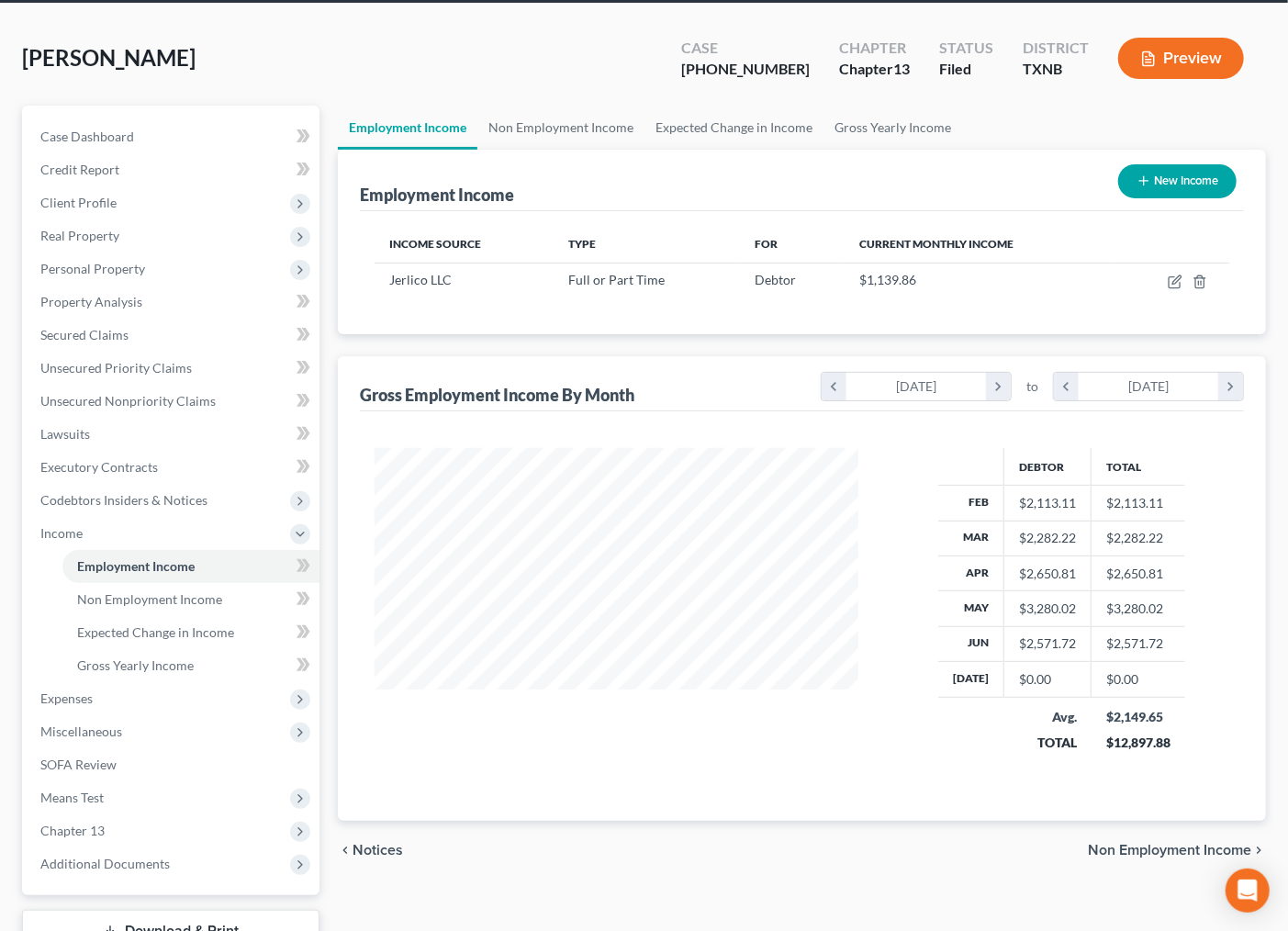
scroll to position [160, 0]
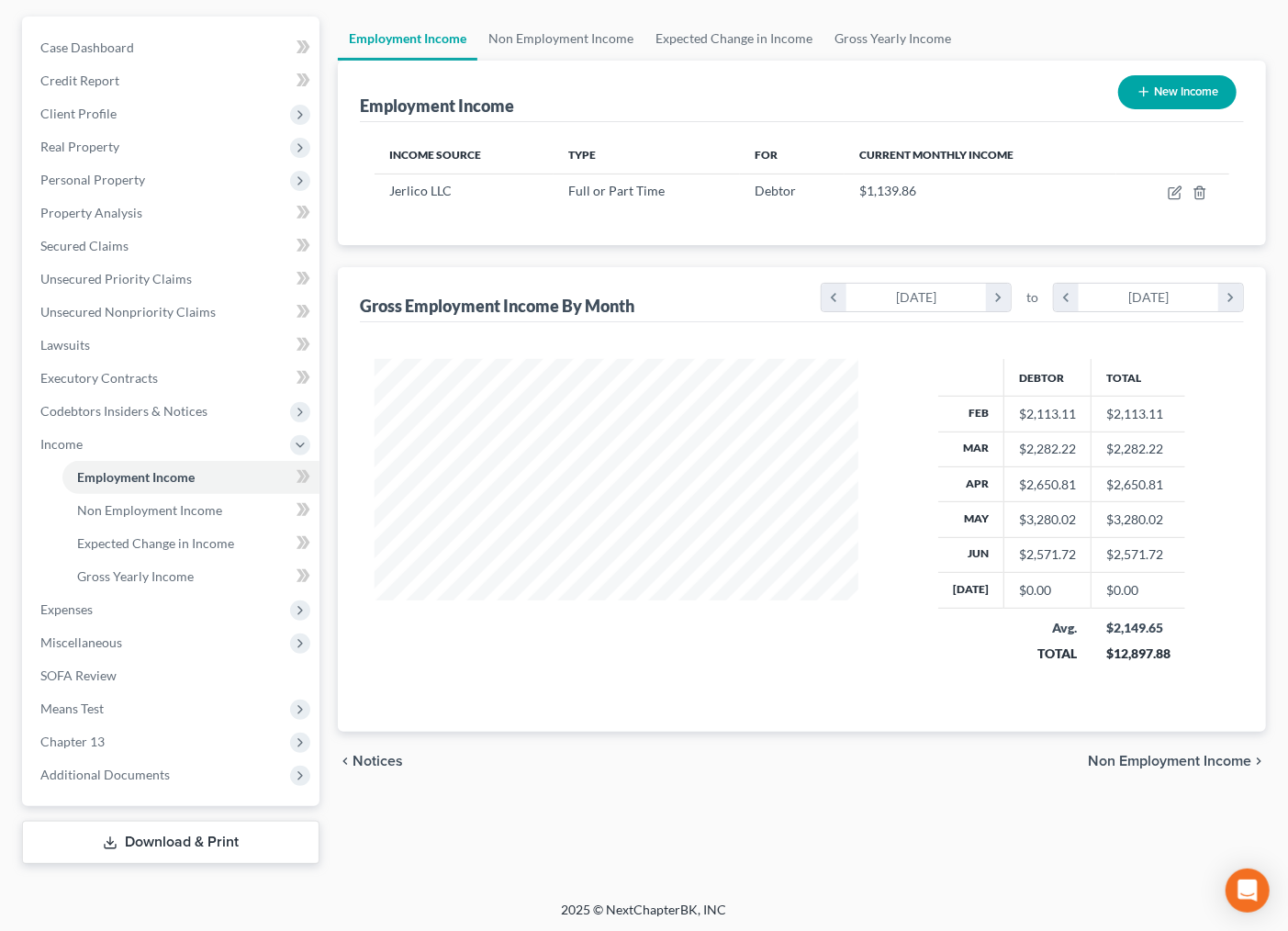
click at [1179, 753] on span "Non Employment Income" at bounding box center [1170, 761] width 163 height 15
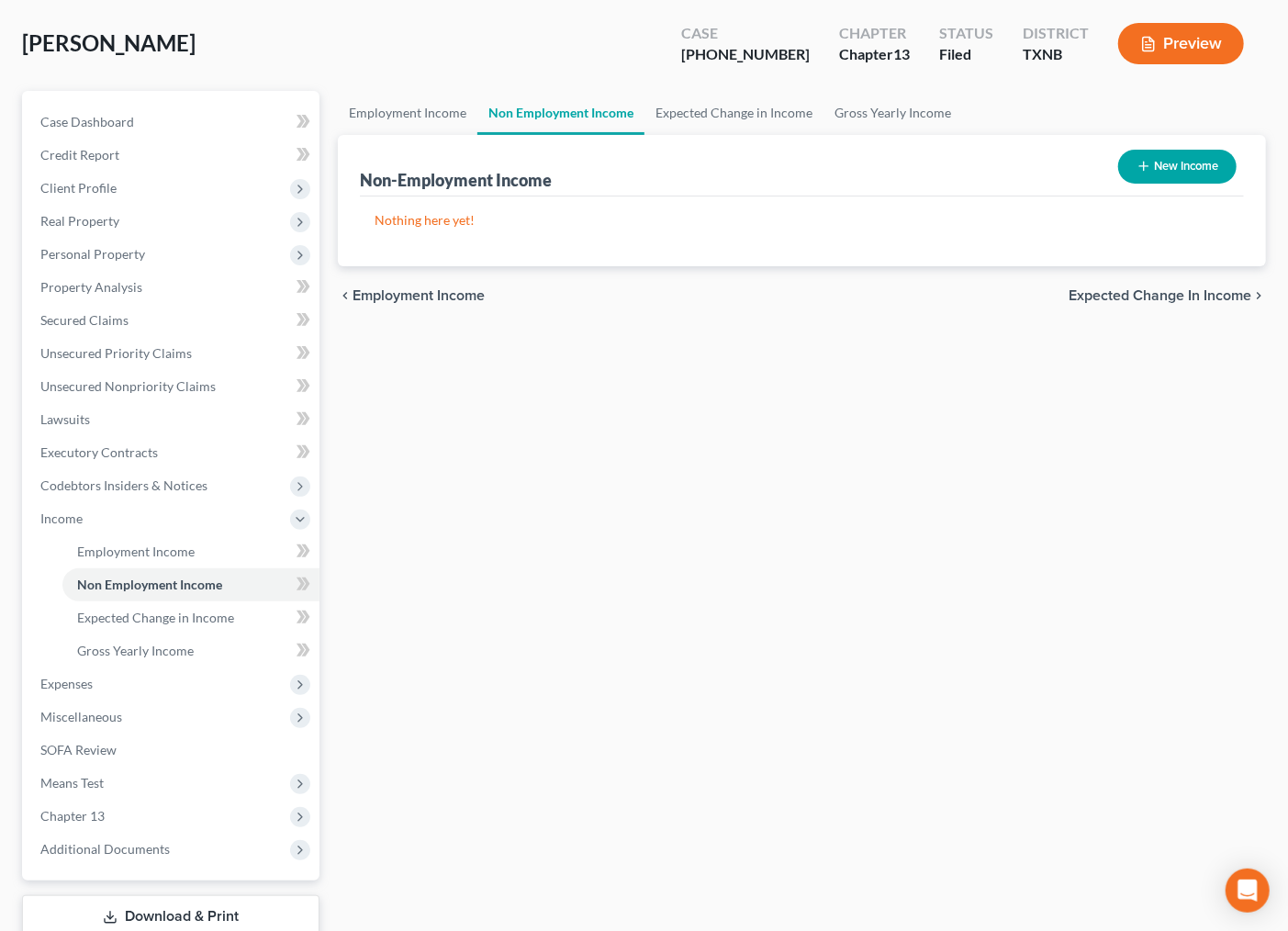
scroll to position [160, 0]
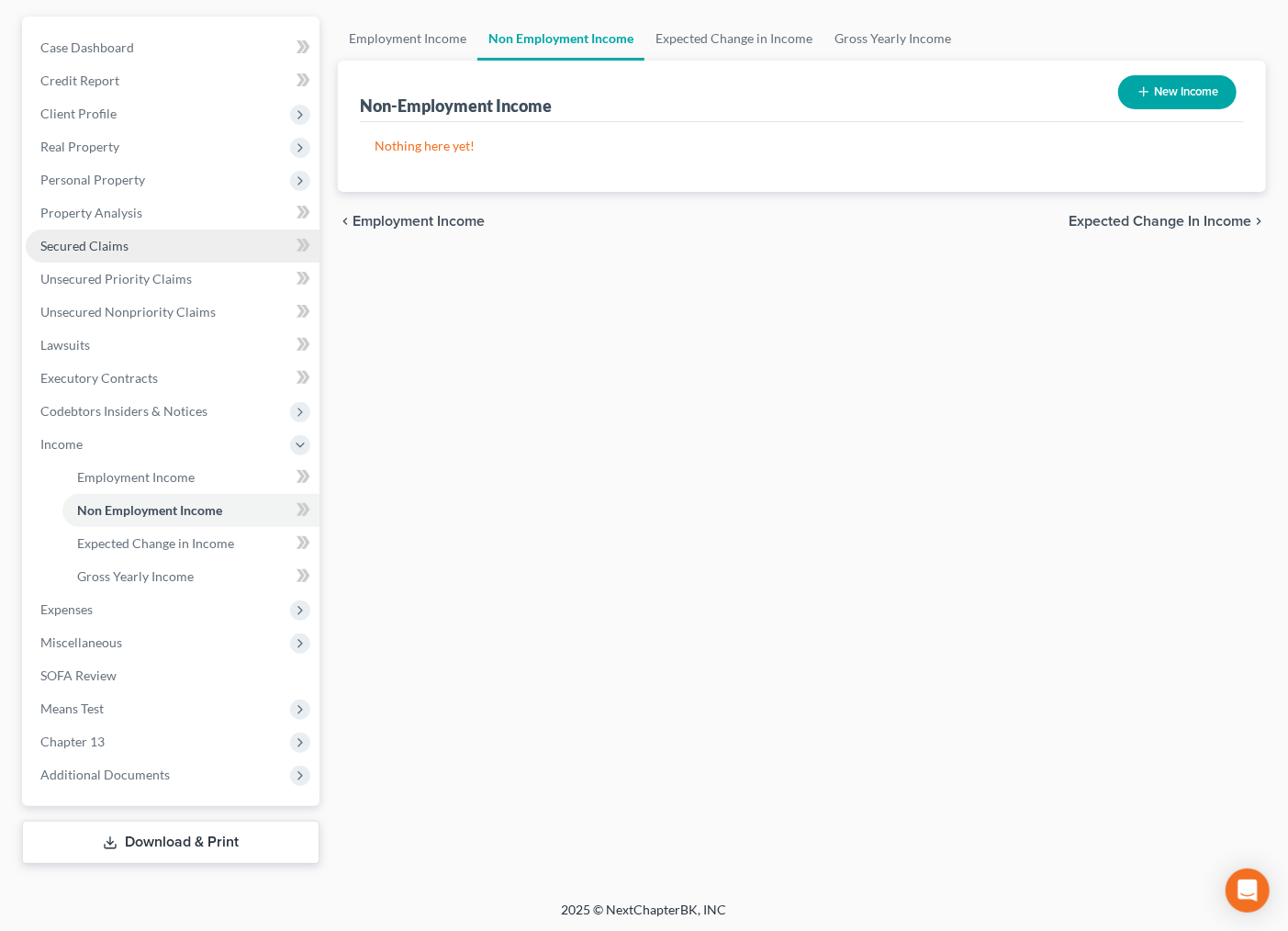
click at [83, 233] on link "Secured Claims" at bounding box center [172, 245] width 294 height 33
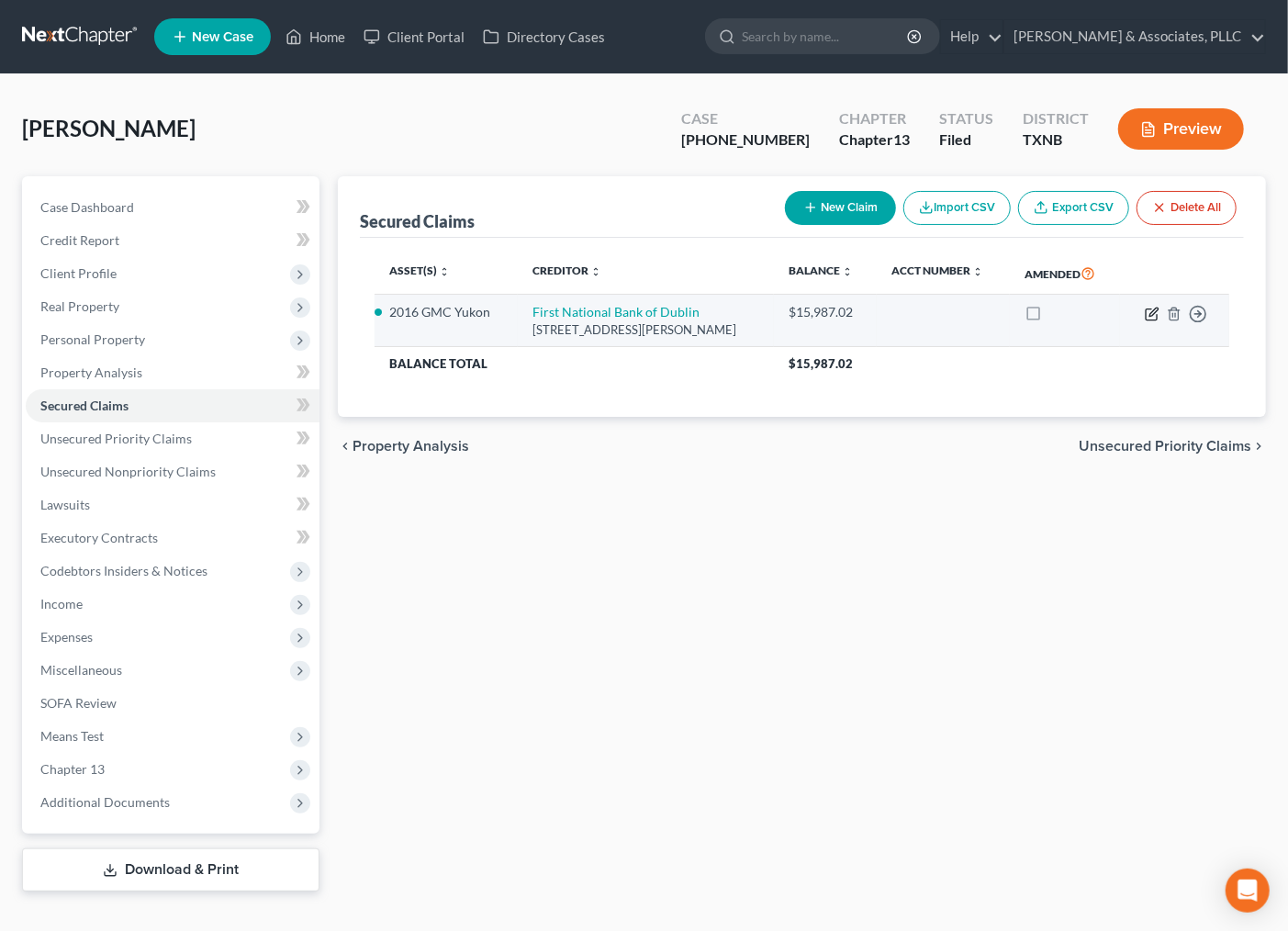
click at [1157, 308] on icon "button" at bounding box center [1153, 311] width 8 height 8
select select "45"
select select "0"
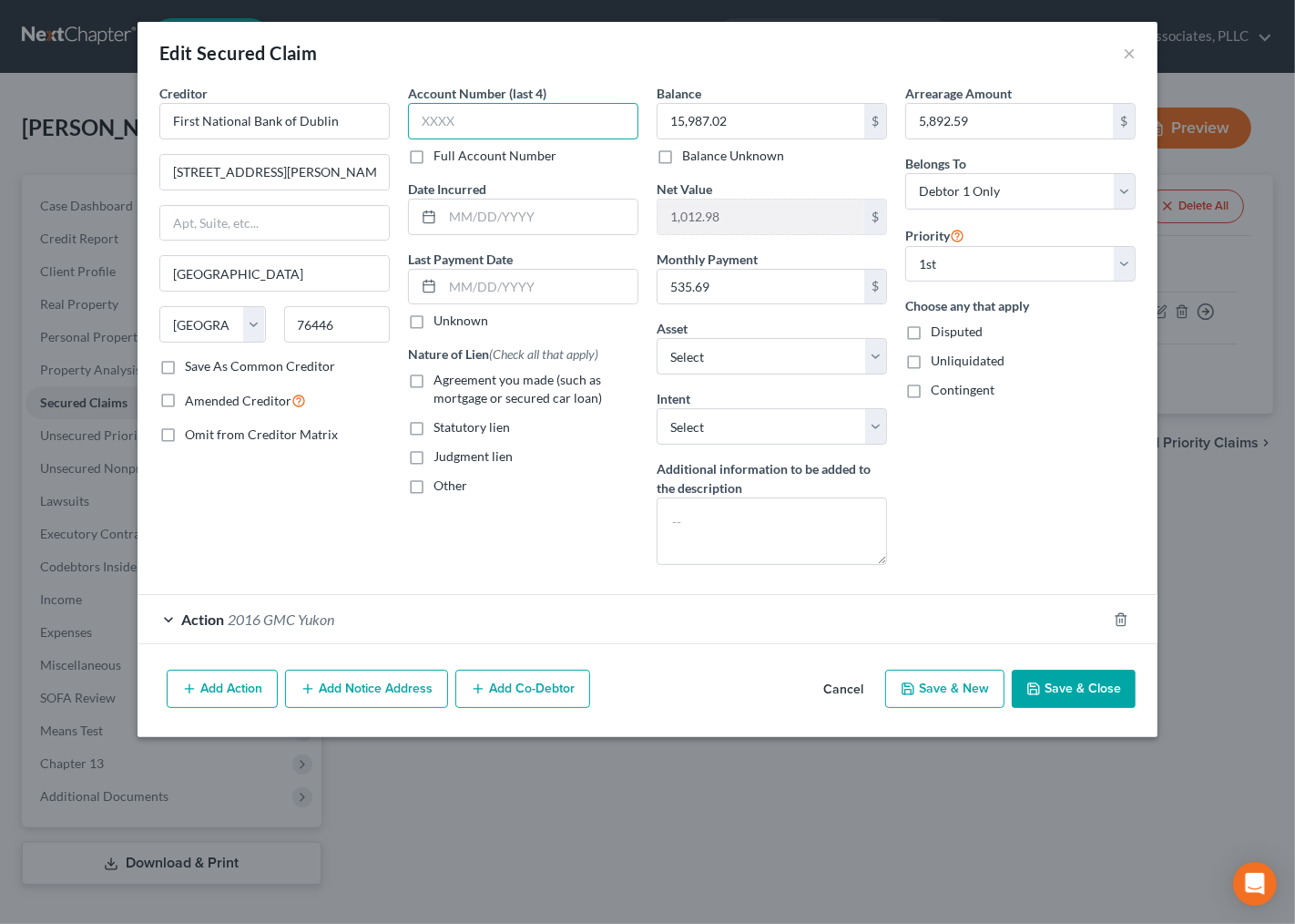
click at [487, 138] on input "text" at bounding box center [523, 120] width 230 height 36
type input "1172"
click at [459, 379] on span "Agreement you made (such as mortgage or secured car loan)" at bounding box center [517, 389] width 169 height 34
click at [453, 379] on input "Agreement you made (such as mortgage or secured car loan)" at bounding box center [447, 377] width 12 height 12
click at [461, 393] on span "Agreement you made (such as mortgage or secured car loan)" at bounding box center [517, 389] width 169 height 34
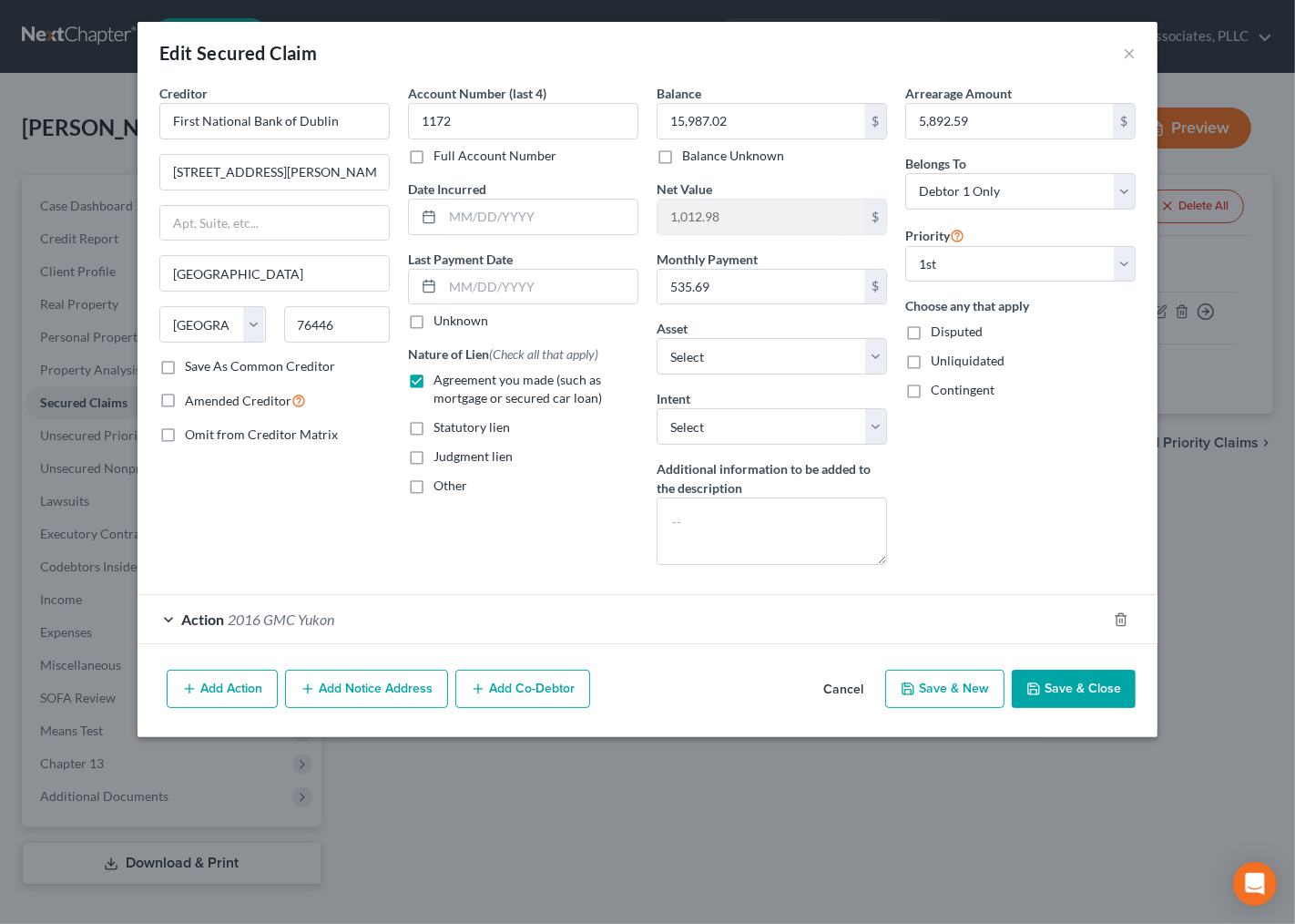
click at [453, 382] on input "Agreement you made (such as mortgage or secured car loan)" at bounding box center [447, 377] width 12 height 12
click at [461, 393] on span "Agreement you made (such as mortgage or secured car loan)" at bounding box center [517, 389] width 169 height 34
click at [453, 382] on input "Agreement you made (such as mortgage or secured car loan)" at bounding box center [447, 377] width 12 height 12
checkbox input "true"
click at [697, 417] on select "Select Surrender Redeem Reaffirm Avoid Other" at bounding box center [771, 426] width 230 height 36
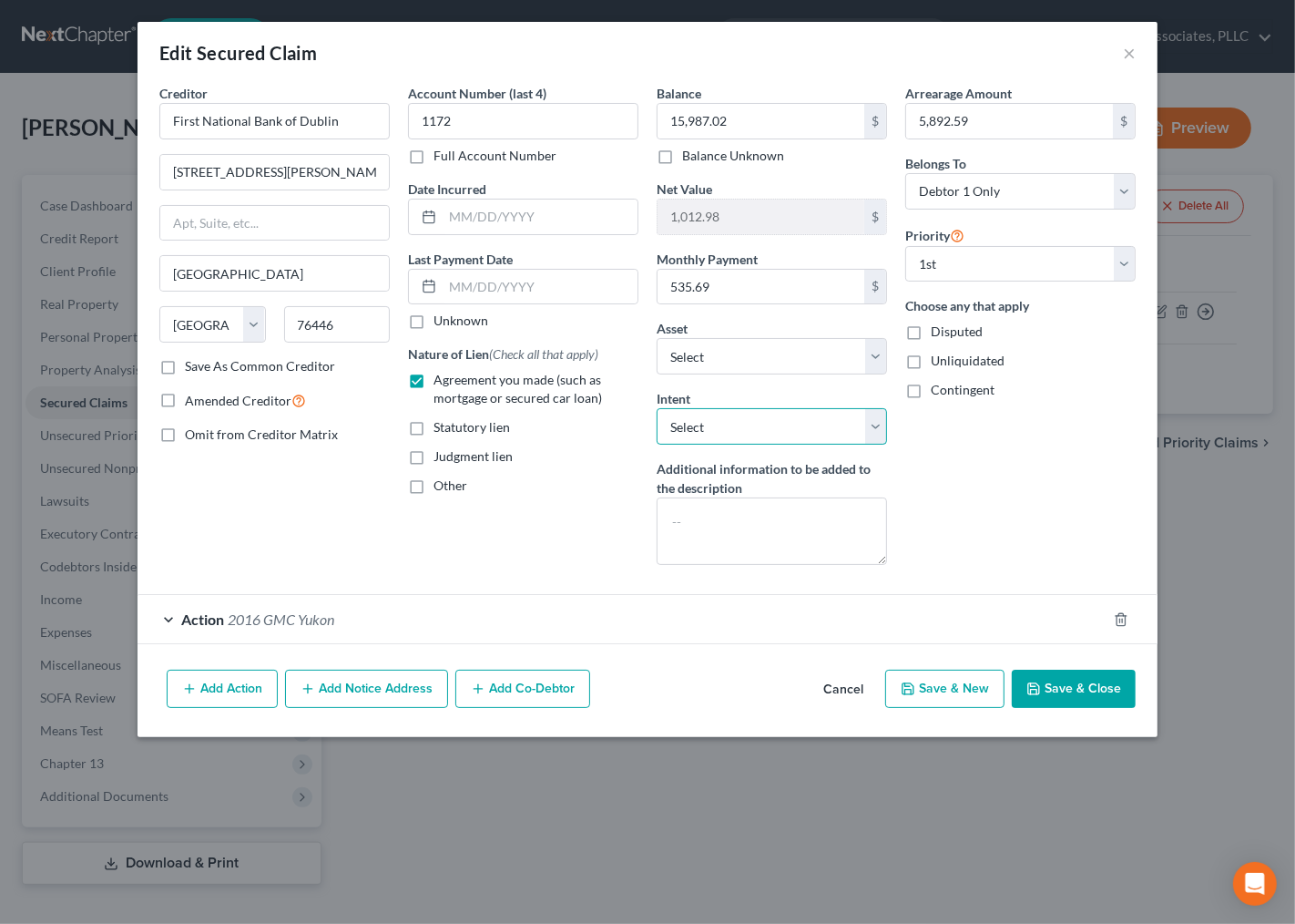
select select "1"
click at [656, 408] on select "Select Surrender Redeem Reaffirm Avoid Other" at bounding box center [771, 426] width 230 height 36
click at [237, 690] on button "Add Action" at bounding box center [222, 688] width 111 height 38
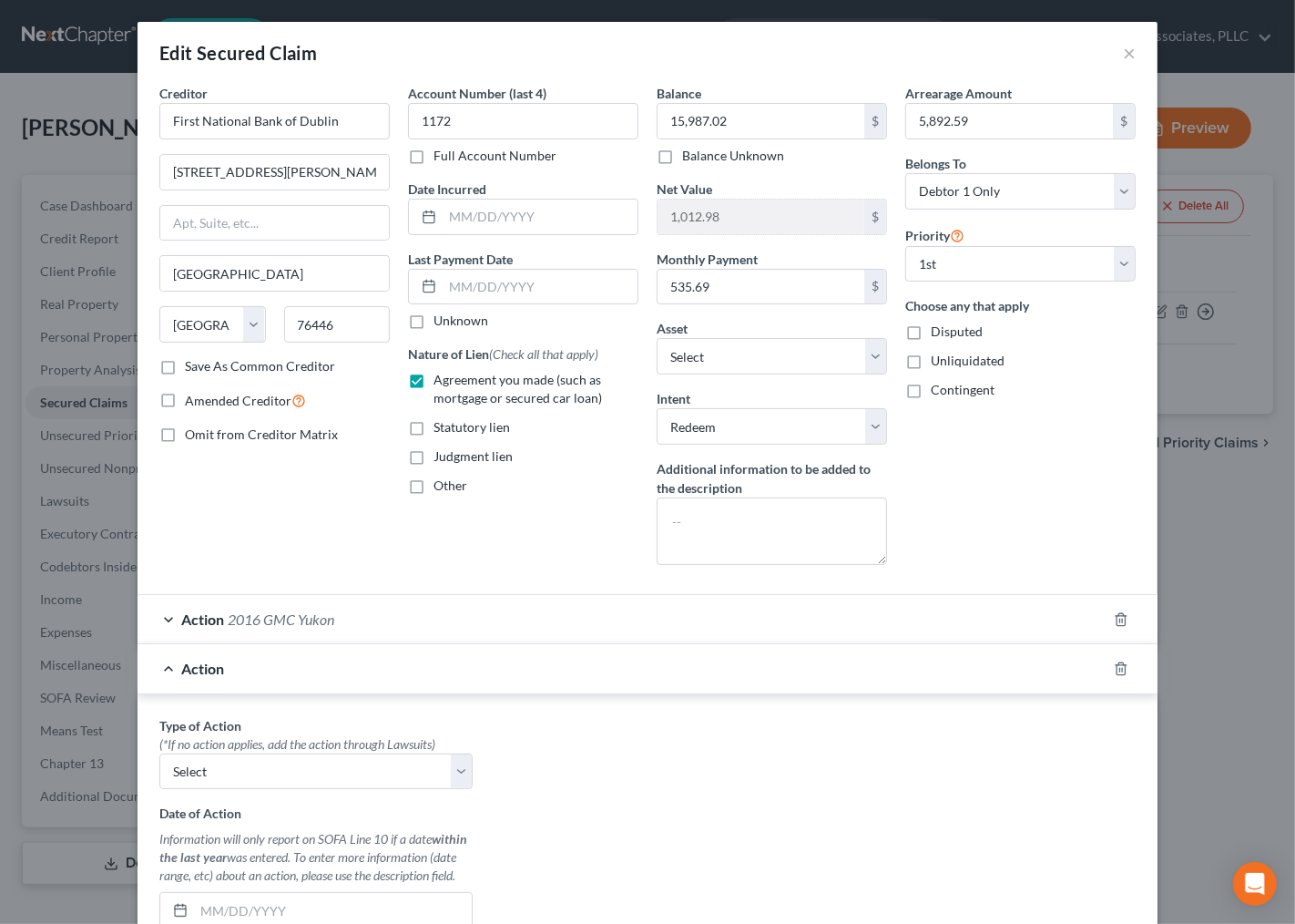
click at [355, 616] on div "Action 2016 GMC Yukon" at bounding box center [623, 619] width 970 height 48
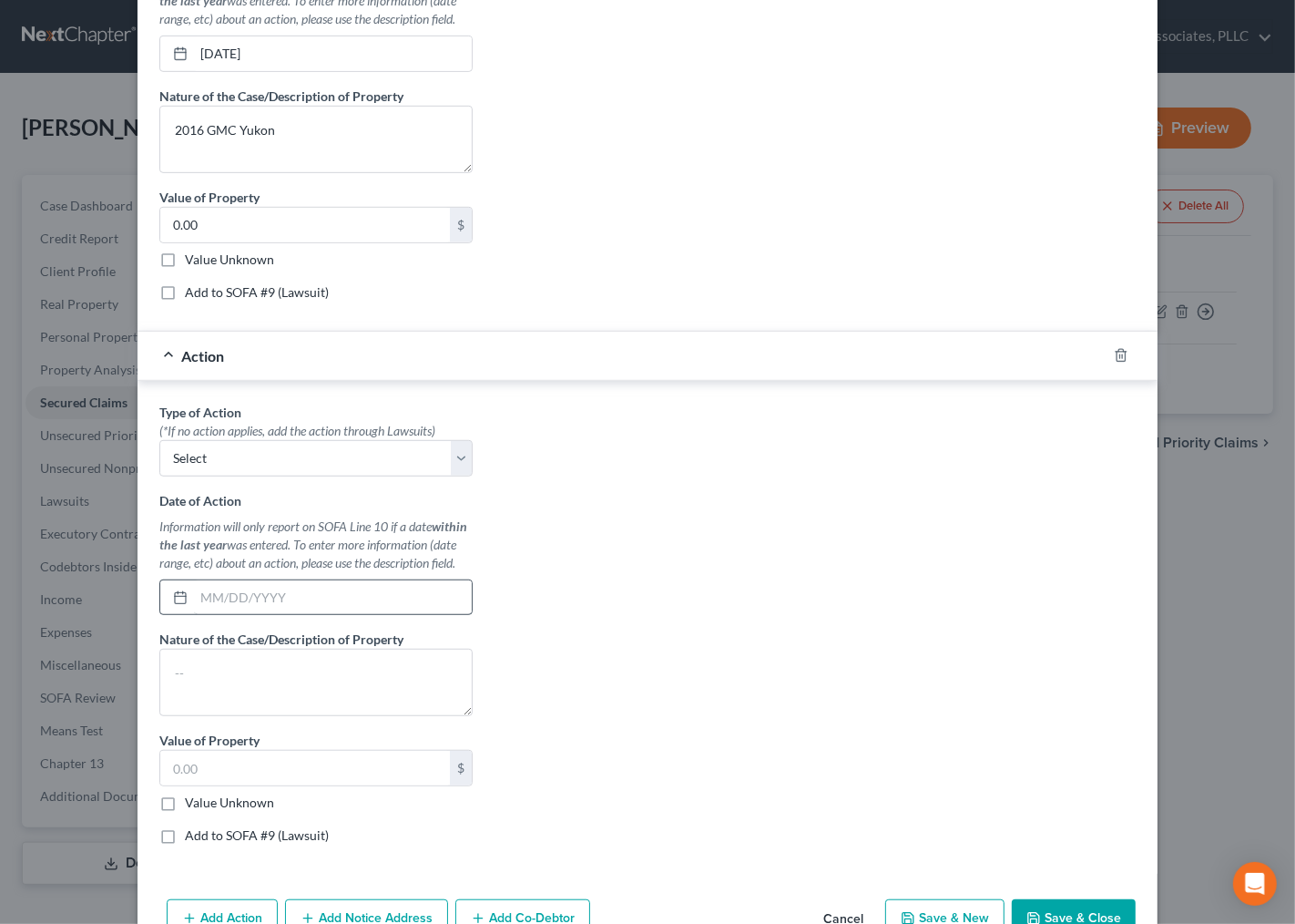
scroll to position [809, 0]
click at [1116, 359] on icon "button" at bounding box center [1122, 353] width 15 height 15
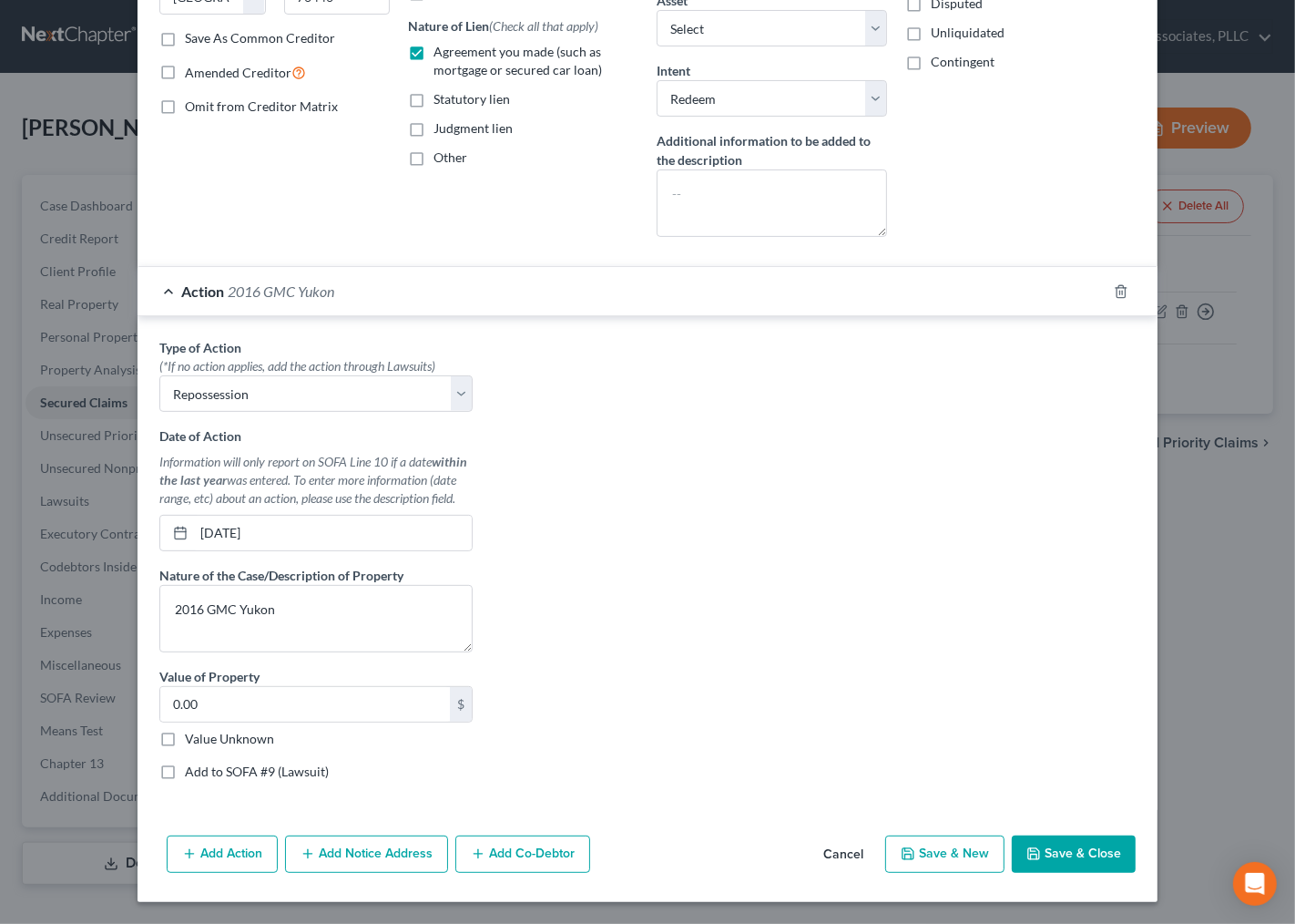
scroll to position [330, 0]
click at [508, 293] on div "Action 2016 GMC Yukon" at bounding box center [623, 291] width 970 height 48
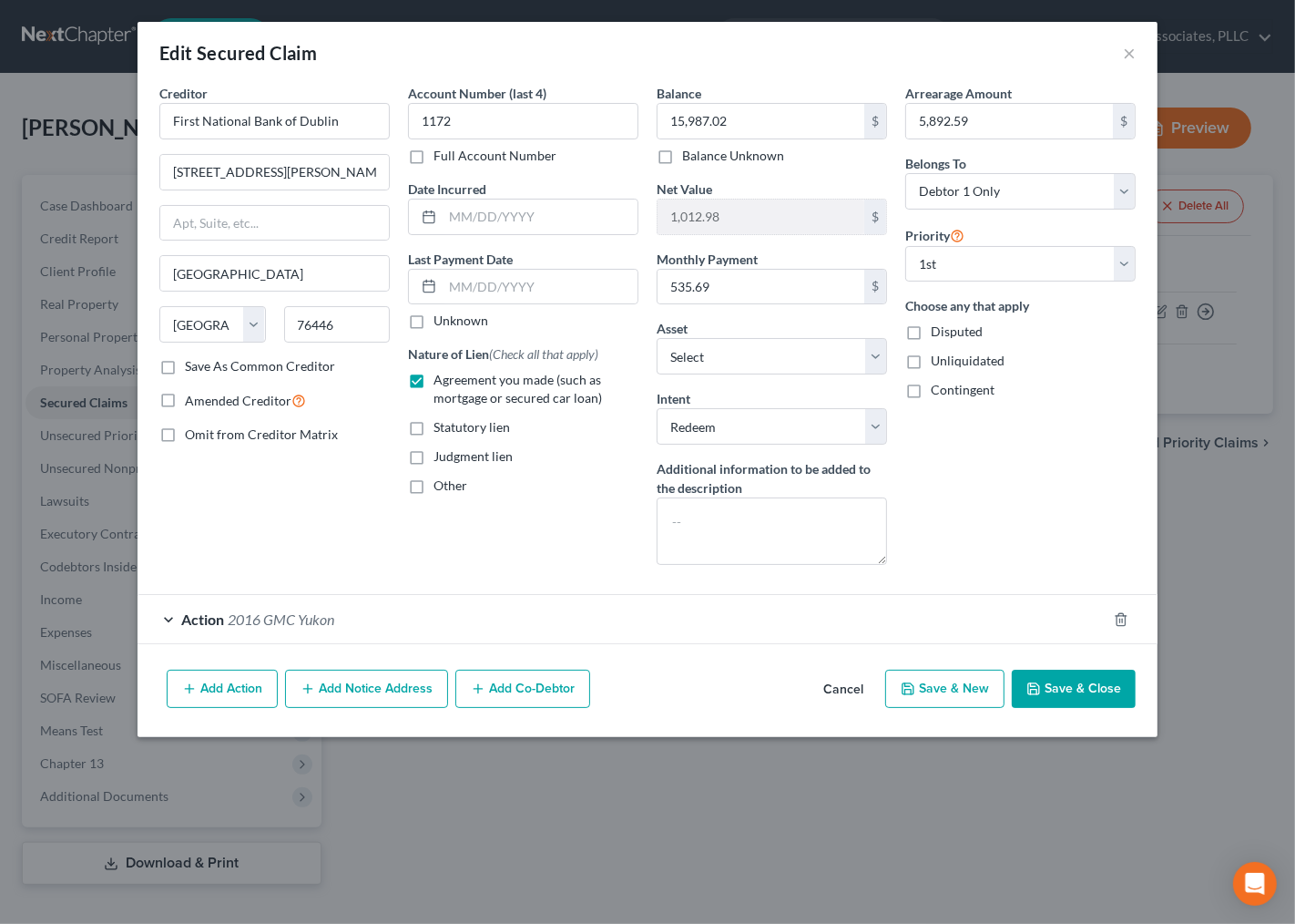
scroll to position [0, 0]
click at [517, 675] on button "Add Co-Debtor" at bounding box center [523, 688] width 135 height 38
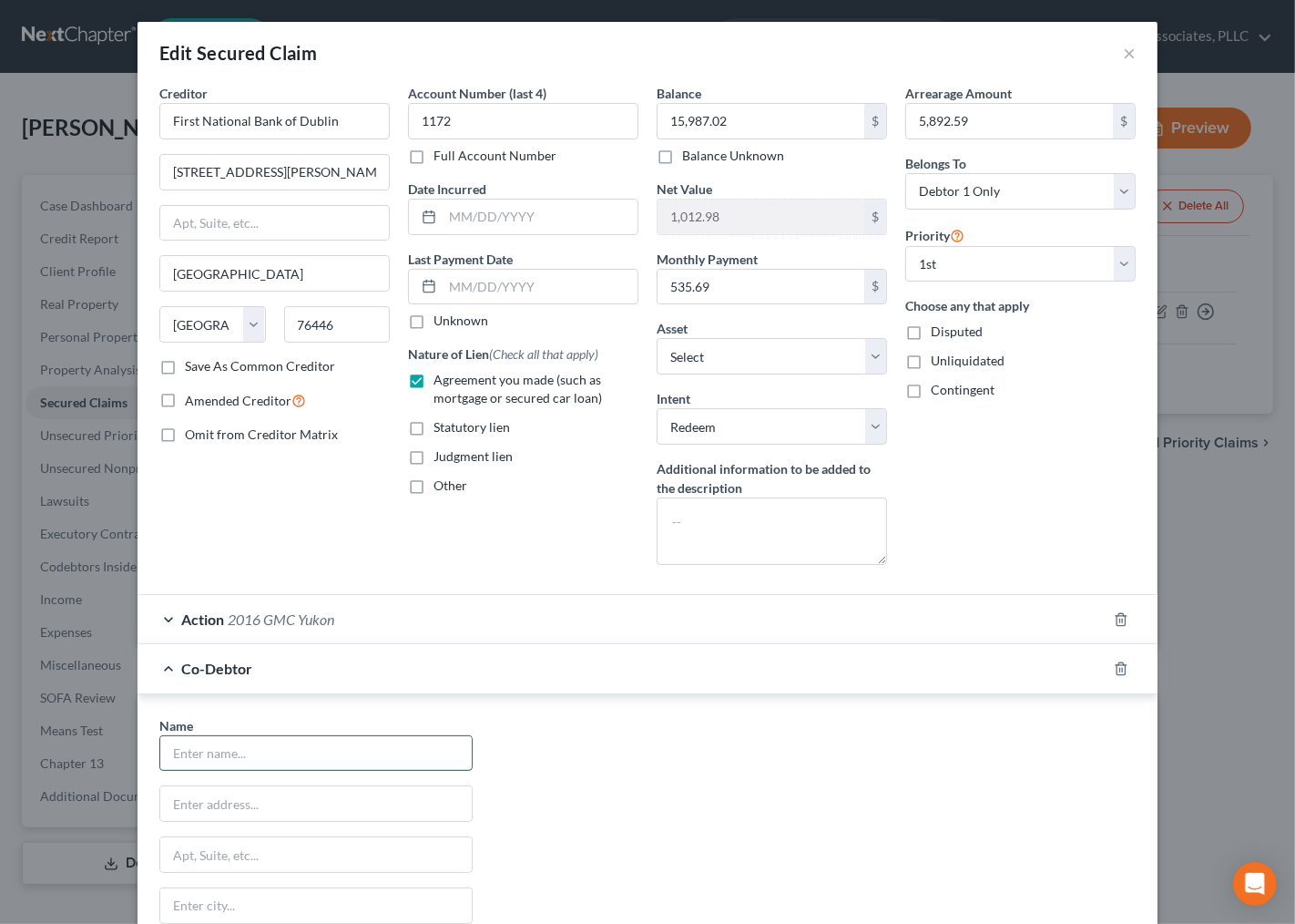
click at [241, 744] on input "text" at bounding box center [316, 752] width 311 height 34
type input "k"
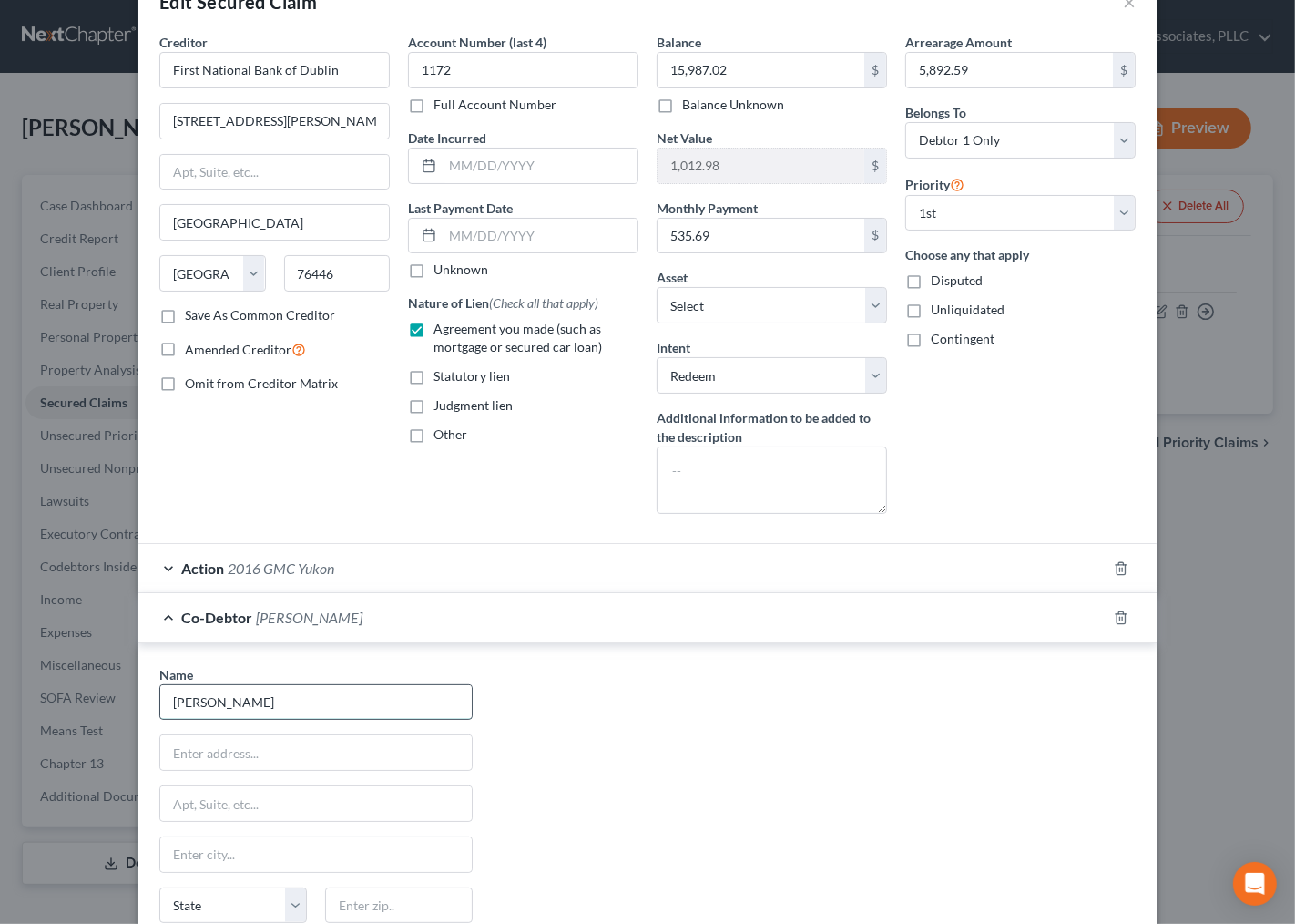
scroll to position [101, 0]
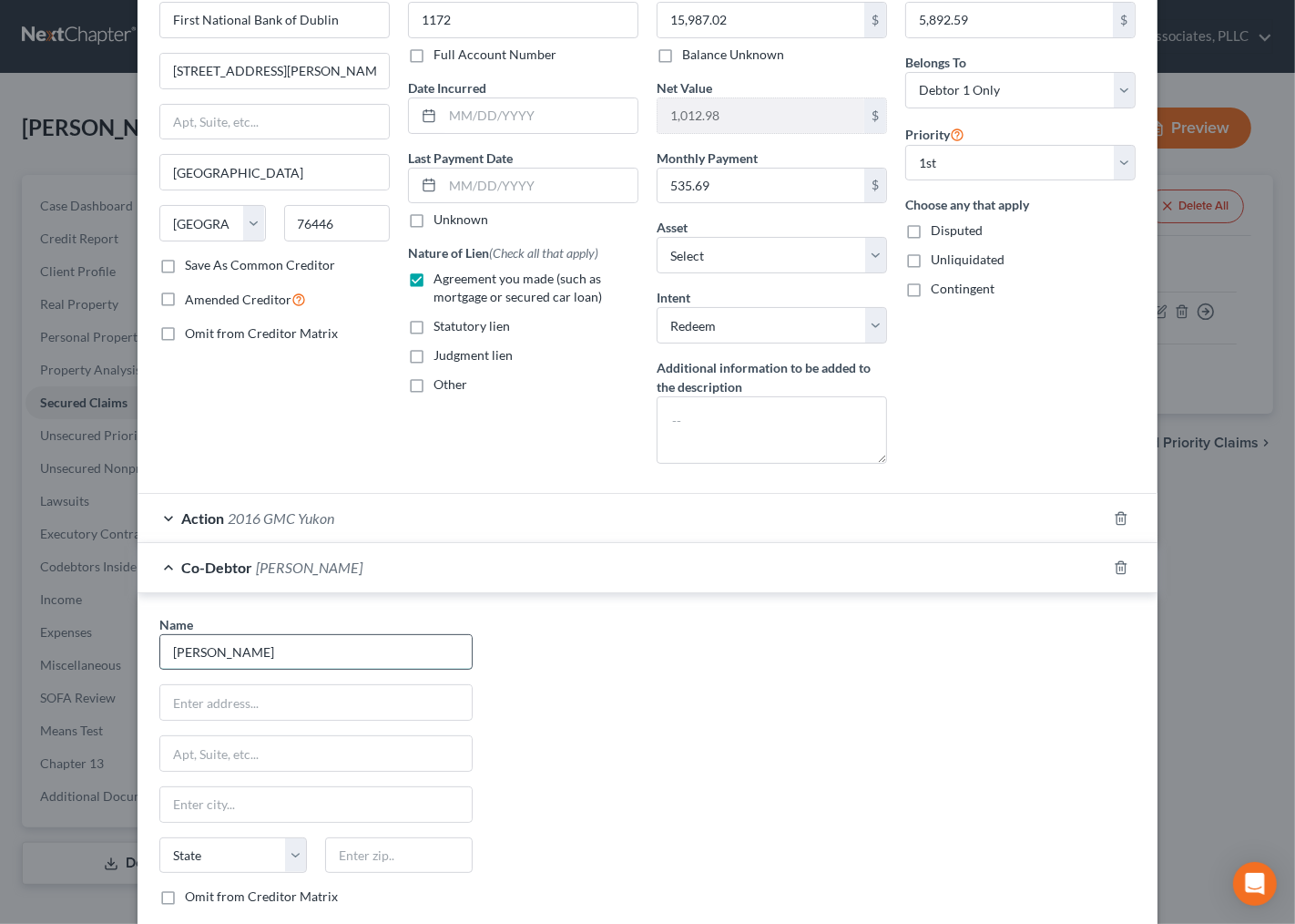
click at [315, 652] on input "[PERSON_NAME]" at bounding box center [316, 652] width 311 height 34
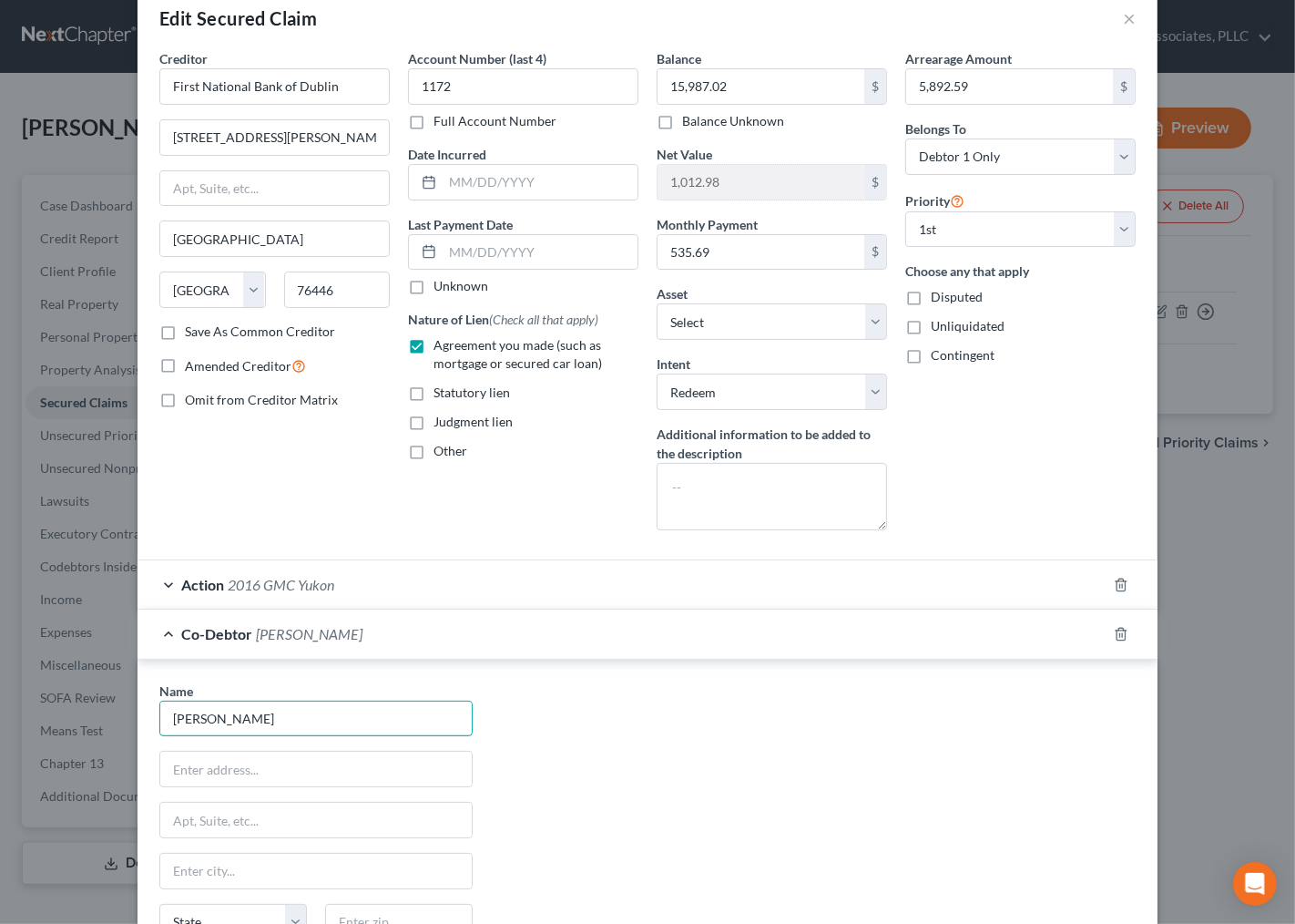
scroll to position [0, 0]
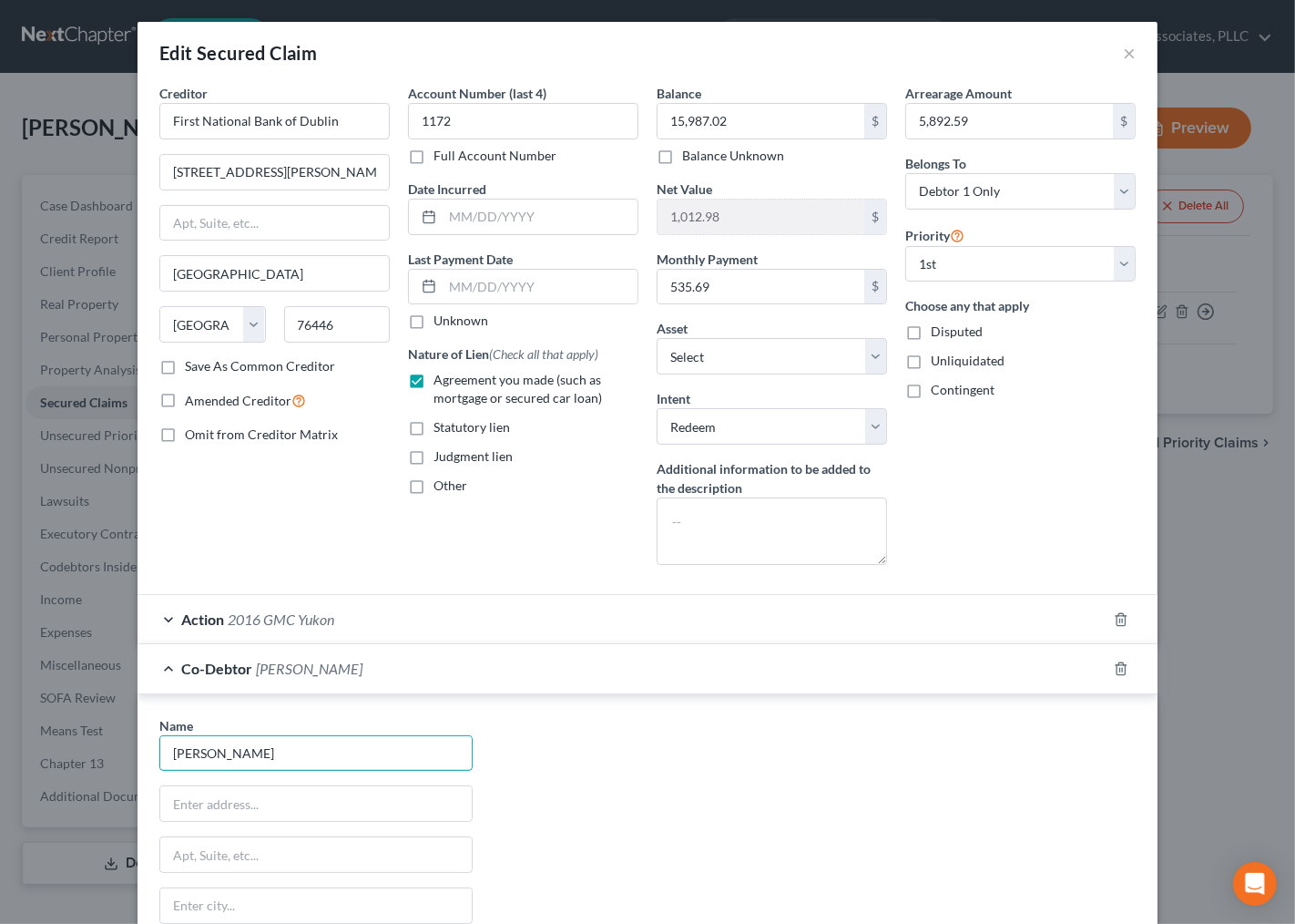
type input "[PERSON_NAME]"
click at [242, 804] on input "text" at bounding box center [316, 803] width 311 height 34
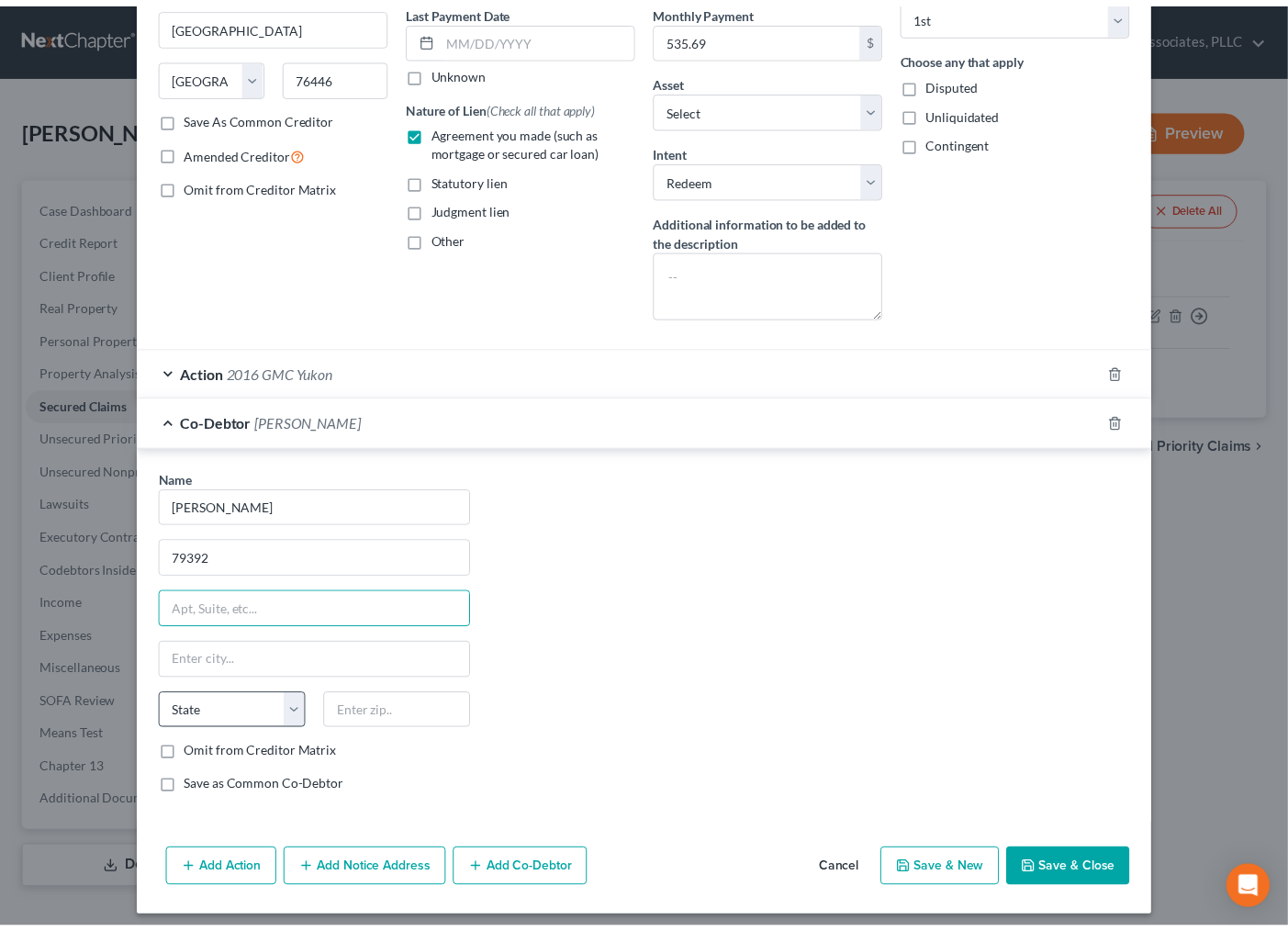
scroll to position [262, 0]
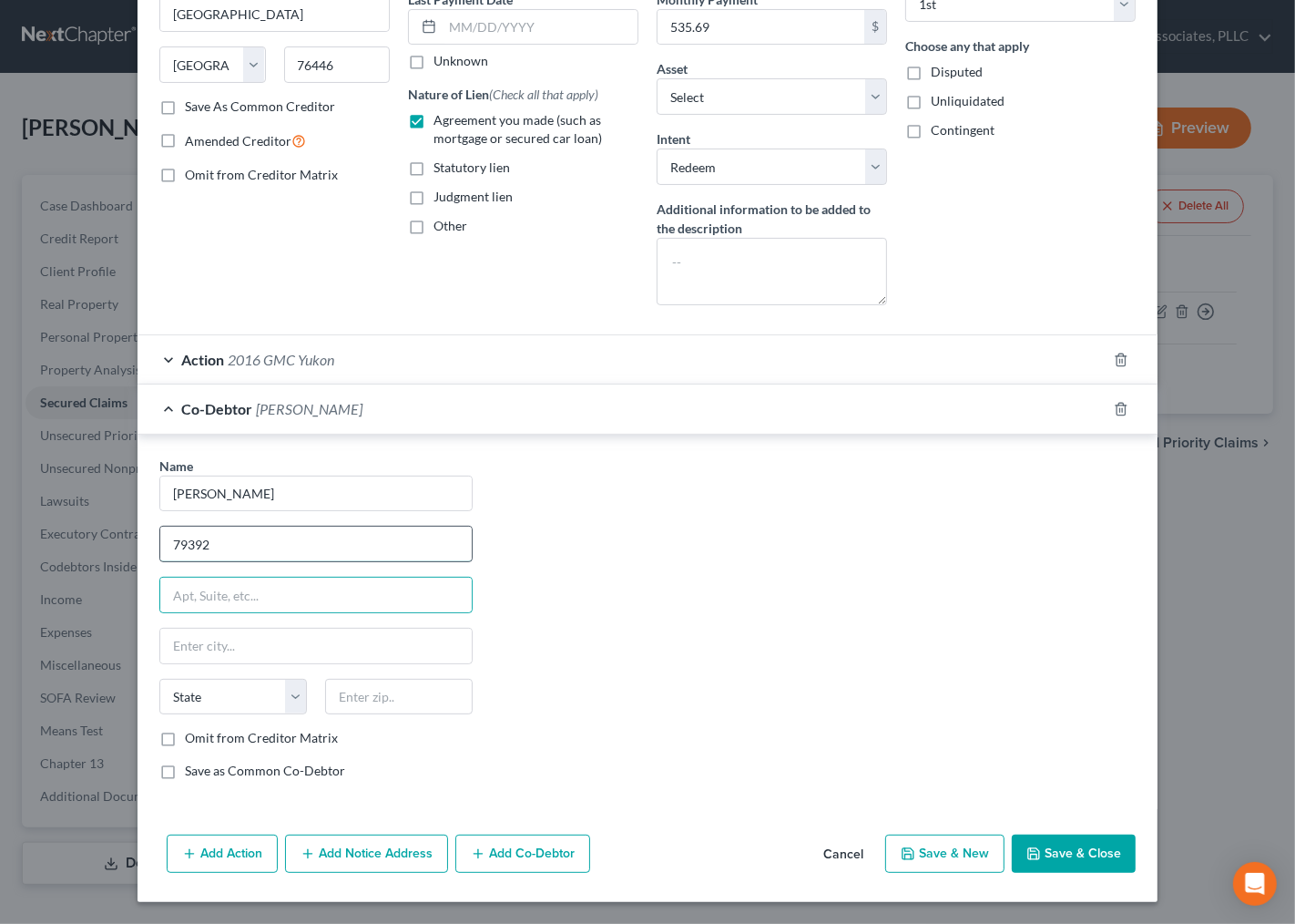
click at [253, 546] on input "79392" at bounding box center [316, 544] width 311 height 34
type input "[STREET_ADDRESS]"
click at [376, 701] on input "text" at bounding box center [399, 696] width 147 height 36
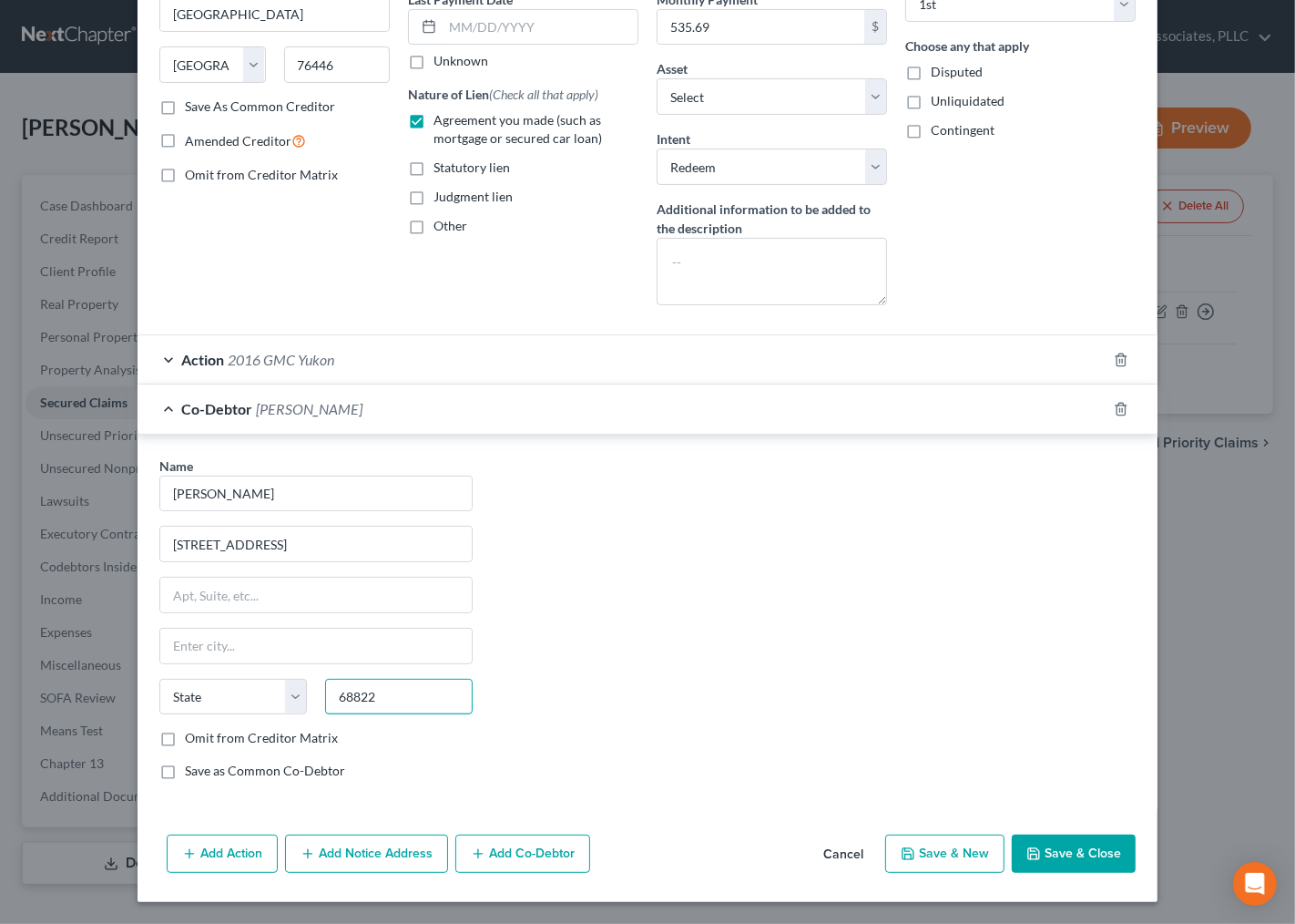
type input "68822"
click at [648, 614] on div "Name * [PERSON_NAME] 79392 Hwy 21 State [US_STATE] AK AR AZ CA CO CT DE DC [GEO…" at bounding box center [647, 625] width 995 height 338
type input "Broken Bow"
select select "30"
click at [298, 736] on label "Omit from Creditor Matrix" at bounding box center [261, 738] width 153 height 19
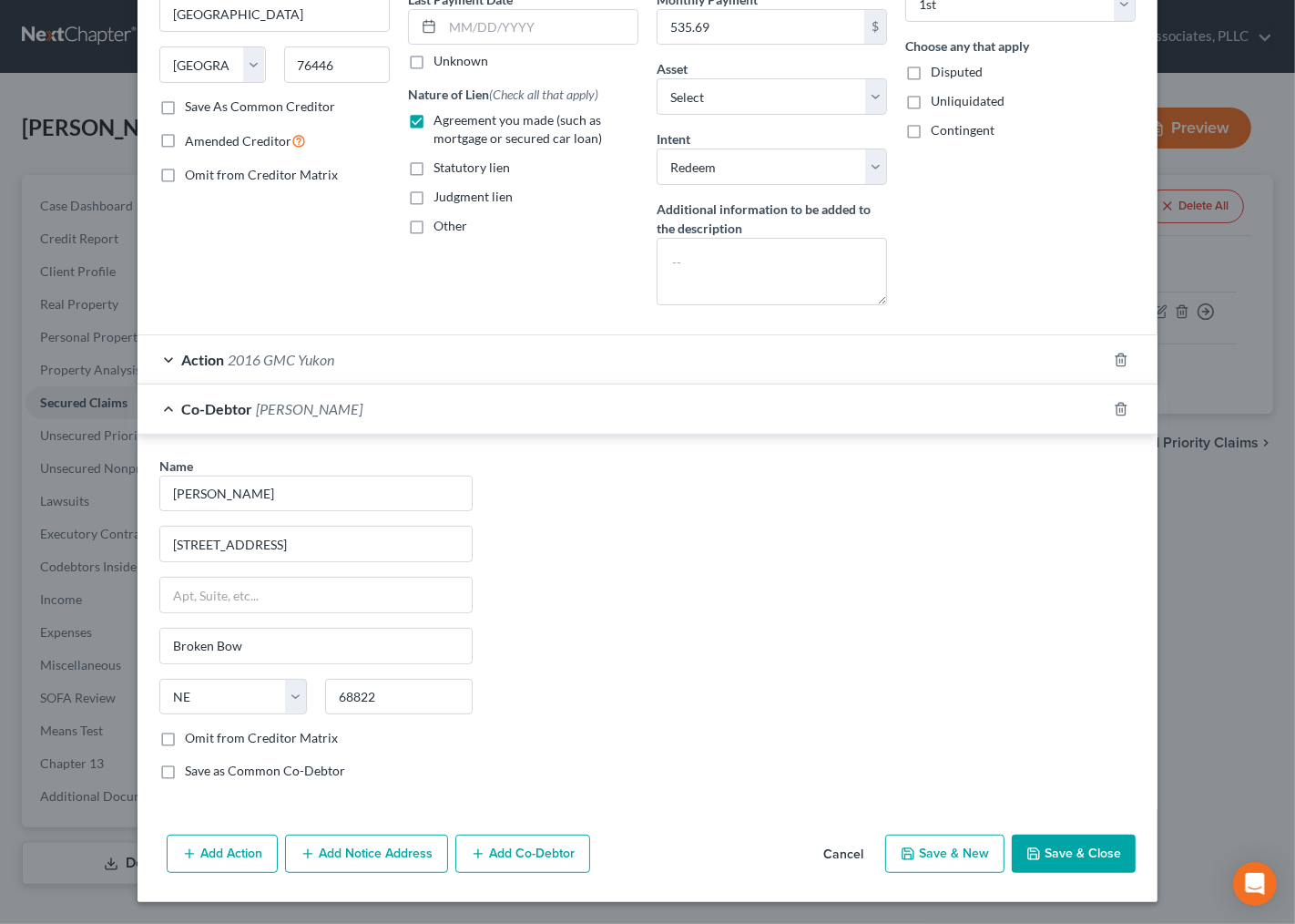
click at [204, 736] on input "Omit from Creditor Matrix" at bounding box center [198, 735] width 12 height 12
checkbox input "true"
click at [185, 769] on label "Save as Common Co-Debtor" at bounding box center [265, 771] width 160 height 19
click at [192, 769] on input "Save as Common Co-Debtor" at bounding box center [198, 767] width 12 height 12
checkbox input "true"
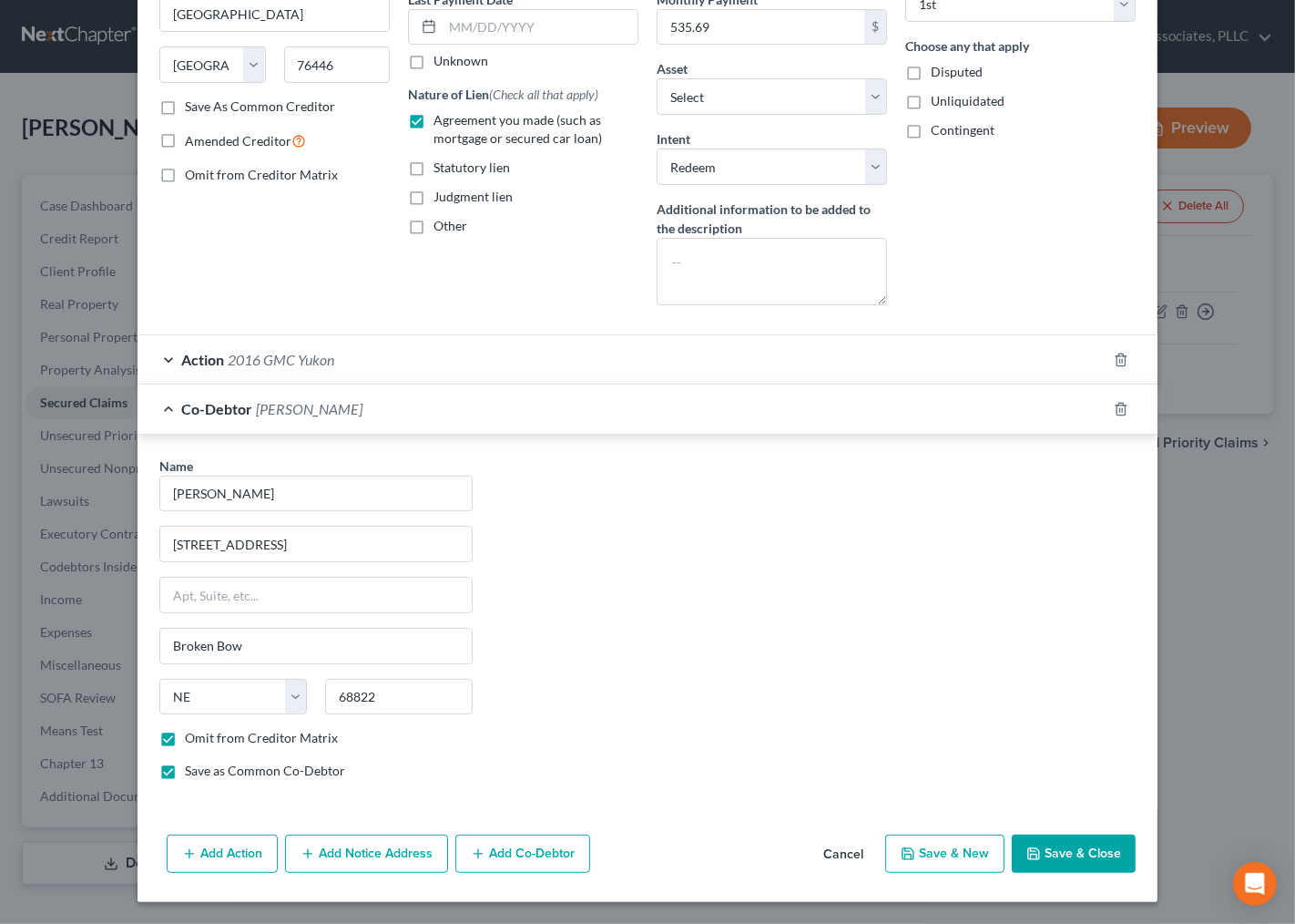
drag, startPoint x: 1040, startPoint y: 859, endPoint x: 1013, endPoint y: 843, distance: 31.4
click at [1033, 854] on button "Save & Close" at bounding box center [1073, 853] width 124 height 38
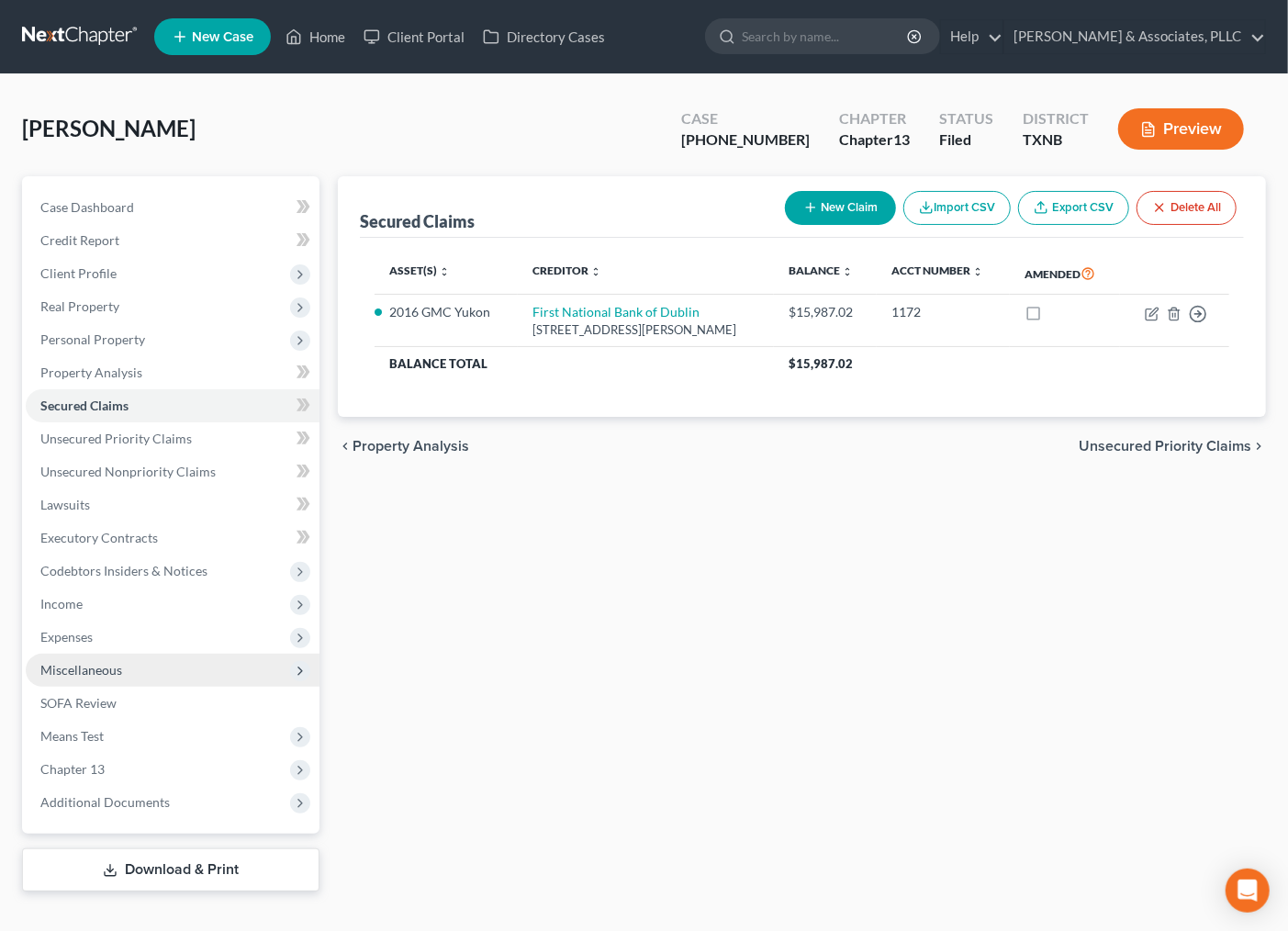
click at [85, 670] on span "Miscellaneous" at bounding box center [81, 669] width 82 height 16
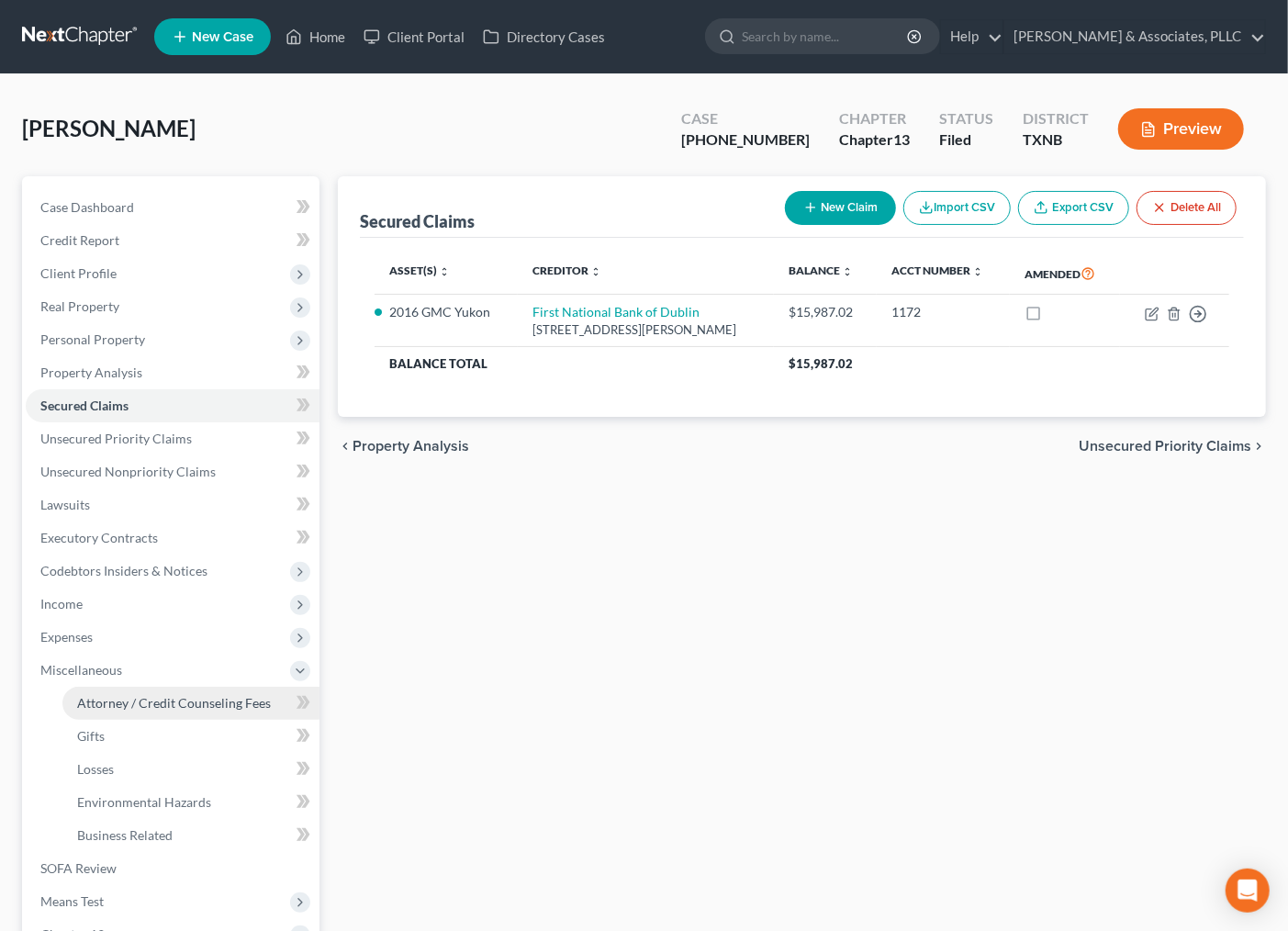
click at [157, 703] on span "Attorney / Credit Counseling Fees" at bounding box center [174, 703] width 194 height 16
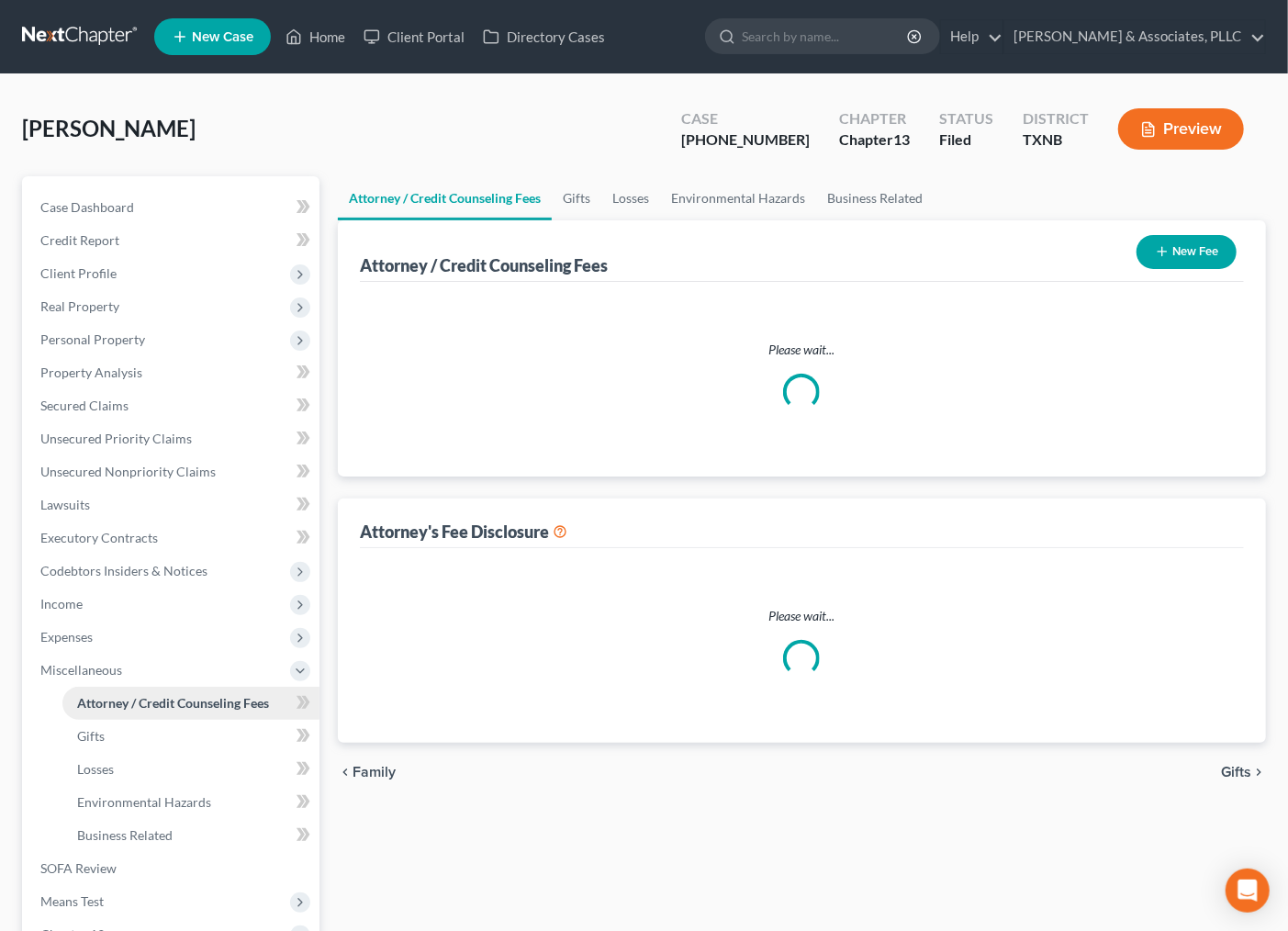
select select "0"
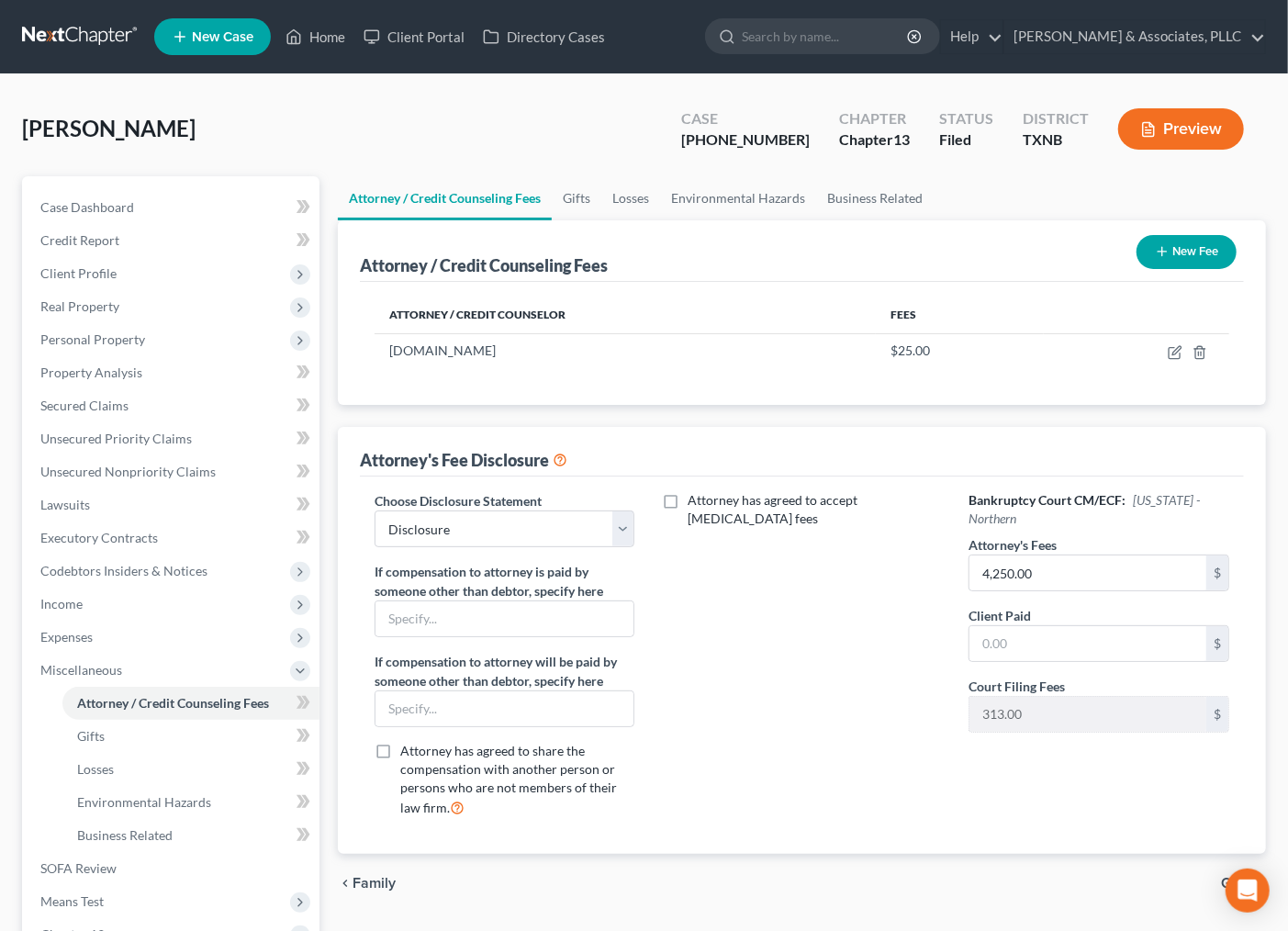
click at [1181, 251] on button "New Fee" at bounding box center [1187, 252] width 100 height 34
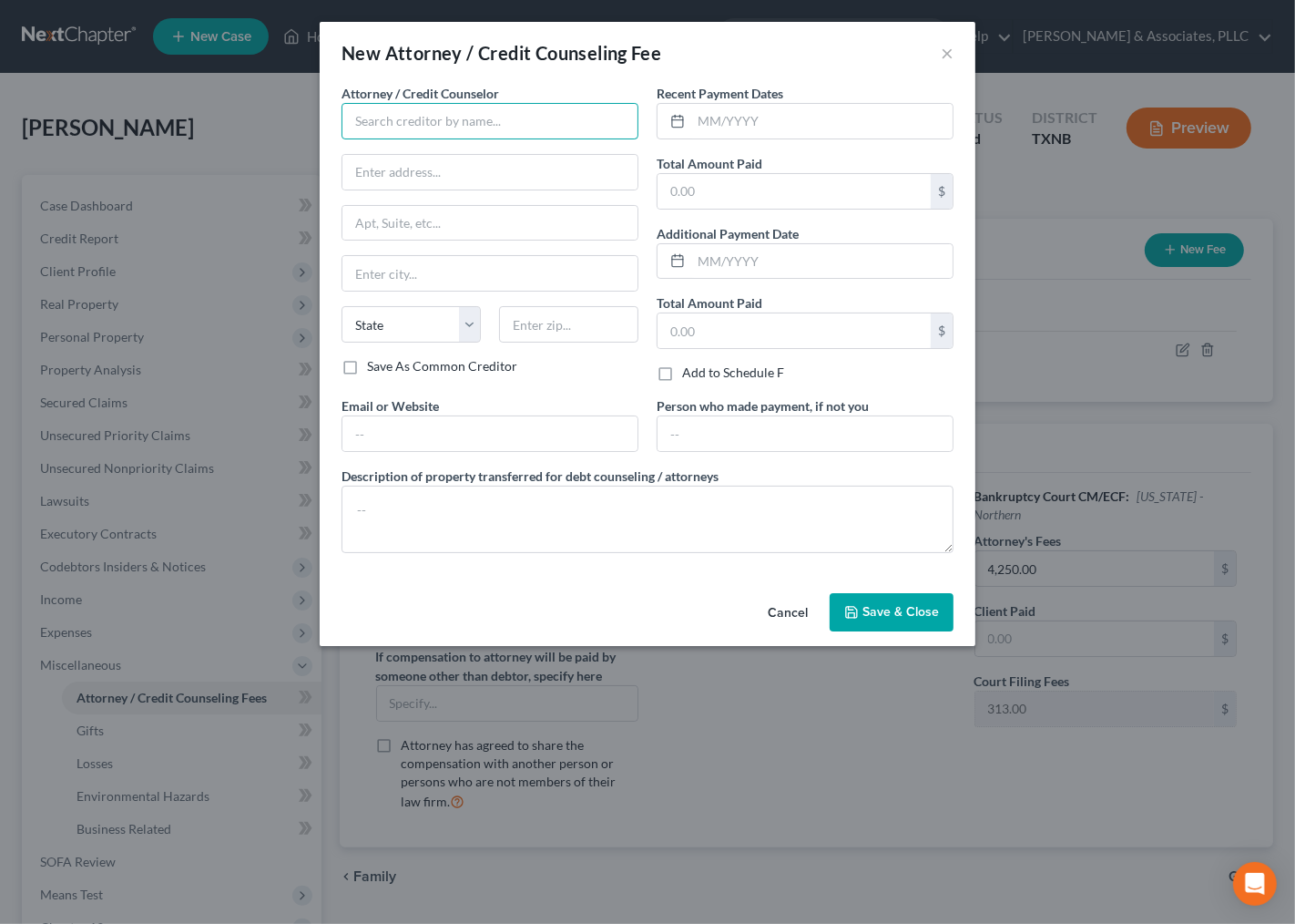
click at [575, 106] on input "text" at bounding box center [489, 120] width 297 height 36
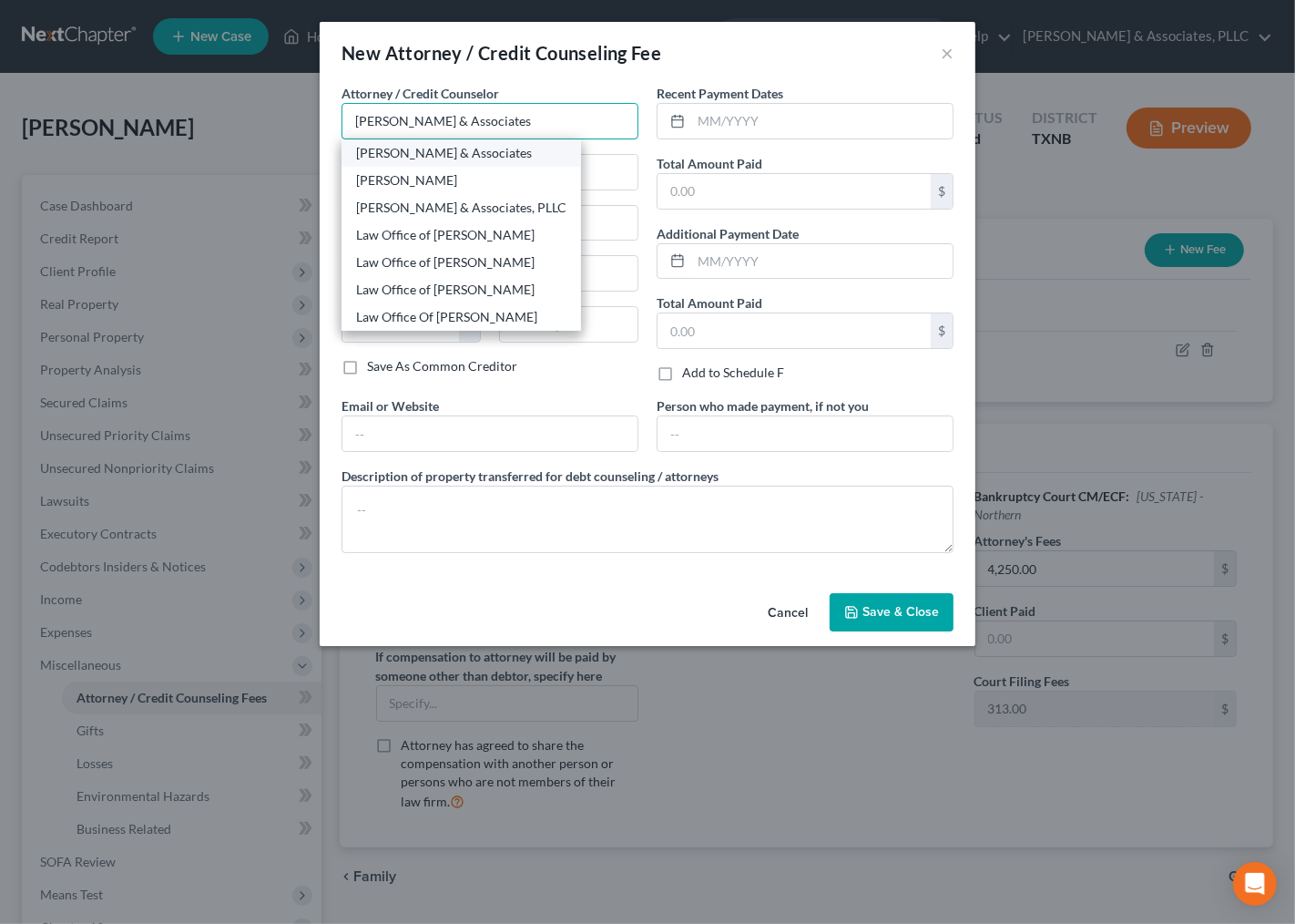
type input "[PERSON_NAME] & Associates"
click at [465, 156] on div "[PERSON_NAME] & Associates" at bounding box center [462, 153] width 211 height 19
type input "[STREET_ADDRESS]"
type input "Suite 650"
type input "[GEOGRAPHIC_DATA]"
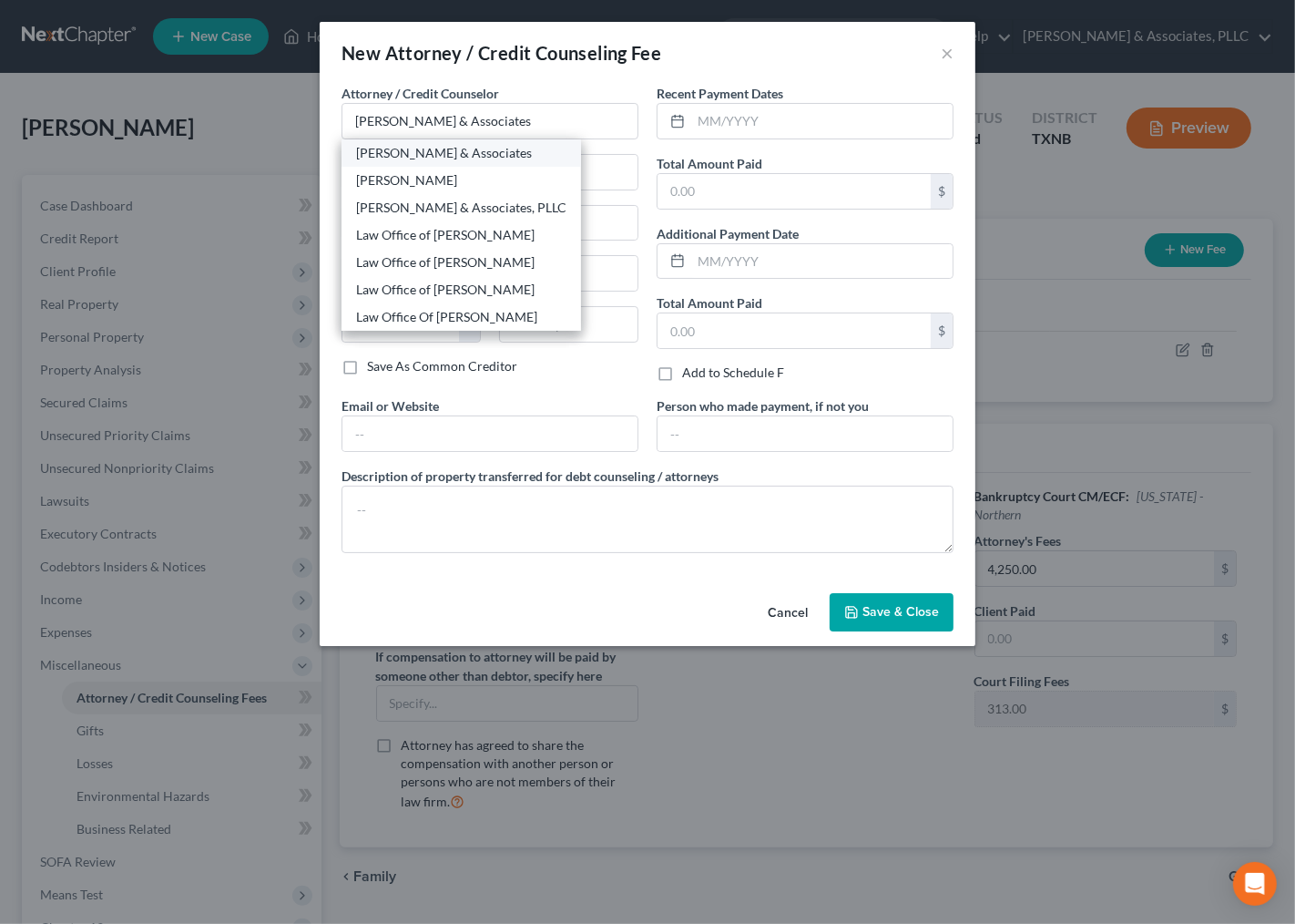
select select "45"
type input "75254"
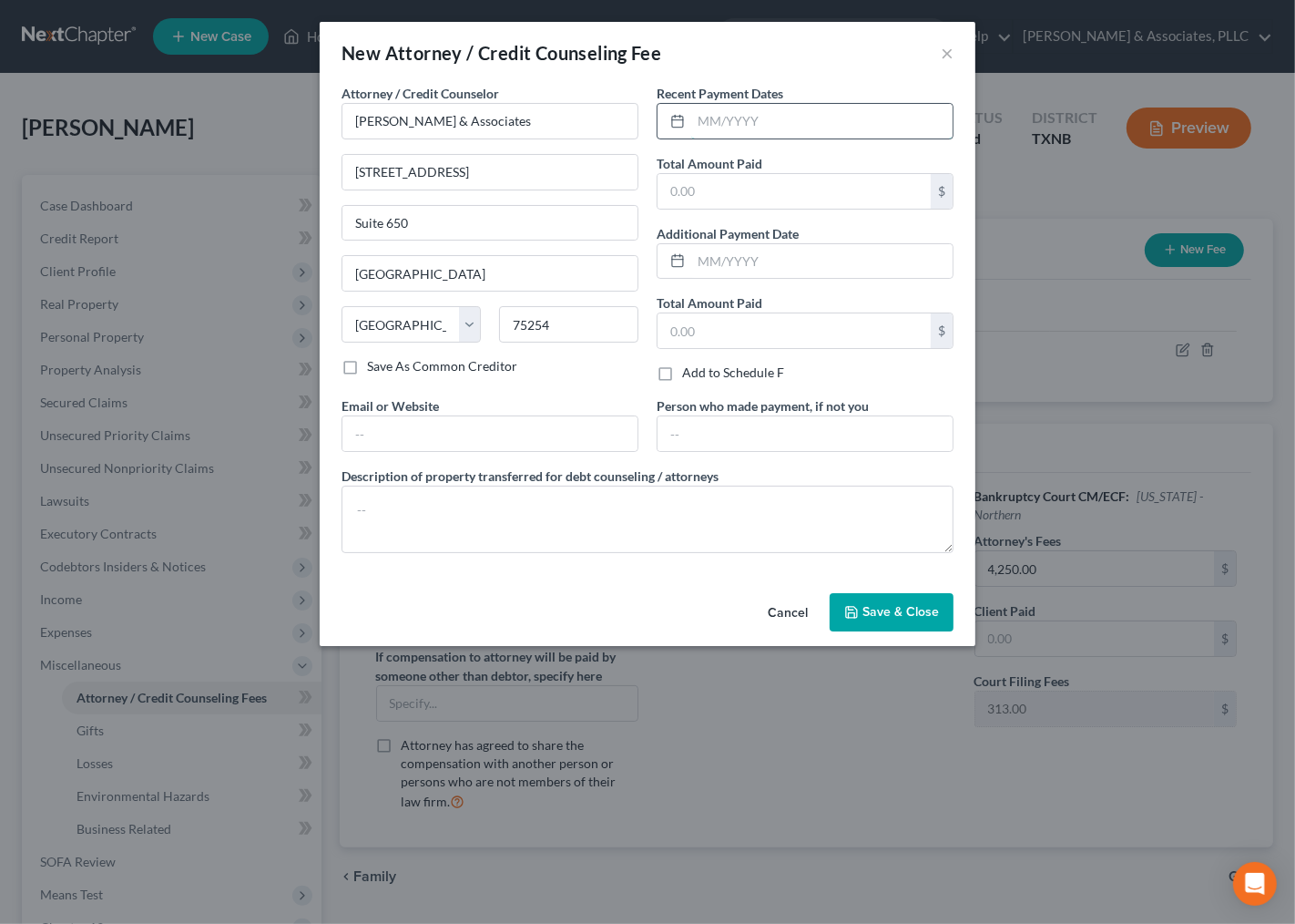
click at [734, 125] on input "text" at bounding box center [822, 120] width 261 height 34
type input "08/2025"
click at [762, 192] on input "text" at bounding box center [793, 191] width 273 height 34
type input "437.00"
click at [892, 624] on button "Save & Close" at bounding box center [891, 612] width 124 height 38
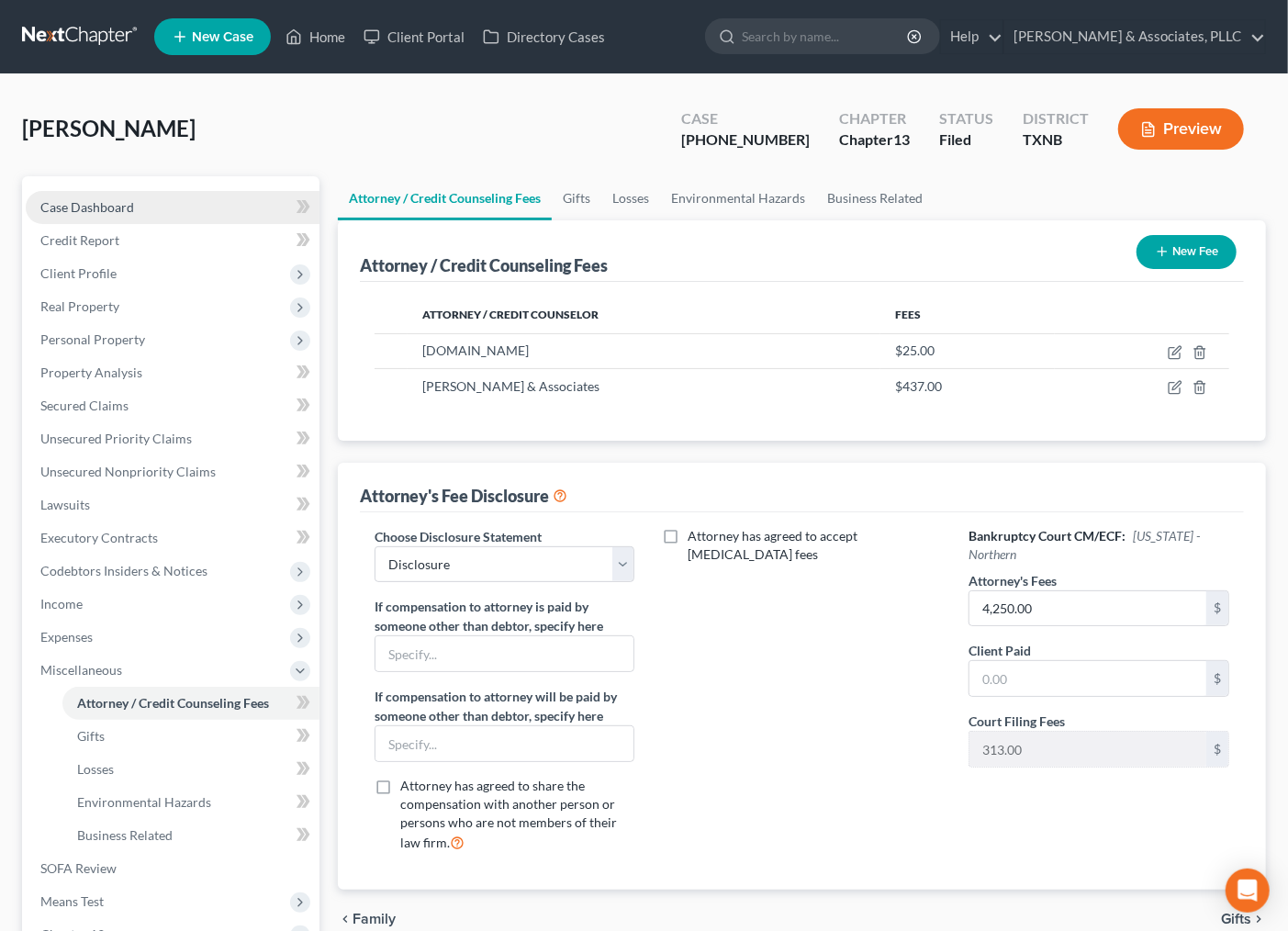
click at [168, 216] on link "Case Dashboard" at bounding box center [172, 207] width 294 height 33
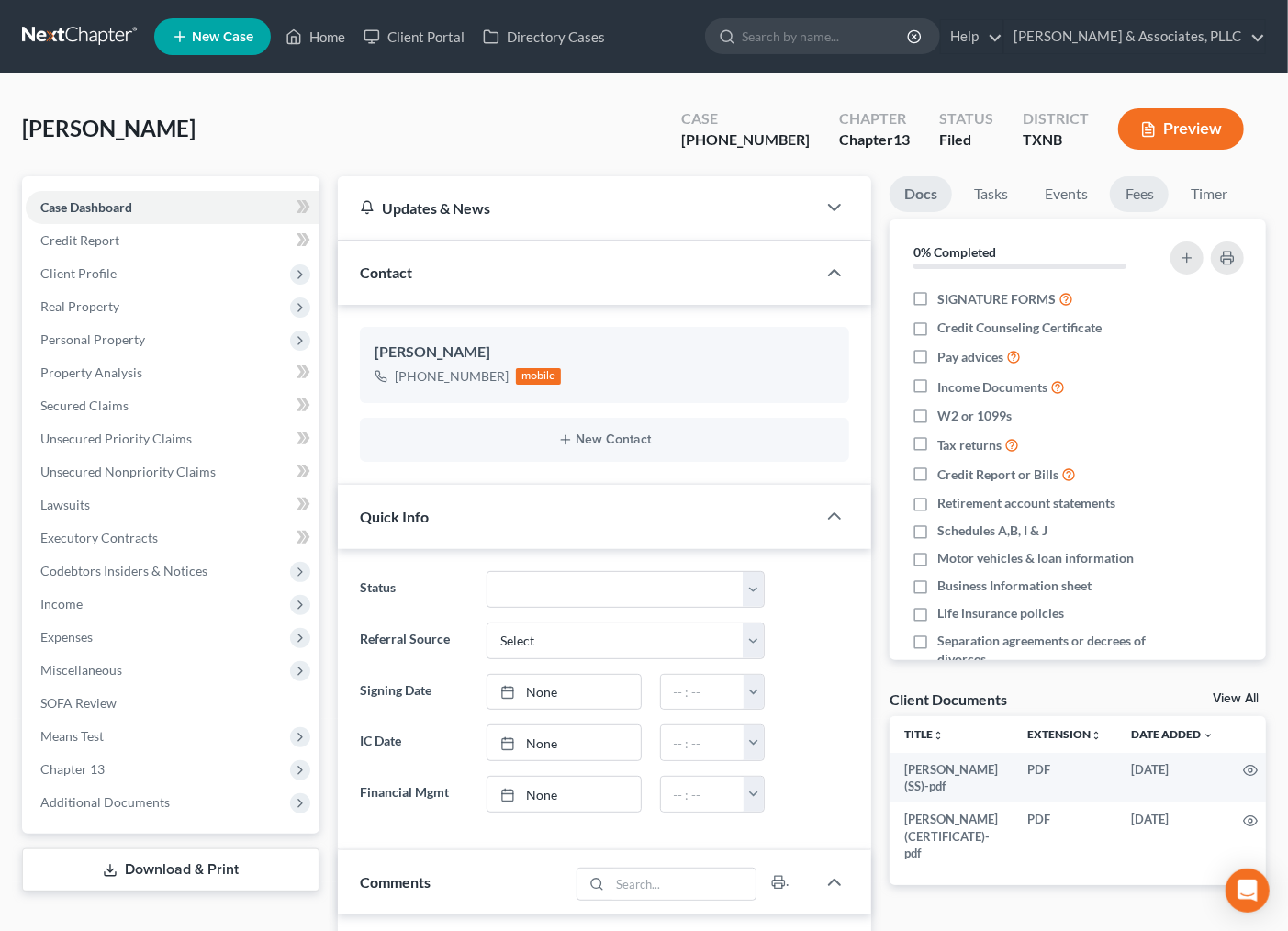
click at [1135, 191] on link "Fees" at bounding box center [1139, 194] width 59 height 36
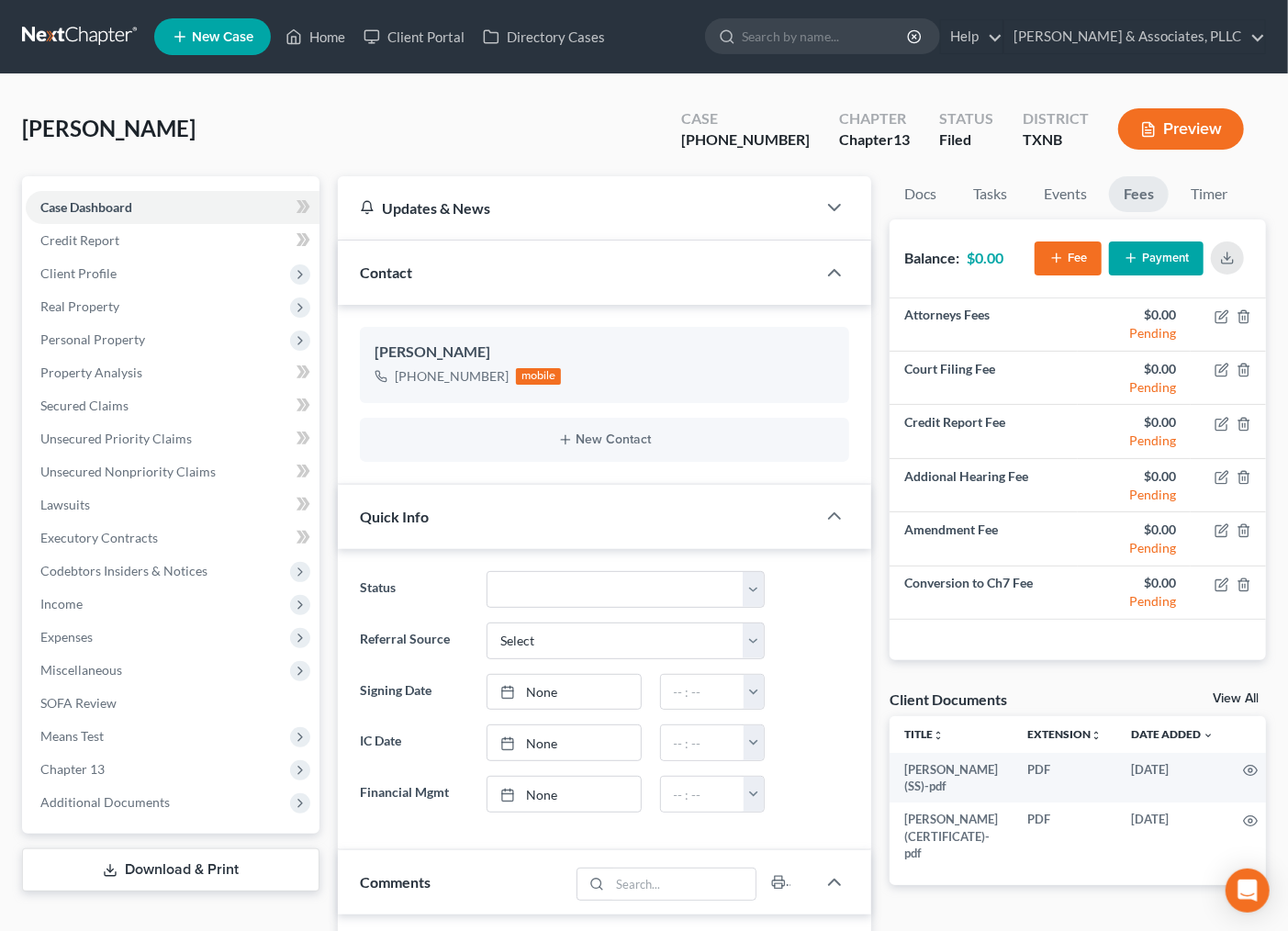
click at [1143, 261] on button "Payment" at bounding box center [1156, 258] width 95 height 34
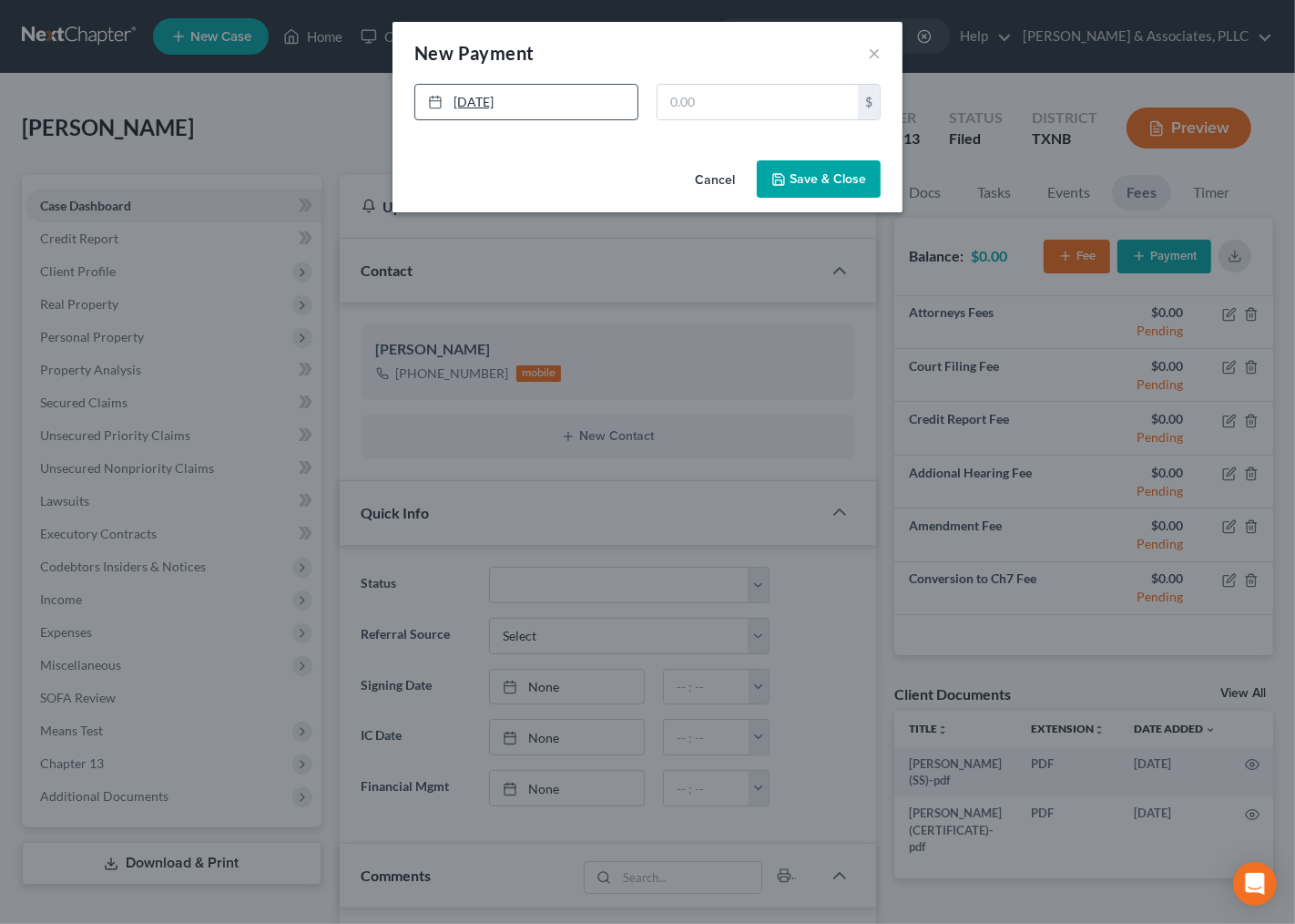
click at [462, 104] on link "[DATE]" at bounding box center [527, 102] width 222 height 34
click at [720, 98] on input "text" at bounding box center [757, 102] width 200 height 34
type input "750.00"
click at [806, 173] on button "Save & Close" at bounding box center [819, 179] width 124 height 38
